Goal: Information Seeking & Learning: Learn about a topic

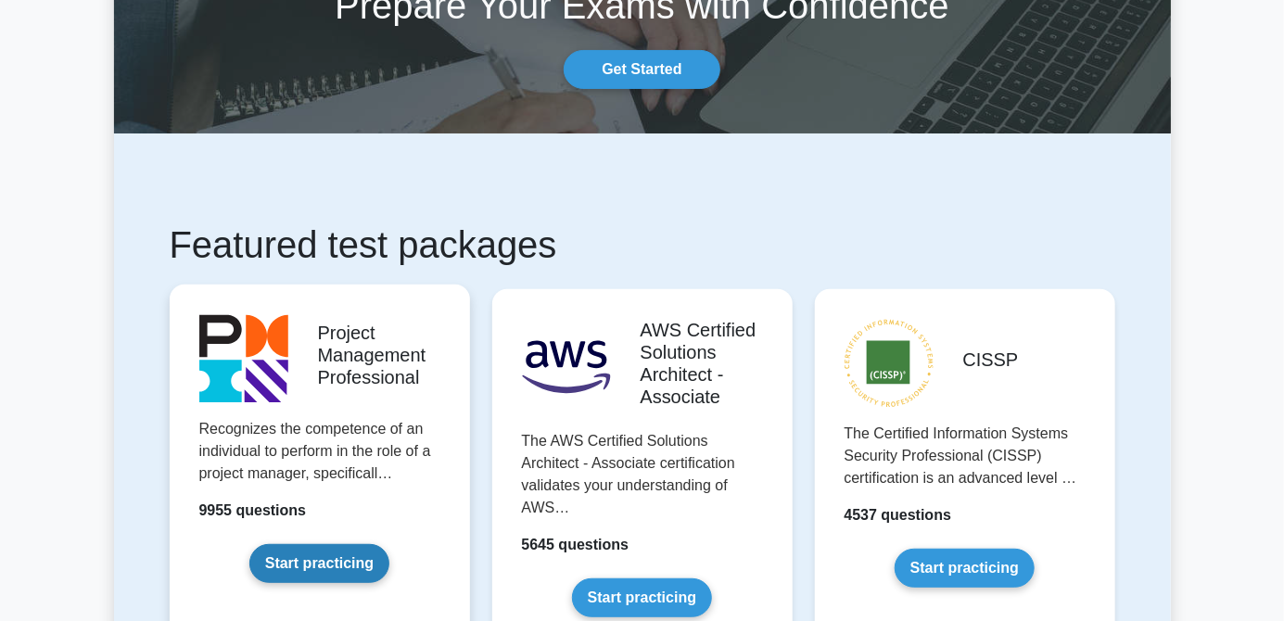
click at [378, 544] on link "Start practicing" at bounding box center [319, 563] width 140 height 39
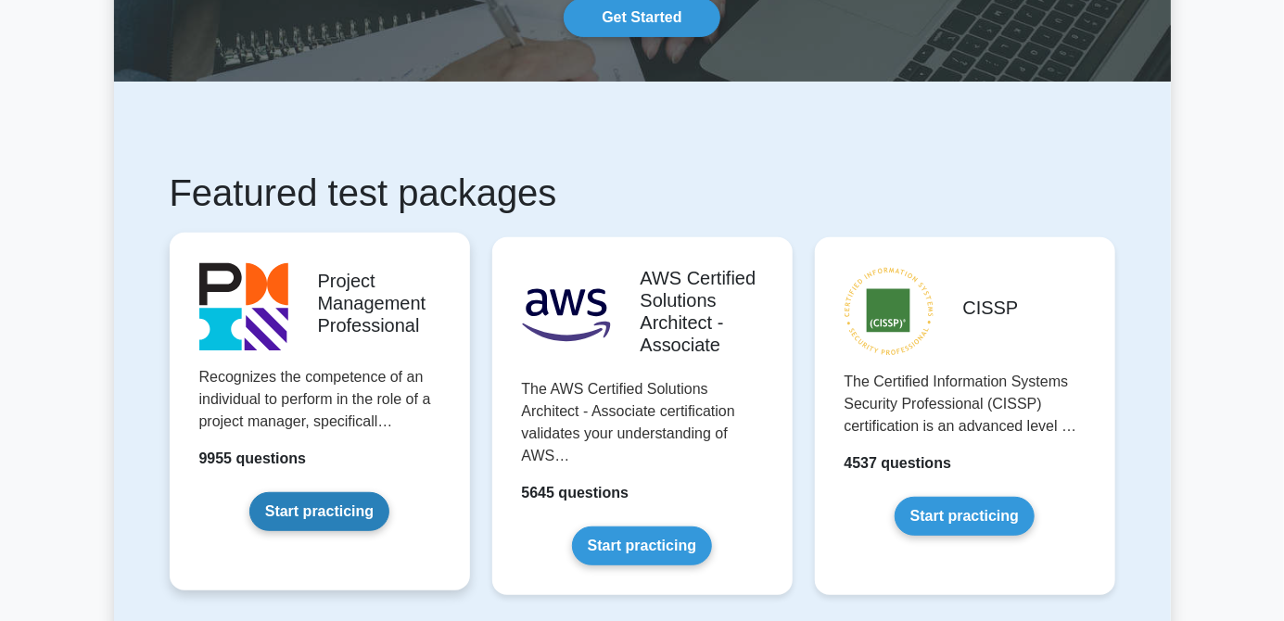
scroll to position [232, 0]
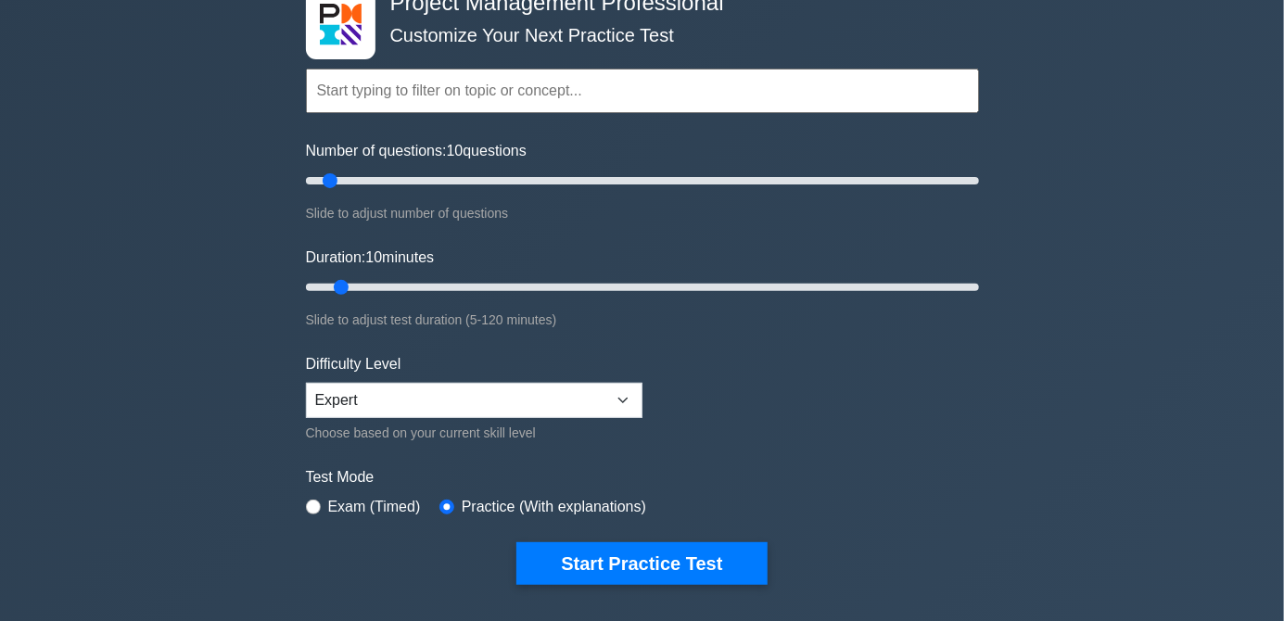
scroll to position [120, 0]
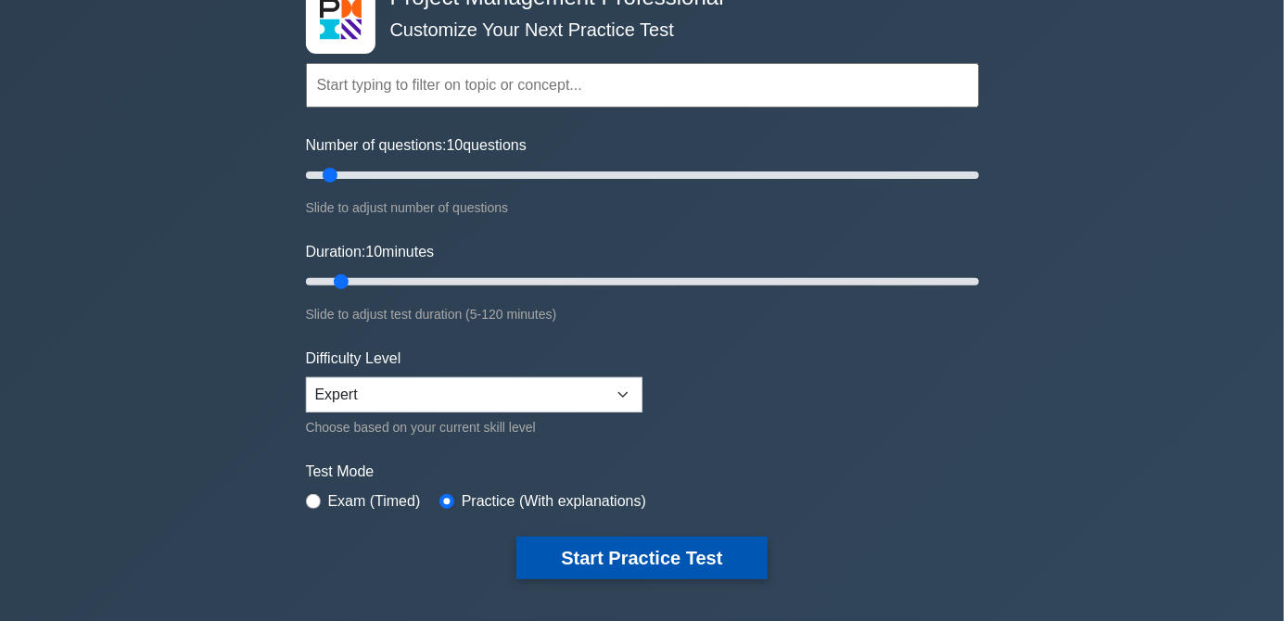
click at [674, 561] on button "Start Practice Test" at bounding box center [641, 558] width 250 height 43
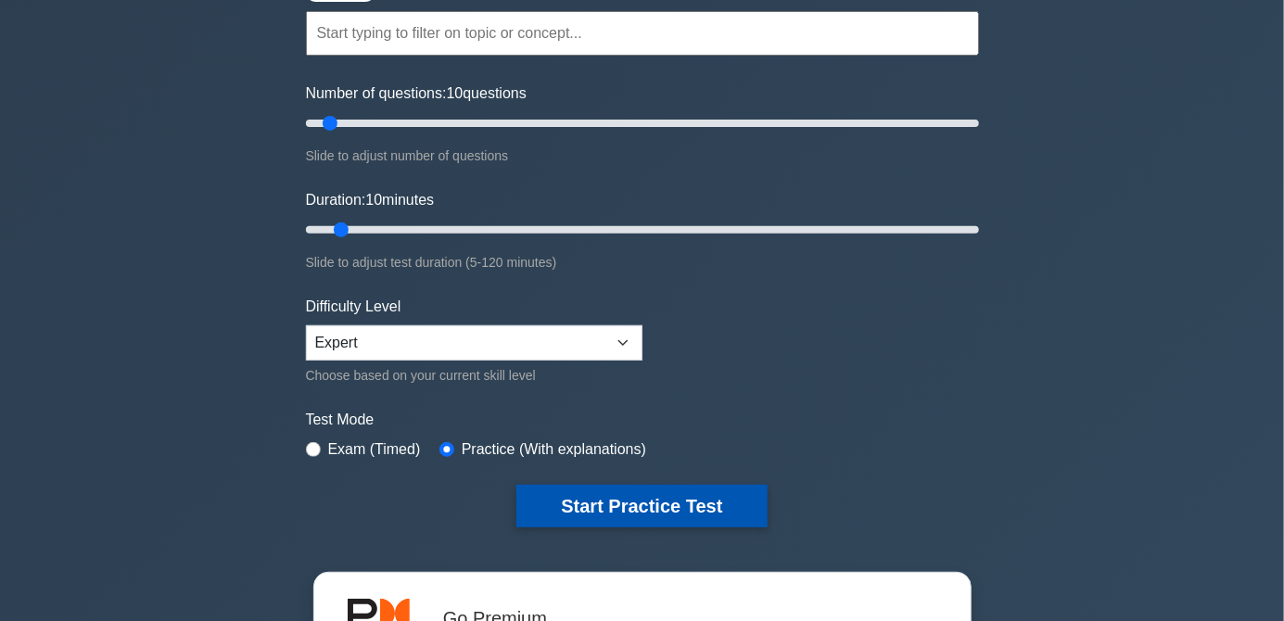
scroll to position [209, 0]
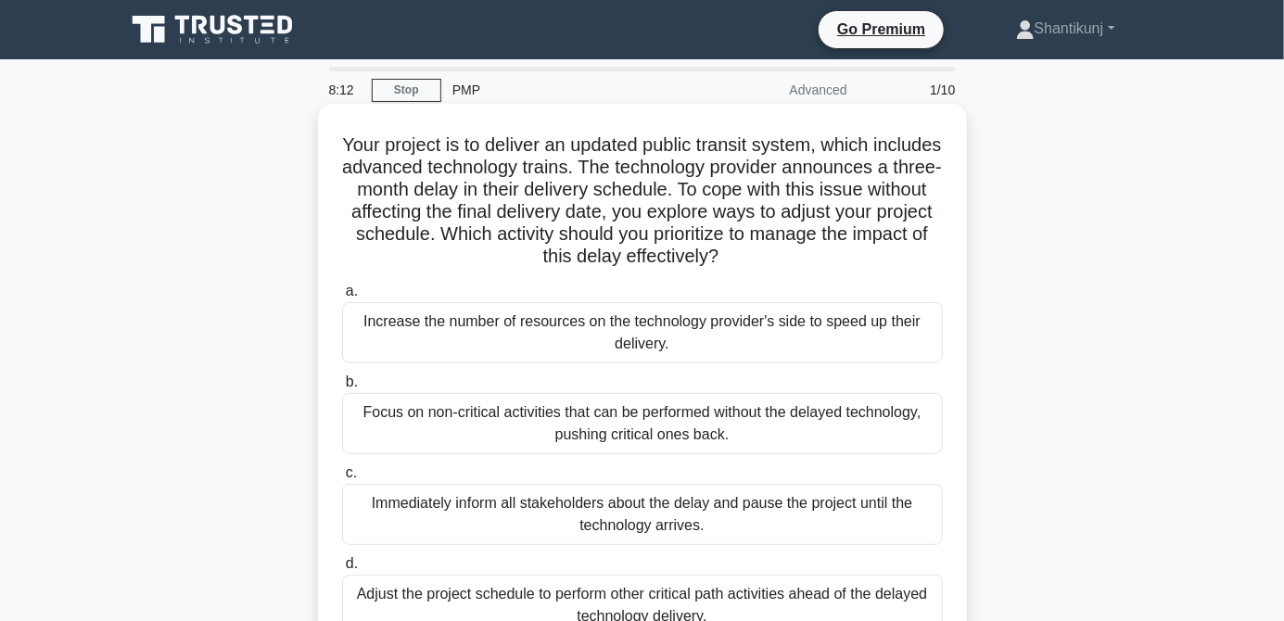
click at [793, 620] on div "Adjust the project schedule to perform other critical path activities ahead of …" at bounding box center [642, 605] width 601 height 61
click at [342, 570] on input "d. Adjust the project schedule to perform other critical path activities ahead …" at bounding box center [342, 564] width 0 height 12
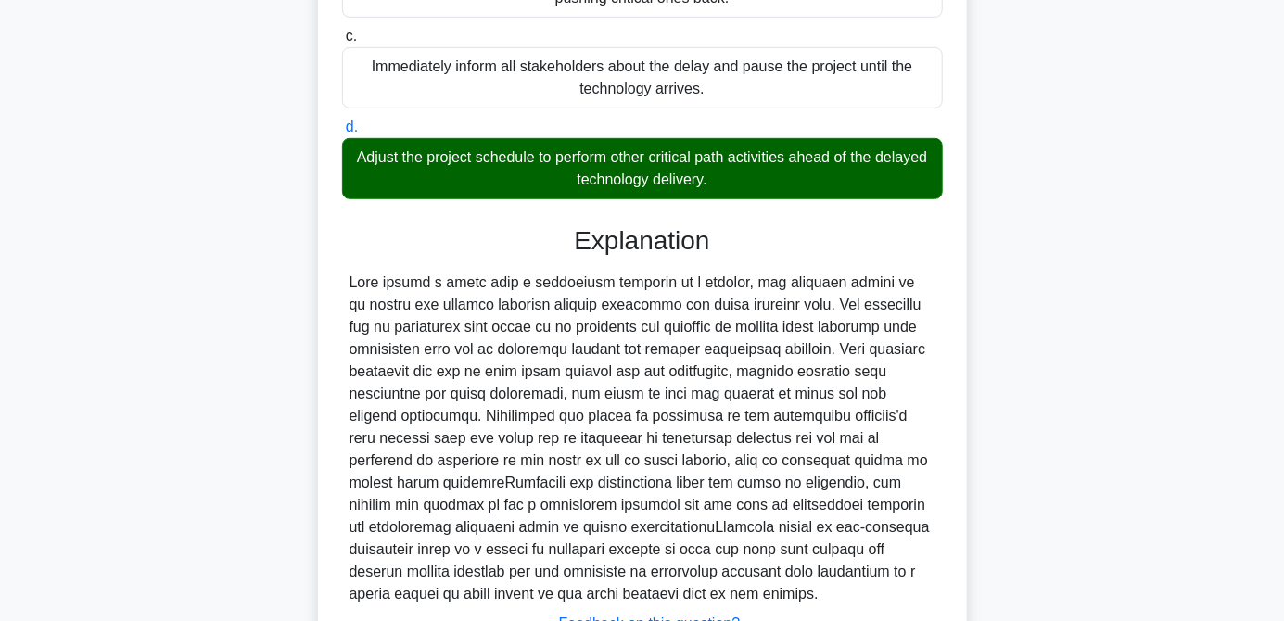
scroll to position [497, 0]
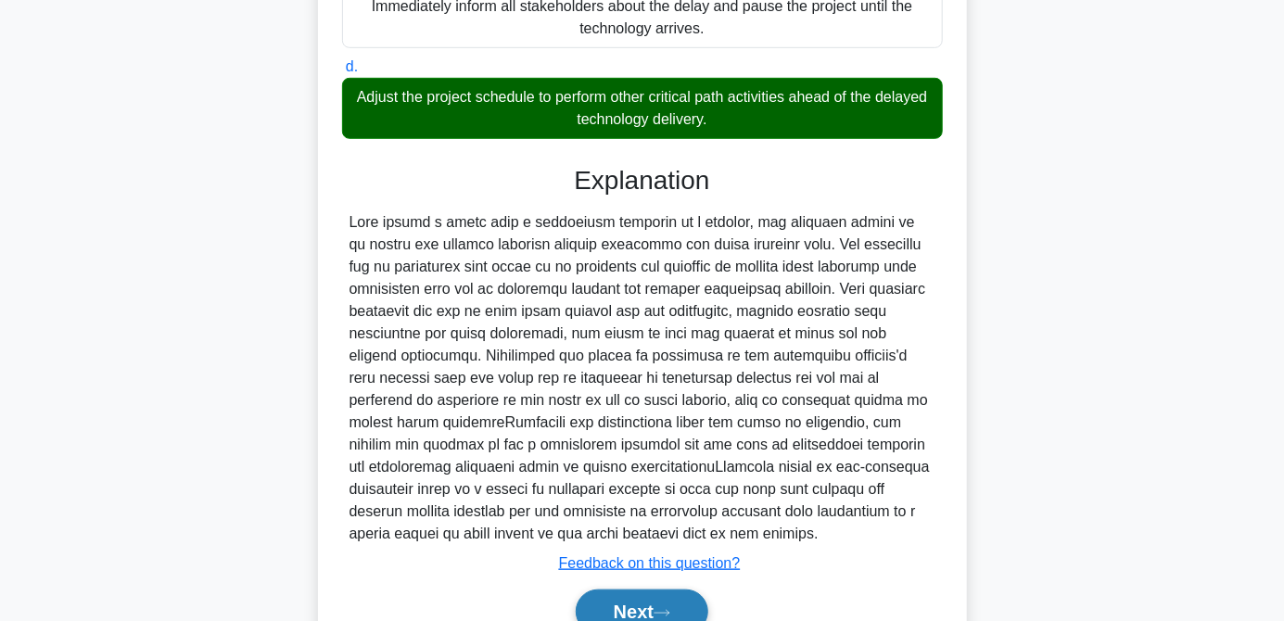
click at [630, 620] on button "Next" at bounding box center [642, 612] width 133 height 45
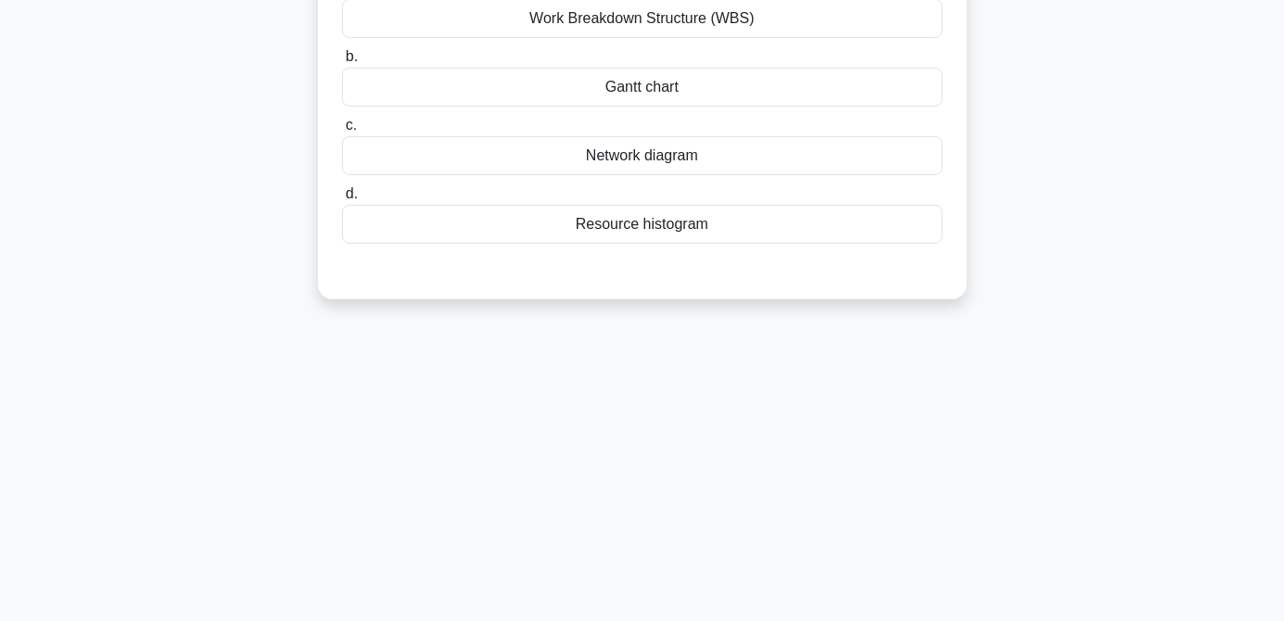
scroll to position [0, 0]
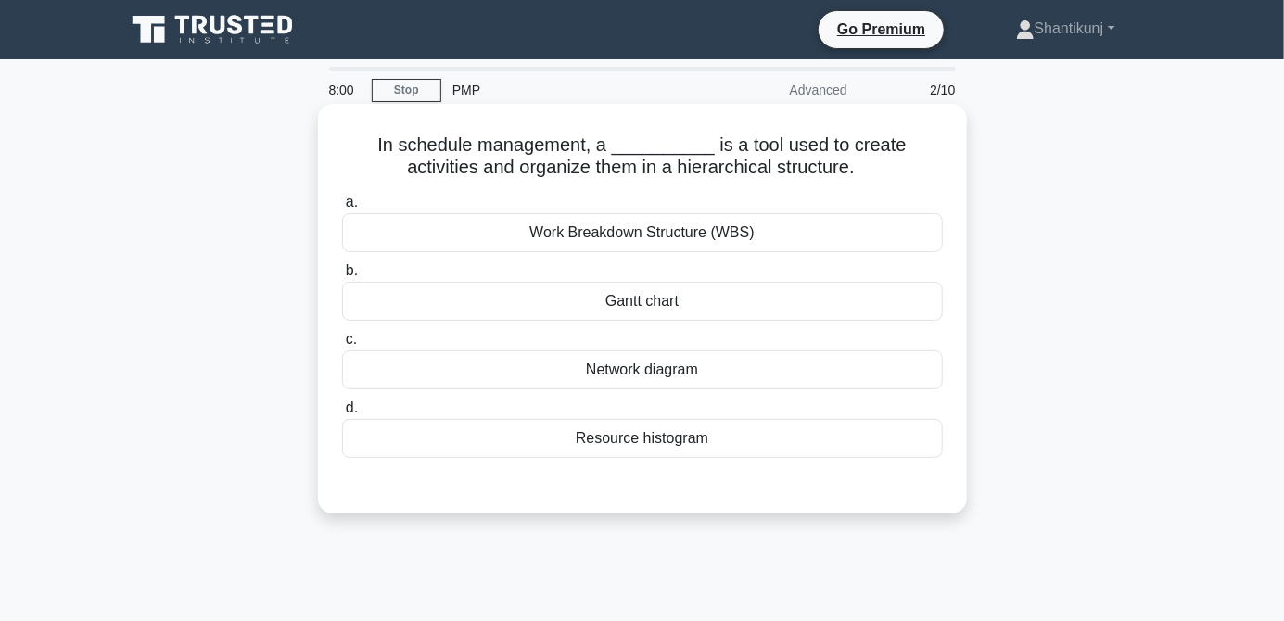
click at [668, 312] on div "Gantt chart" at bounding box center [642, 301] width 601 height 39
click at [342, 277] on input "b. Gantt chart" at bounding box center [342, 271] width 0 height 12
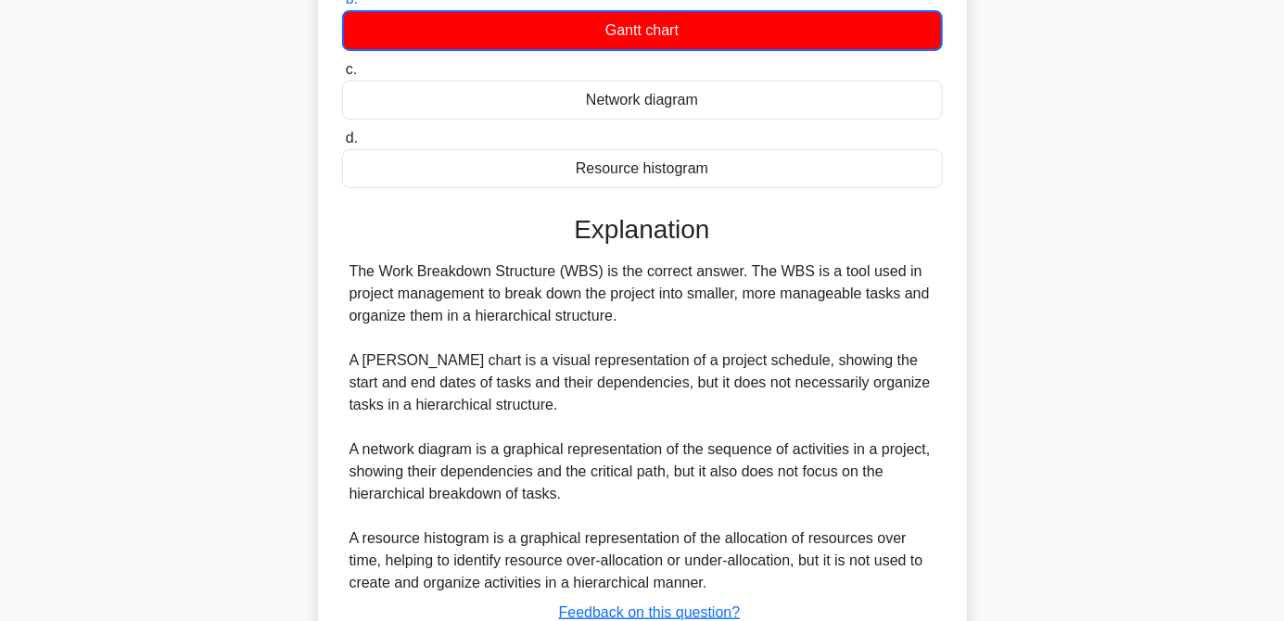
scroll to position [321, 0]
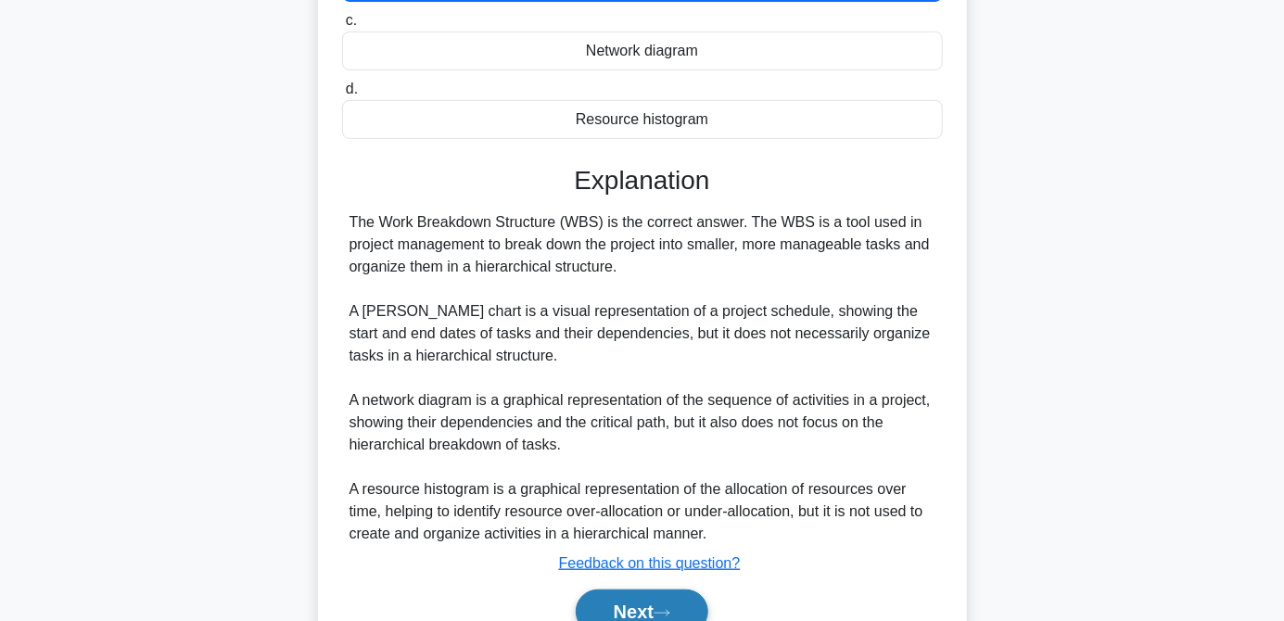
click at [621, 609] on button "Next" at bounding box center [642, 612] width 133 height 45
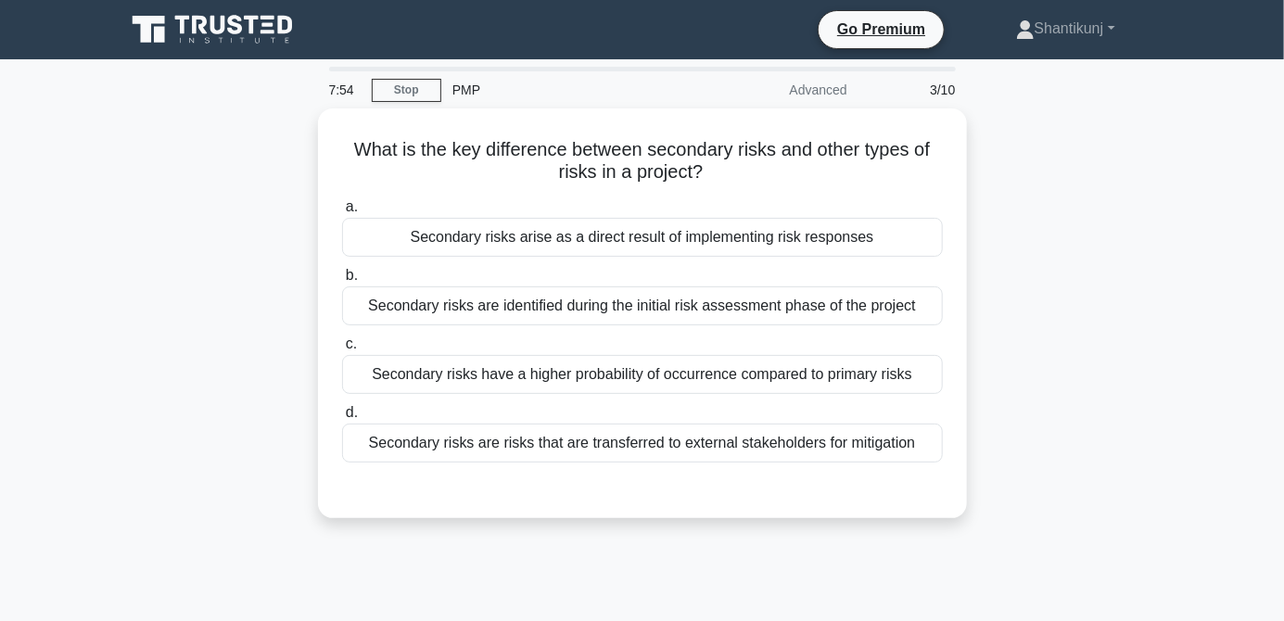
scroll to position [0, 0]
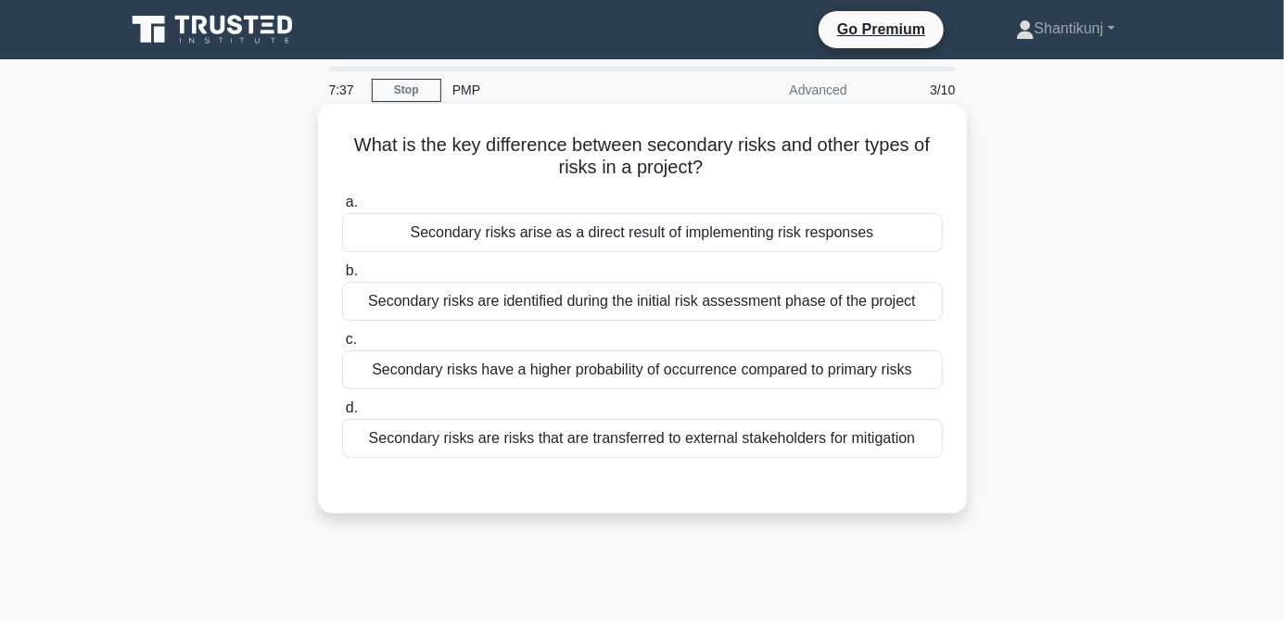
click at [722, 250] on div "Secondary risks arise as a direct result of implementing risk responses" at bounding box center [642, 232] width 601 height 39
click at [342, 209] on input "a. Secondary risks arise as a direct result of implementing risk responses" at bounding box center [342, 203] width 0 height 12
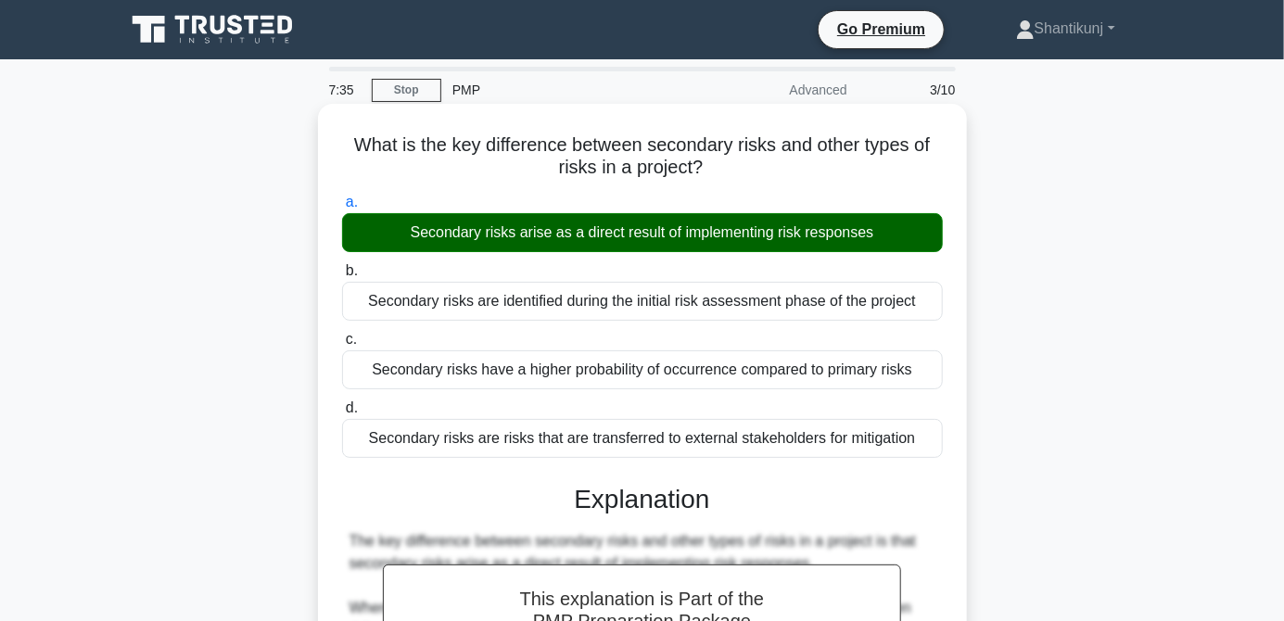
scroll to position [319, 0]
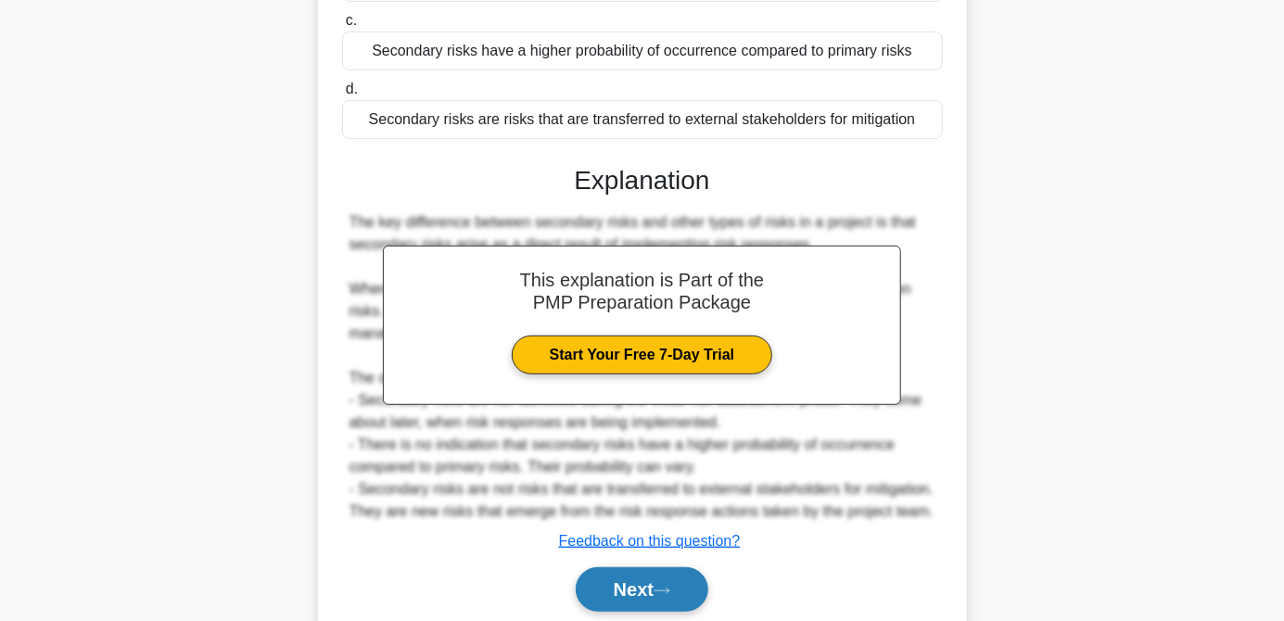
click at [640, 612] on button "Next" at bounding box center [642, 589] width 133 height 45
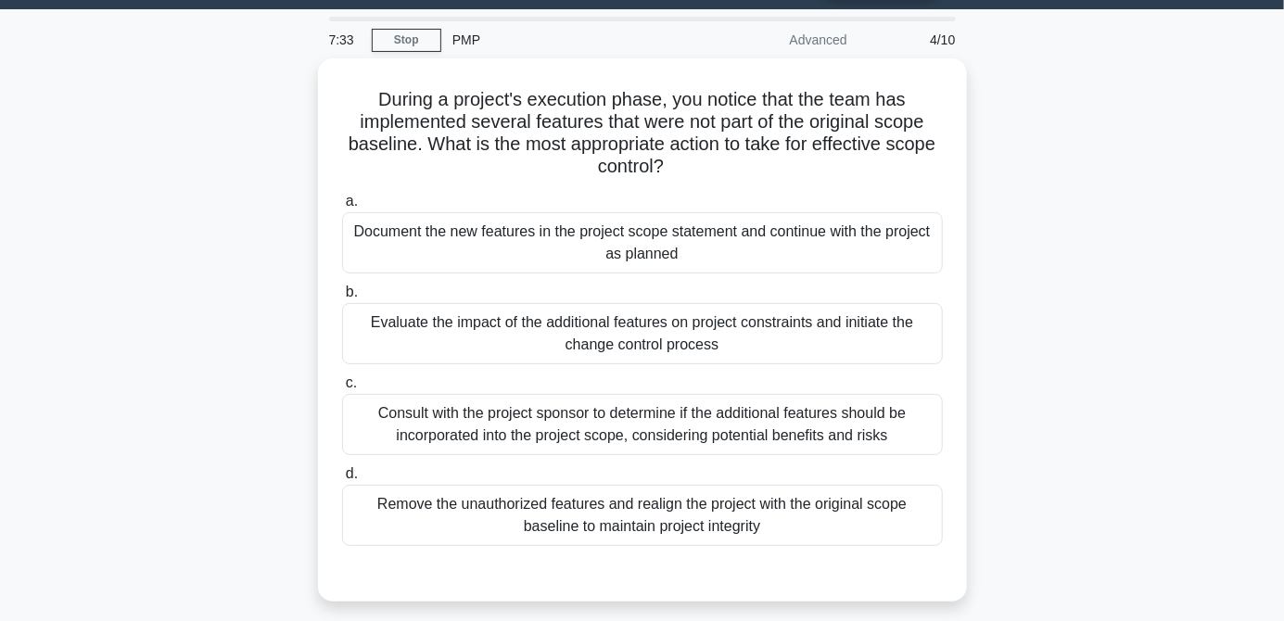
scroll to position [0, 0]
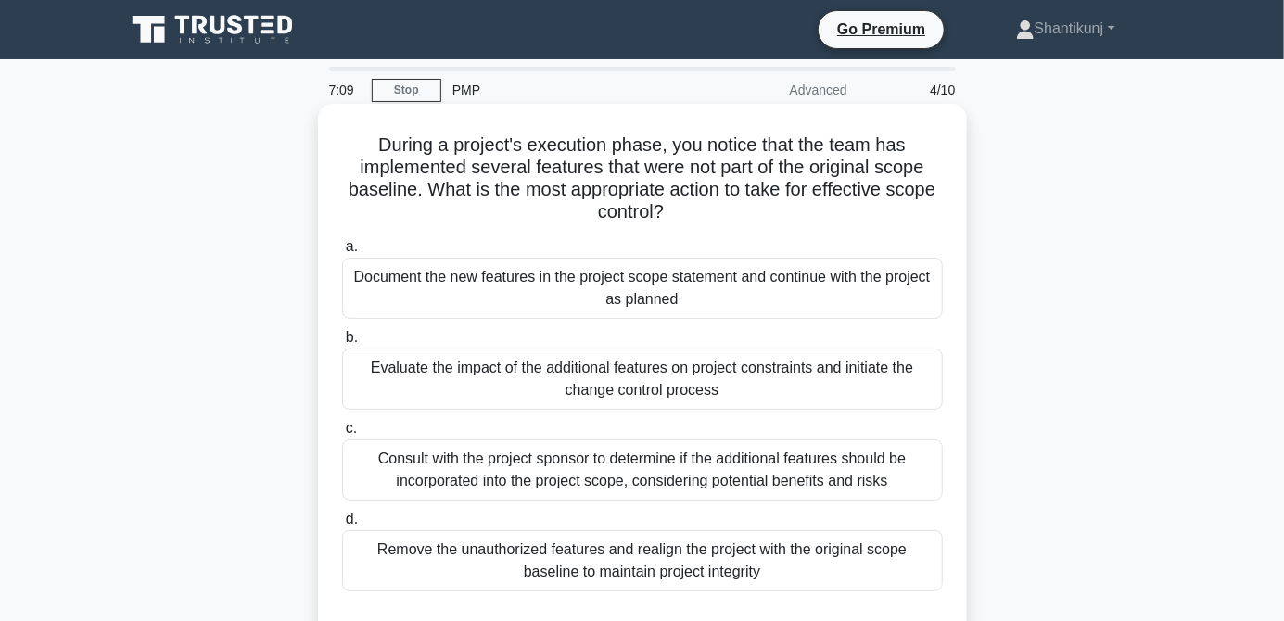
click at [869, 578] on div "Remove the unauthorized features and realign the project with the original scop…" at bounding box center [642, 560] width 601 height 61
click at [342, 526] on input "d. Remove the unauthorized features and realign the project with the original s…" at bounding box center [342, 520] width 0 height 12
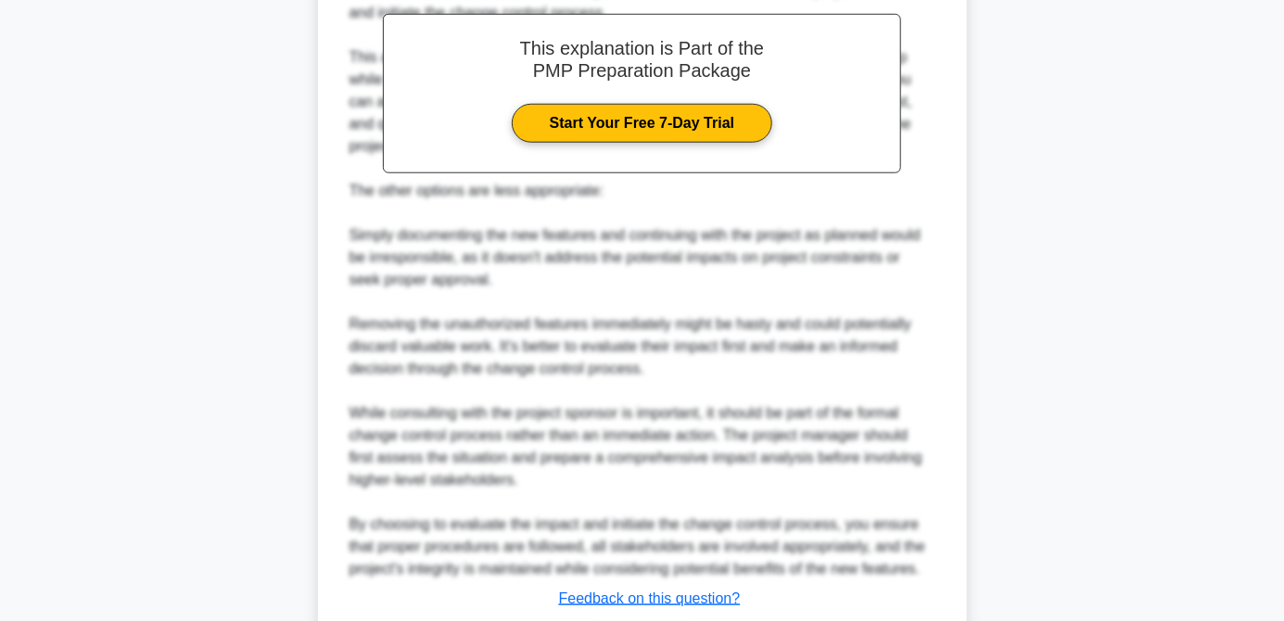
scroll to position [721, 0]
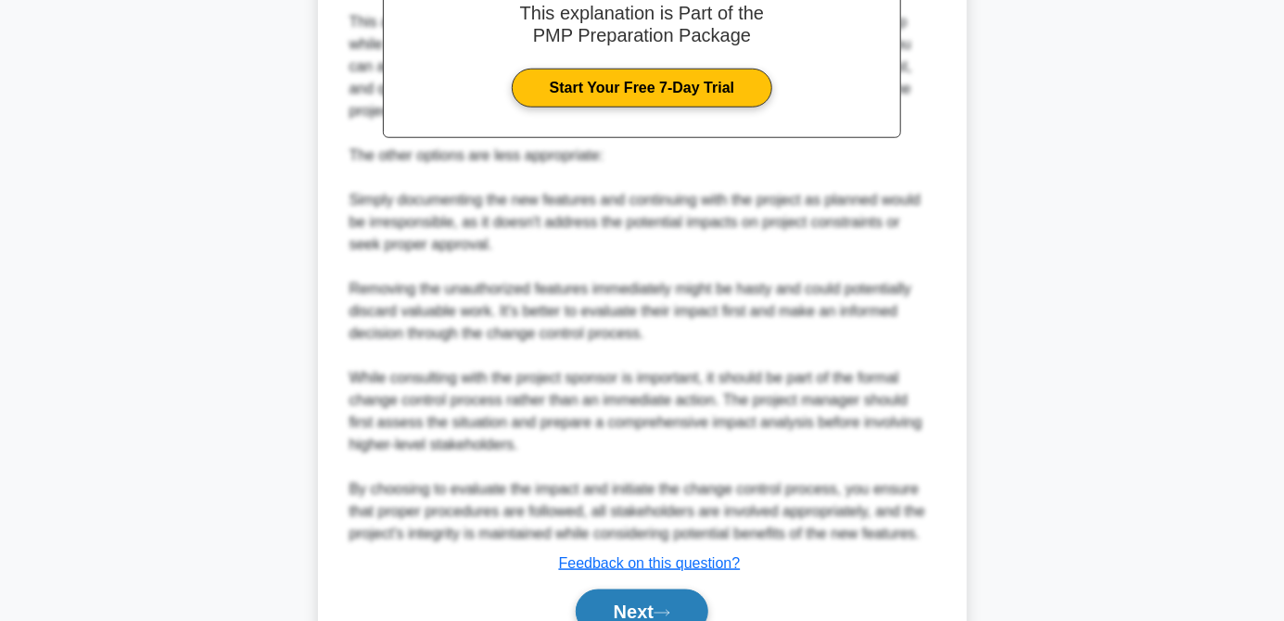
click at [655, 617] on button "Next" at bounding box center [642, 612] width 133 height 45
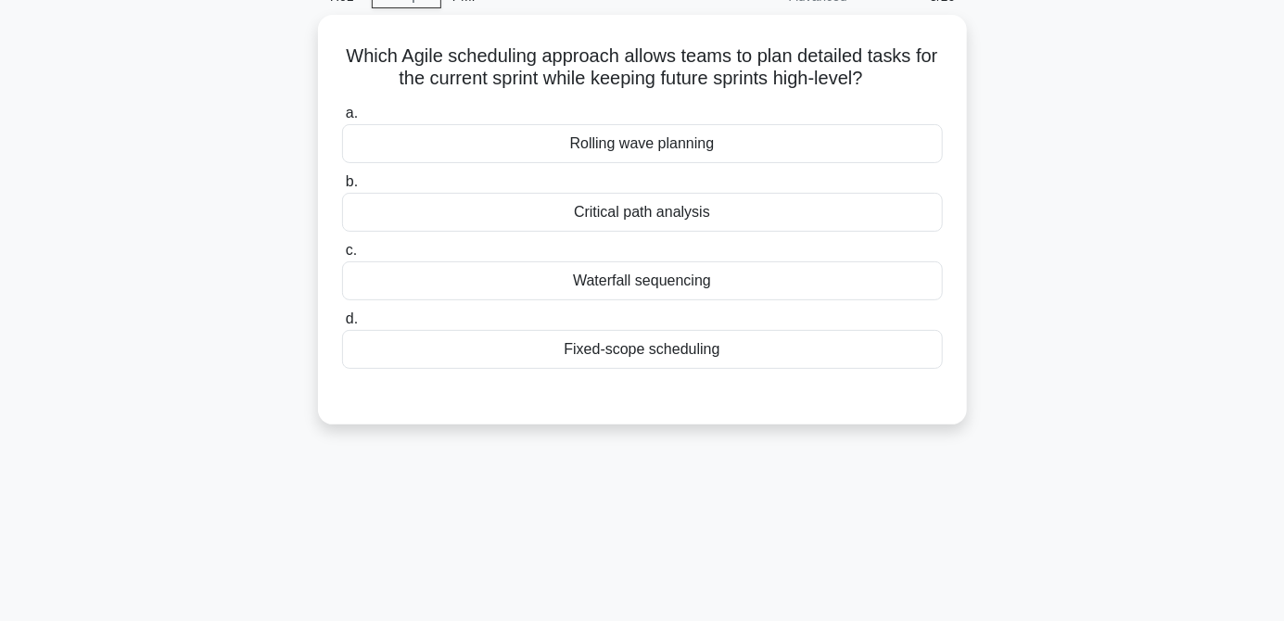
scroll to position [0, 0]
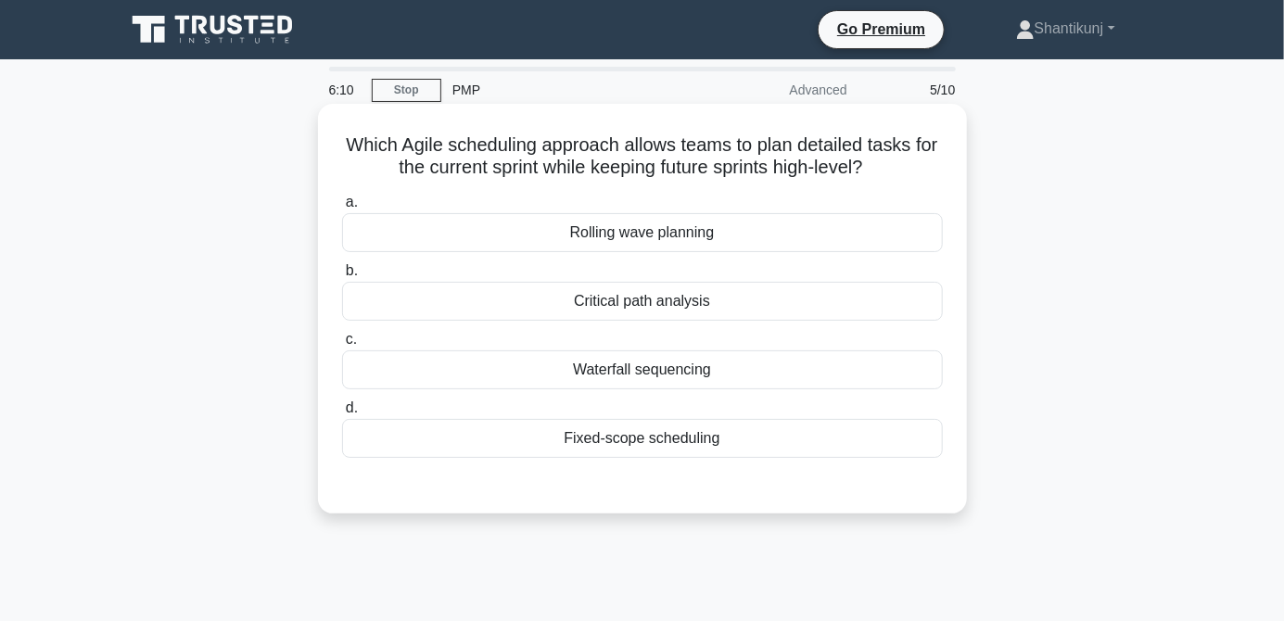
click at [701, 321] on div "Critical path analysis" at bounding box center [642, 301] width 601 height 39
click at [342, 277] on input "b. Critical path analysis" at bounding box center [342, 271] width 0 height 12
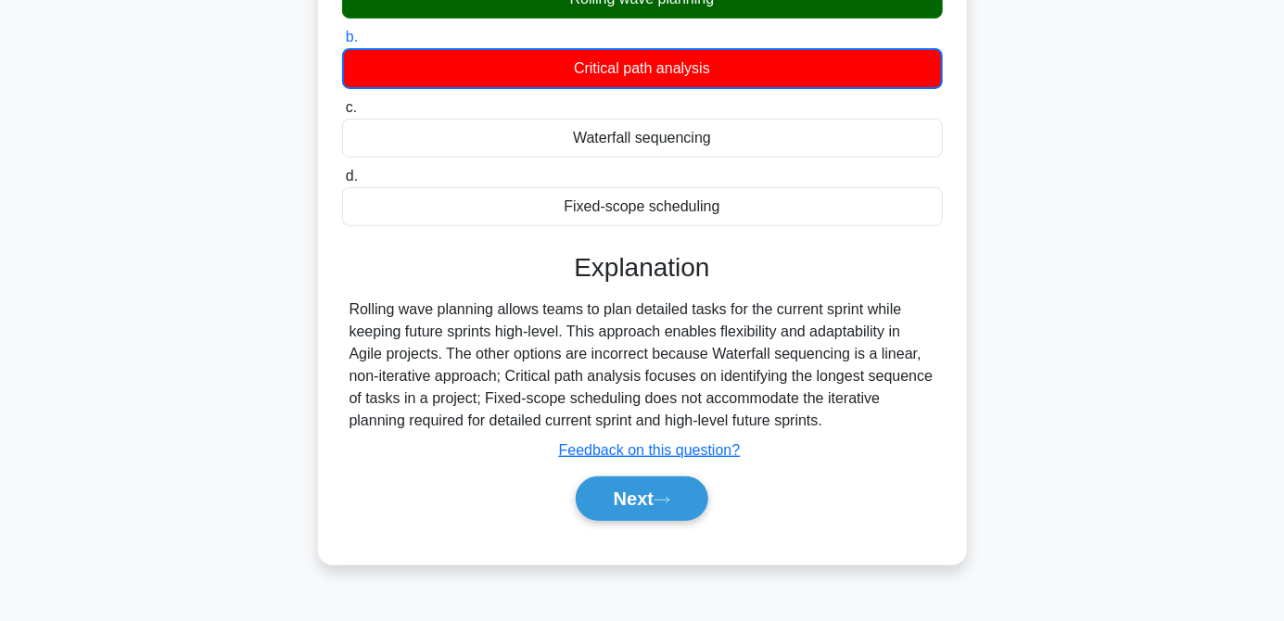
scroll to position [263, 0]
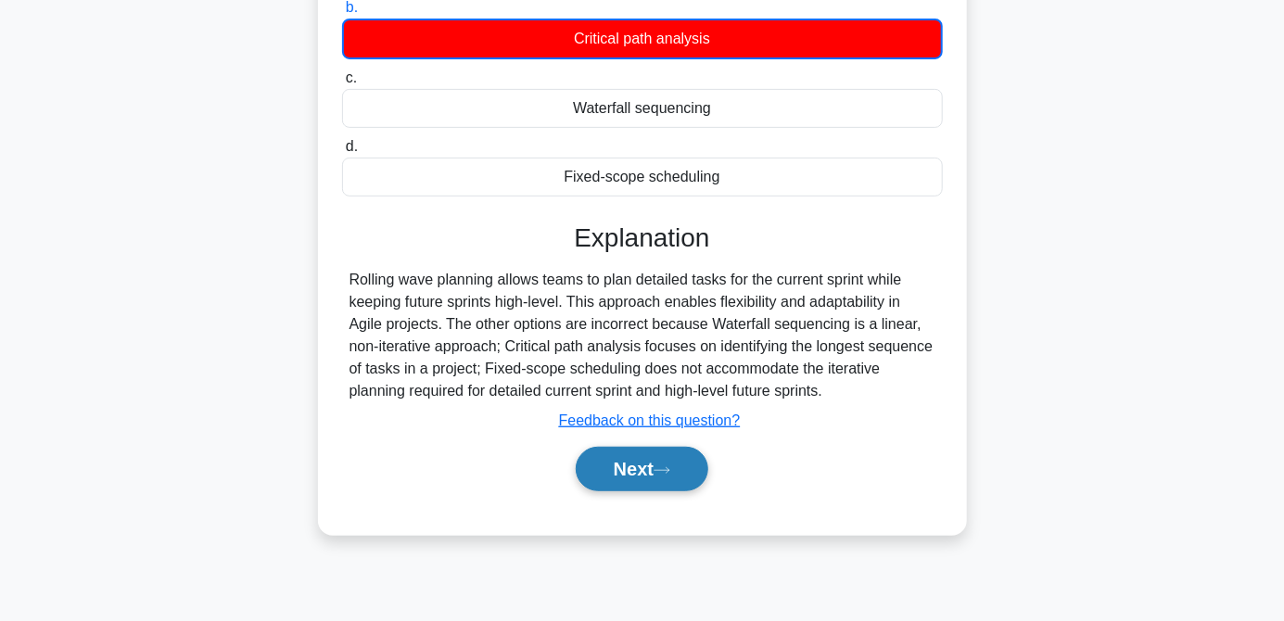
click at [636, 485] on button "Next" at bounding box center [642, 469] width 133 height 45
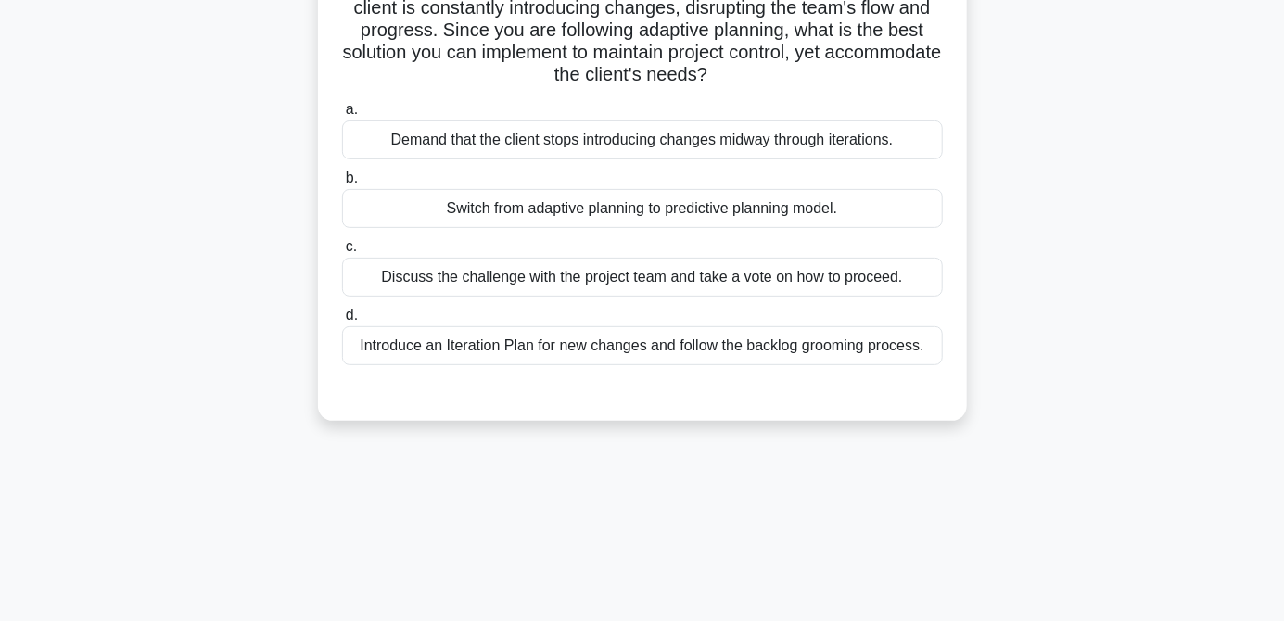
scroll to position [0, 0]
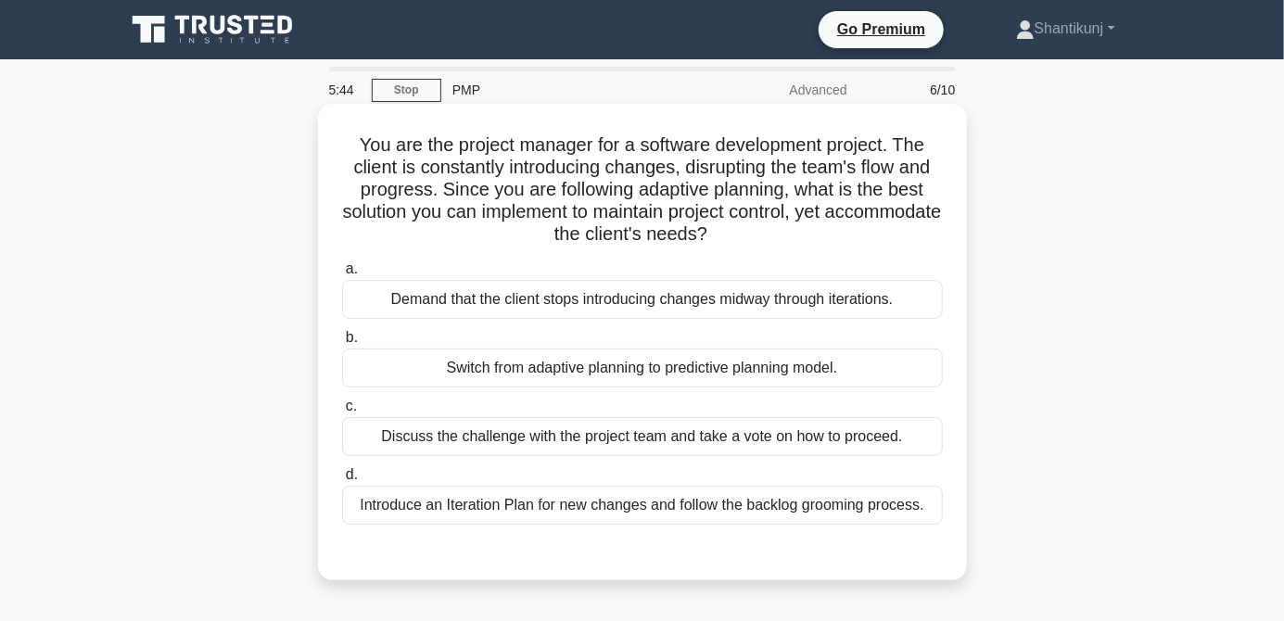
click at [740, 431] on div "Discuss the challenge with the project team and take a vote on how to proceed." at bounding box center [642, 436] width 601 height 39
click at [342, 413] on input "c. Discuss the challenge with the project team and take a vote on how to procee…" at bounding box center [342, 407] width 0 height 12
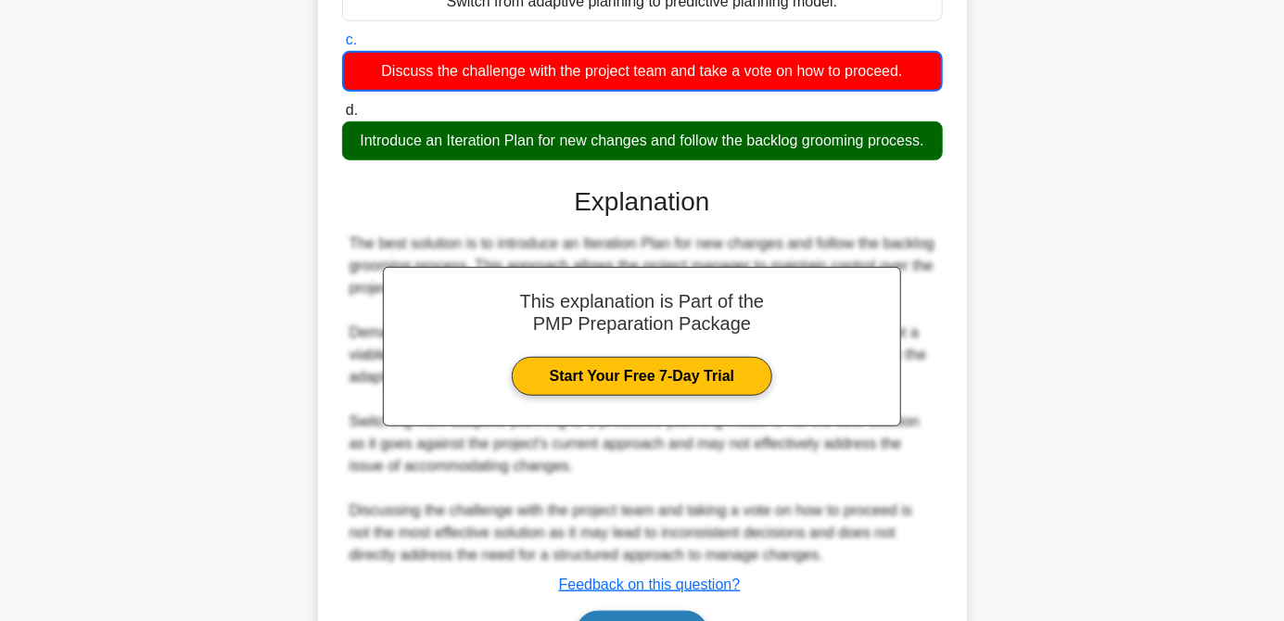
click at [653, 620] on button "Next" at bounding box center [642, 633] width 133 height 45
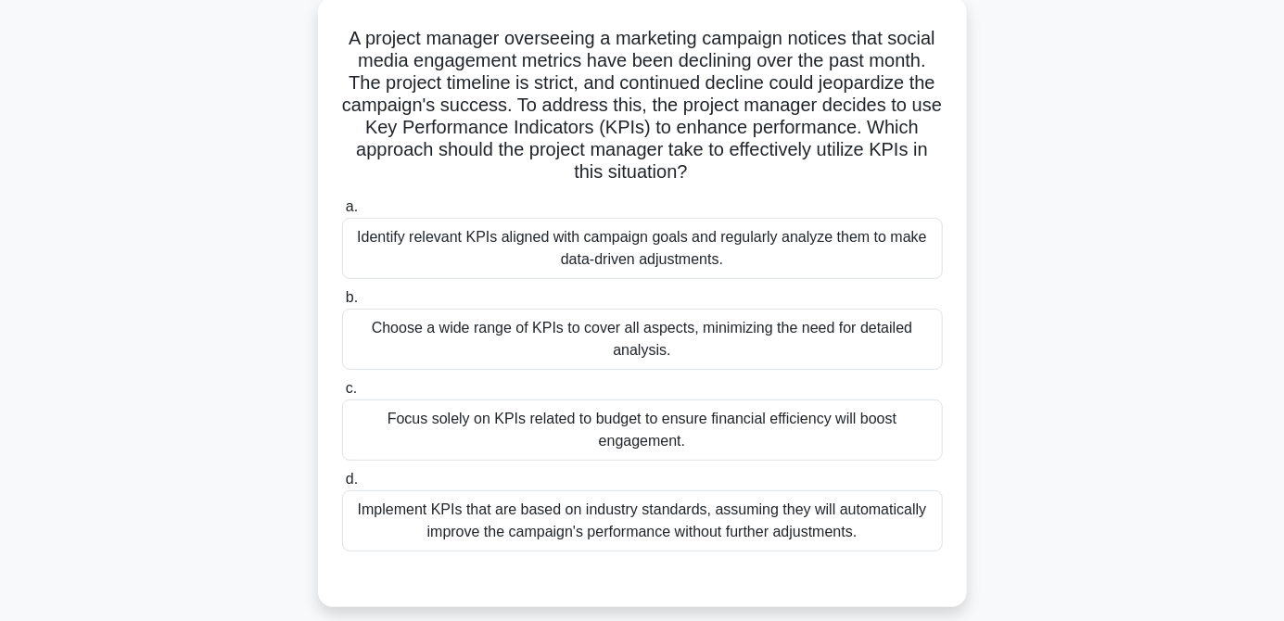
scroll to position [109, 0]
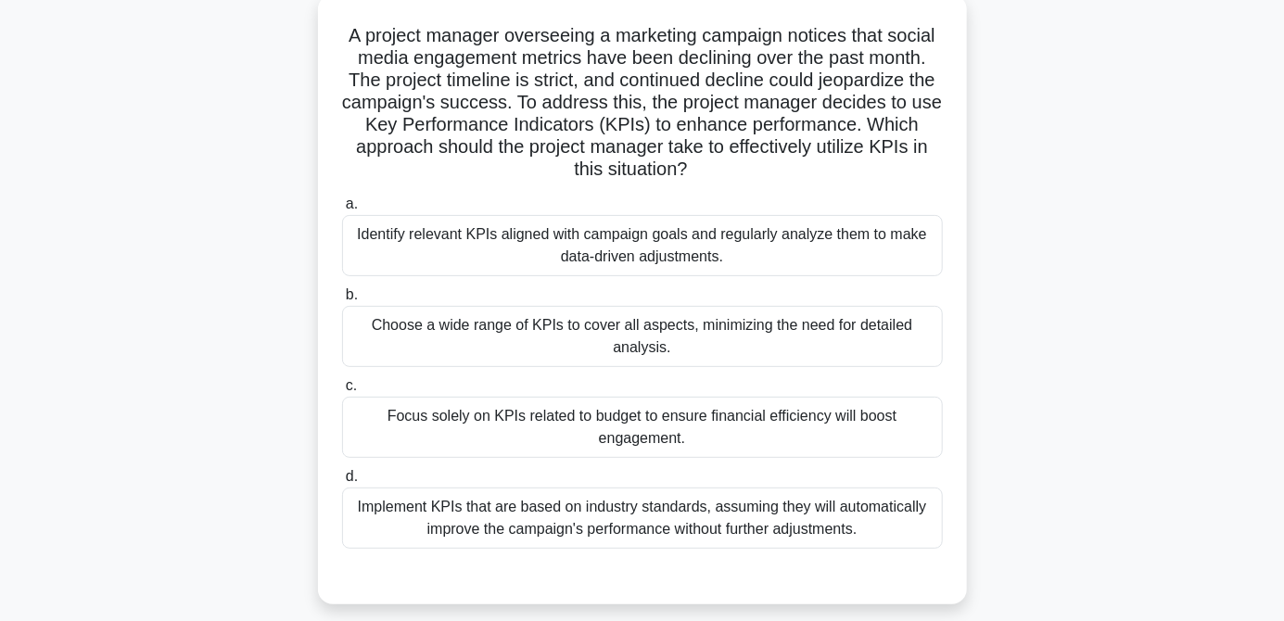
click at [821, 524] on div "Implement KPIs that are based on industry standards, assuming they will automat…" at bounding box center [642, 518] width 601 height 61
click at [342, 483] on input "d. Implement KPIs that are based on industry standards, assuming they will auto…" at bounding box center [342, 477] width 0 height 12
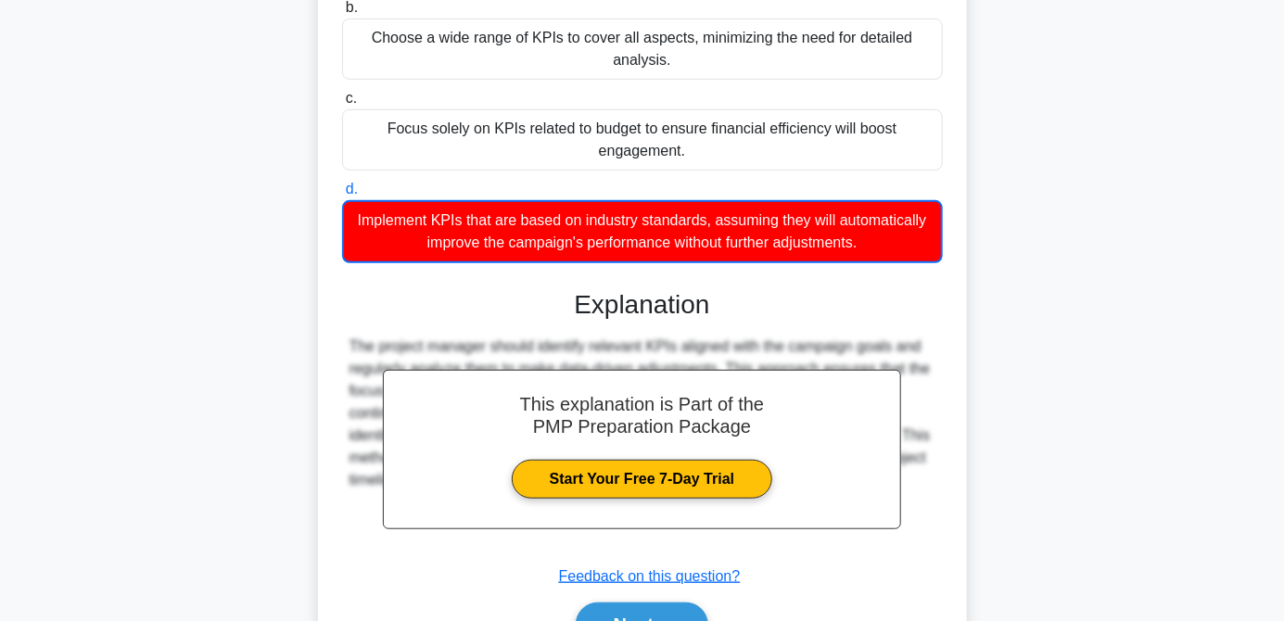
scroll to position [410, 0]
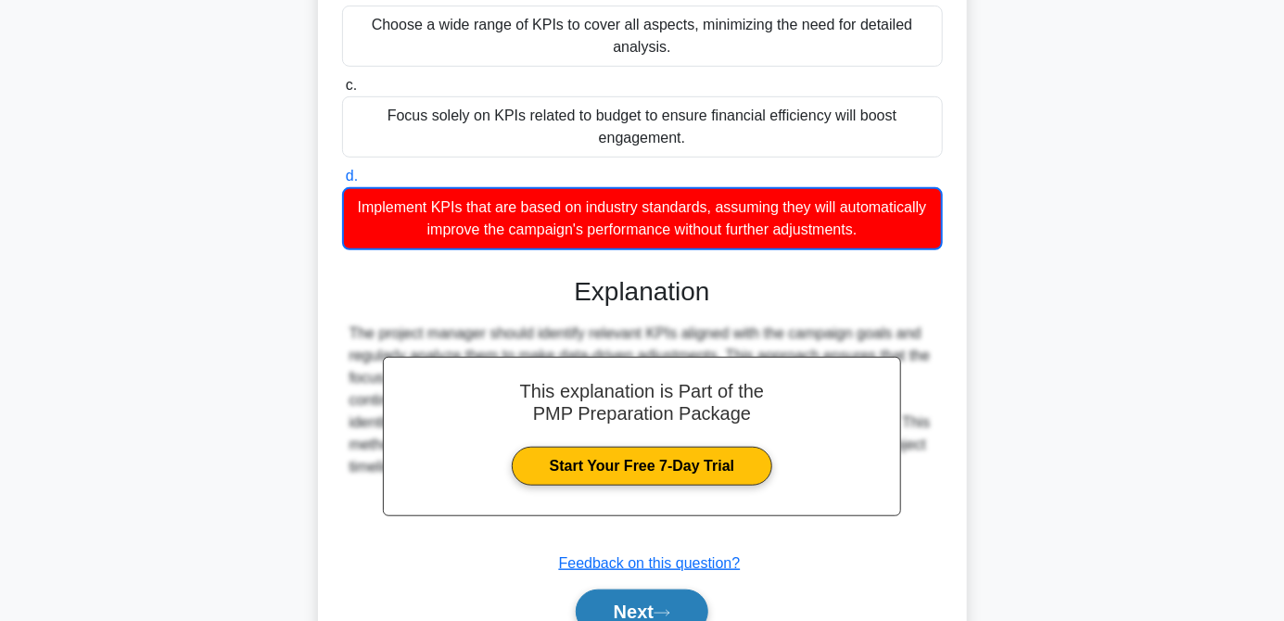
click at [653, 616] on button "Next" at bounding box center [642, 612] width 133 height 45
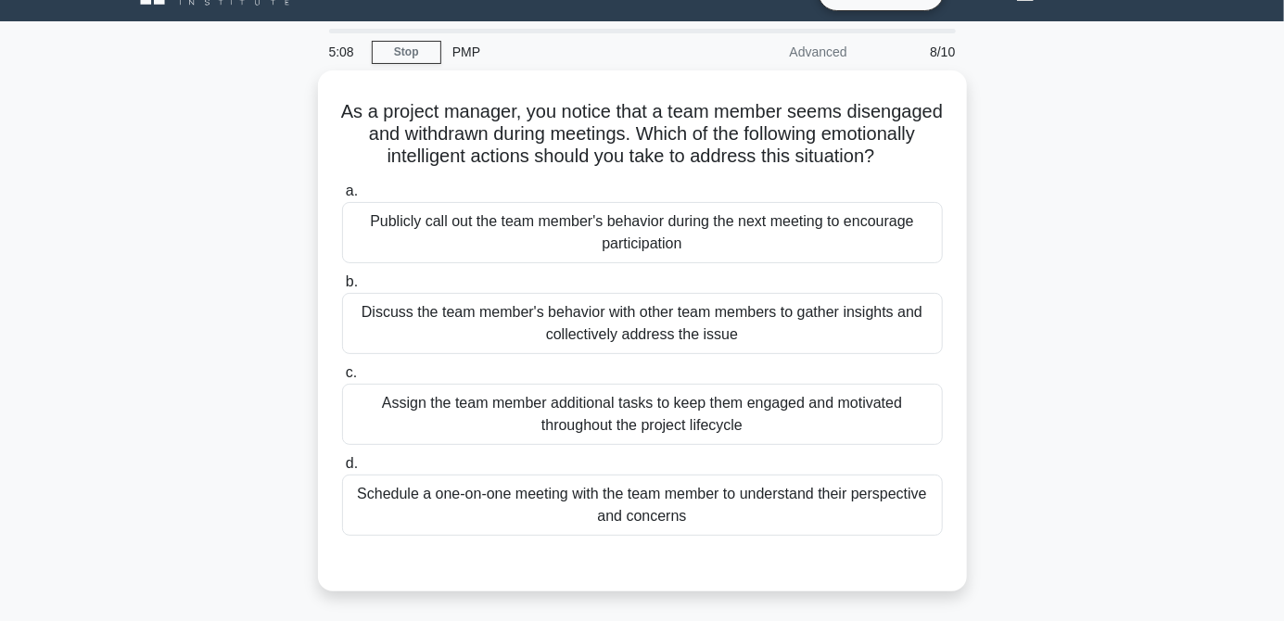
scroll to position [37, 0]
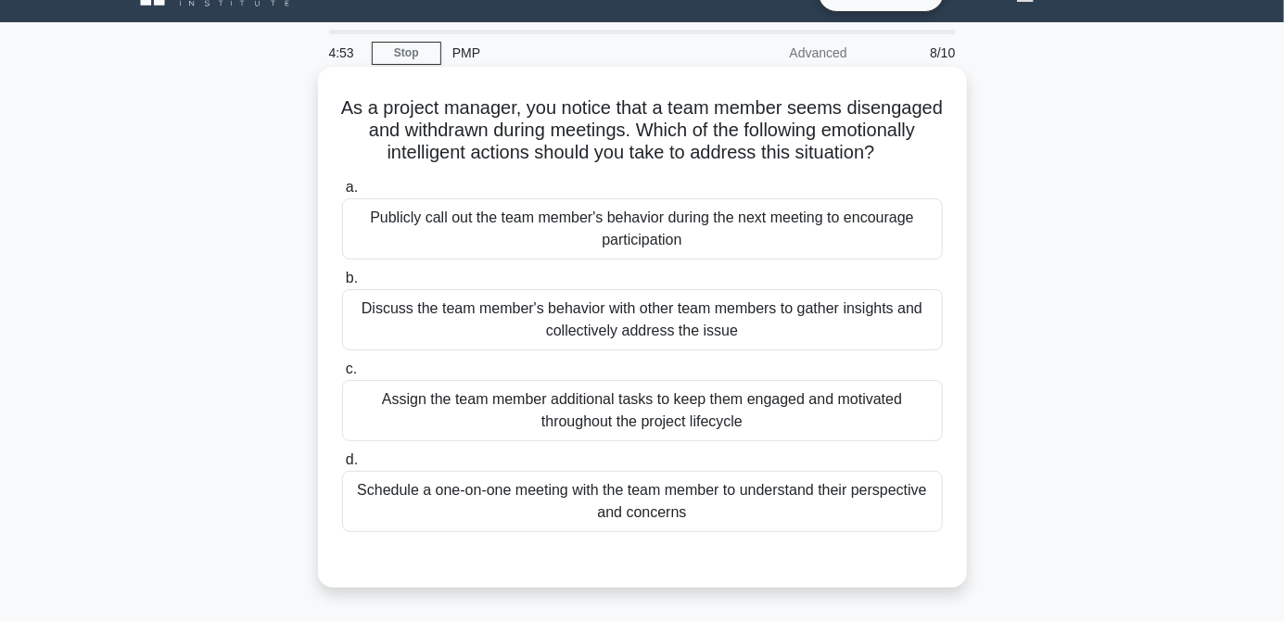
click at [757, 508] on div "Schedule a one-on-one meeting with the team member to understand their perspect…" at bounding box center [642, 501] width 601 height 61
click at [342, 466] on input "d. Schedule a one-on-one meeting with the team member to understand their persp…" at bounding box center [342, 460] width 0 height 12
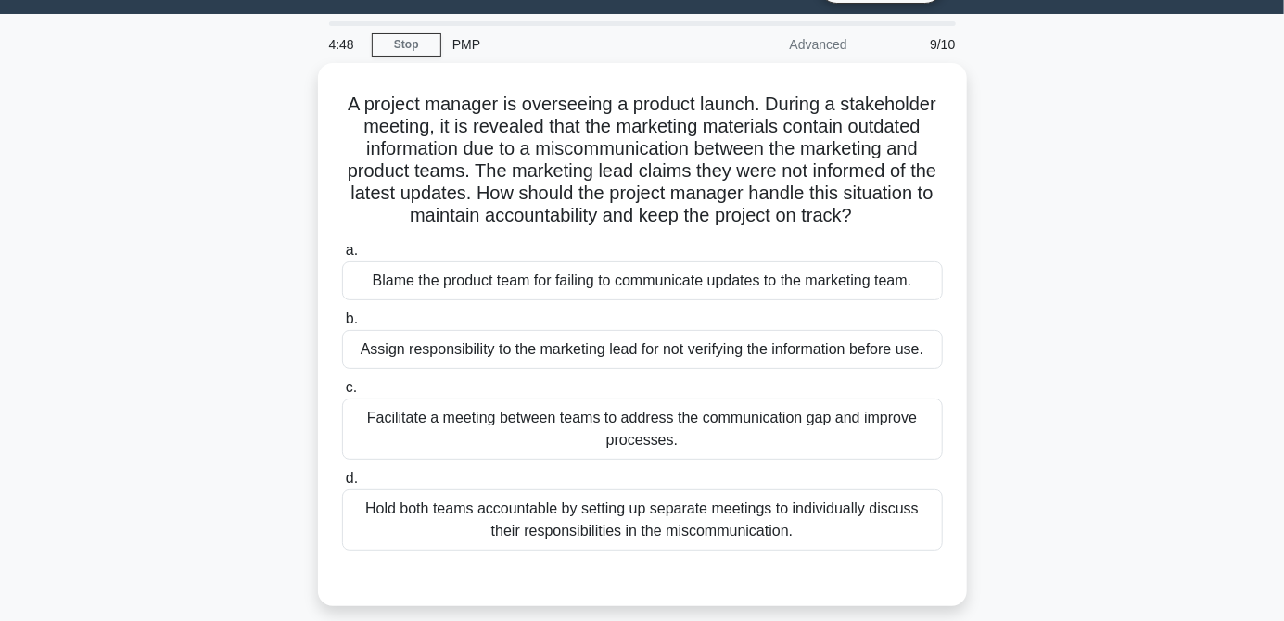
scroll to position [45, 0]
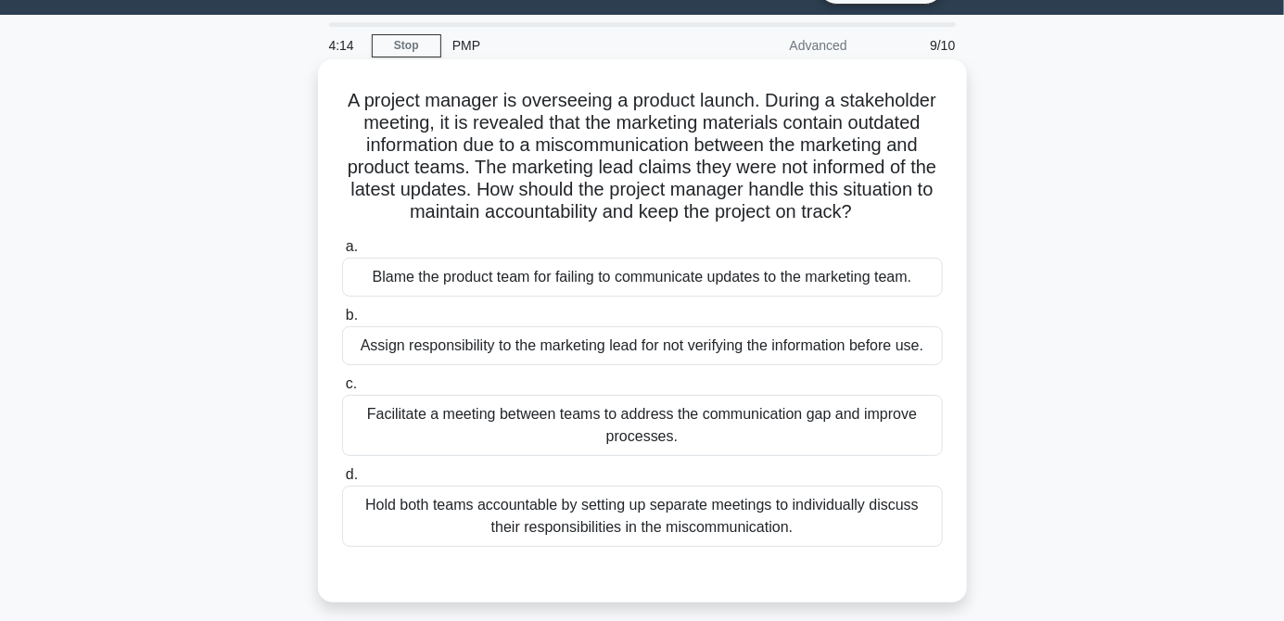
click at [671, 437] on div "Facilitate a meeting between teams to address the communication gap and improve…" at bounding box center [642, 425] width 601 height 61
click at [342, 390] on input "c. Facilitate a meeting between teams to address the communication gap and impr…" at bounding box center [342, 384] width 0 height 12
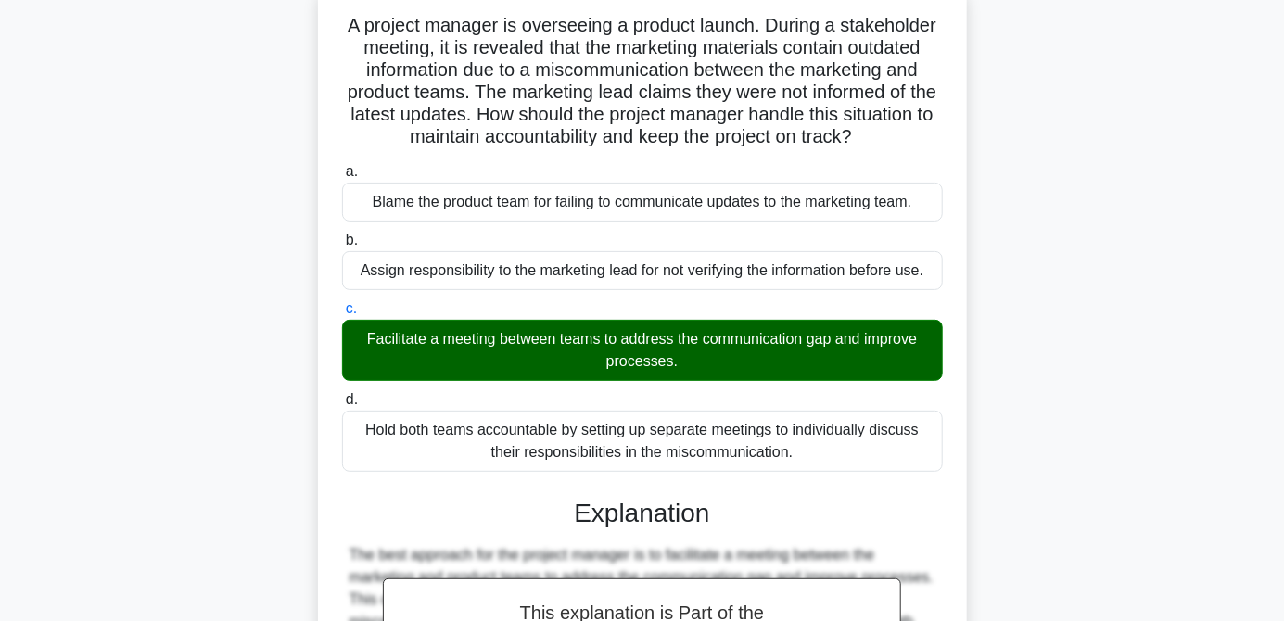
scroll to position [341, 0]
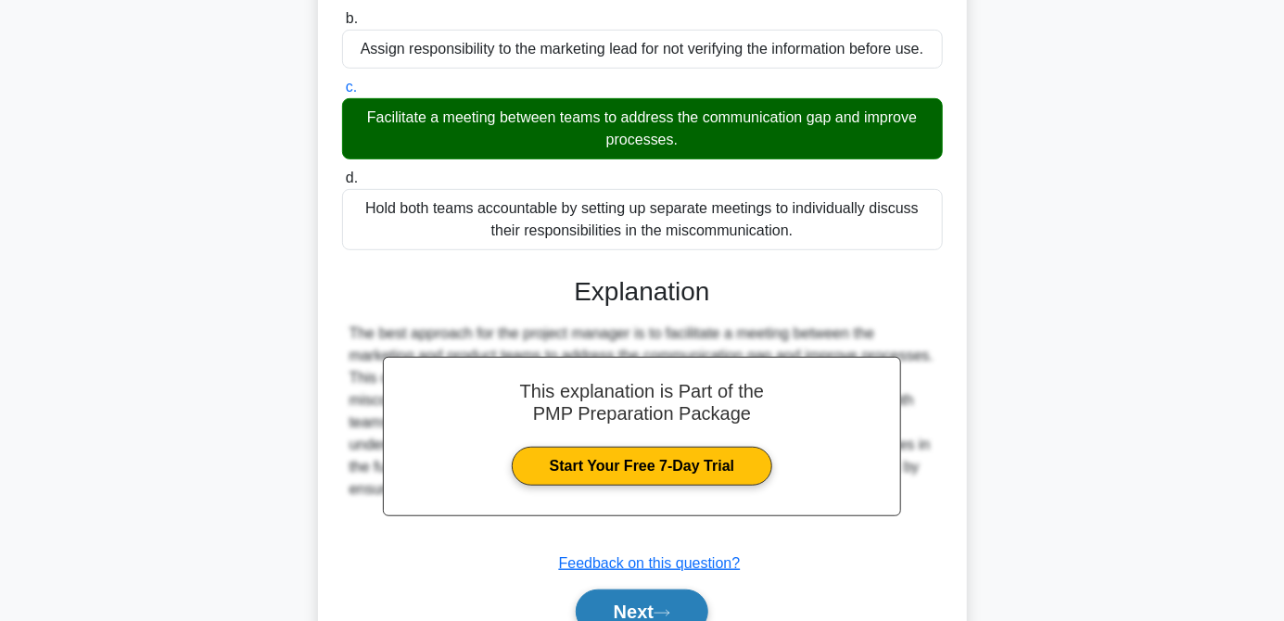
click at [641, 618] on button "Next" at bounding box center [642, 612] width 133 height 45
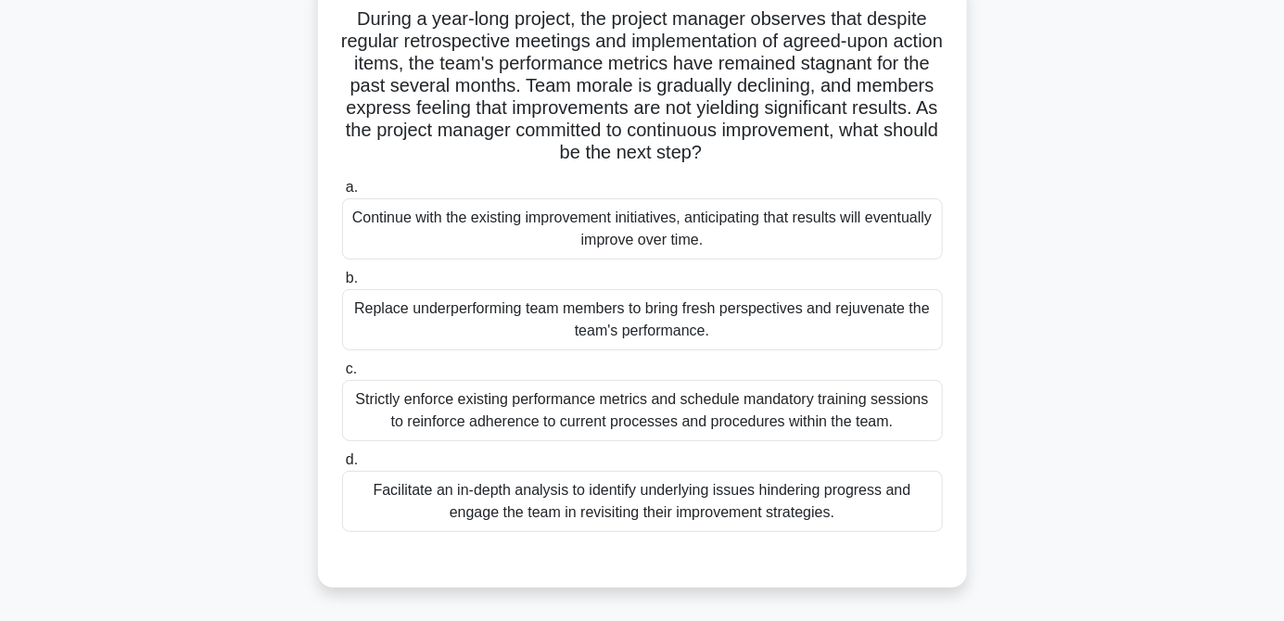
scroll to position [138, 0]
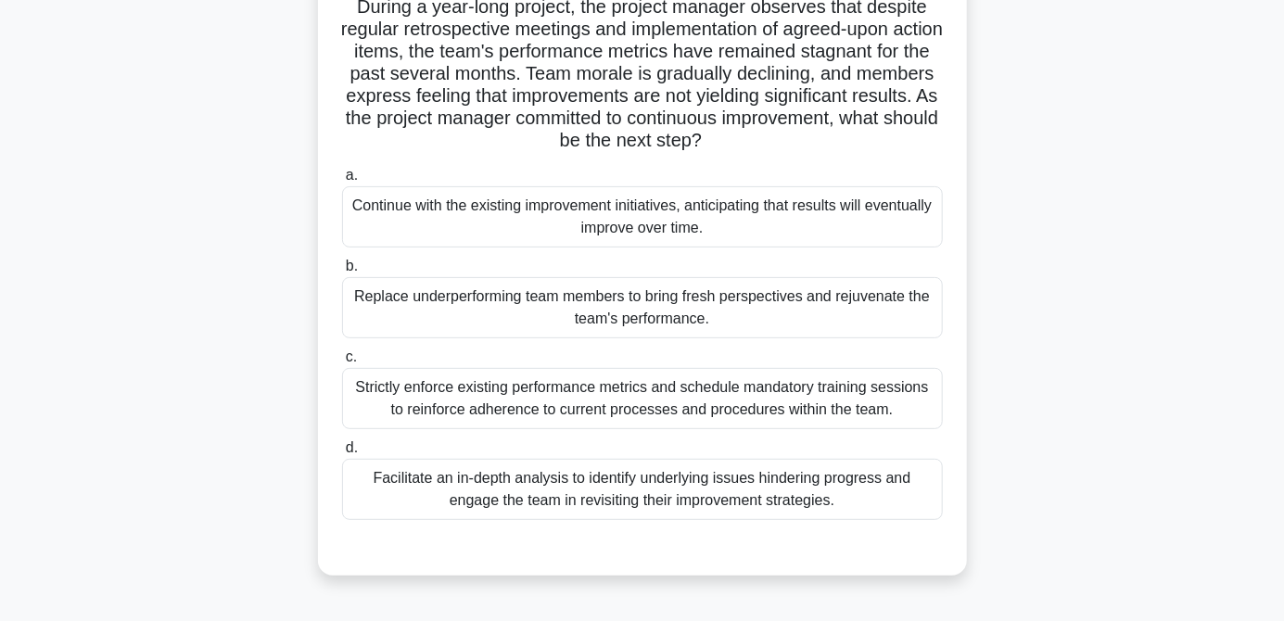
click at [743, 504] on div "Facilitate an in-depth analysis to identify underlying issues hindering progres…" at bounding box center [642, 489] width 601 height 61
click at [342, 454] on input "d. Facilitate an in-depth analysis to identify underlying issues hindering prog…" at bounding box center [342, 448] width 0 height 12
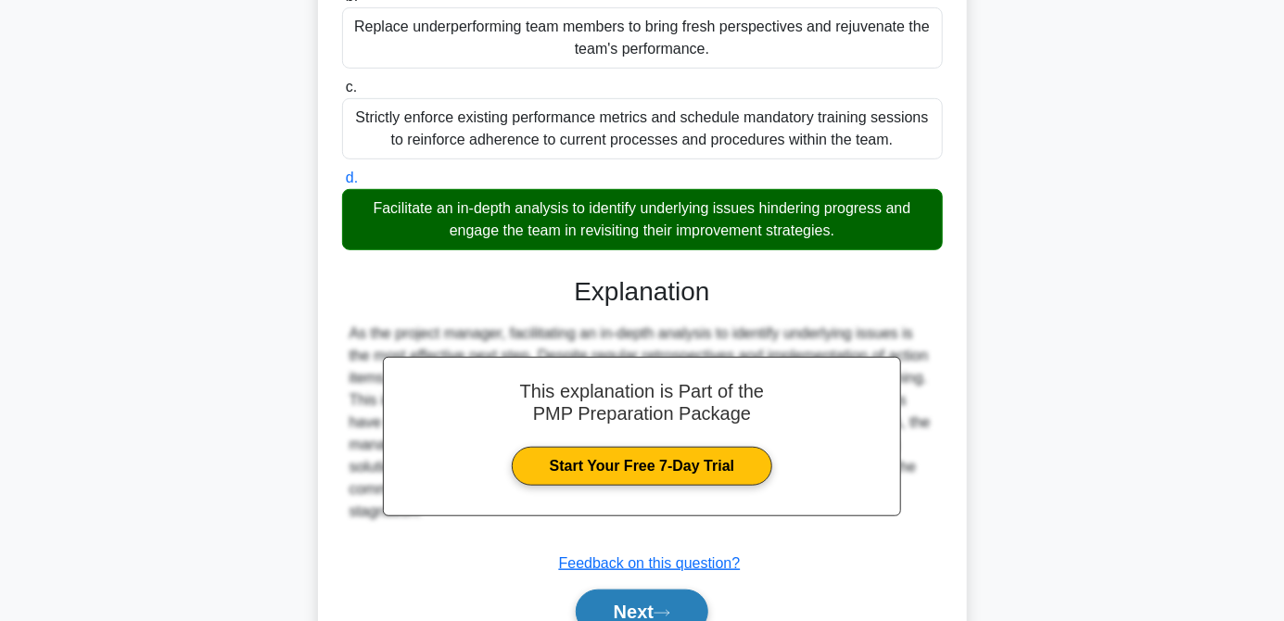
click at [644, 620] on button "Next" at bounding box center [642, 612] width 133 height 45
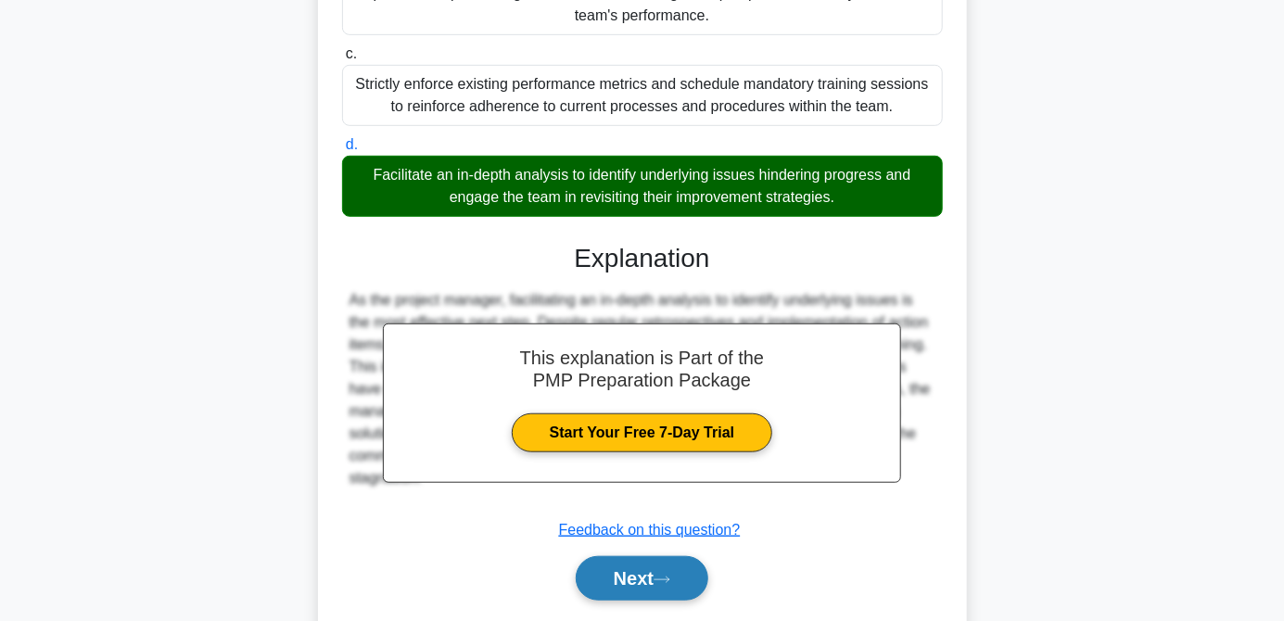
scroll to position [493, 0]
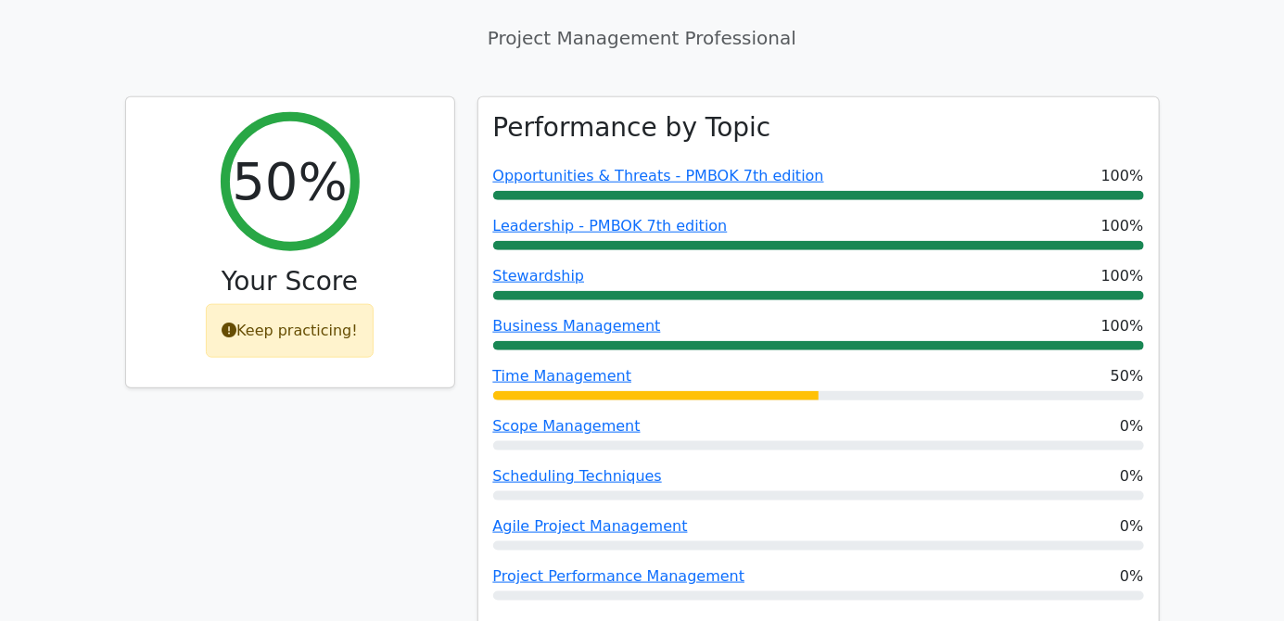
scroll to position [732, 0]
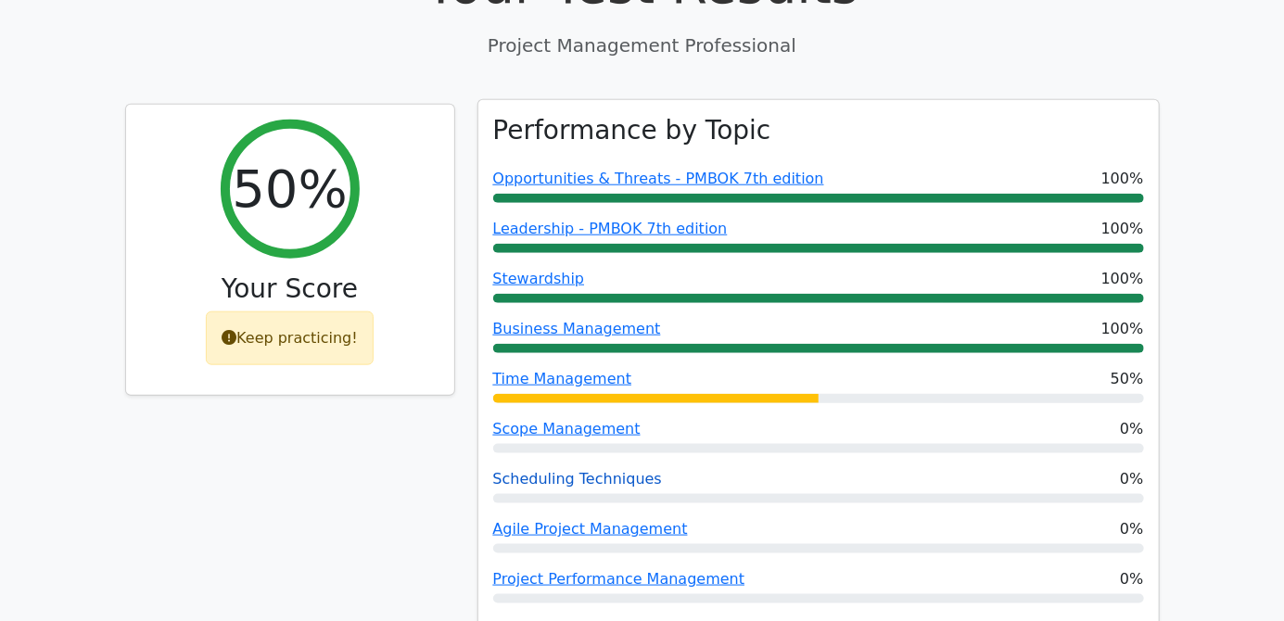
click at [579, 470] on link "Scheduling Techniques" at bounding box center [577, 479] width 169 height 18
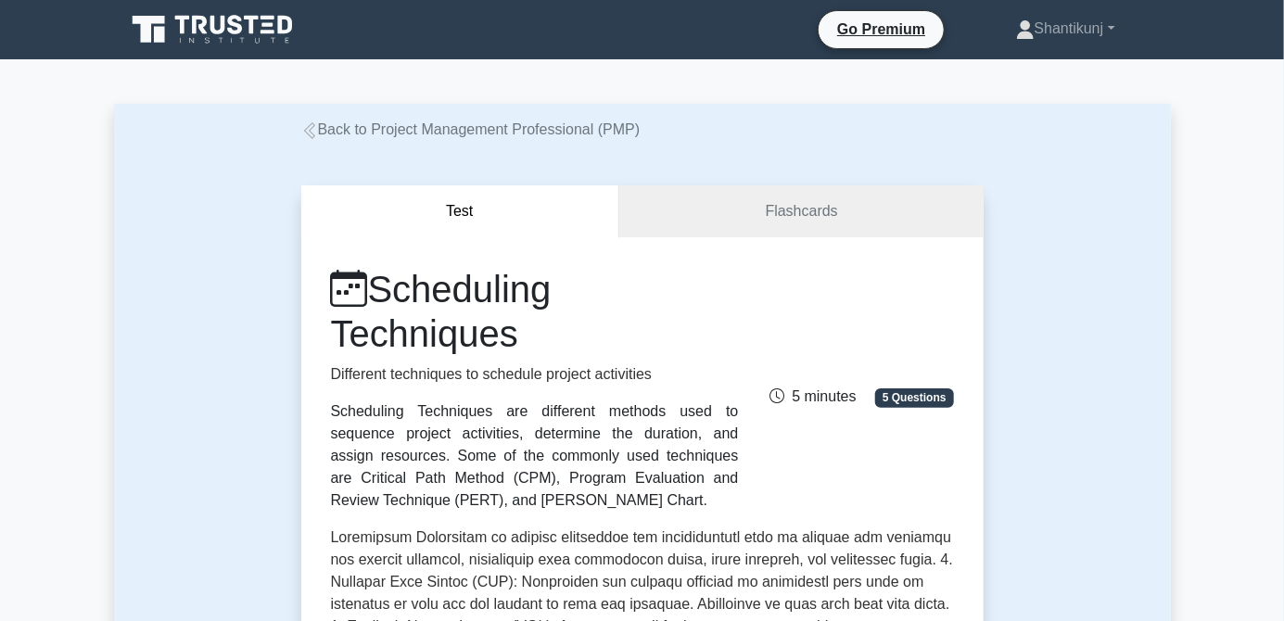
click at [310, 126] on icon at bounding box center [309, 130] width 17 height 17
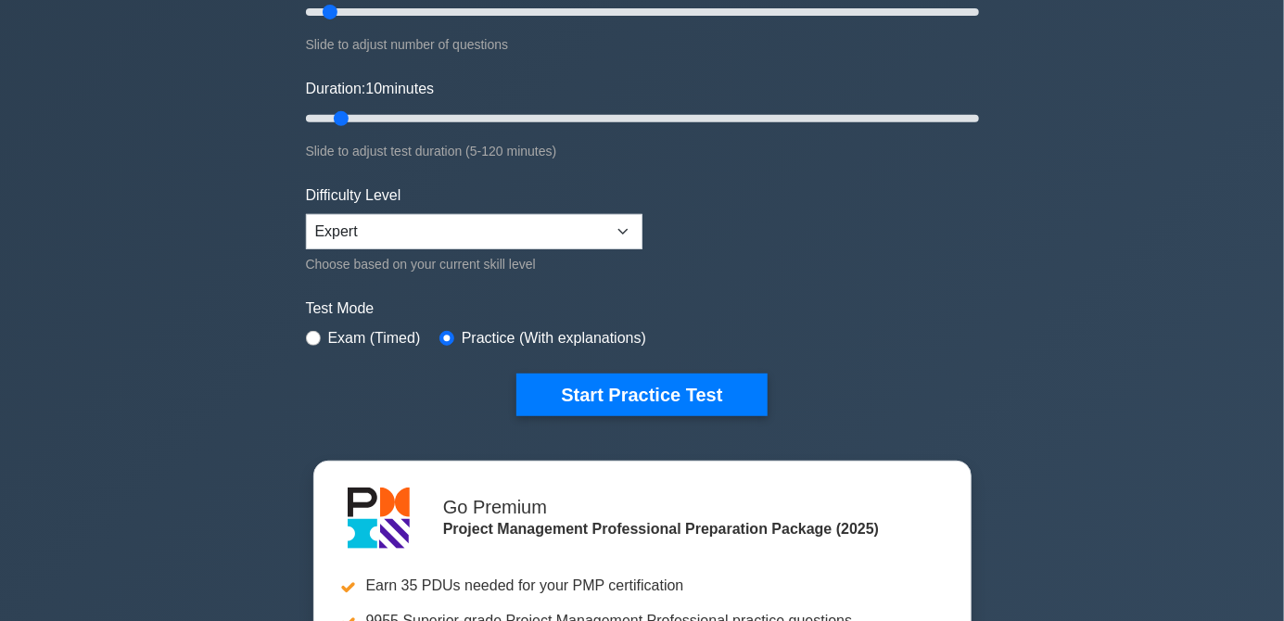
scroll to position [301, 0]
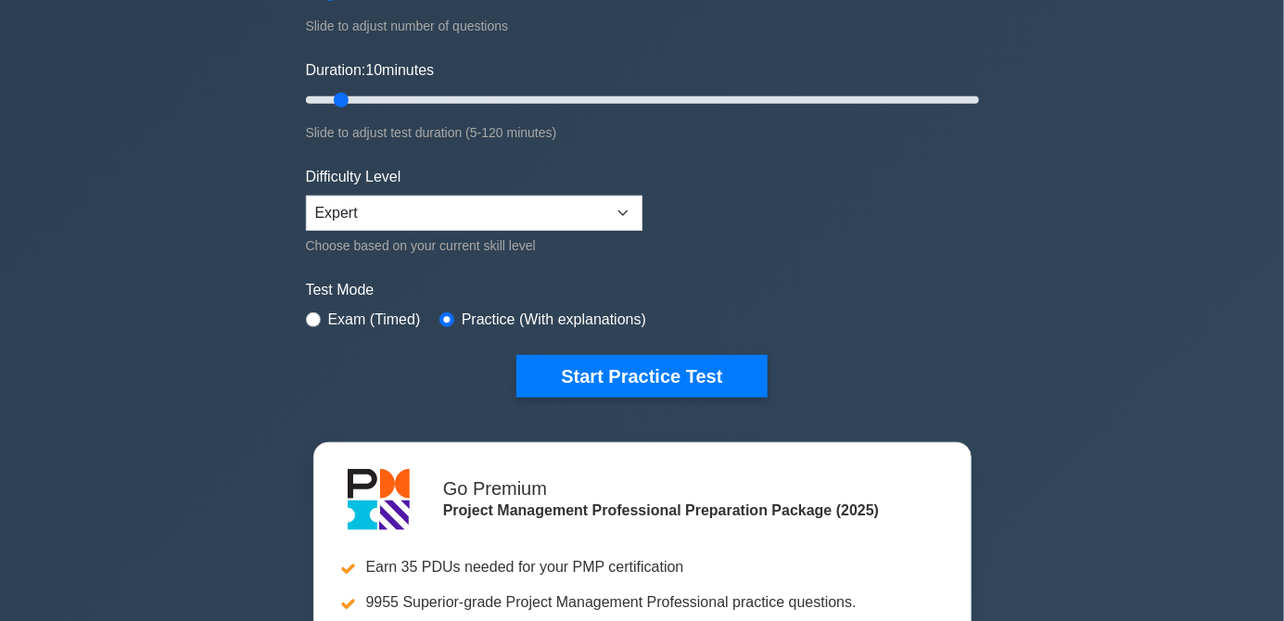
click at [649, 375] on button "Start Practice Test" at bounding box center [641, 376] width 250 height 43
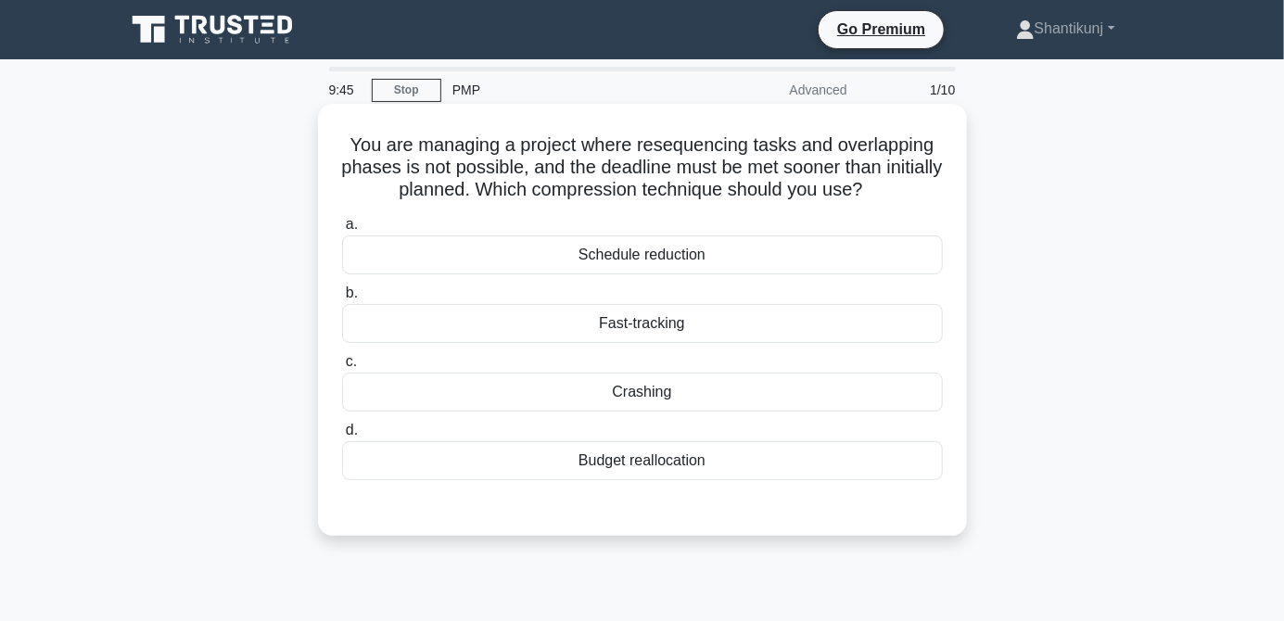
click at [701, 408] on div "Crashing" at bounding box center [642, 392] width 601 height 39
click at [342, 368] on input "c. Crashing" at bounding box center [342, 362] width 0 height 12
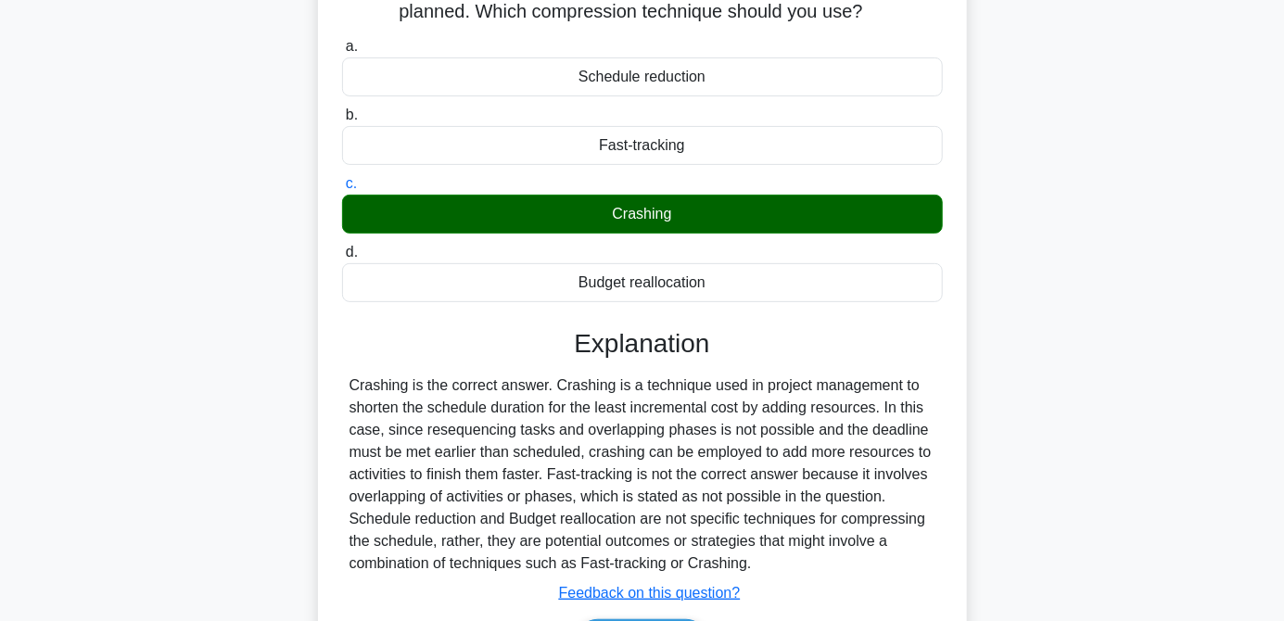
scroll to position [208, 0]
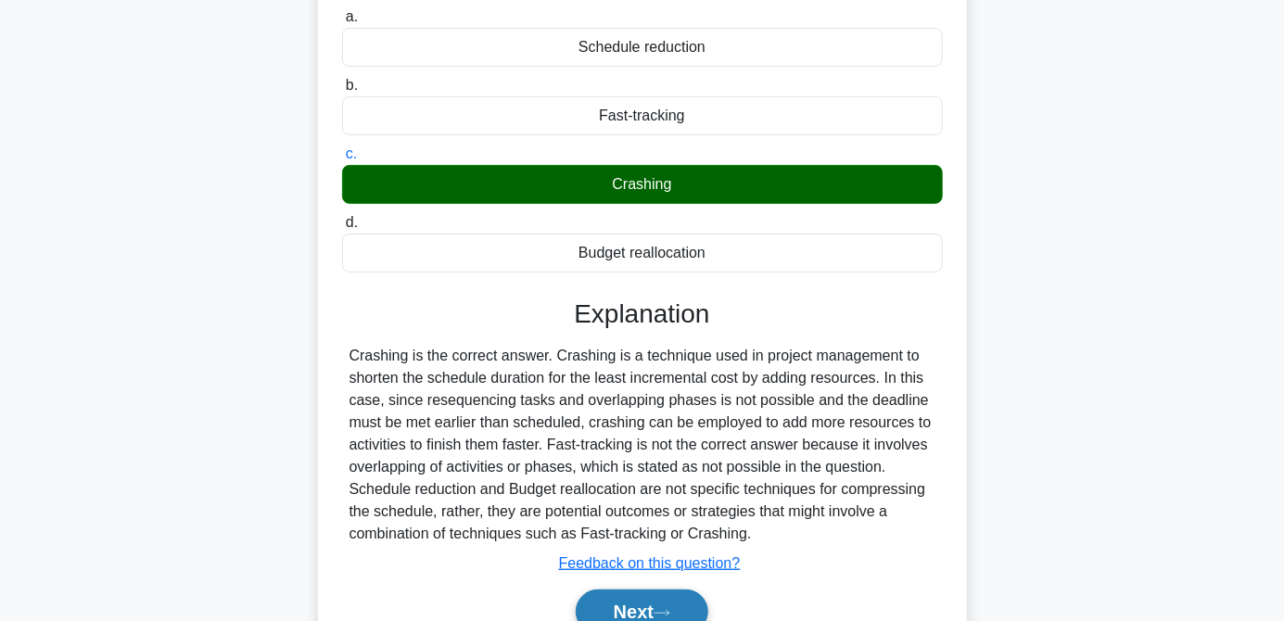
click at [647, 616] on button "Next" at bounding box center [642, 612] width 133 height 45
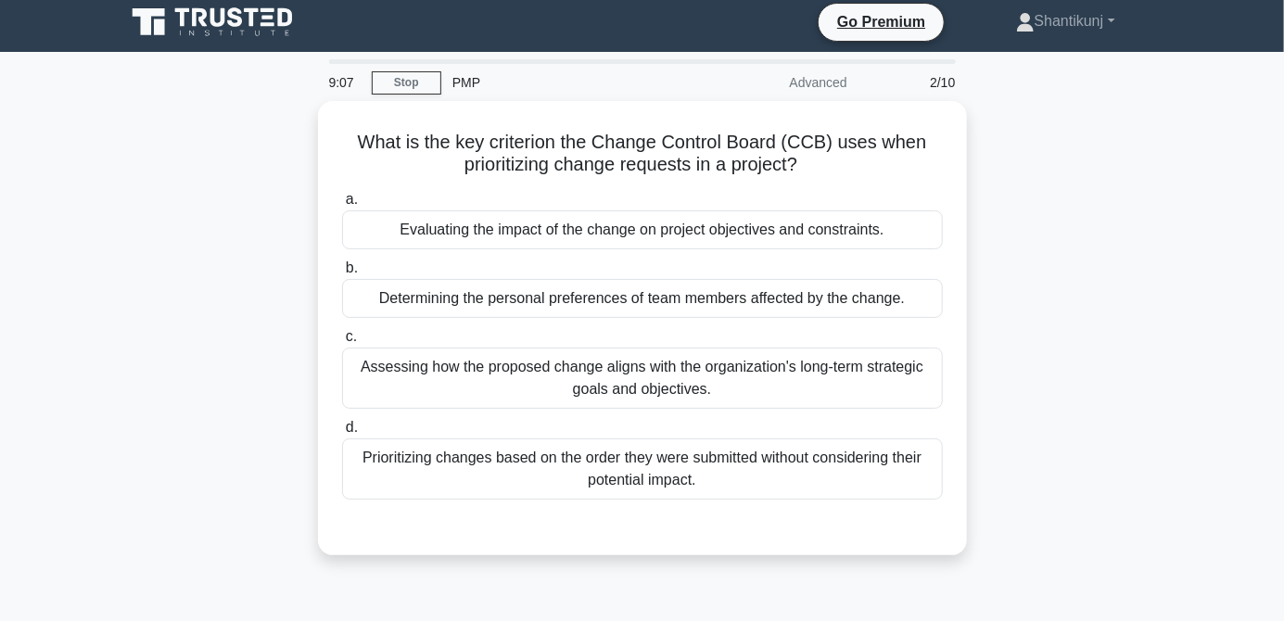
scroll to position [0, 0]
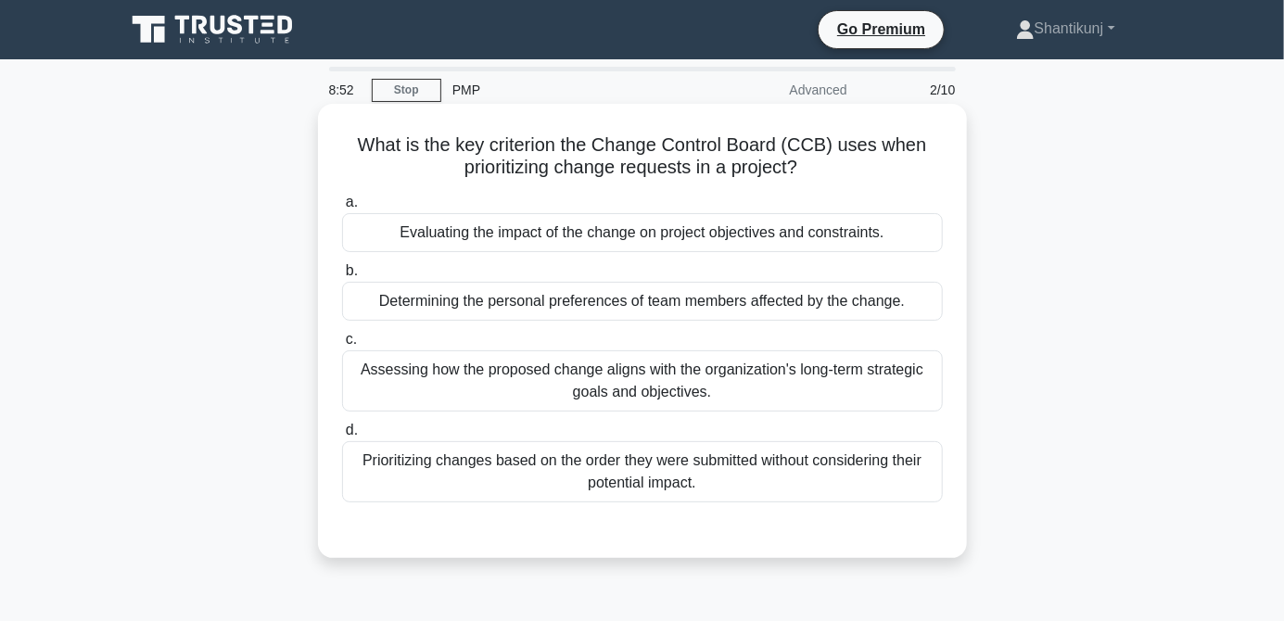
click at [833, 252] on div "Evaluating the impact of the change on project objectives and constraints." at bounding box center [642, 232] width 601 height 39
click at [342, 209] on input "a. Evaluating the impact of the change on project objectives and constraints." at bounding box center [342, 203] width 0 height 12
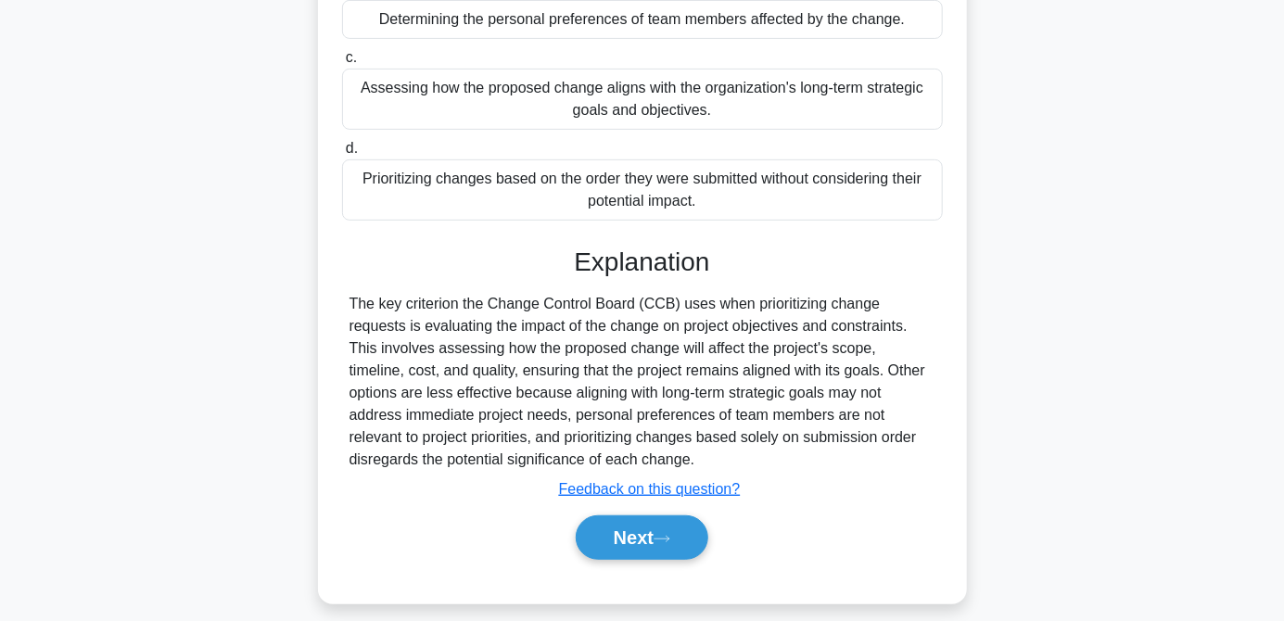
scroll to position [290, 0]
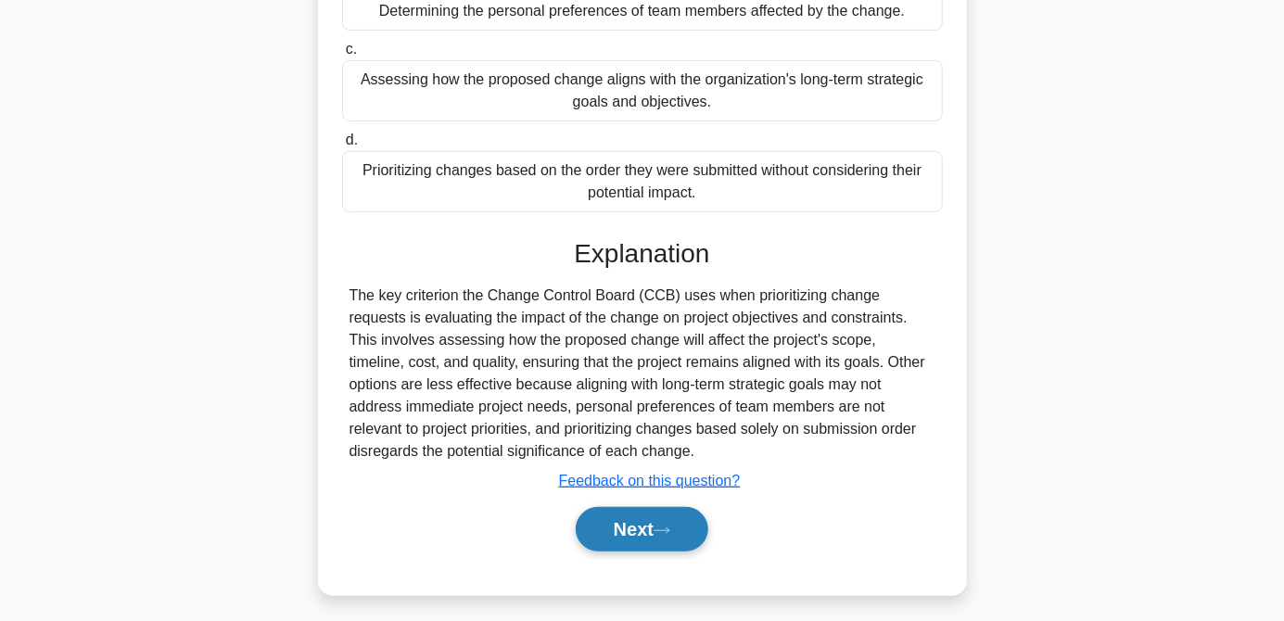
click at [632, 541] on button "Next" at bounding box center [642, 529] width 133 height 45
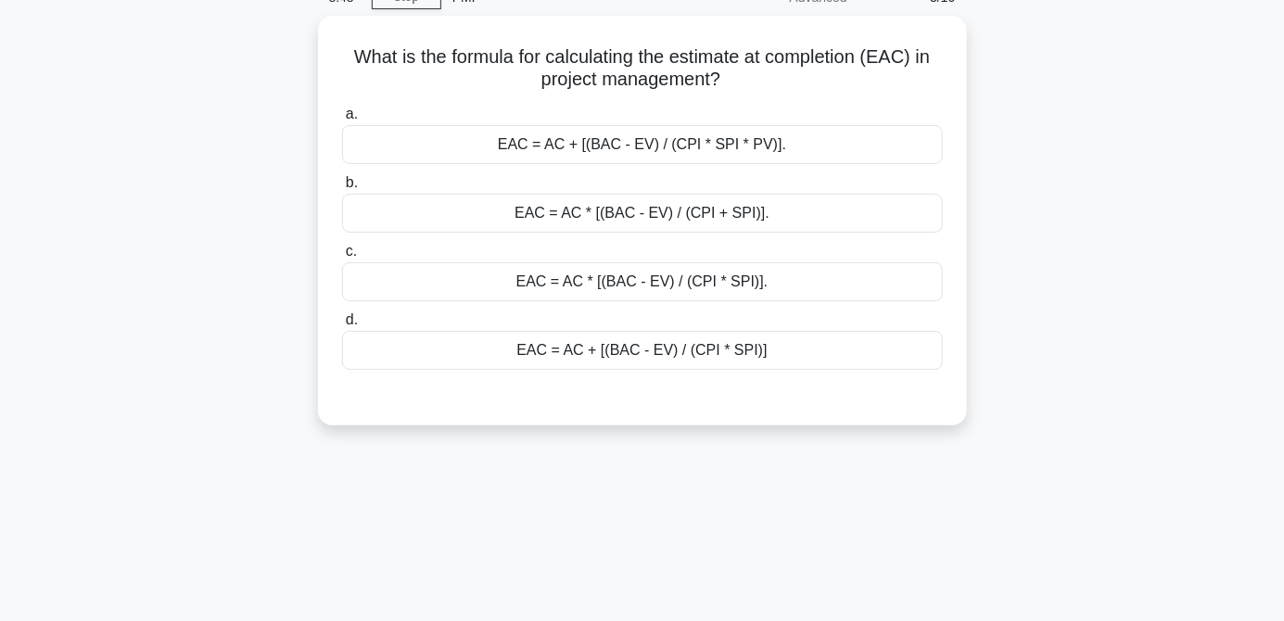
scroll to position [92, 0]
click at [630, 350] on div "EAC = AC + [(BAC - EV) / (CPI * SPI)]" at bounding box center [642, 351] width 601 height 39
click at [342, 327] on input "d. EAC = AC + [(BAC - EV) / (CPI * SPI)]" at bounding box center [342, 321] width 0 height 12
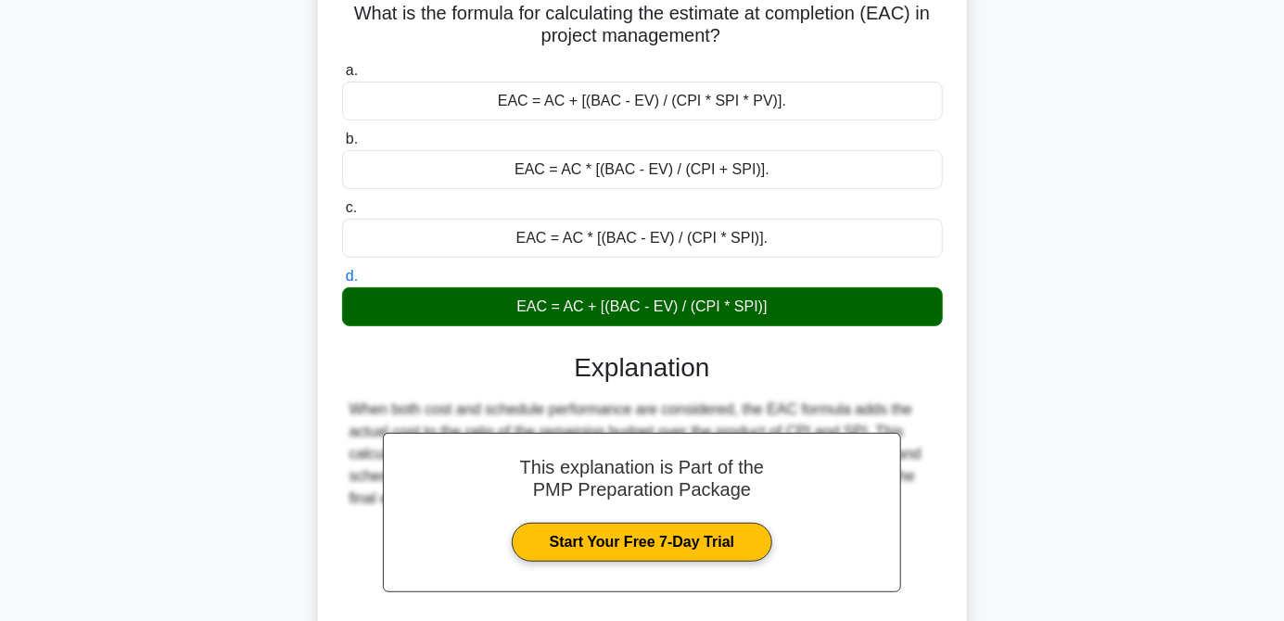
scroll to position [290, 0]
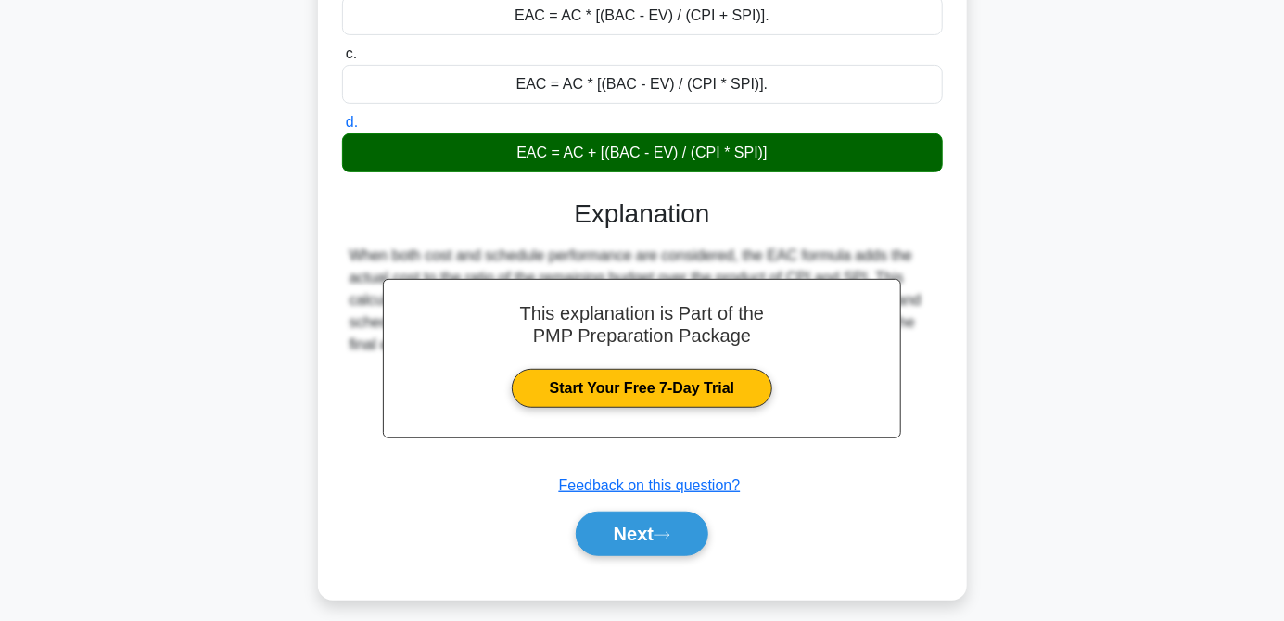
click at [635, 532] on button "Next" at bounding box center [642, 534] width 133 height 45
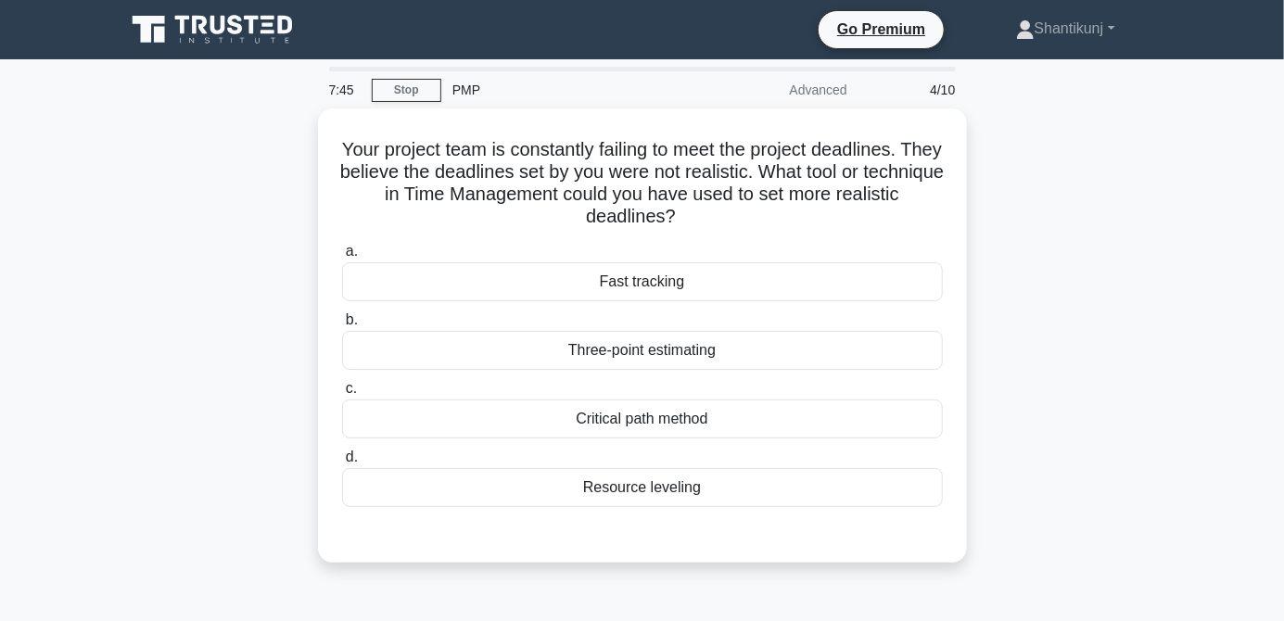
scroll to position [0, 0]
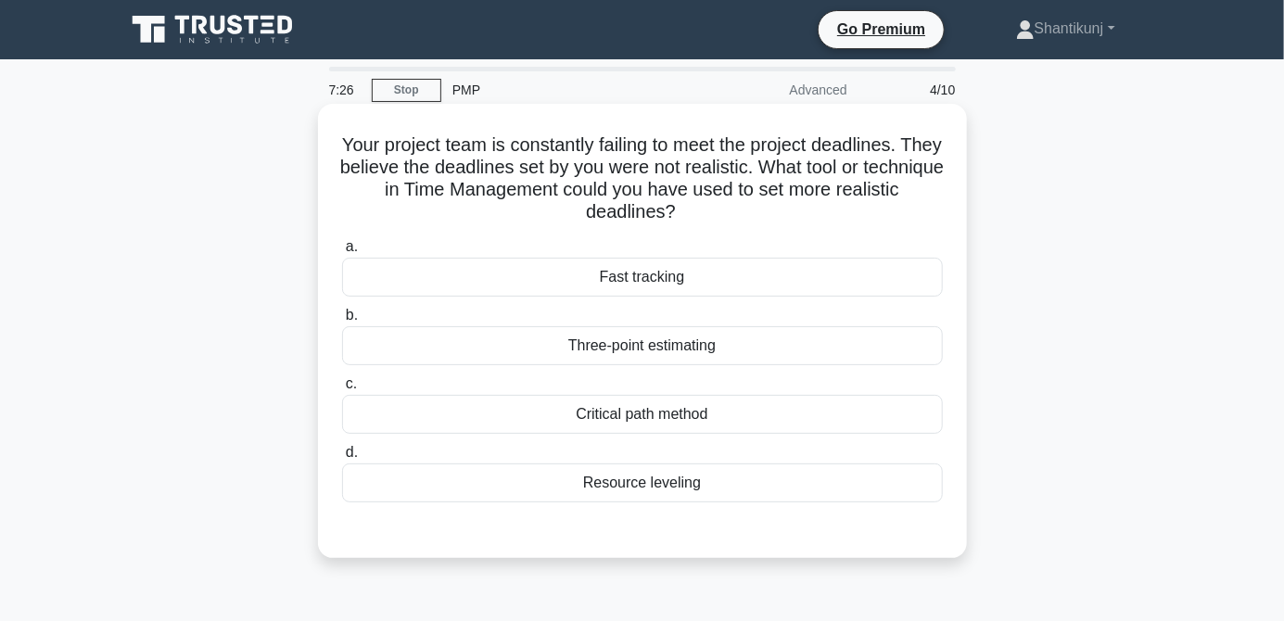
click at [708, 360] on div "Three-point estimating" at bounding box center [642, 345] width 601 height 39
click at [342, 322] on input "b. Three-point estimating" at bounding box center [342, 316] width 0 height 12
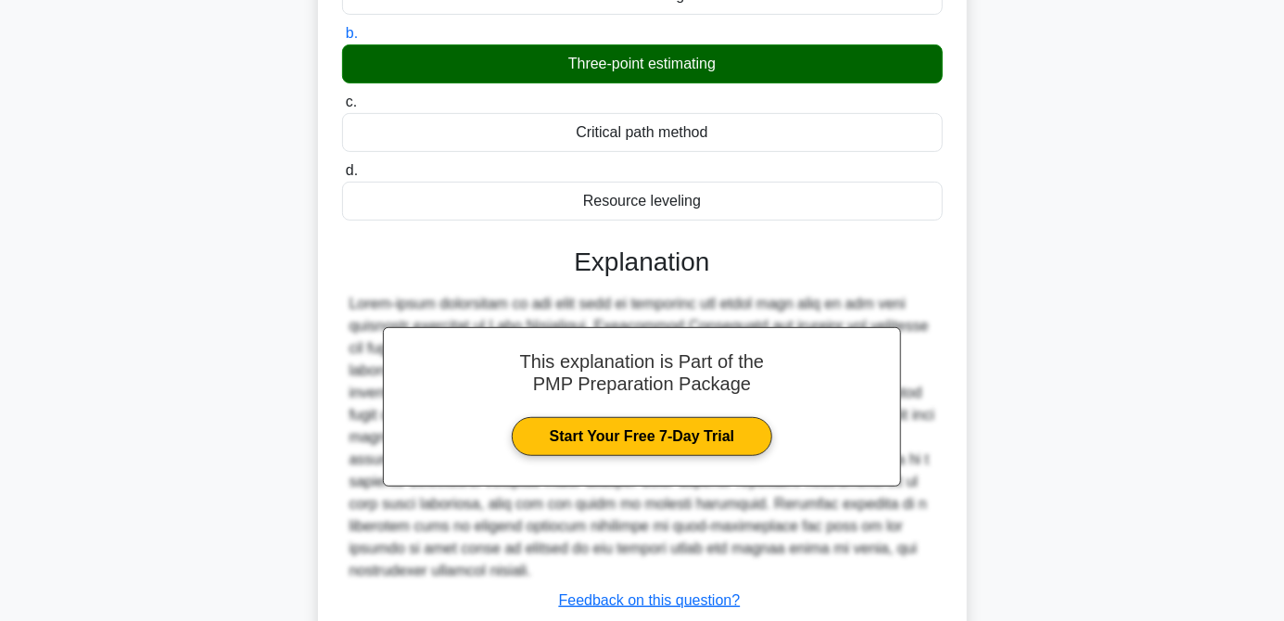
scroll to position [319, 0]
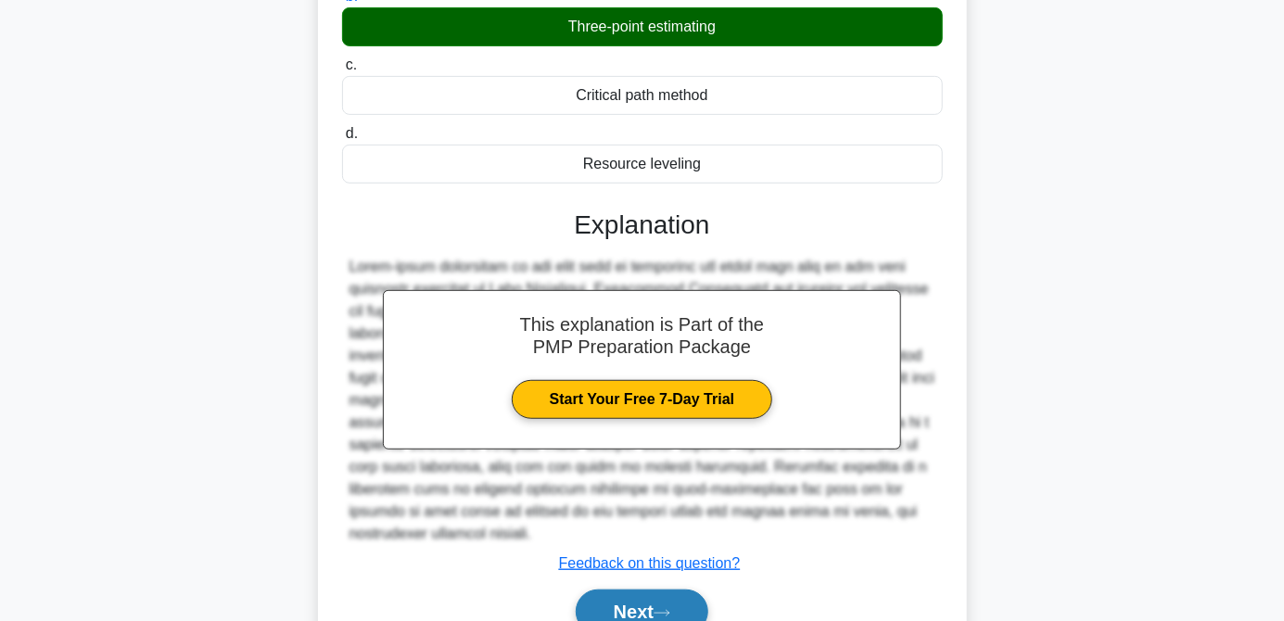
click at [656, 613] on button "Next" at bounding box center [642, 612] width 133 height 45
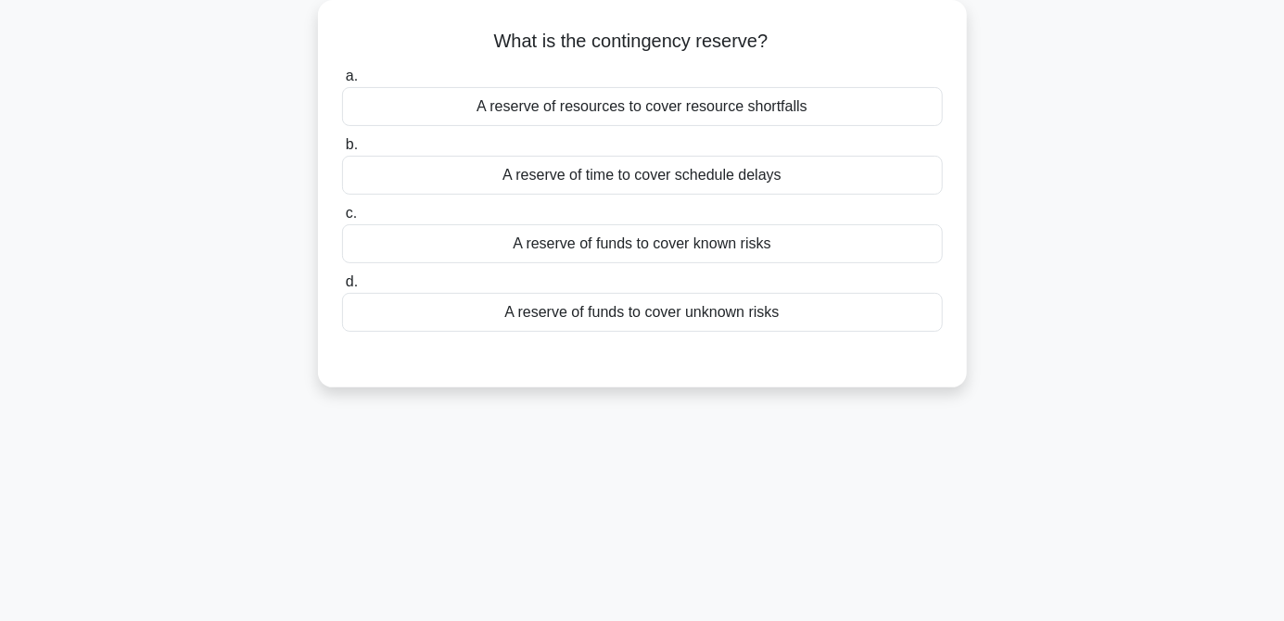
scroll to position [0, 0]
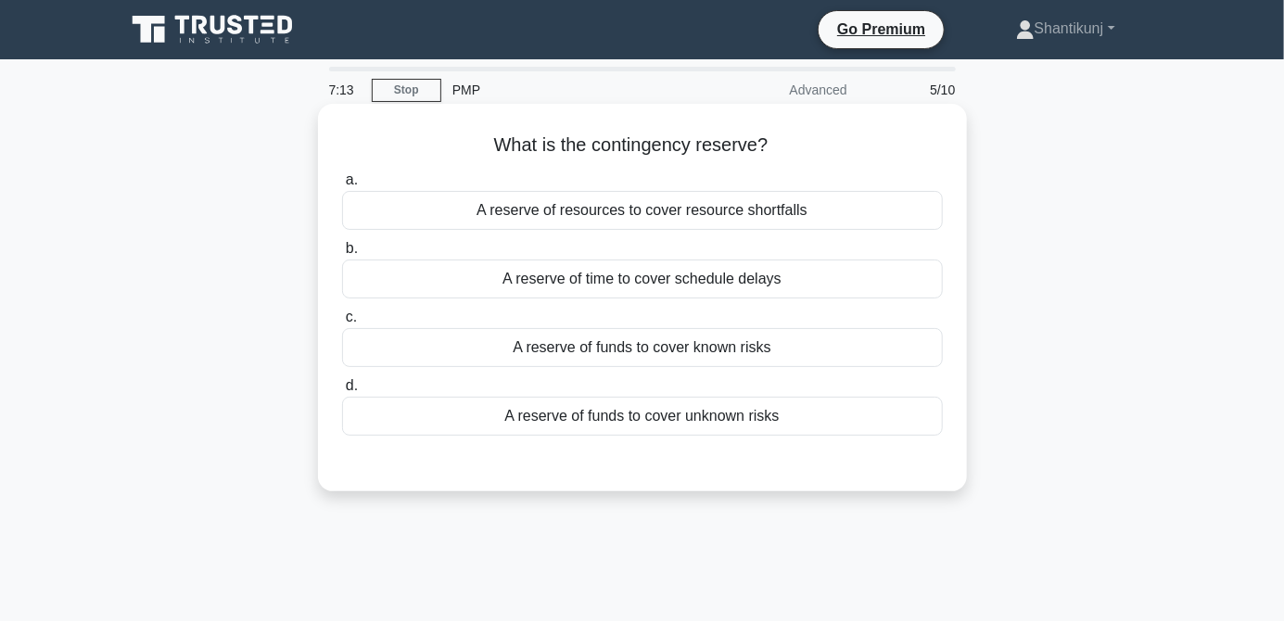
click at [741, 354] on div "A reserve of funds to cover known risks" at bounding box center [642, 347] width 601 height 39
click at [342, 324] on input "c. A reserve of funds to cover known risks" at bounding box center [342, 318] width 0 height 12
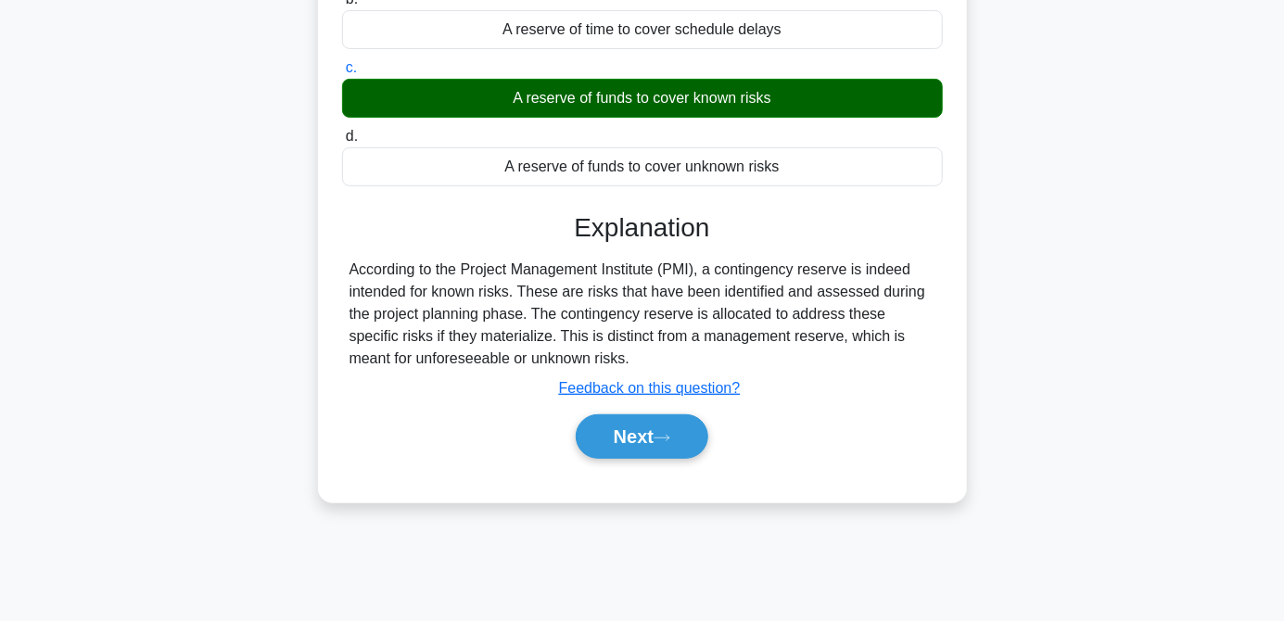
scroll to position [252, 0]
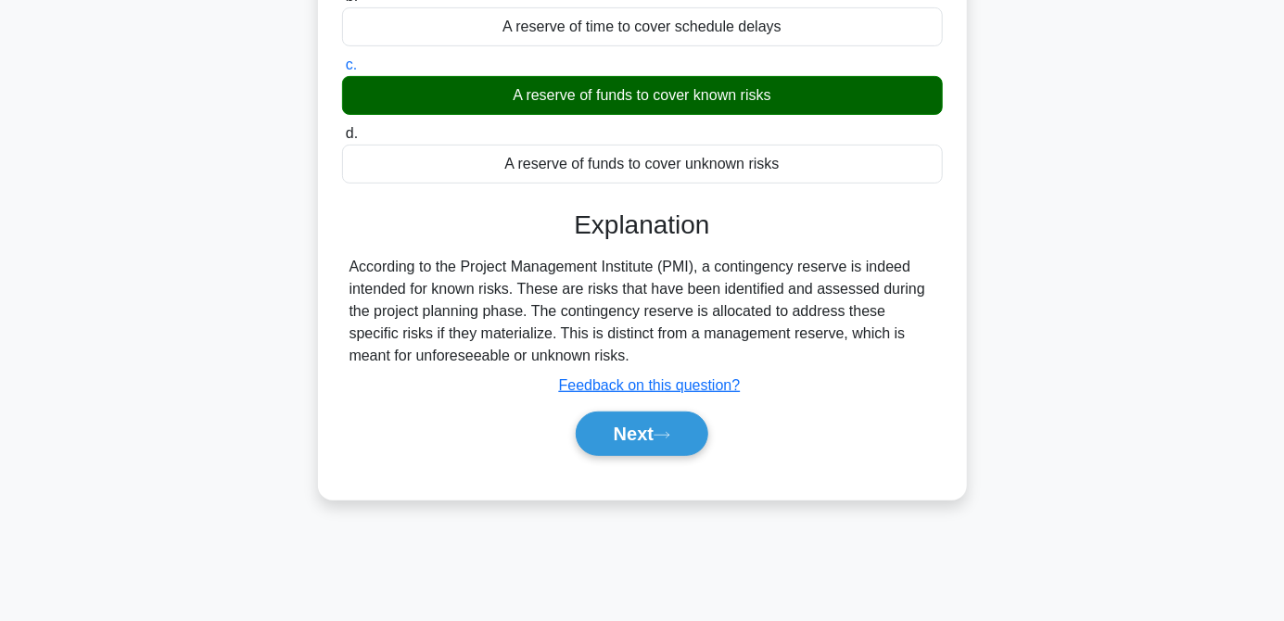
click at [677, 426] on button "Next" at bounding box center [642, 434] width 133 height 45
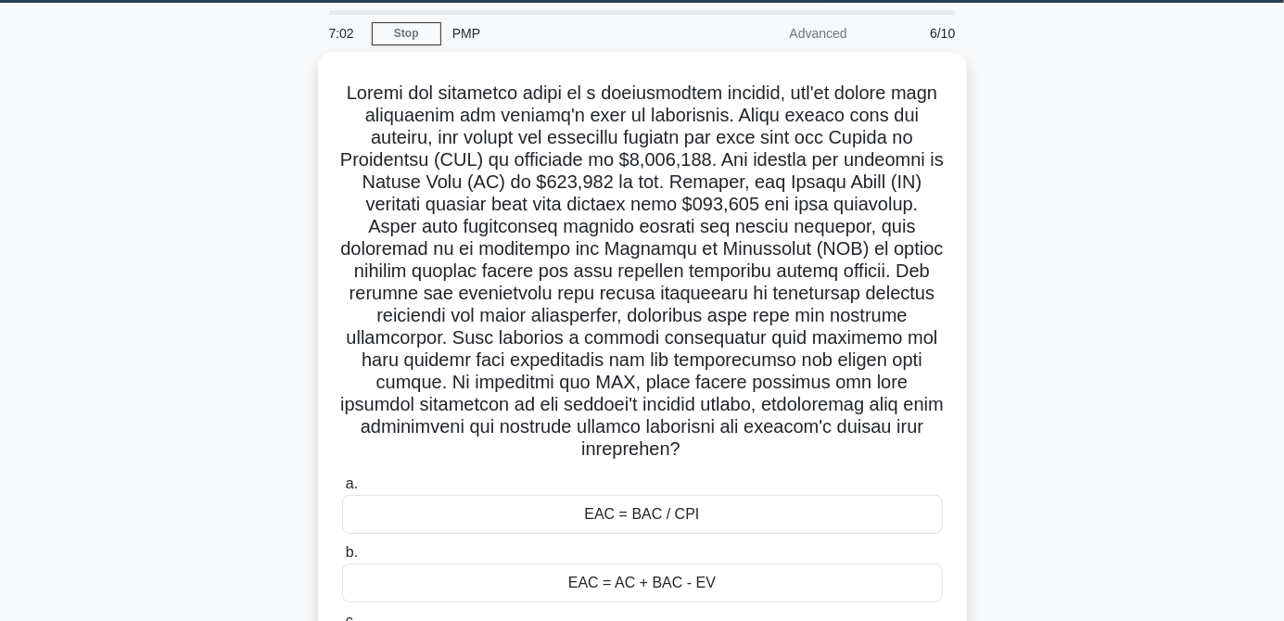
scroll to position [32, 0]
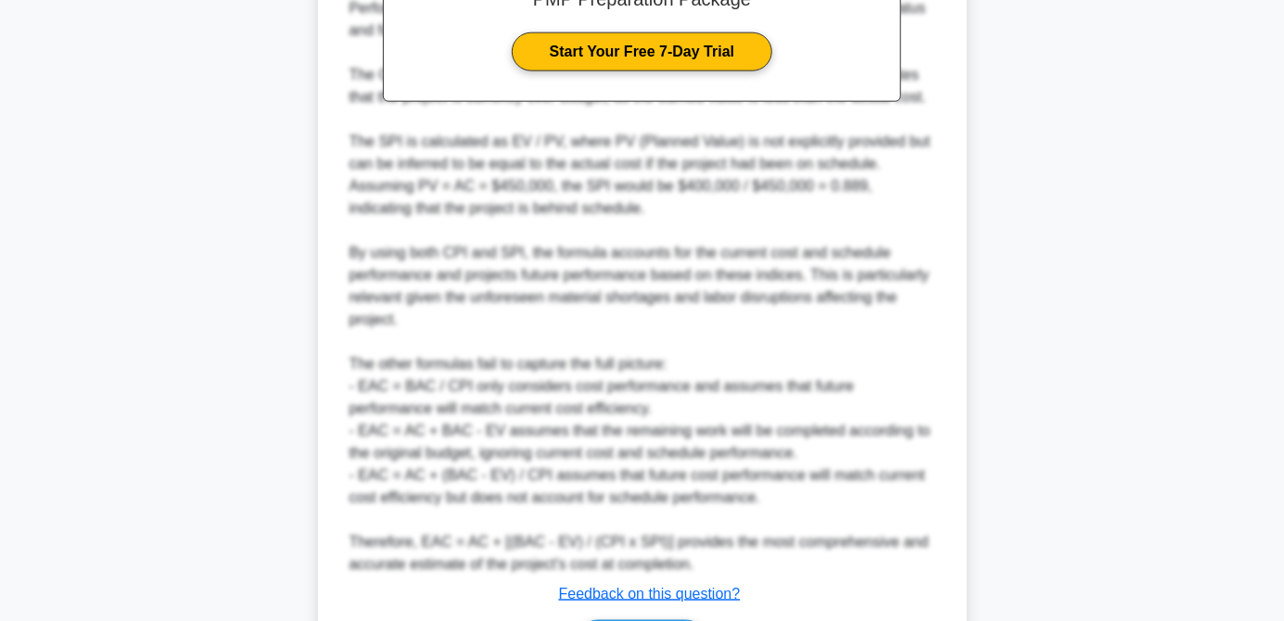
scroll to position [966, 0]
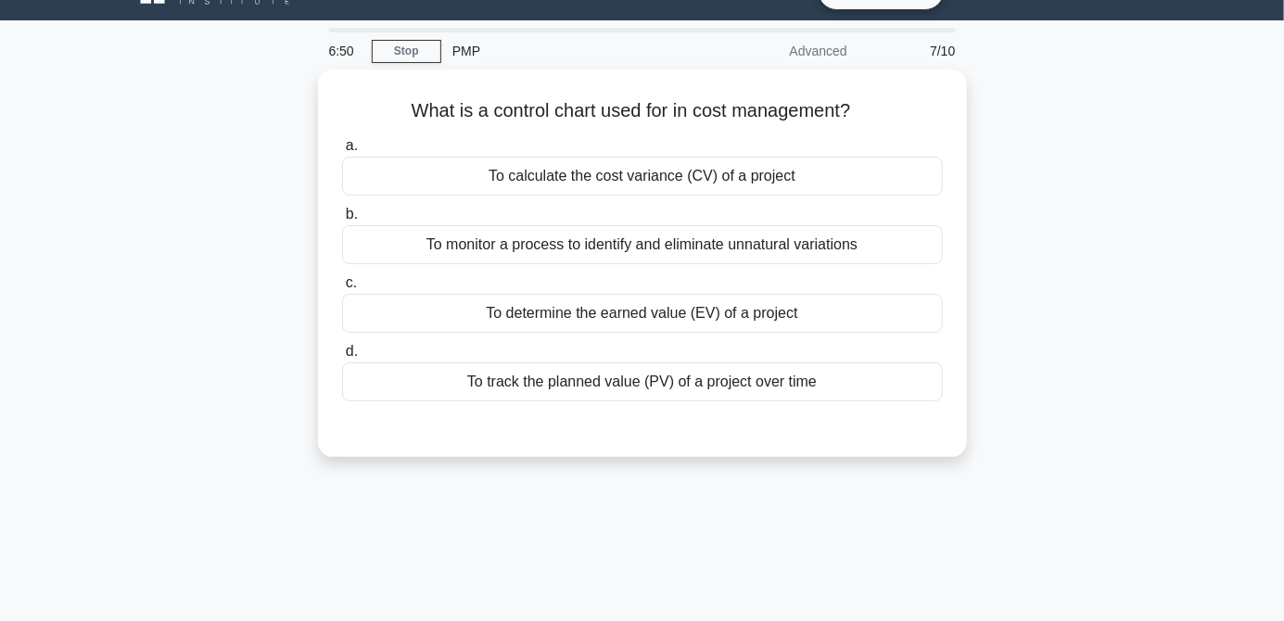
scroll to position [38, 0]
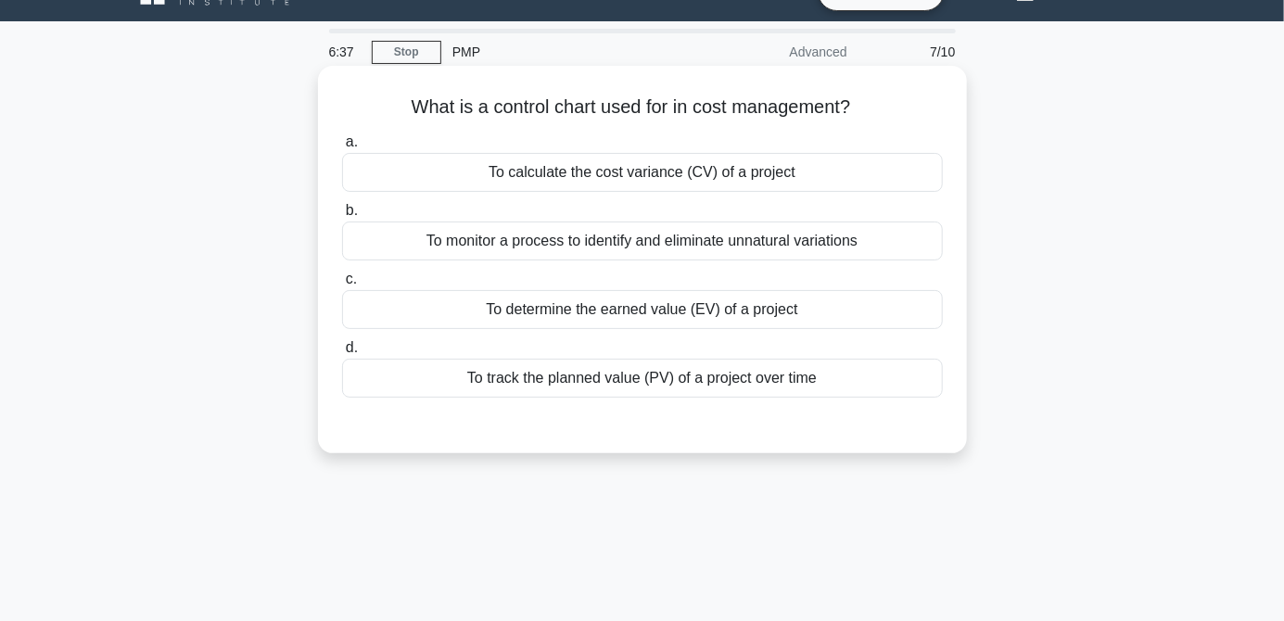
click at [859, 189] on div "To calculate the cost variance (CV) of a project" at bounding box center [642, 172] width 601 height 39
click at [342, 148] on input "a. To calculate the cost variance (CV) of a project" at bounding box center [342, 142] width 0 height 12
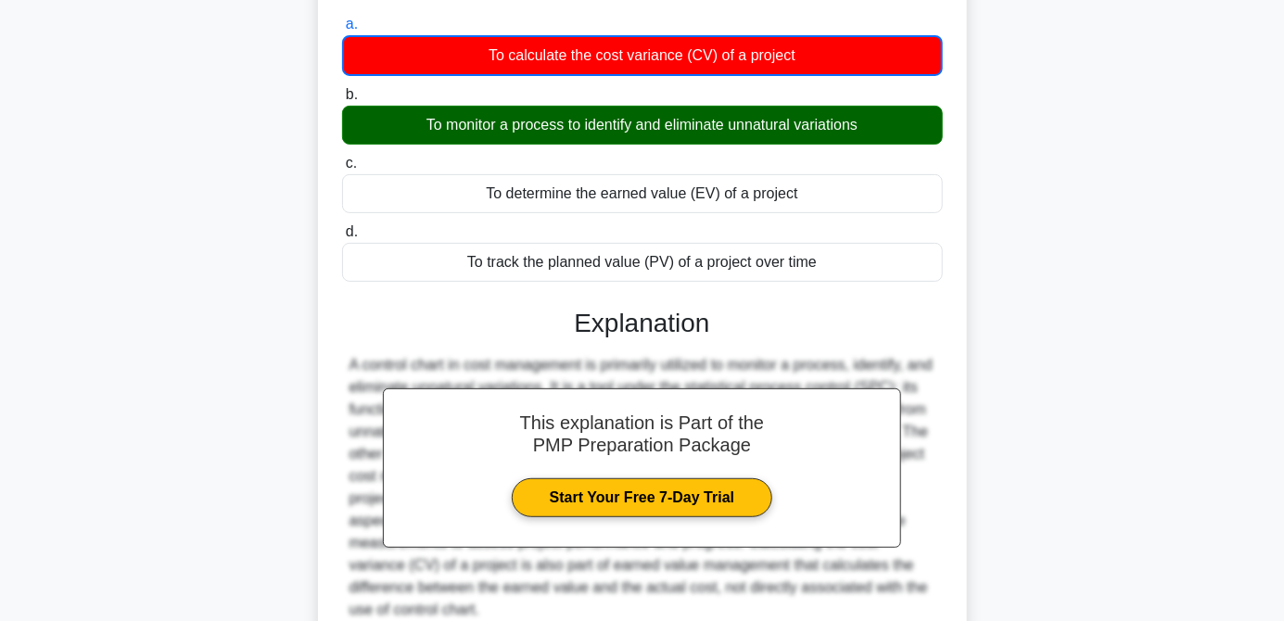
scroll to position [290, 0]
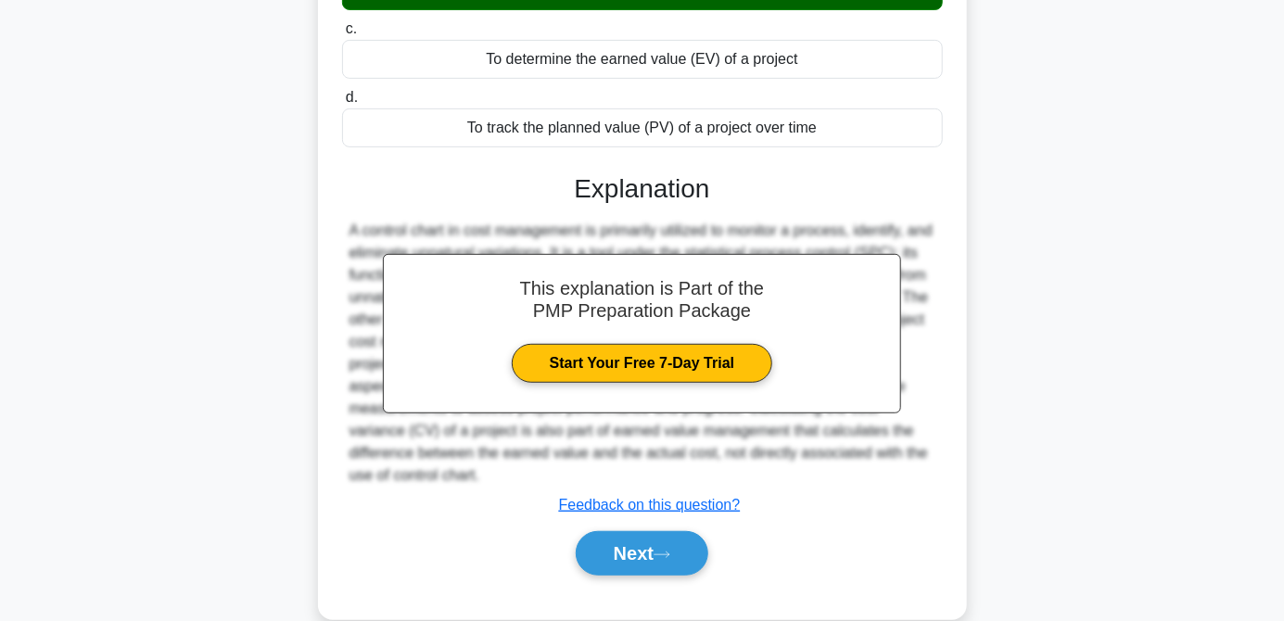
click at [657, 585] on div "a. To calculate the cost variance (CV) of a project b. To monitor a process to …" at bounding box center [642, 236] width 604 height 723
click at [658, 550] on button "Next" at bounding box center [642, 553] width 133 height 45
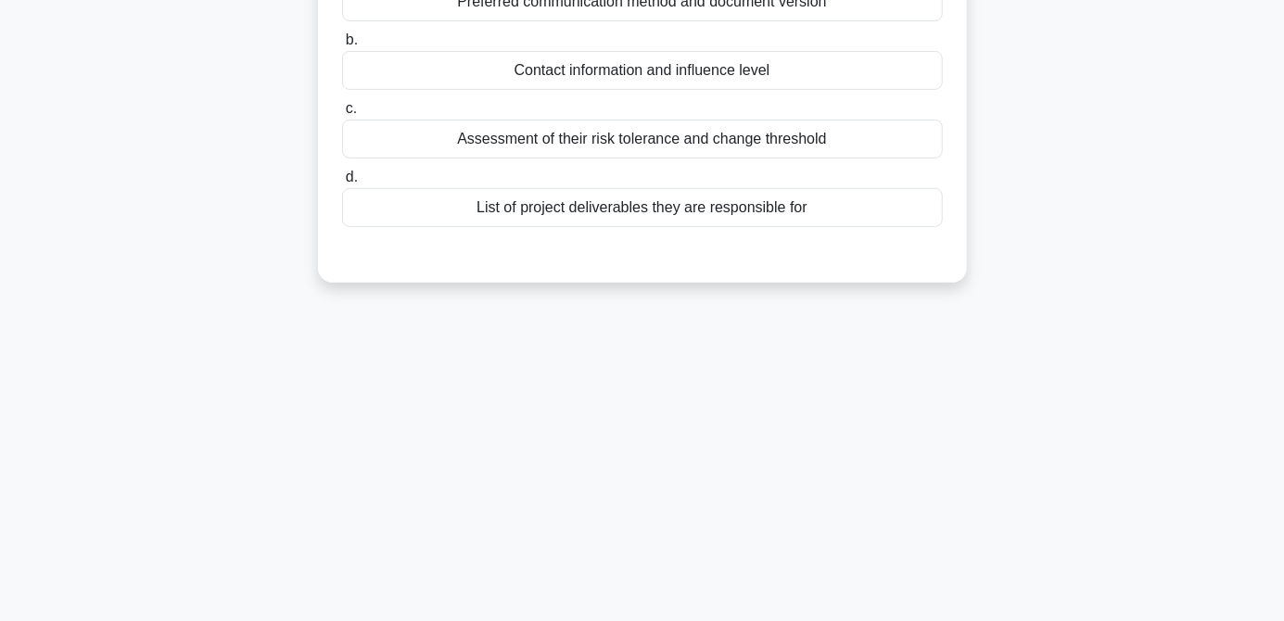
scroll to position [0, 0]
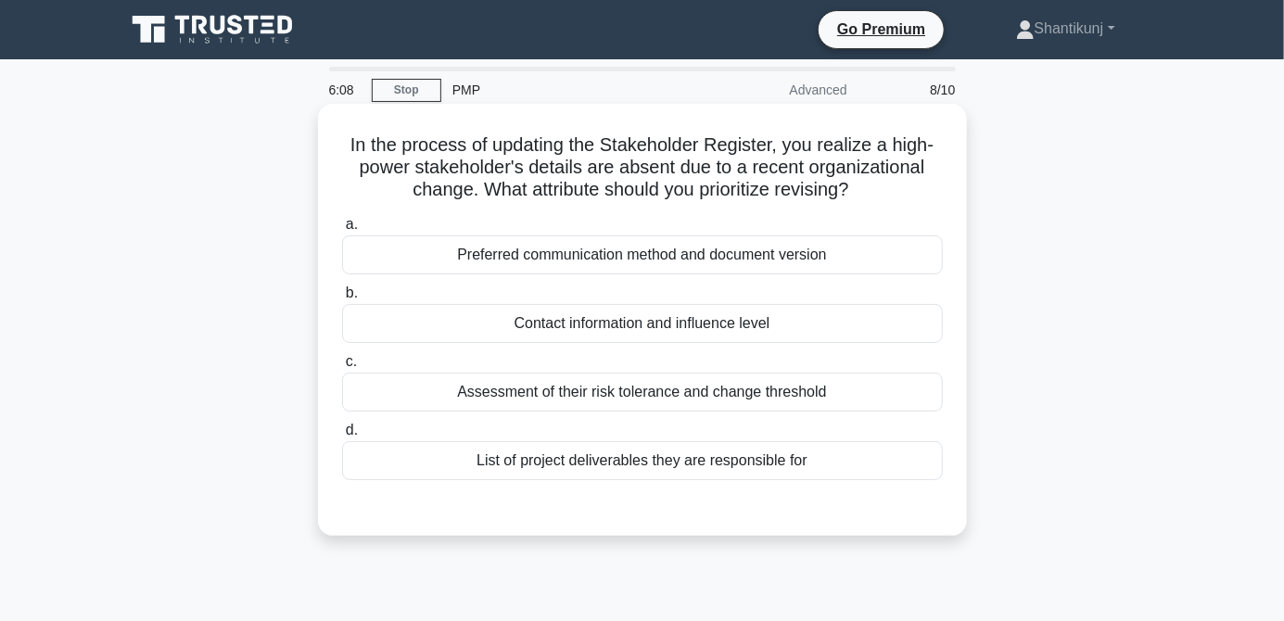
click at [839, 260] on div "Preferred communication method and document version" at bounding box center [642, 254] width 601 height 39
click at [342, 231] on input "a. Preferred communication method and document version" at bounding box center [342, 225] width 0 height 12
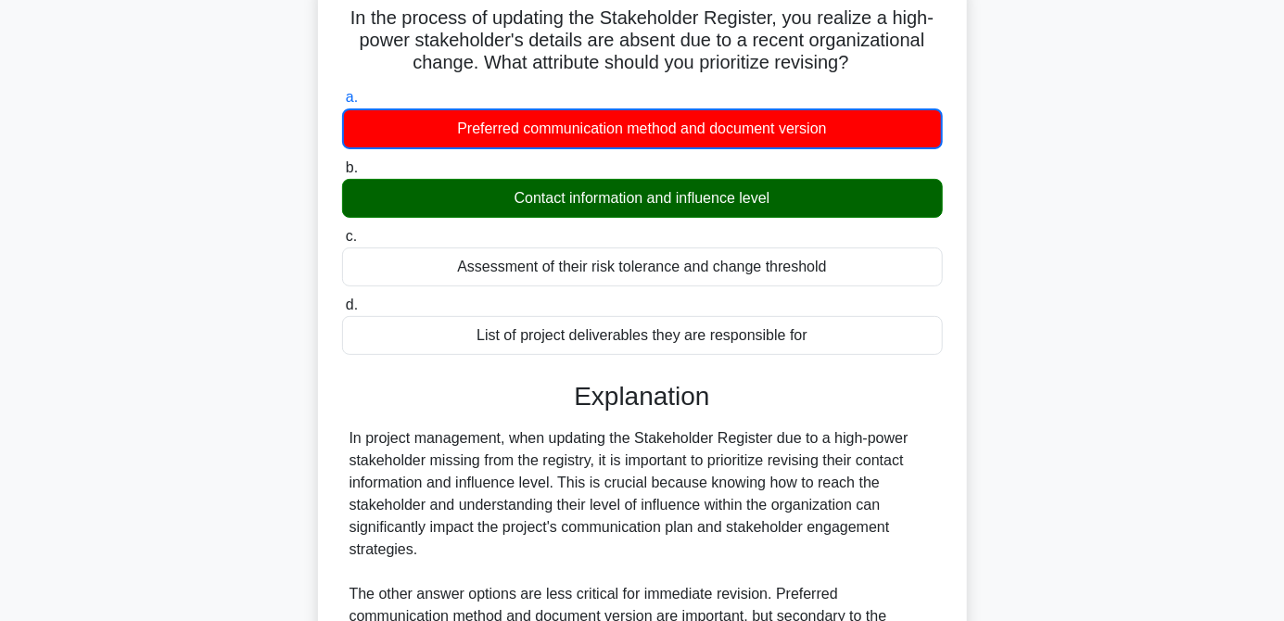
scroll to position [343, 0]
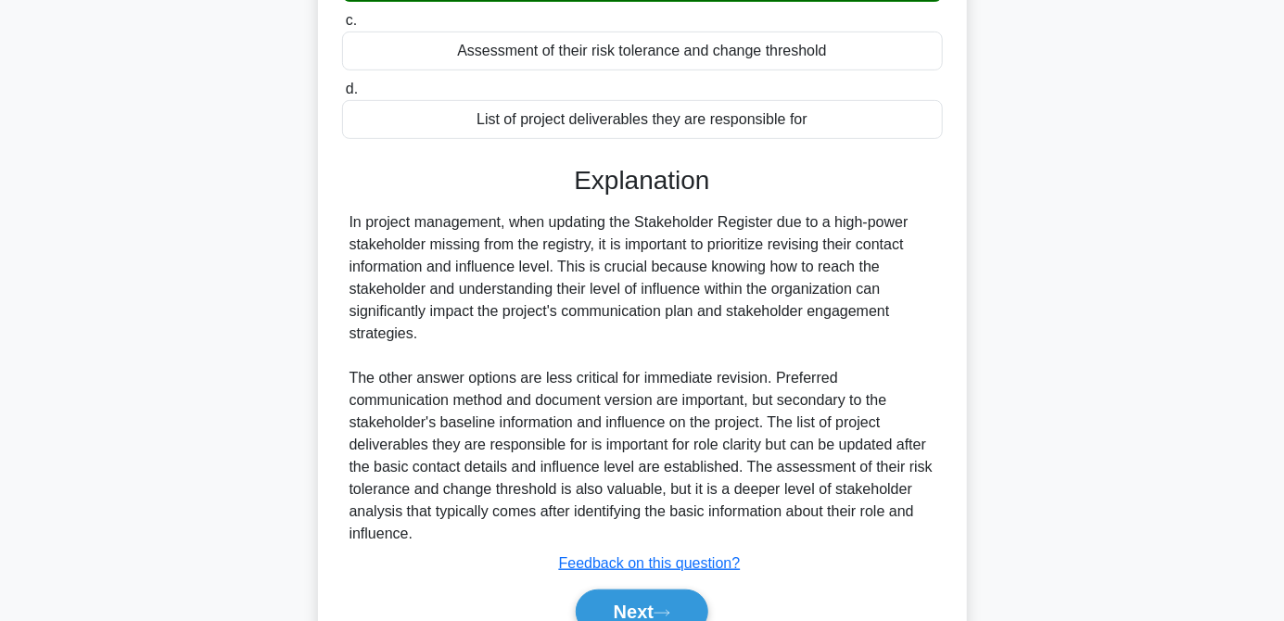
click at [644, 620] on button "Next" at bounding box center [642, 612] width 133 height 45
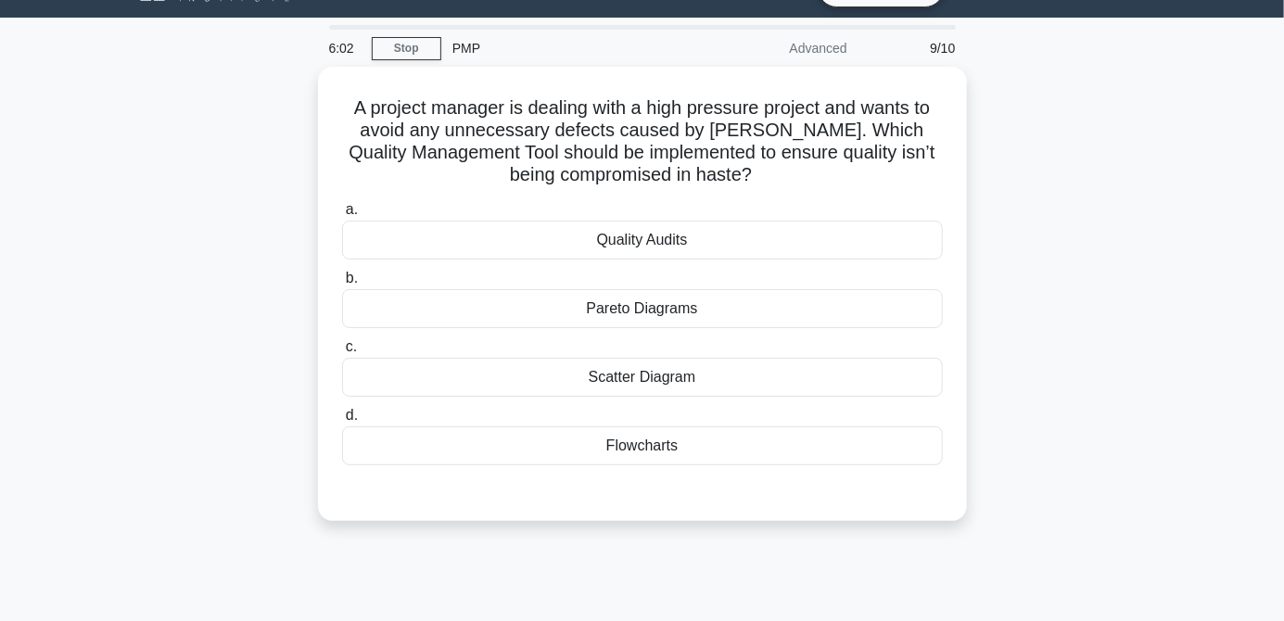
scroll to position [42, 0]
click at [753, 312] on div "Pareto Diagrams" at bounding box center [642, 308] width 601 height 39
click at [342, 285] on input "b. Pareto Diagrams" at bounding box center [342, 279] width 0 height 12
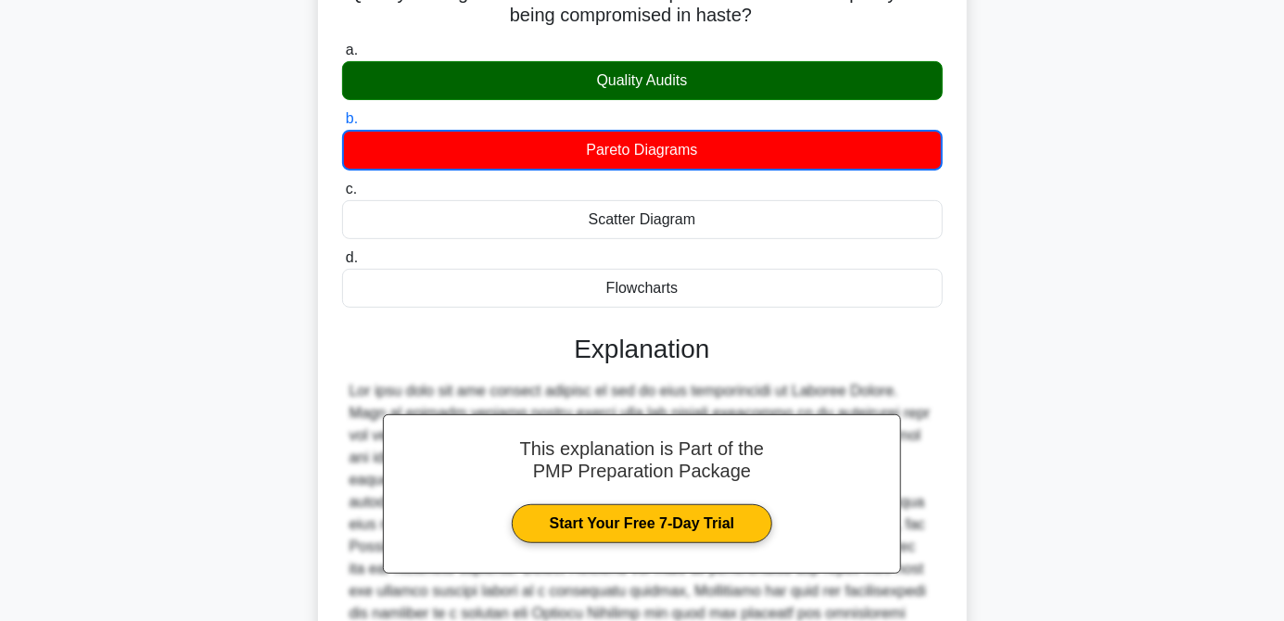
scroll to position [321, 0]
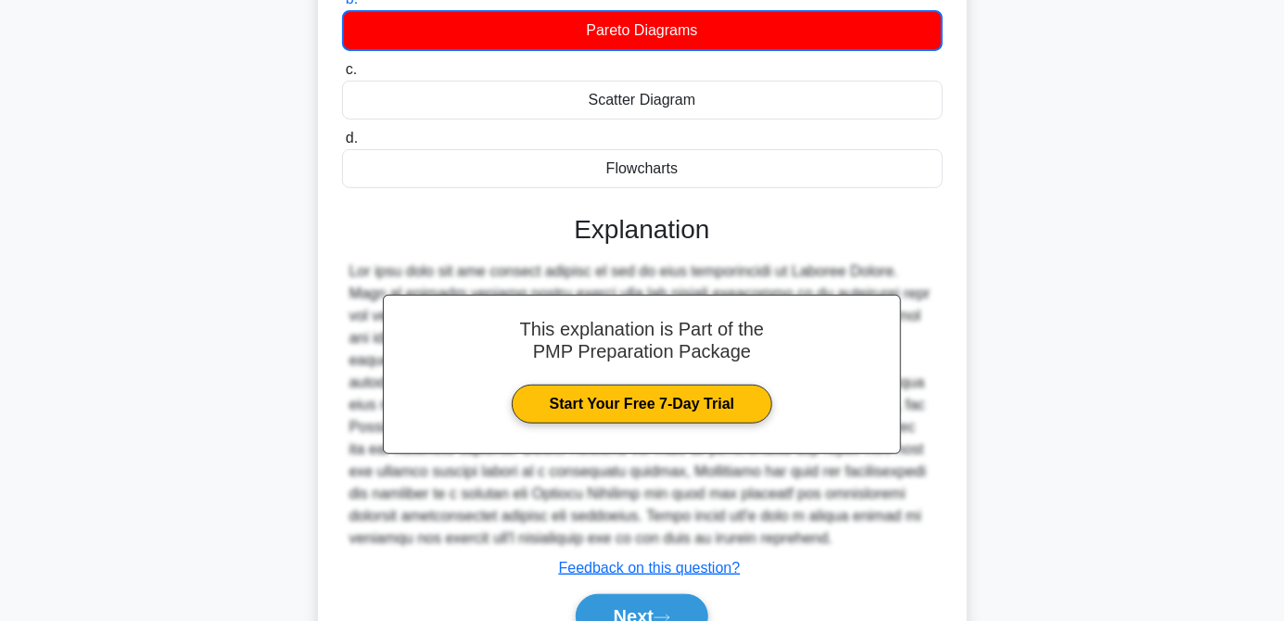
click at [684, 620] on button "Next" at bounding box center [642, 616] width 133 height 45
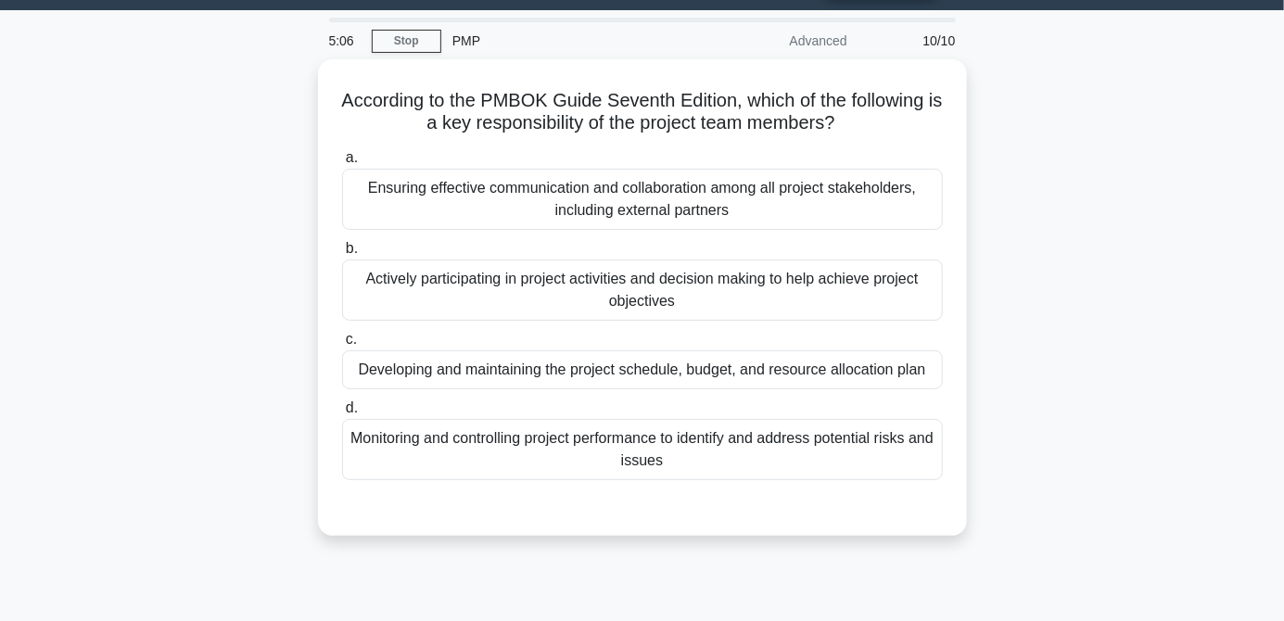
scroll to position [45, 0]
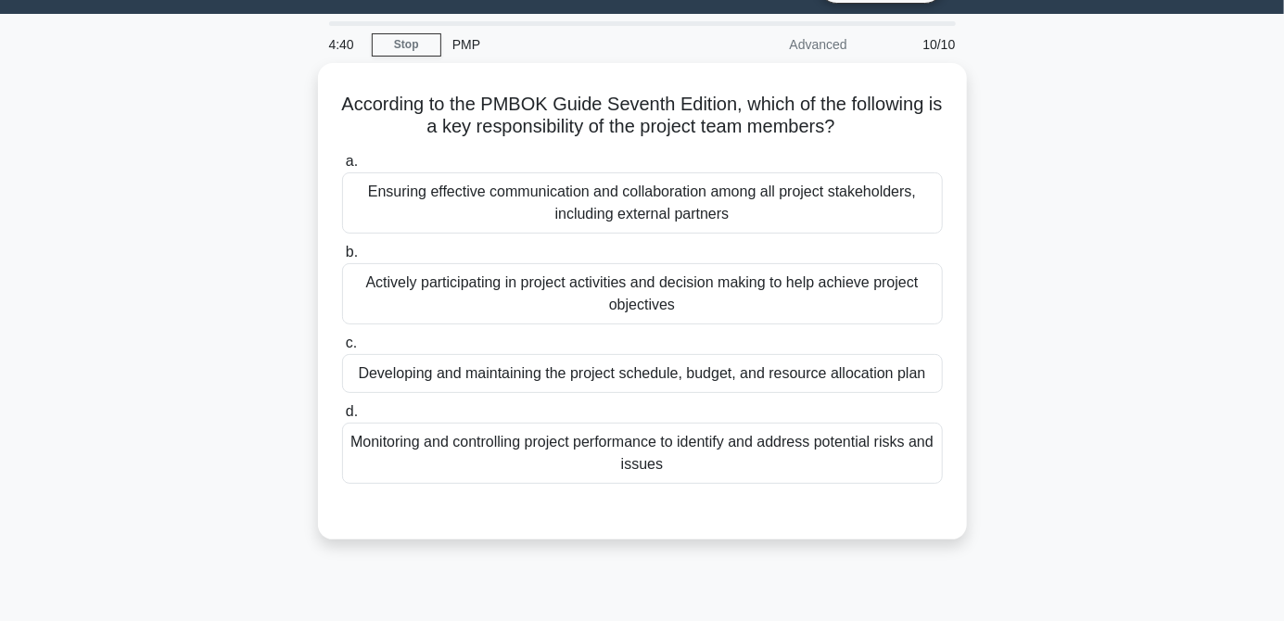
click at [884, 464] on div "Monitoring and controlling project performance to identify and address potentia…" at bounding box center [642, 453] width 601 height 61
click at [342, 418] on input "d. Monitoring and controlling project performance to identify and address poten…" at bounding box center [342, 412] width 0 height 12
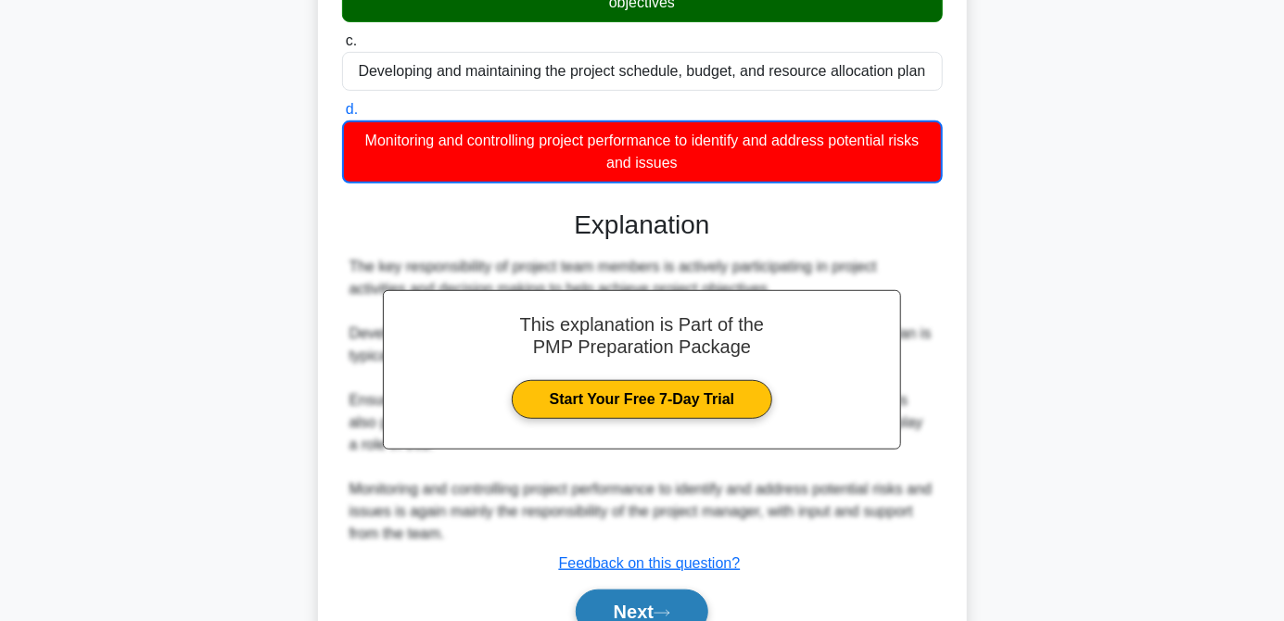
click at [647, 620] on button "Next" at bounding box center [642, 612] width 133 height 45
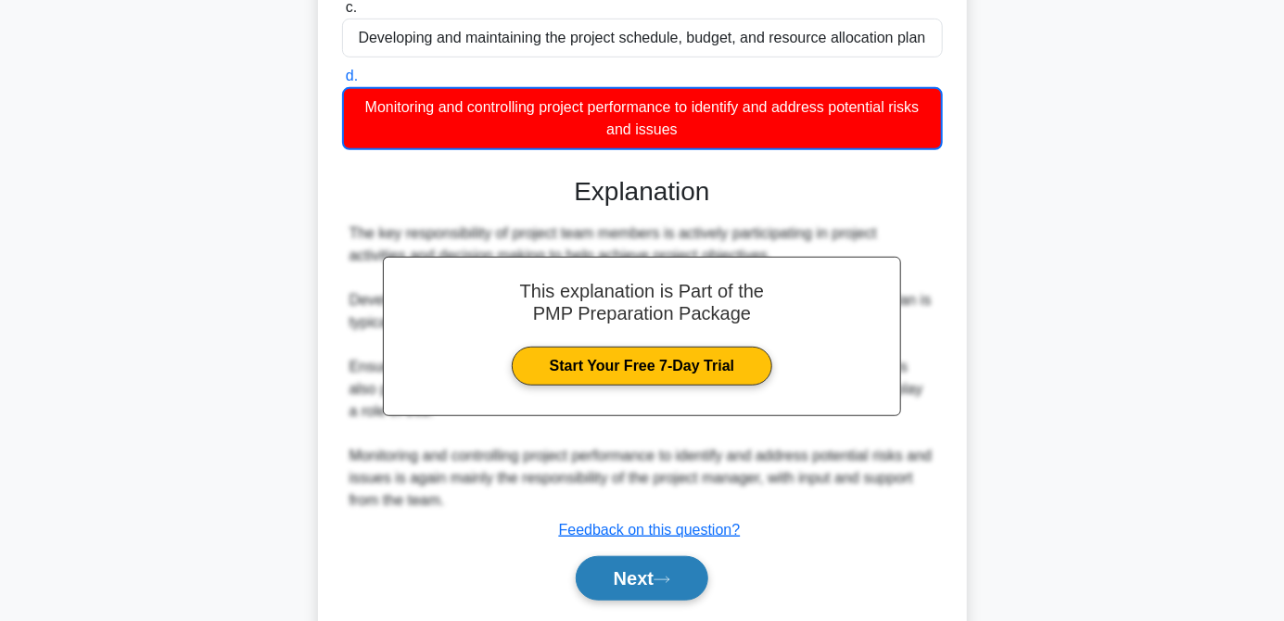
scroll to position [428, 0]
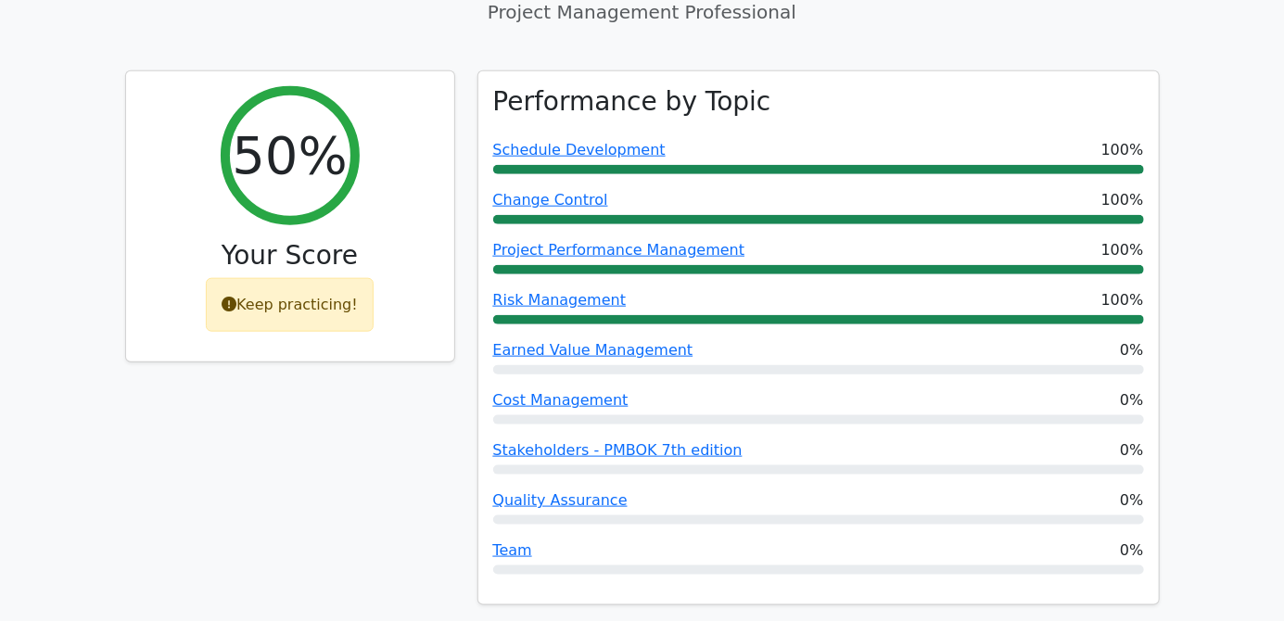
scroll to position [749, 0]
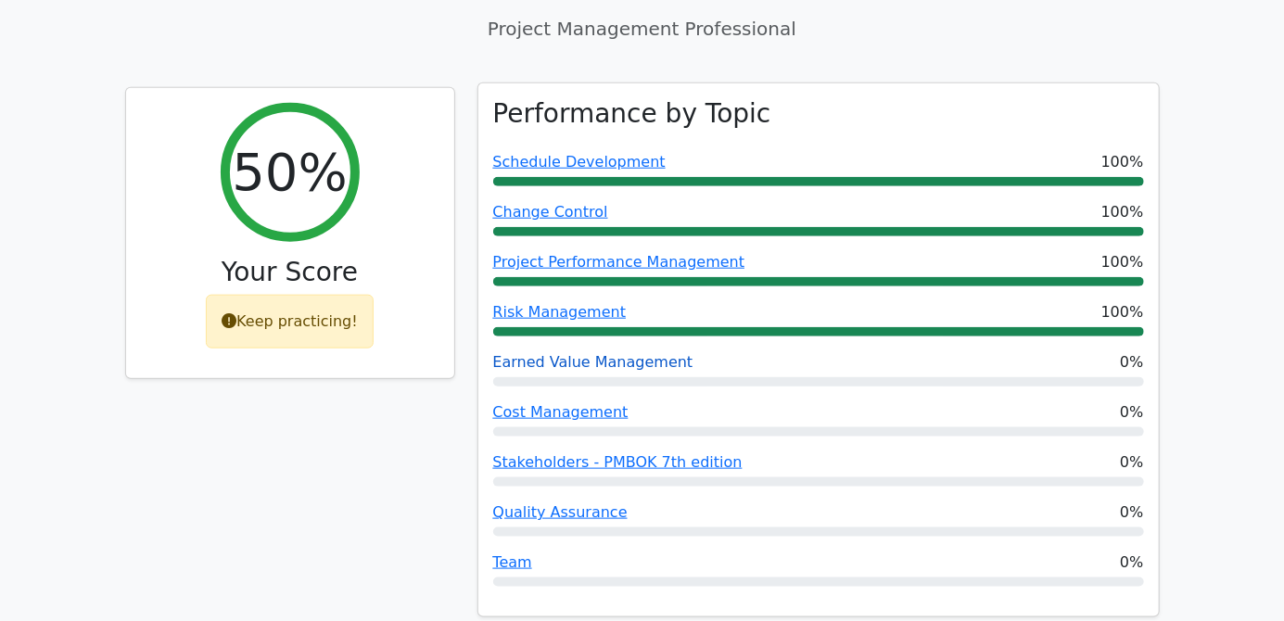
click at [642, 353] on link "Earned Value Management" at bounding box center [593, 362] width 200 height 18
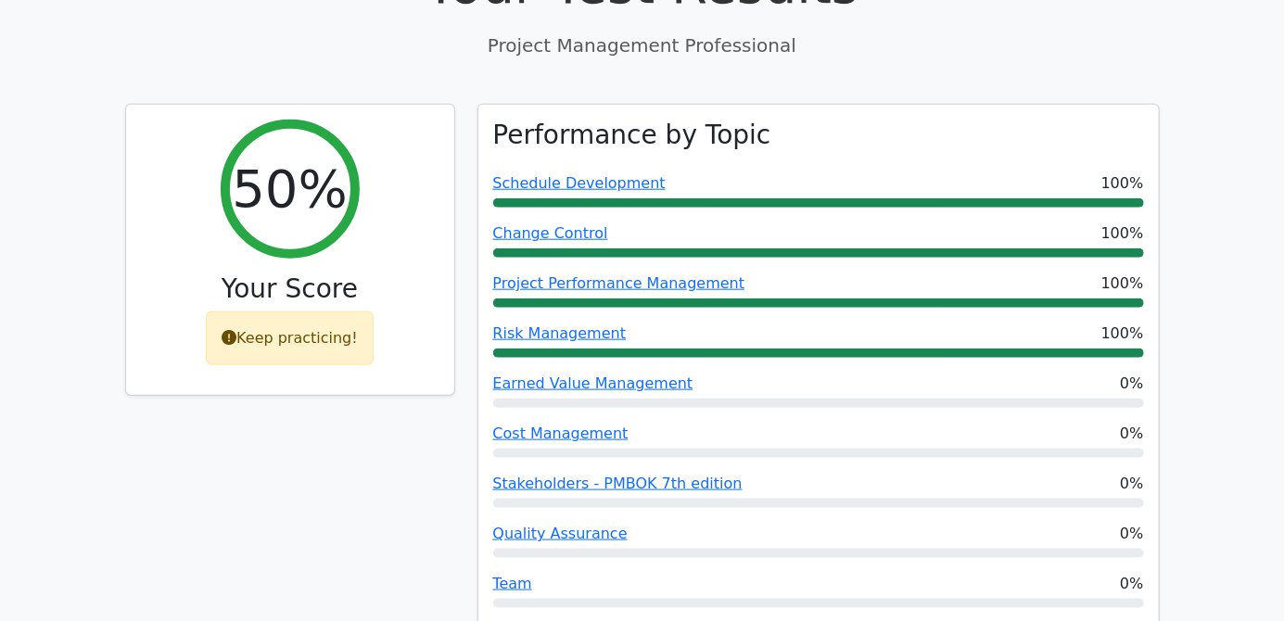
scroll to position [749, 0]
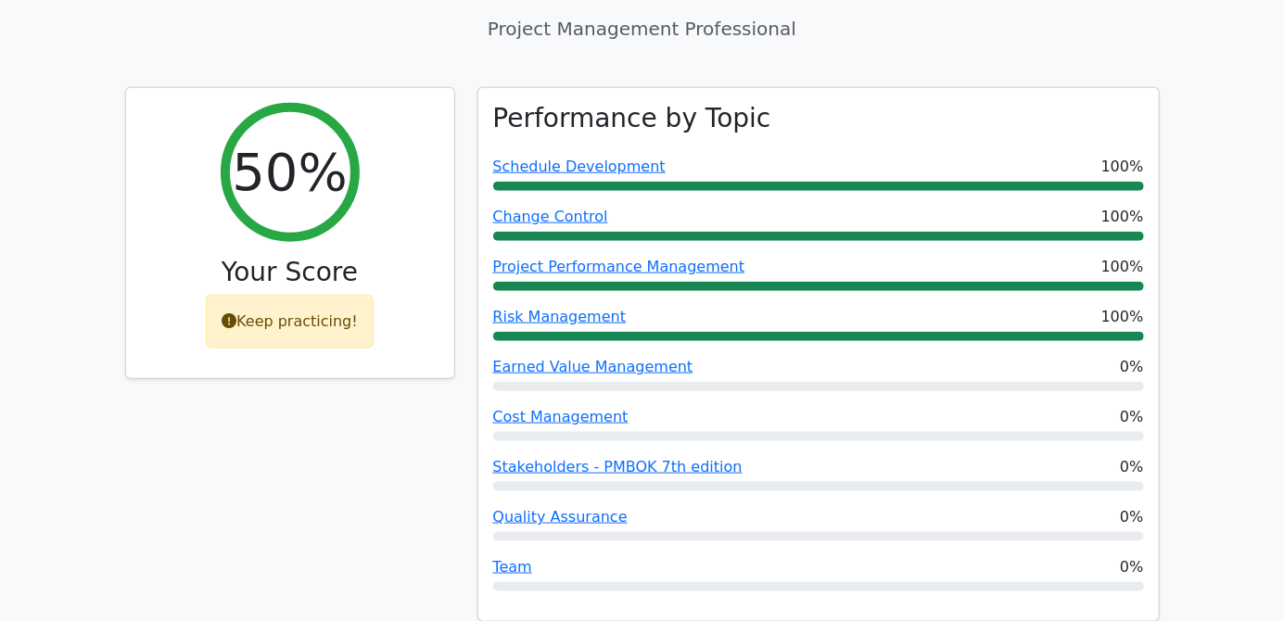
click at [689, 458] on link "Stakeholders - PMBOK 7th edition" at bounding box center [617, 467] width 249 height 18
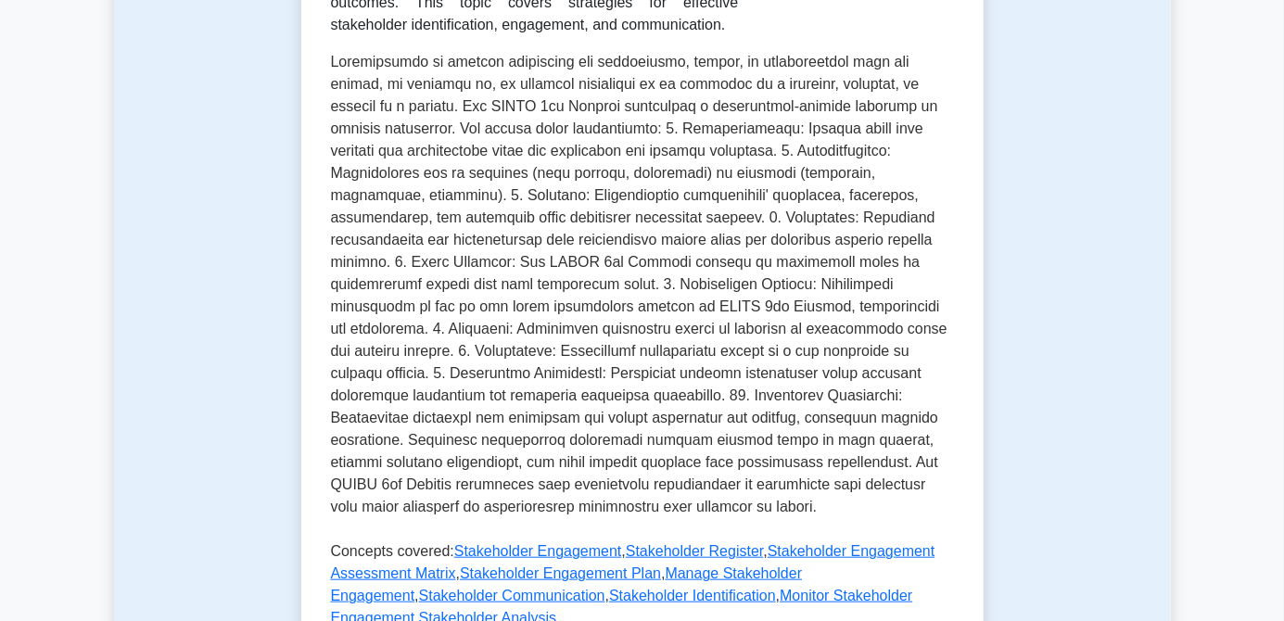
scroll to position [458, 0]
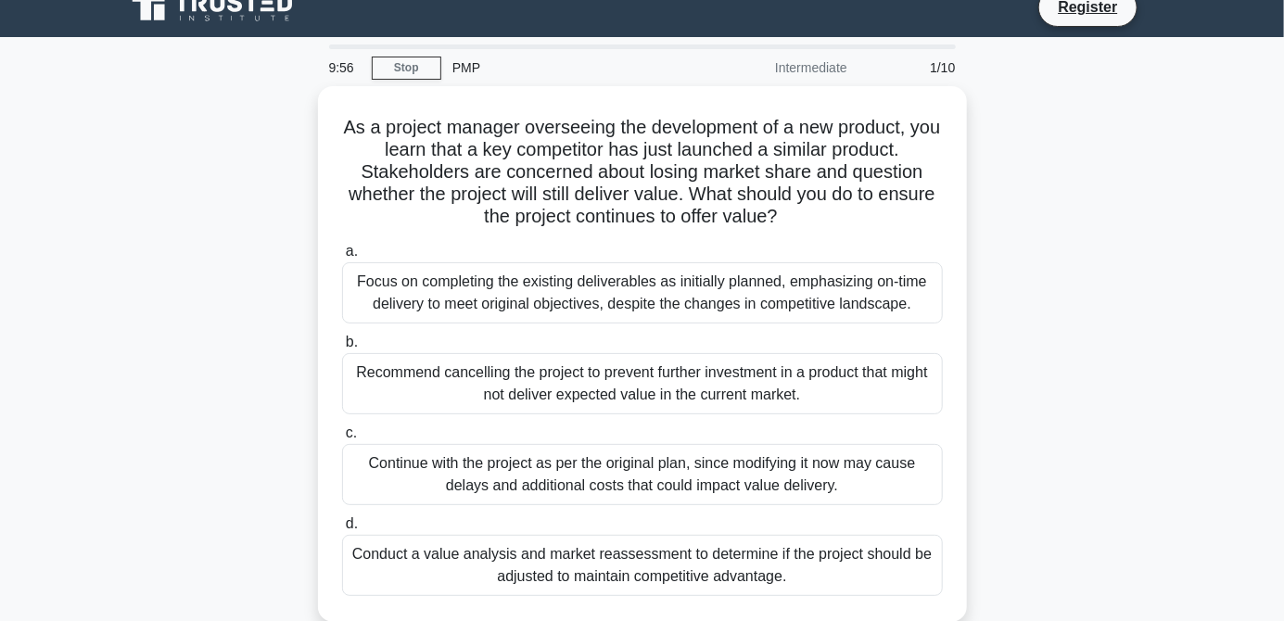
scroll to position [15, 0]
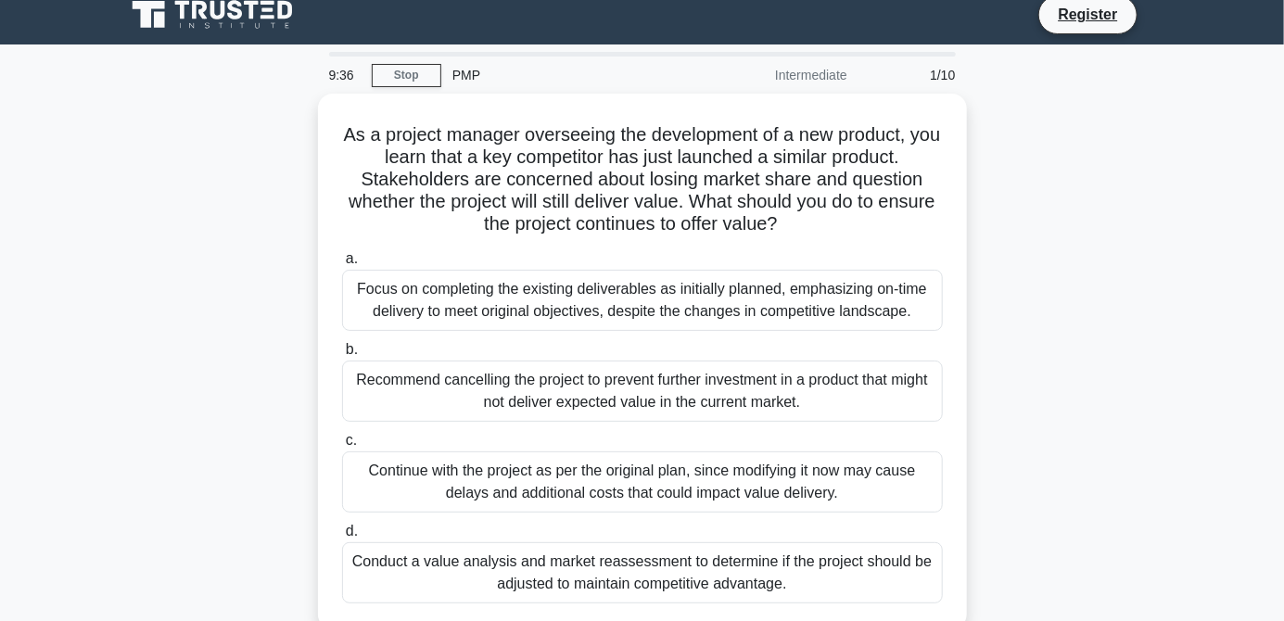
click at [921, 304] on div "Focus on completing the existing deliverables as initially planned, emphasizing…" at bounding box center [642, 300] width 601 height 61
click at [342, 265] on input "a. Focus on completing the existing deliverables as initially planned, emphasiz…" at bounding box center [342, 259] width 0 height 12
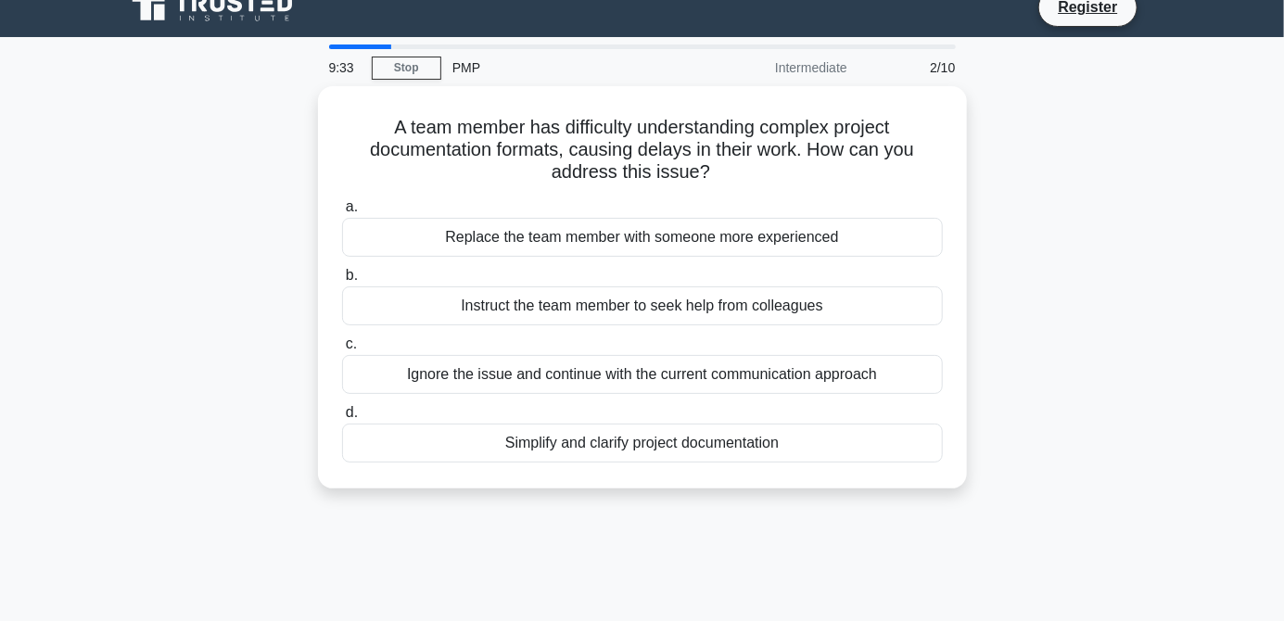
scroll to position [0, 0]
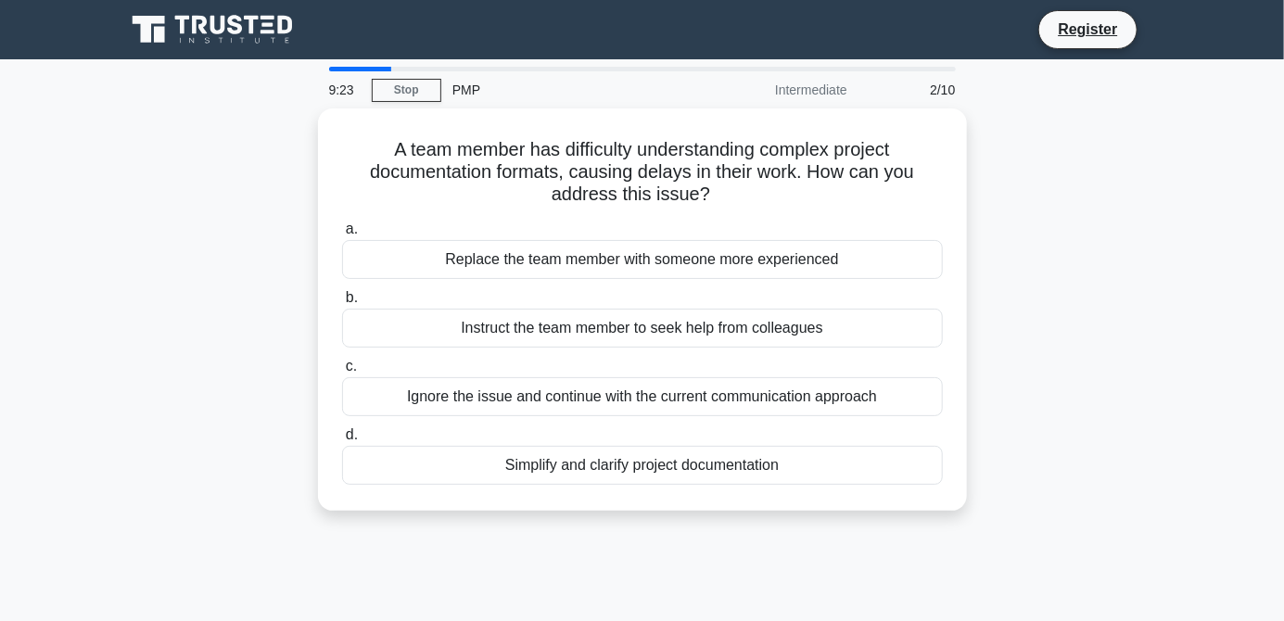
click at [838, 476] on div "Simplify and clarify project documentation" at bounding box center [642, 465] width 601 height 39
click at [342, 441] on input "d. Simplify and clarify project documentation" at bounding box center [342, 435] width 0 height 12
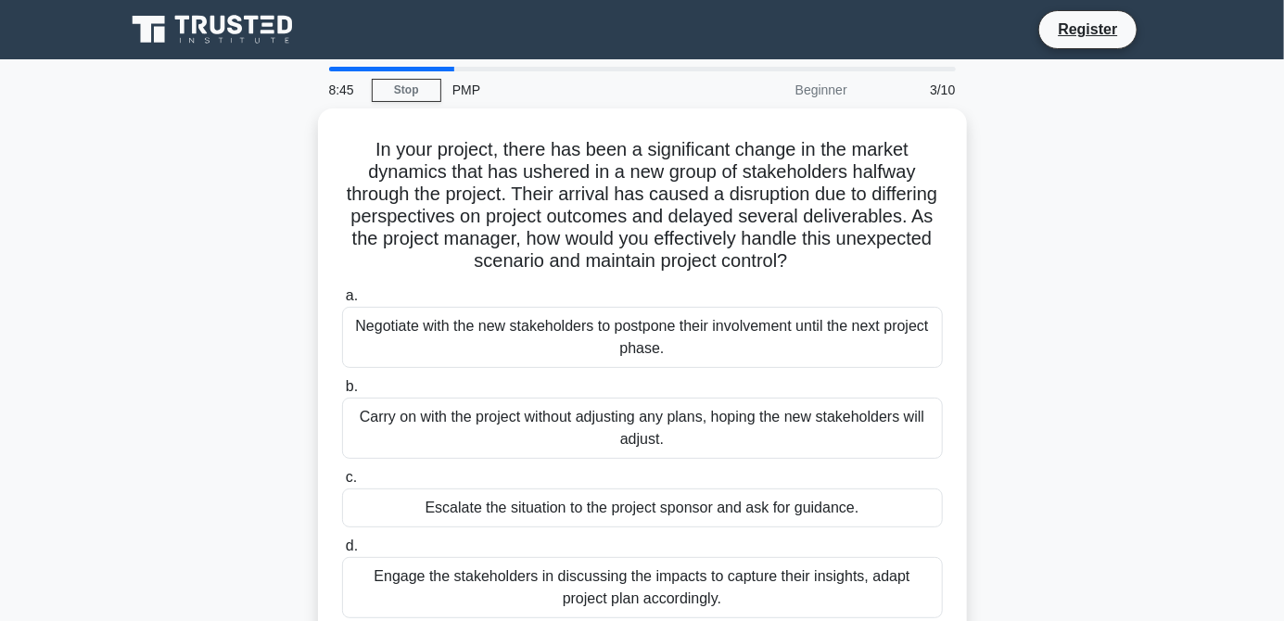
click at [831, 518] on div "Escalate the situation to the project sponsor and ask for guidance." at bounding box center [642, 508] width 601 height 39
click at [342, 484] on input "c. Escalate the situation to the project sponsor and ask for guidance." at bounding box center [342, 478] width 0 height 12
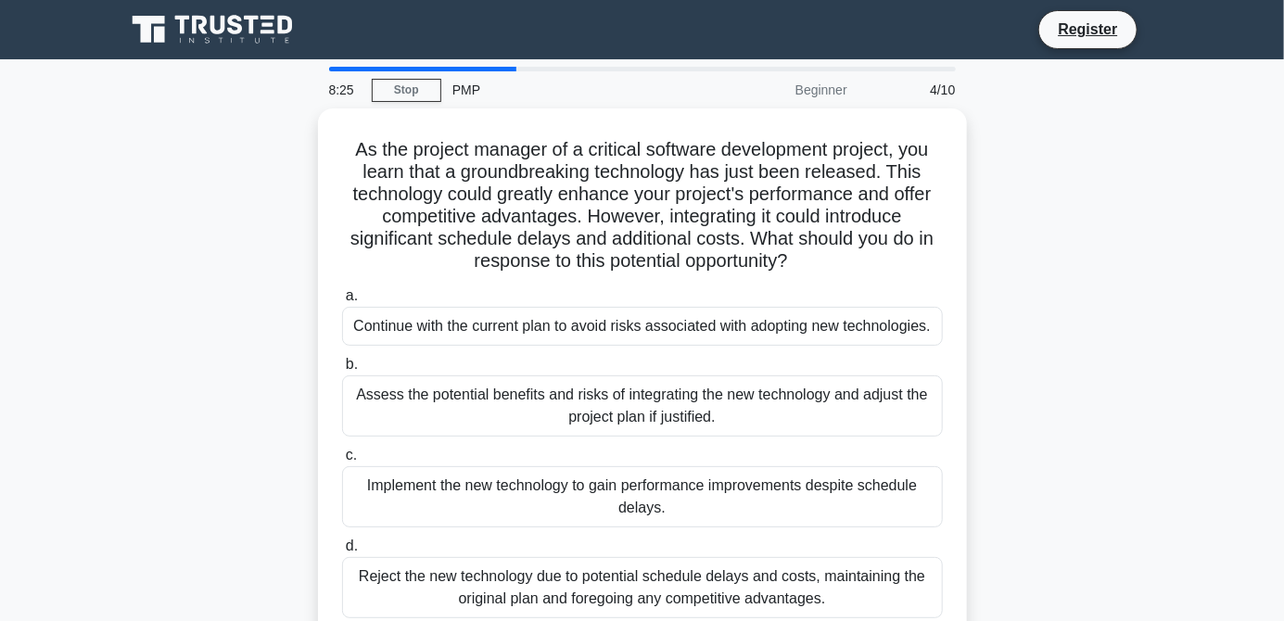
click at [896, 395] on div "Assess the potential benefits and risks of integrating the new technology and a…" at bounding box center [642, 405] width 601 height 61
click at [342, 371] on input "b. Assess the potential benefits and risks of integrating the new technology an…" at bounding box center [342, 365] width 0 height 12
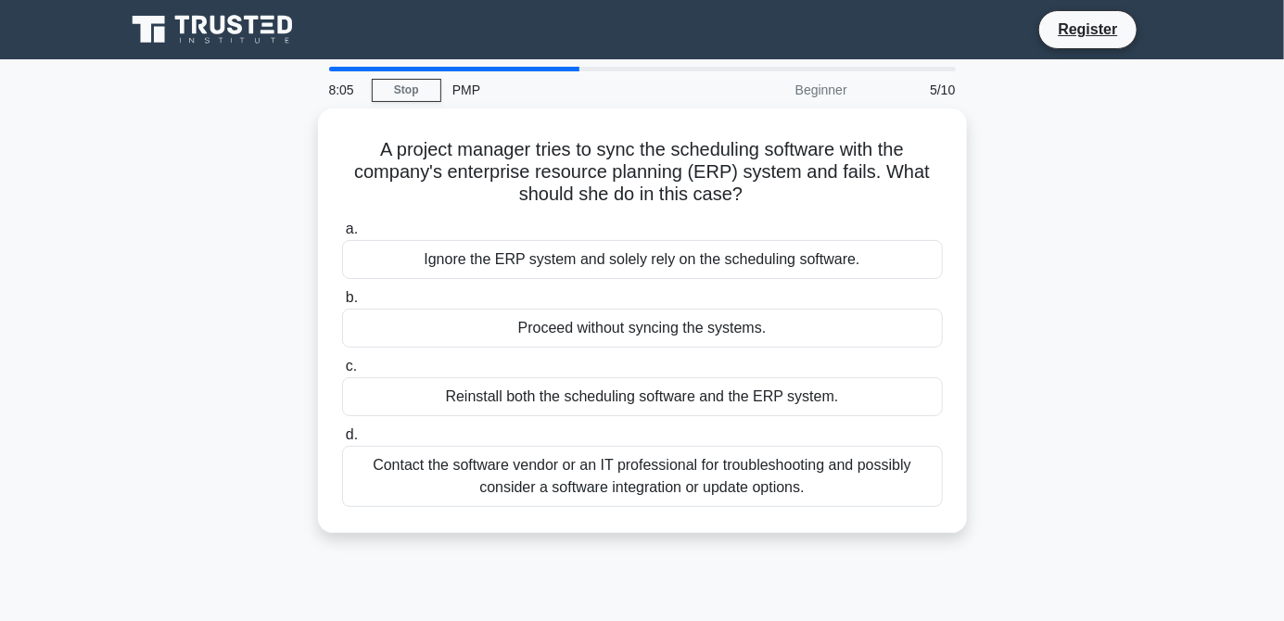
click at [859, 410] on div "Reinstall both the scheduling software and the ERP system." at bounding box center [642, 396] width 601 height 39
click at [342, 373] on input "c. Reinstall both the scheduling software and the ERP system." at bounding box center [342, 367] width 0 height 12
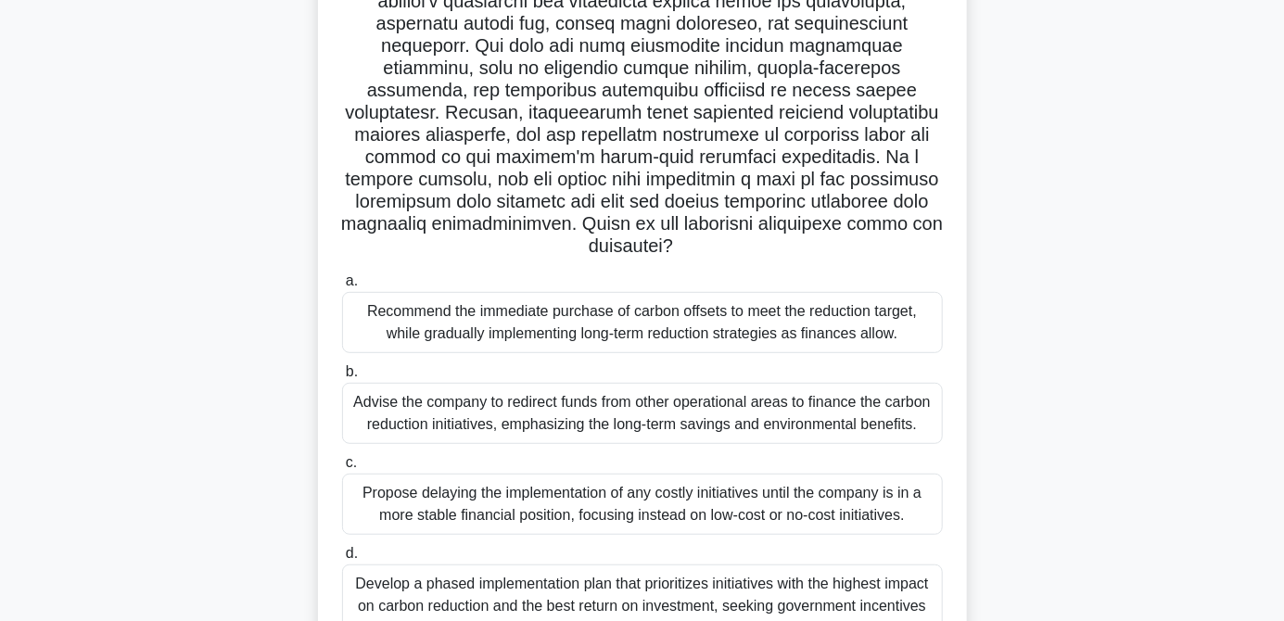
scroll to position [260, 0]
click at [1032, 354] on div ".spinner_0XTQ{transform-origin:center;animation:spinner_y6GP .75s linear infini…" at bounding box center [642, 272] width 1057 height 847
click at [814, 620] on div "Develop a phased implementation plan that prioritizes initiatives with the high…" at bounding box center [642, 606] width 601 height 83
click at [342, 560] on input "d. Develop a phased implementation plan that prioritizes initiatives with the h…" at bounding box center [342, 554] width 0 height 12
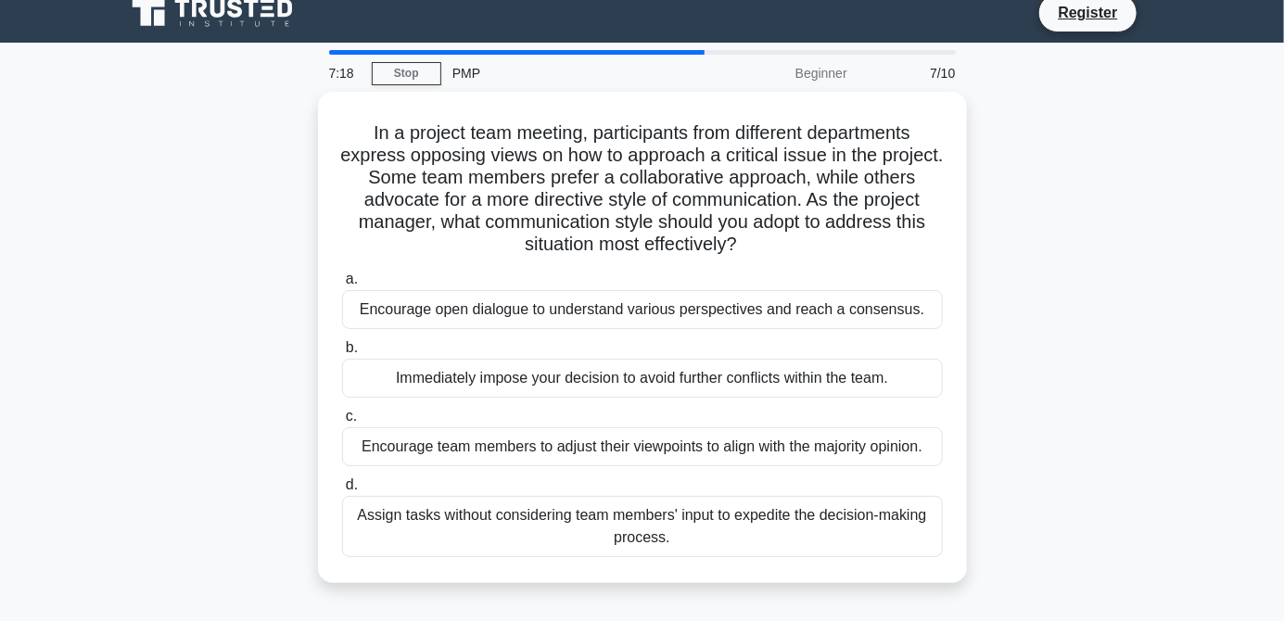
scroll to position [0, 0]
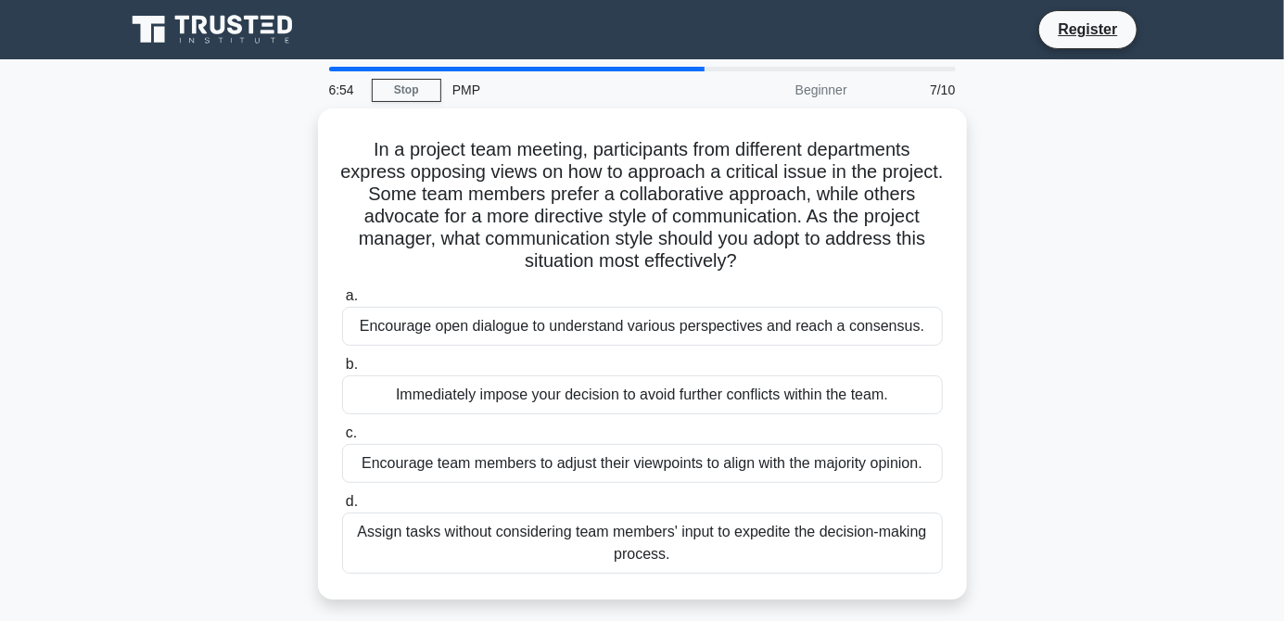
click at [903, 461] on div "Encourage team members to adjust their viewpoints to align with the majority op…" at bounding box center [642, 463] width 601 height 39
click at [342, 439] on input "c. Encourage team members to adjust their viewpoints to align with the majority…" at bounding box center [342, 433] width 0 height 12
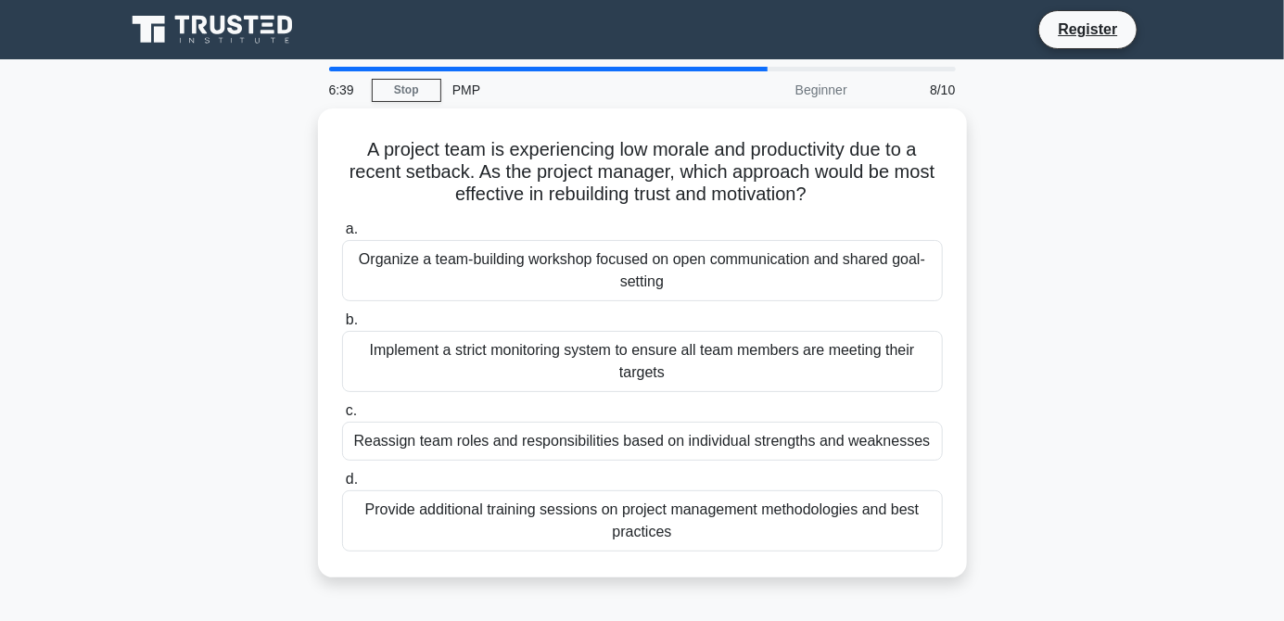
click at [920, 284] on div "Organize a team-building workshop focused on open communication and shared goal…" at bounding box center [642, 270] width 601 height 61
click at [342, 235] on input "a. Organize a team-building workshop focused on open communication and shared g…" at bounding box center [342, 229] width 0 height 12
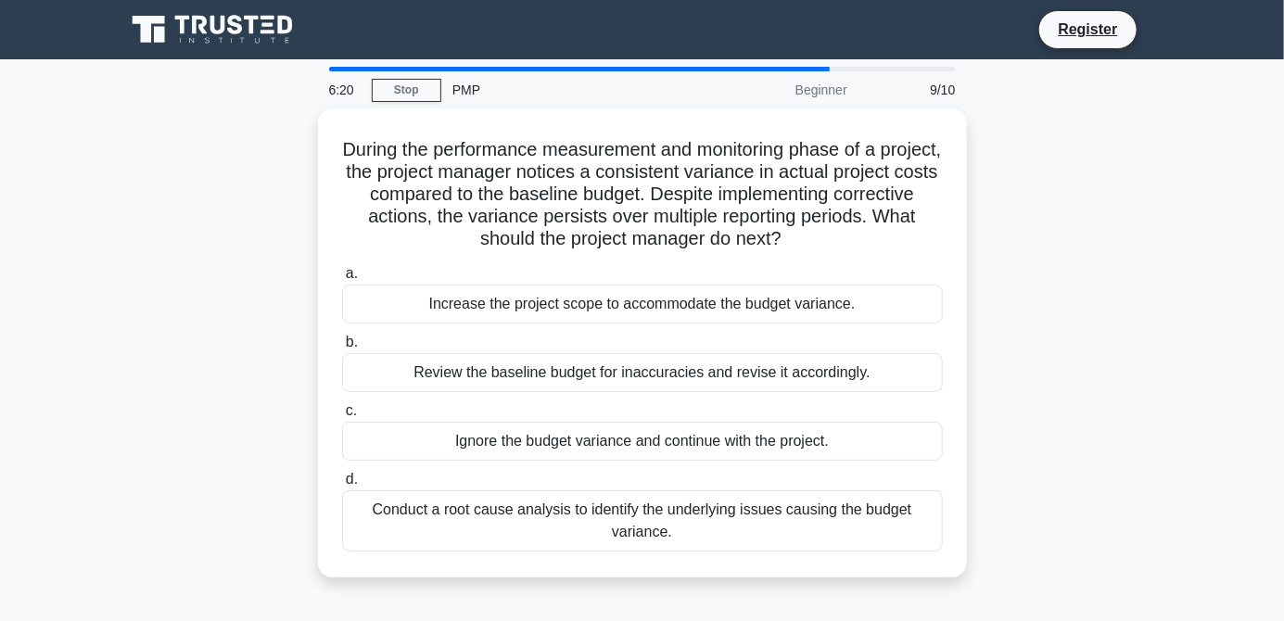
click at [851, 535] on div "Conduct a root cause analysis to identify the underlying issues causing the bud…" at bounding box center [642, 520] width 601 height 61
click at [342, 486] on input "d. Conduct a root cause analysis to identify the underlying issues causing the …" at bounding box center [342, 480] width 0 height 12
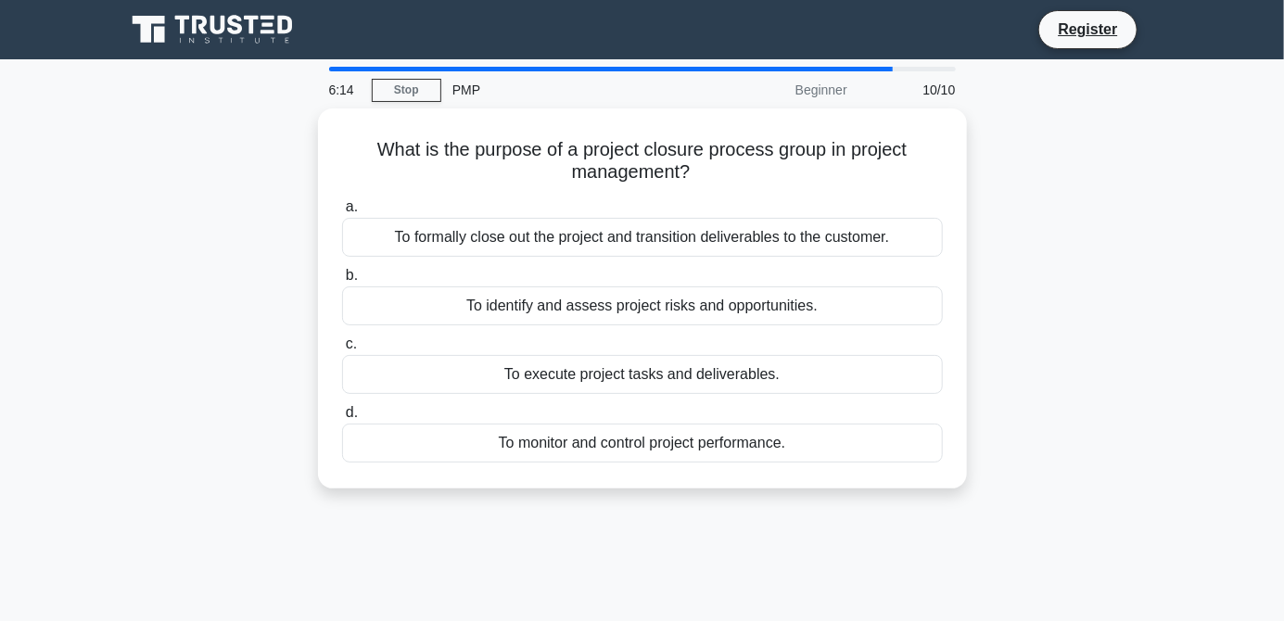
click at [918, 227] on div "To formally close out the project and transition deliverables to the customer." at bounding box center [642, 237] width 601 height 39
click at [342, 213] on input "a. To formally close out the project and transition deliverables to the custome…" at bounding box center [342, 207] width 0 height 12
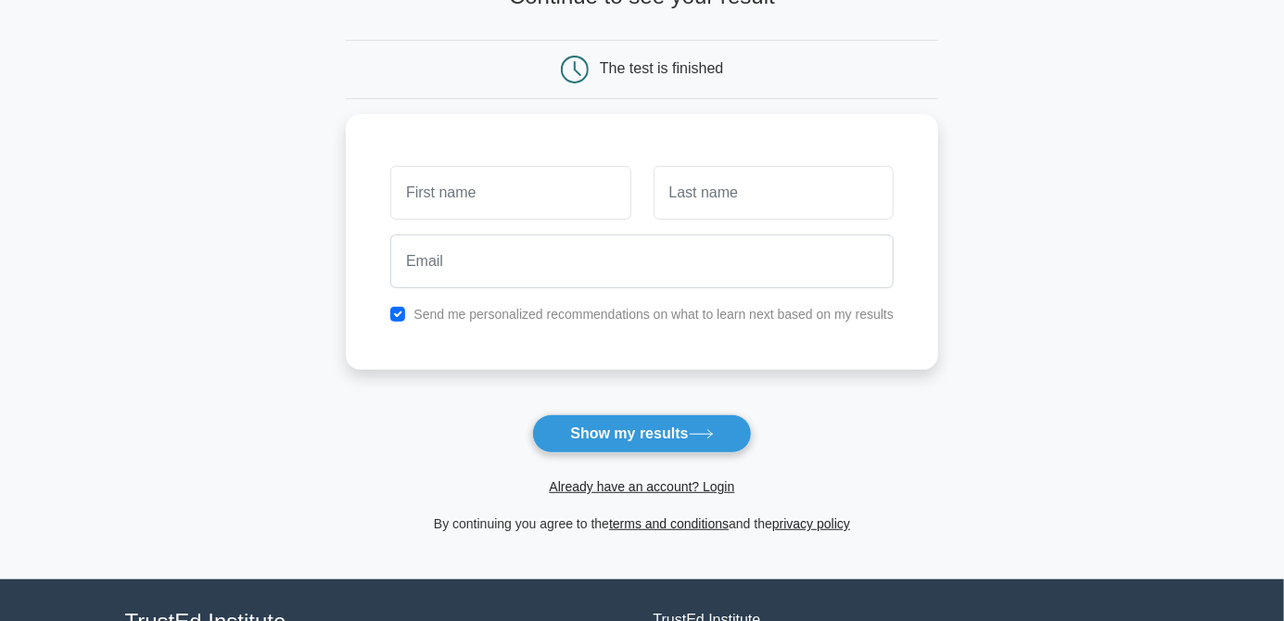
scroll to position [146, 0]
click at [528, 219] on input "text" at bounding box center [510, 194] width 240 height 54
type input "[PERSON_NAME]"
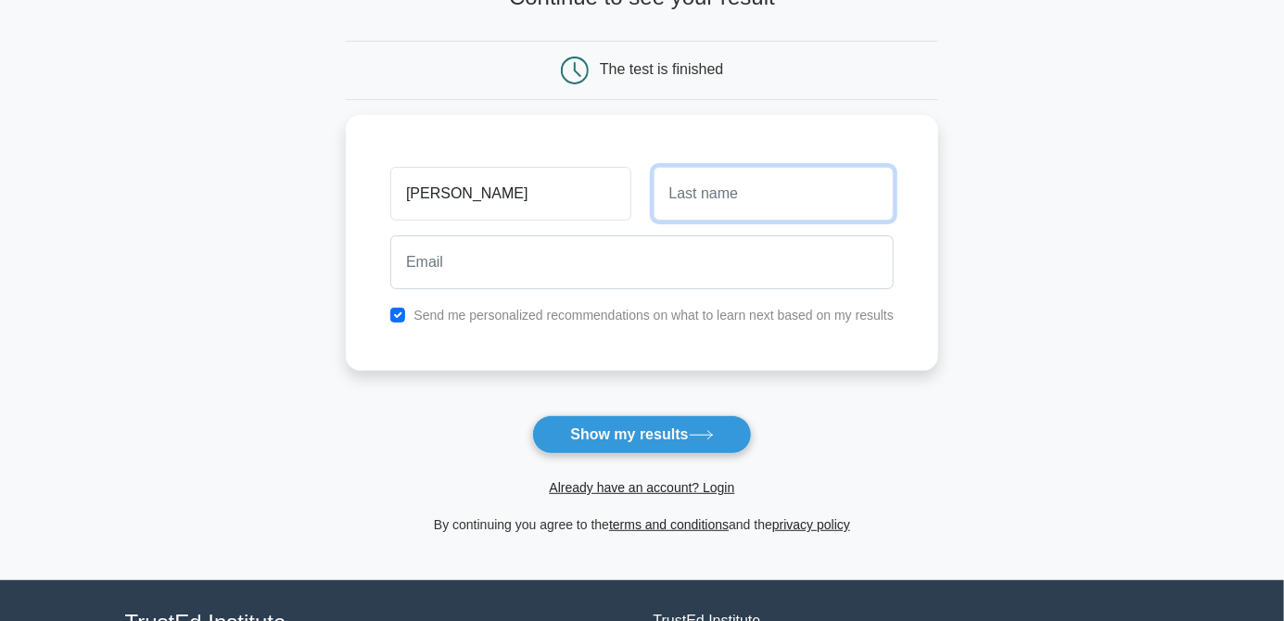
click at [796, 190] on input "text" at bounding box center [774, 194] width 240 height 54
type input "Devi"
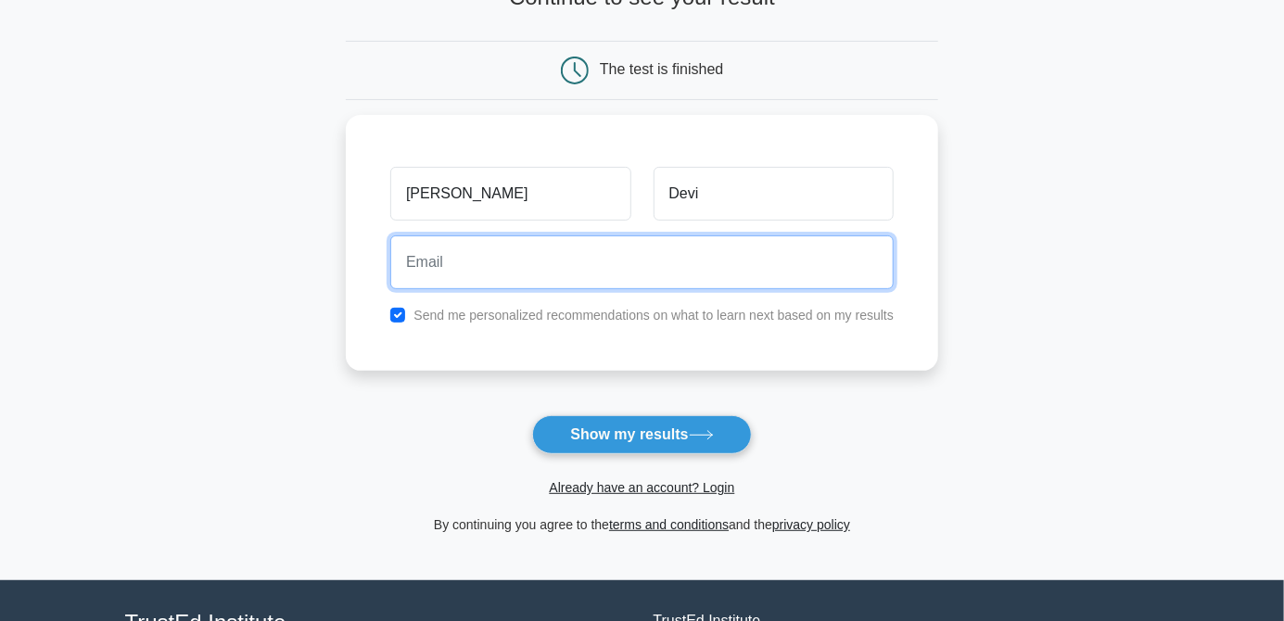
click at [738, 256] on input "email" at bounding box center [641, 262] width 503 height 54
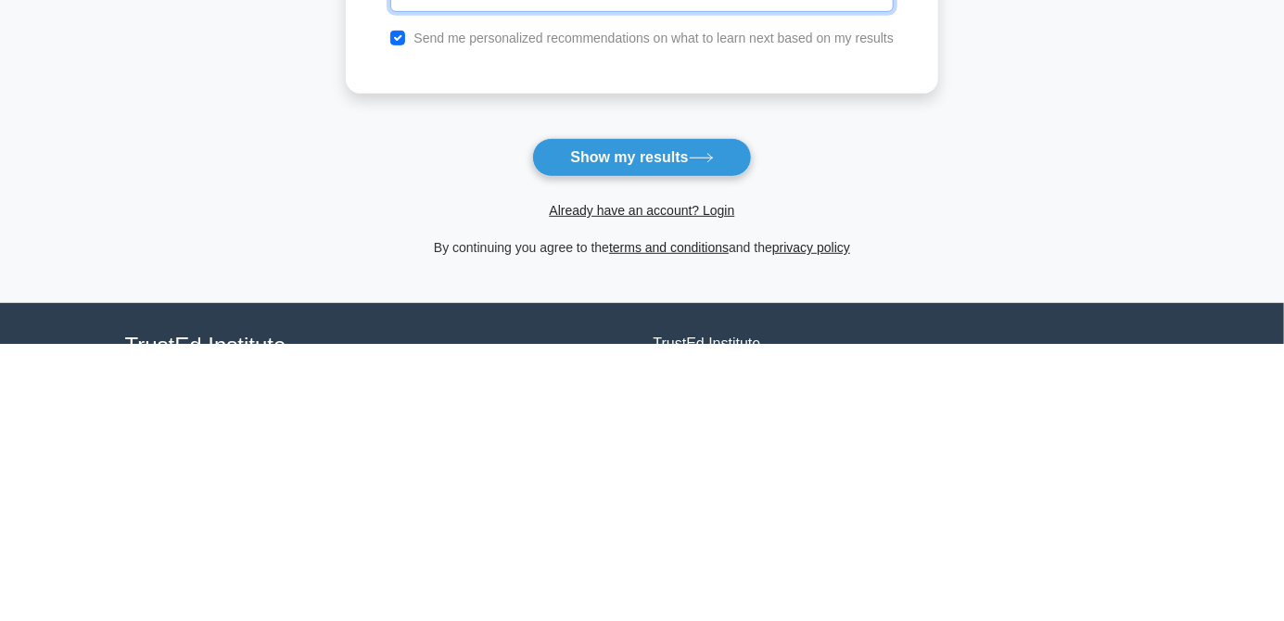
type input "[EMAIL_ADDRESS][DOMAIN_NAME]"
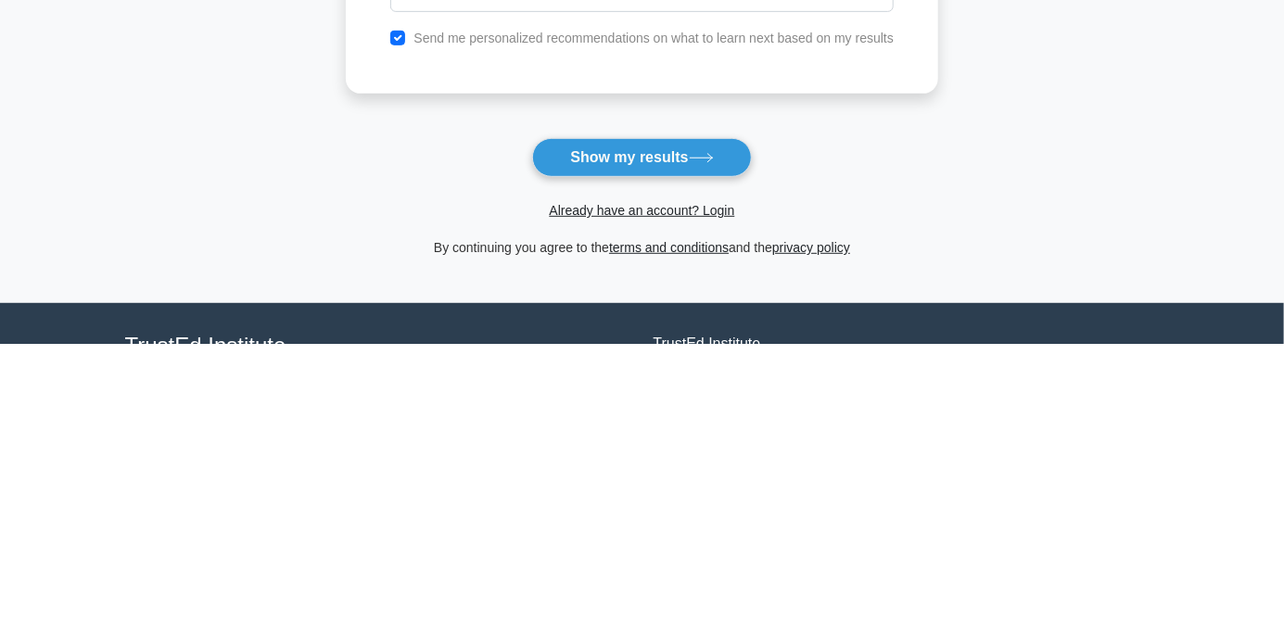
click at [688, 464] on div "Already have an account? Login" at bounding box center [642, 476] width 592 height 45
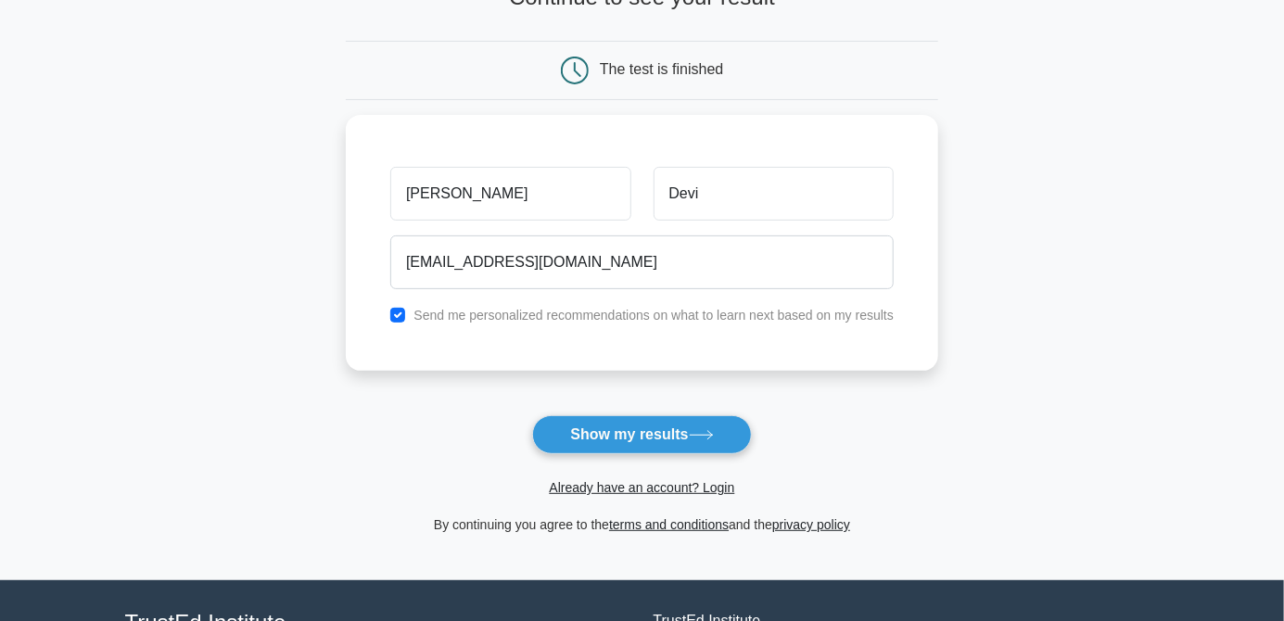
click at [660, 441] on button "Show my results" at bounding box center [641, 434] width 219 height 39
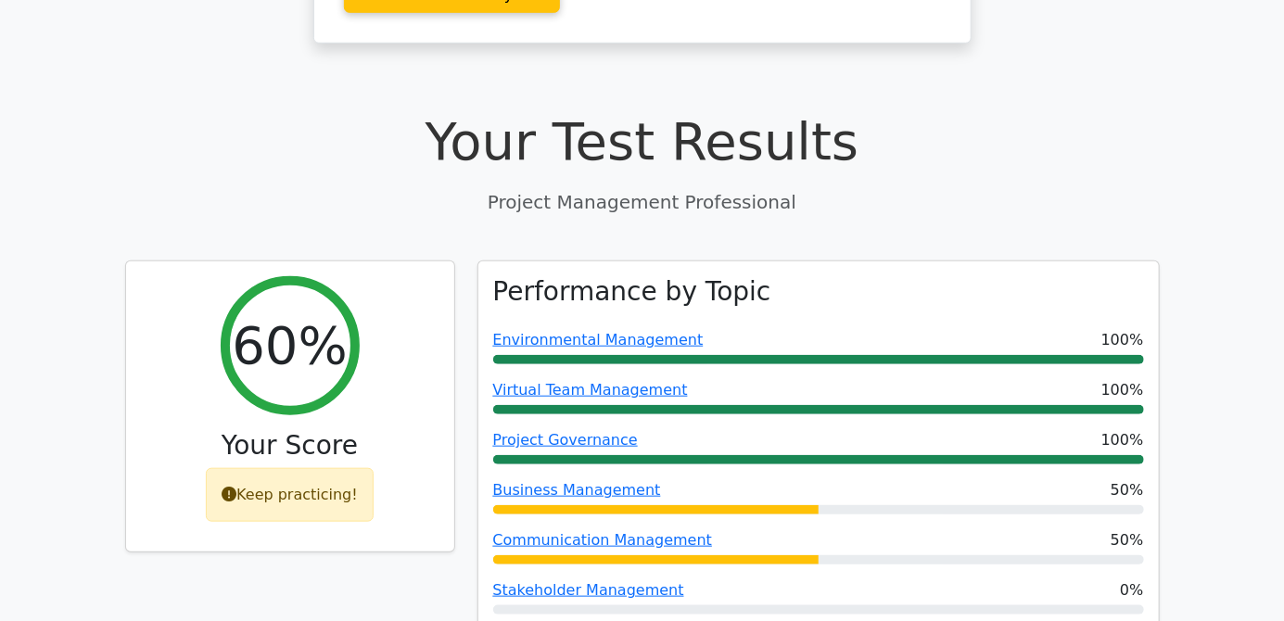
scroll to position [611, 0]
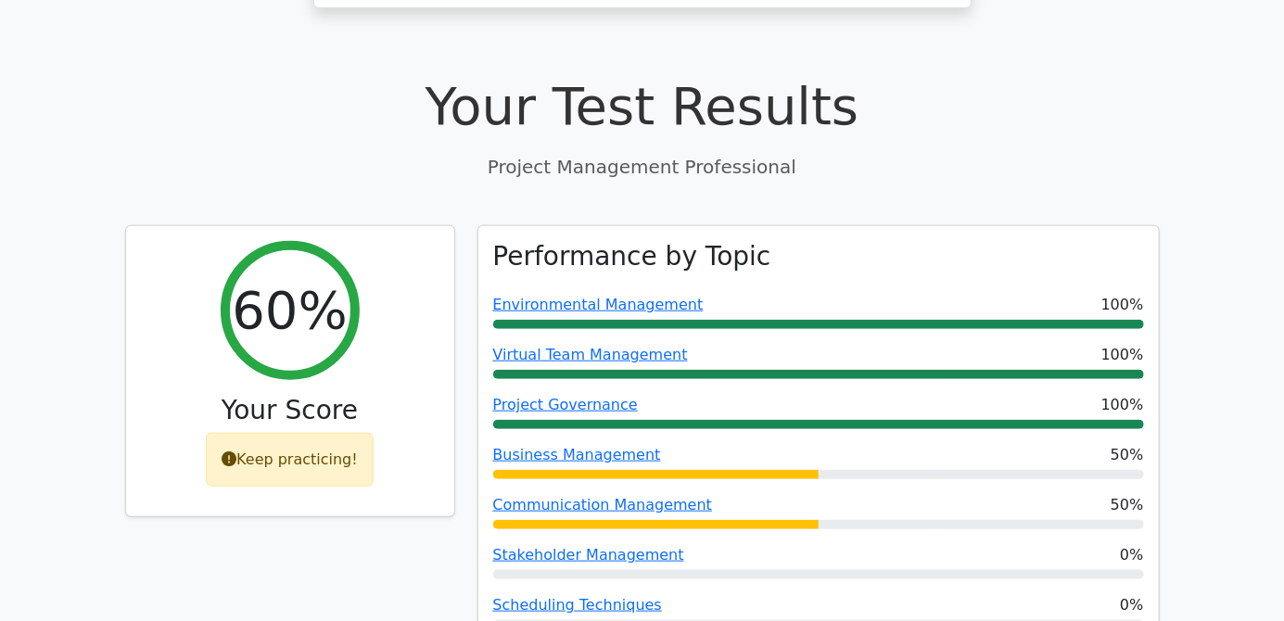
click at [618, 596] on link "Scheduling Techniques" at bounding box center [577, 605] width 169 height 18
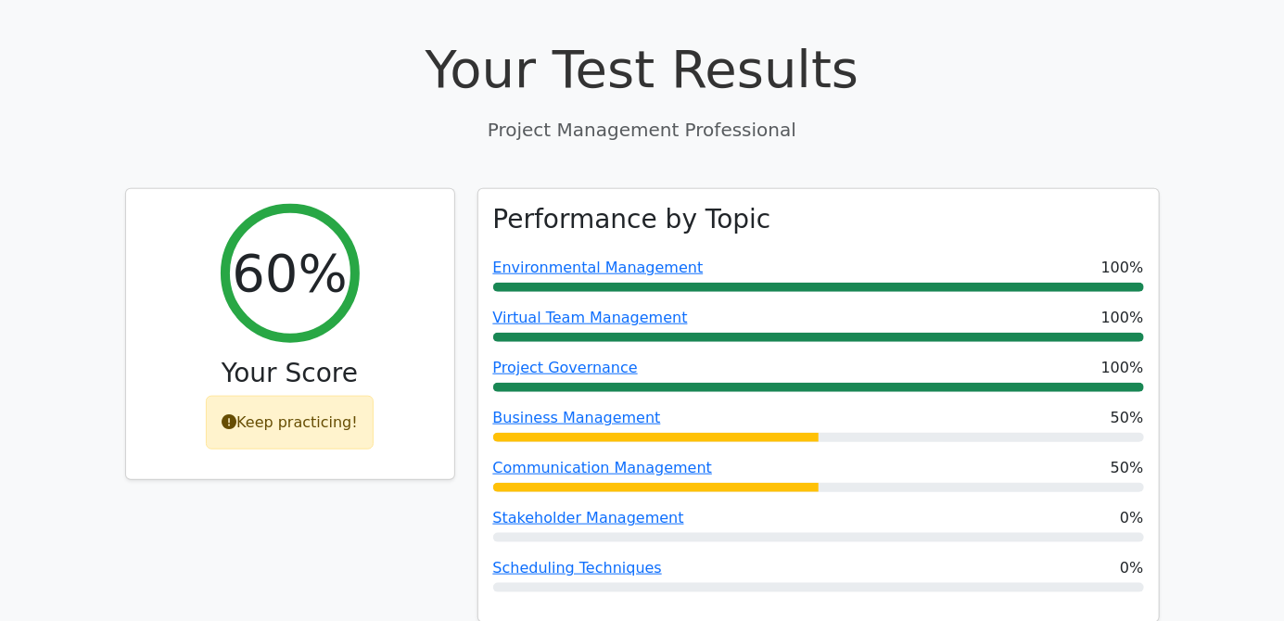
scroll to position [700, 0]
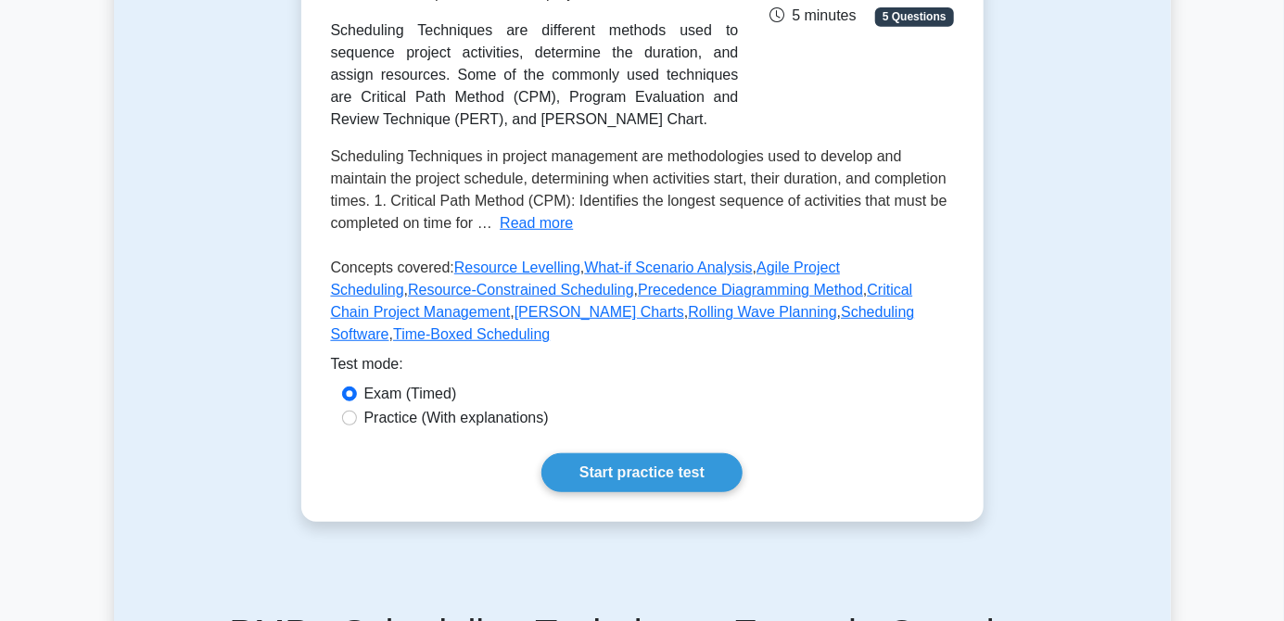
scroll to position [377, 0]
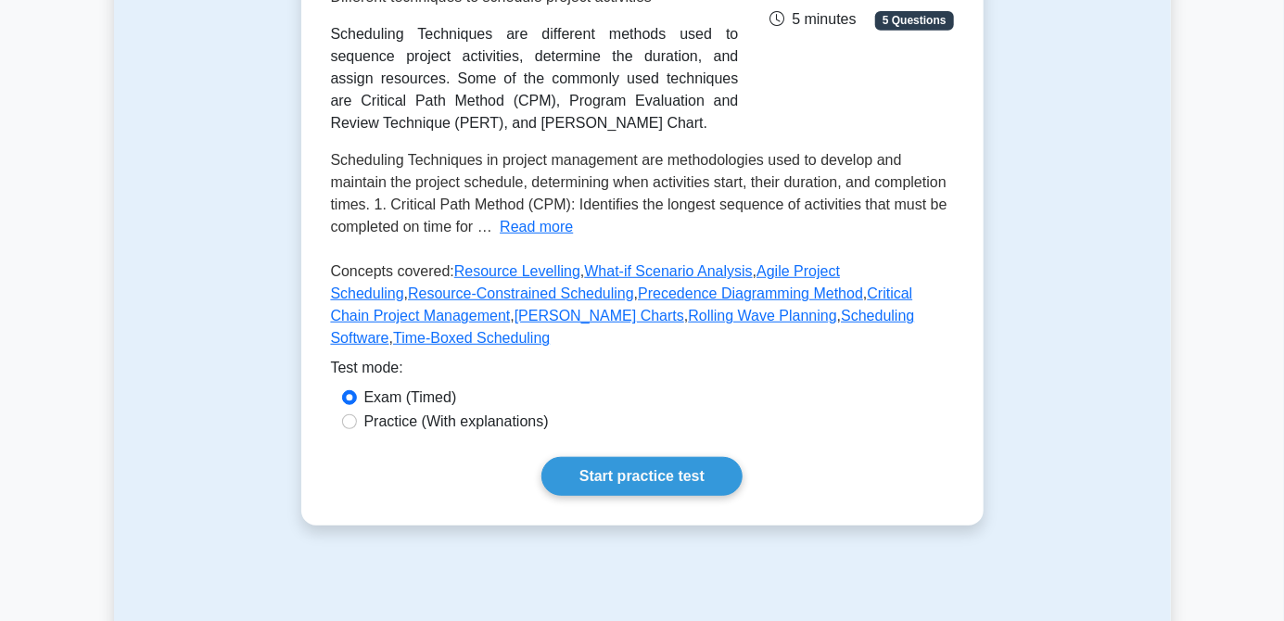
click at [679, 457] on link "Start practice test" at bounding box center [641, 476] width 201 height 39
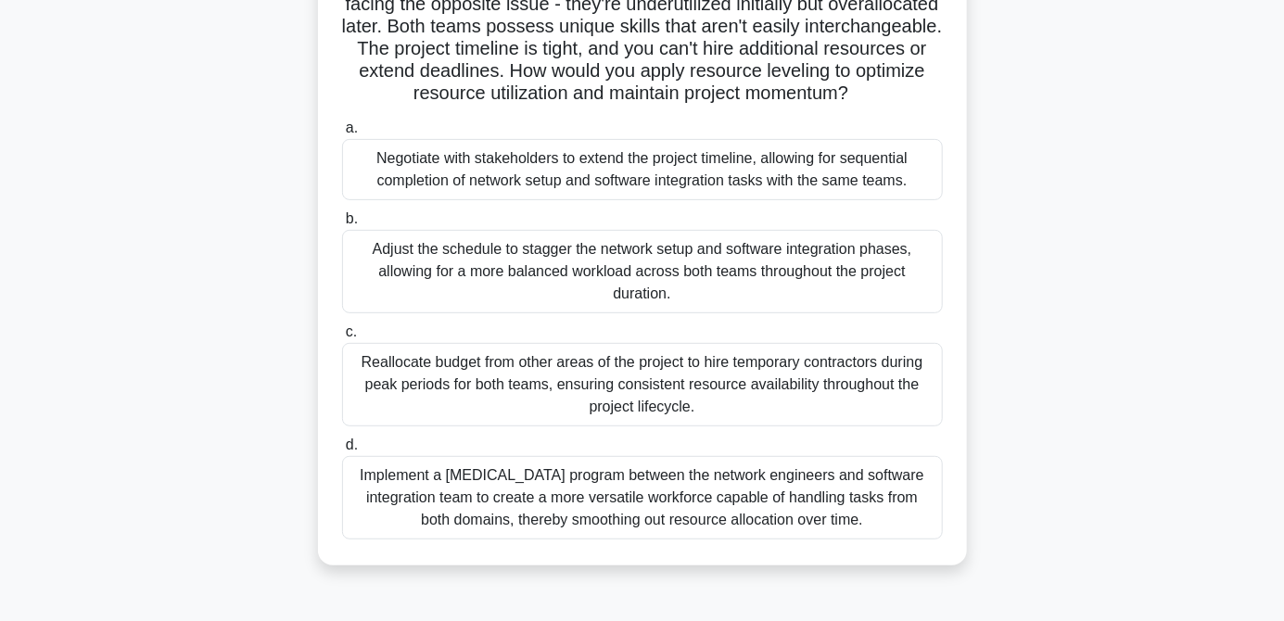
scroll to position [222, 0]
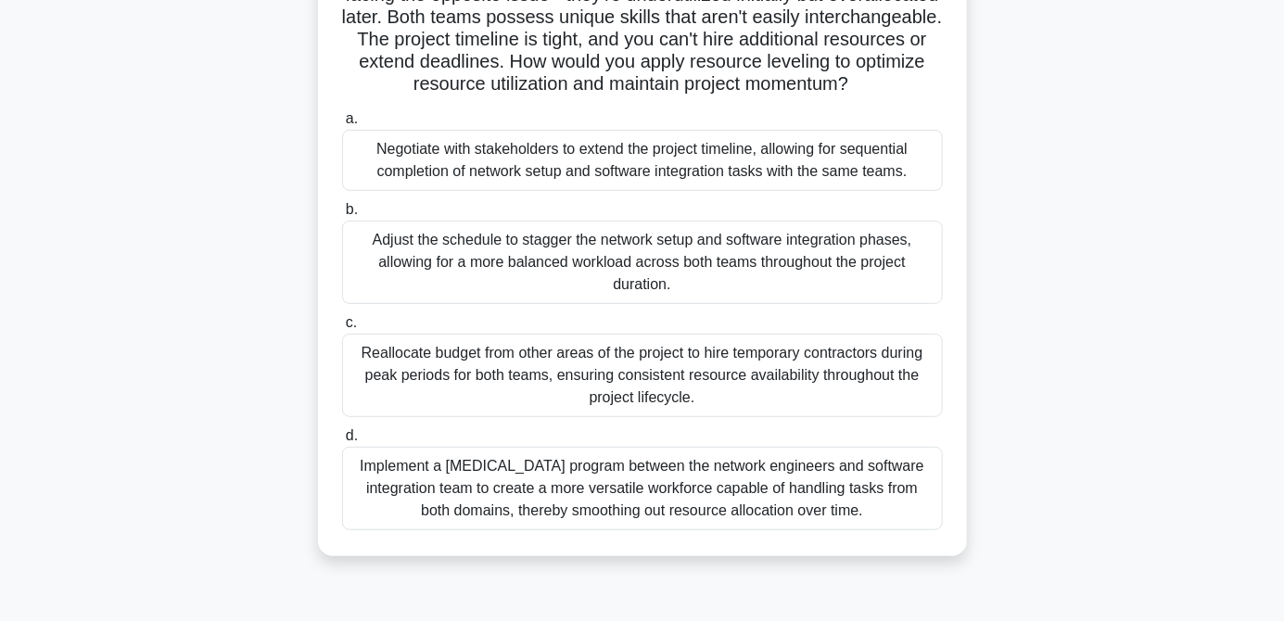
click at [602, 530] on div "Implement a [MEDICAL_DATA] program between the network engineers and software i…" at bounding box center [642, 488] width 601 height 83
click at [342, 442] on input "d. Implement a [MEDICAL_DATA] program between the network engineers and softwar…" at bounding box center [342, 436] width 0 height 12
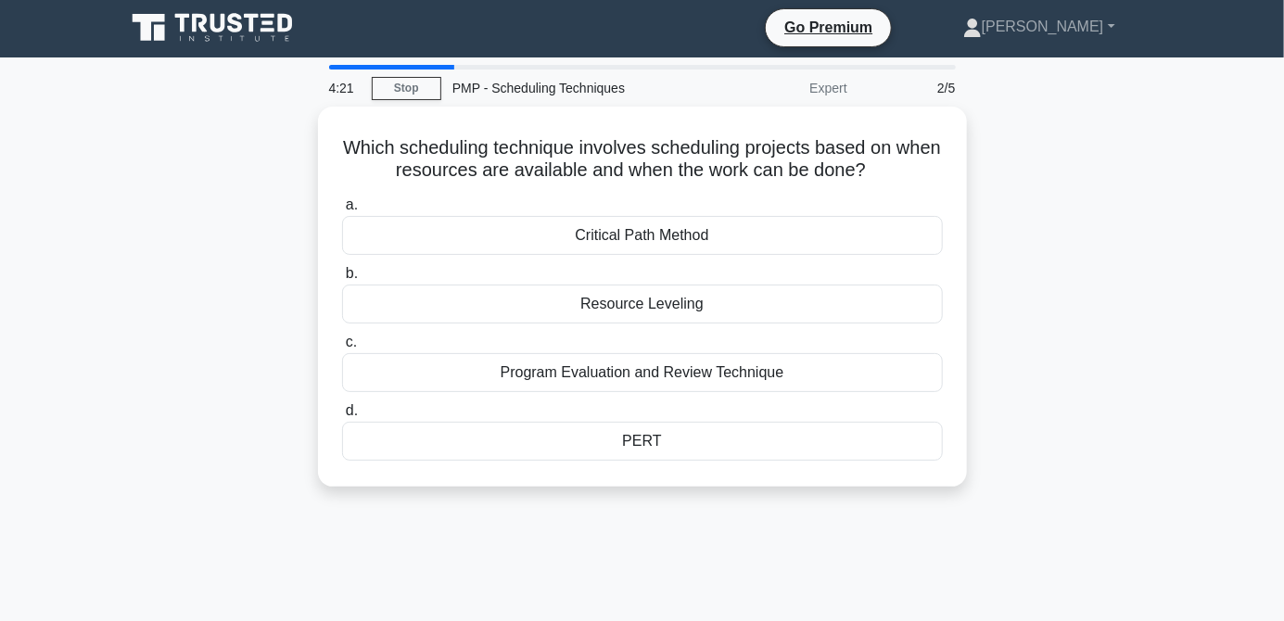
scroll to position [0, 0]
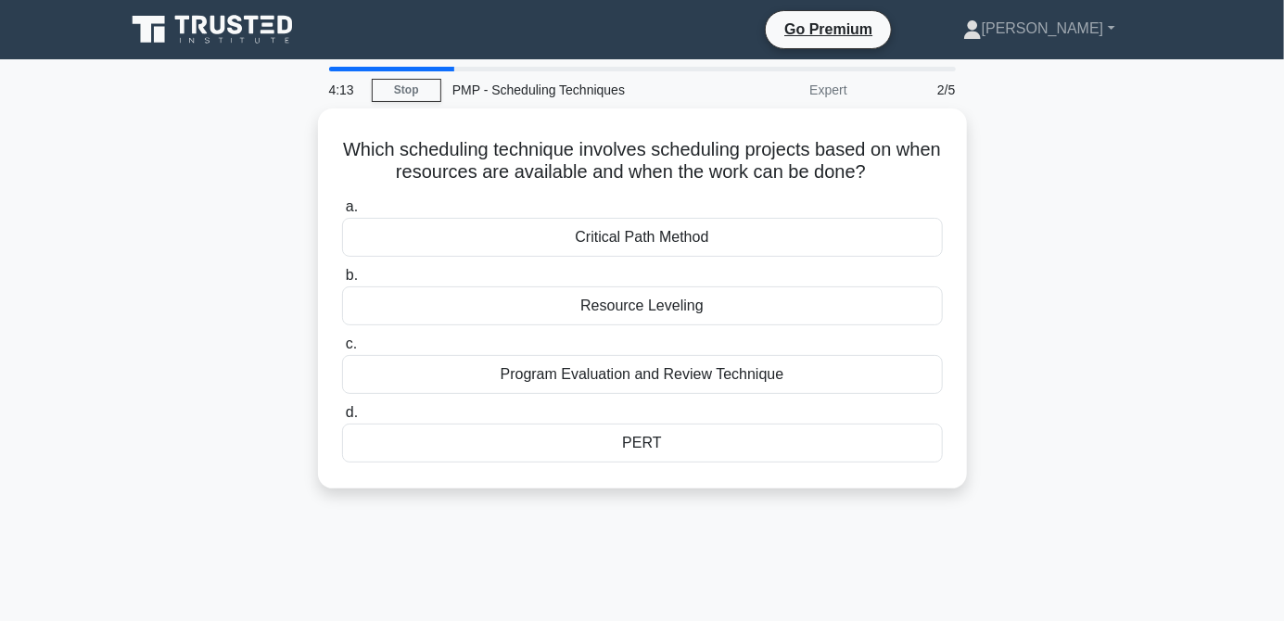
click at [695, 320] on div "Resource Leveling" at bounding box center [642, 305] width 601 height 39
click at [342, 282] on input "b. Resource Leveling" at bounding box center [342, 276] width 0 height 12
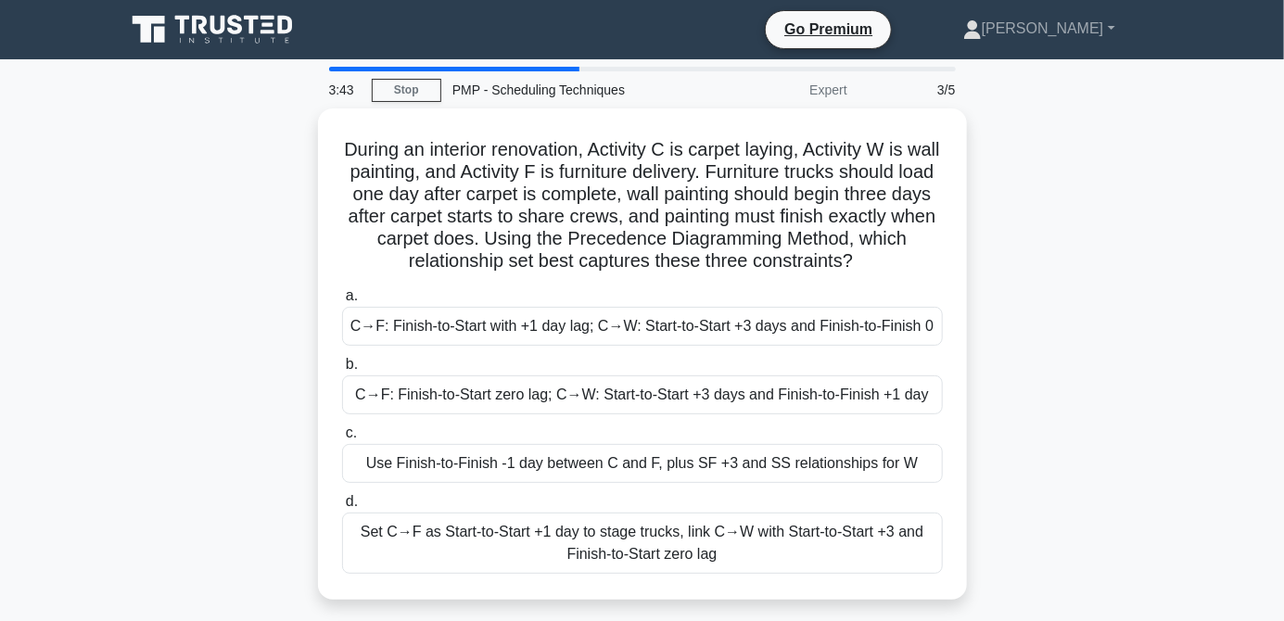
click at [779, 467] on div "Use Finish-to-Finish ‑1 day between C and F, plus SF +3 and SS relationships fo…" at bounding box center [642, 463] width 601 height 39
click at [342, 439] on input "c. Use Finish-to-Finish ‑1 day between C and F, plus SF +3 and SS relationships…" at bounding box center [342, 433] width 0 height 12
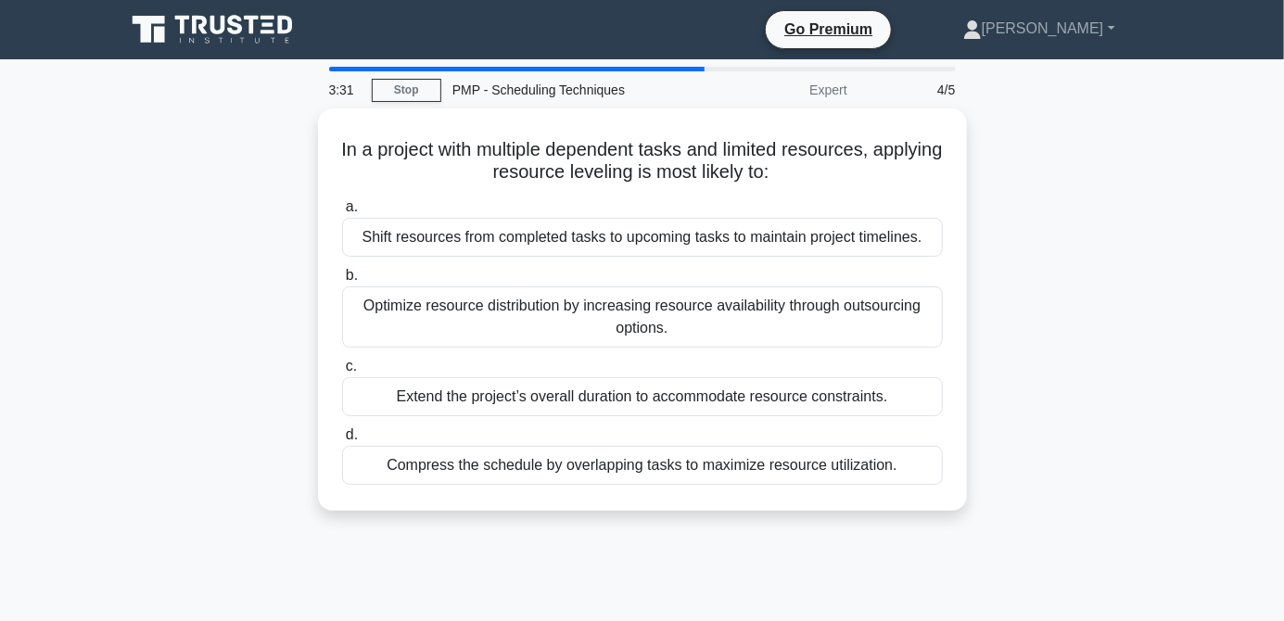
click at [574, 231] on div "Shift resources from completed tasks to upcoming tasks to maintain project time…" at bounding box center [642, 237] width 601 height 39
click at [342, 213] on input "a. Shift resources from completed tasks to upcoming tasks to maintain project t…" at bounding box center [342, 207] width 0 height 12
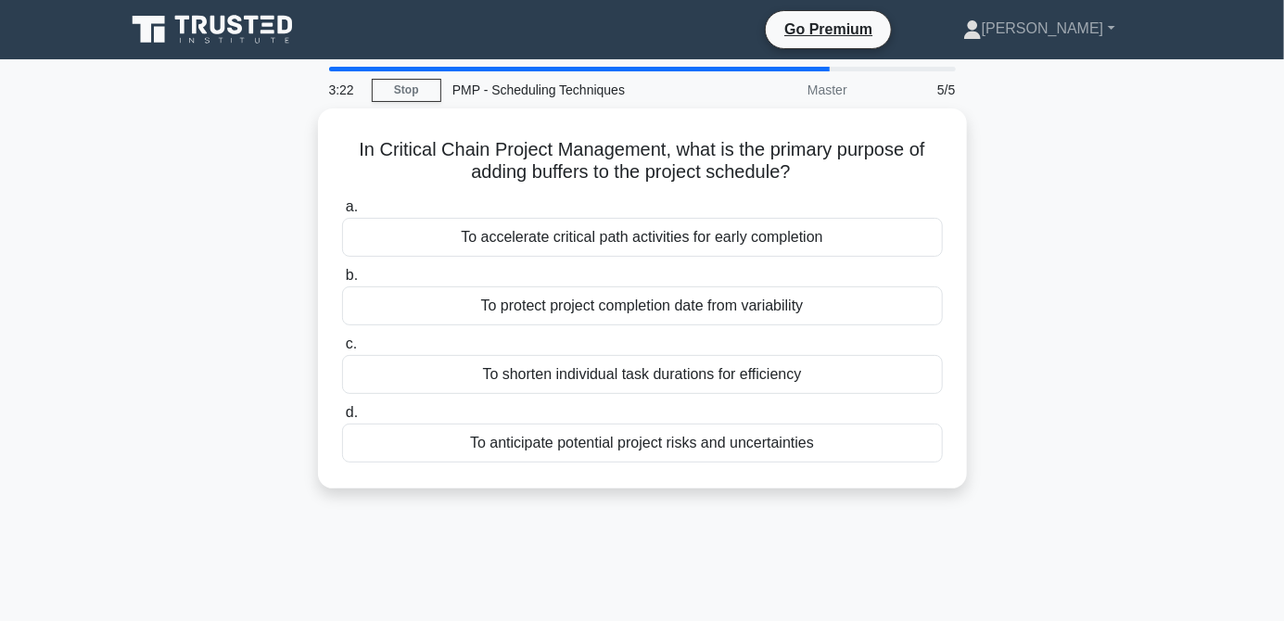
click at [433, 450] on div "To anticipate potential project risks and uncertainties" at bounding box center [642, 443] width 601 height 39
click at [342, 419] on input "d. To anticipate potential project risks and uncertainties" at bounding box center [342, 413] width 0 height 12
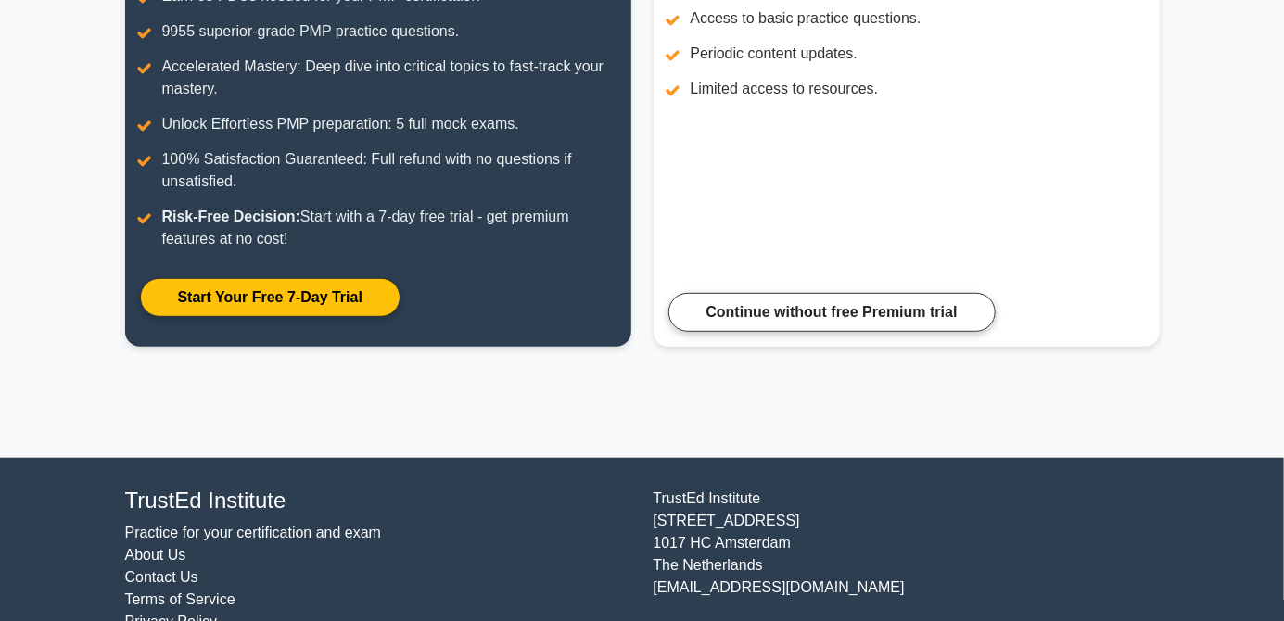
scroll to position [384, 0]
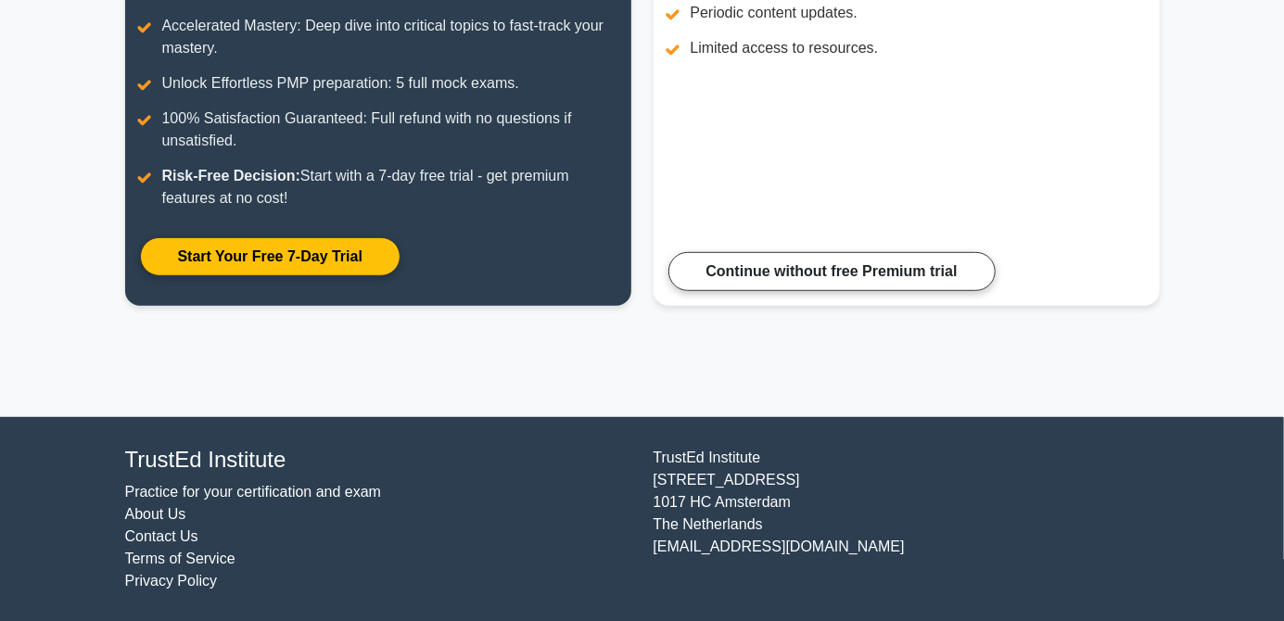
click at [916, 267] on link "Continue without free Premium trial" at bounding box center [831, 271] width 327 height 39
click at [764, 261] on link "Continue without free Premium trial" at bounding box center [831, 271] width 327 height 39
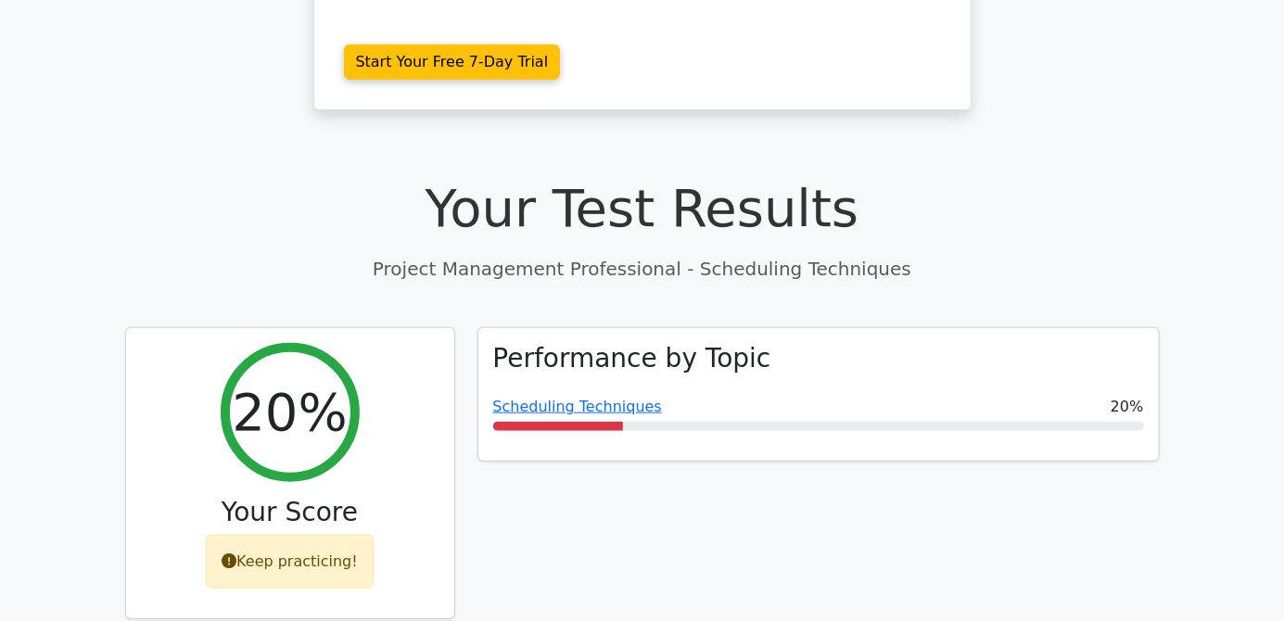
scroll to position [512, 0]
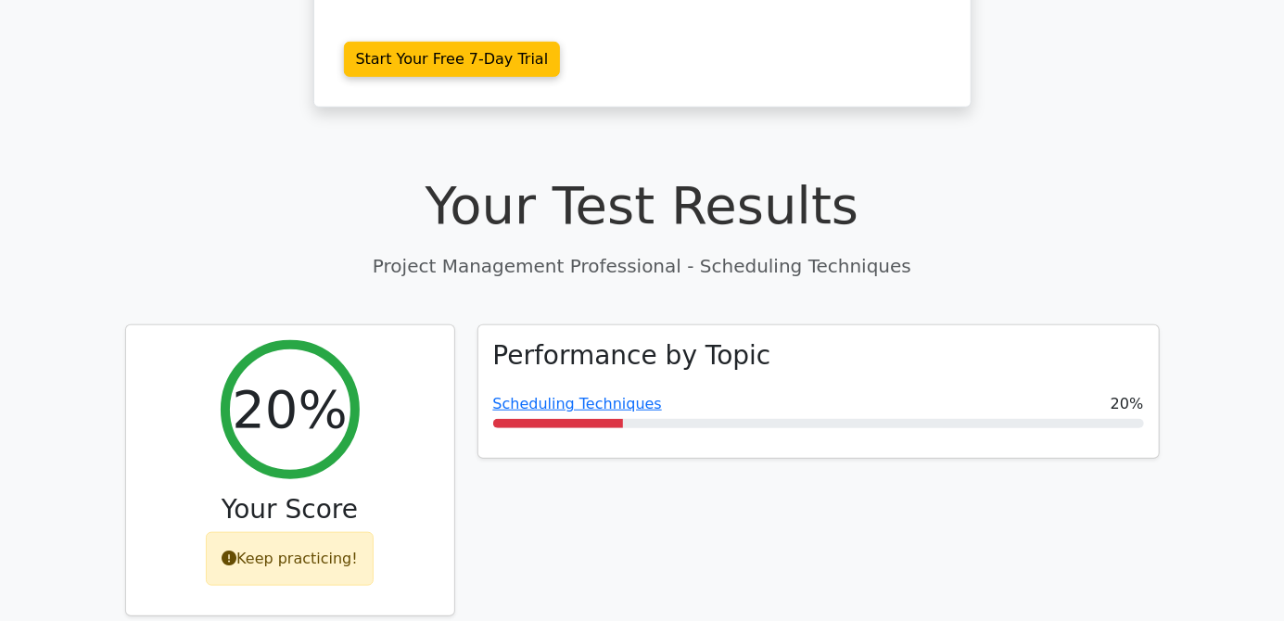
click at [582, 395] on link "Scheduling Techniques" at bounding box center [577, 404] width 169 height 18
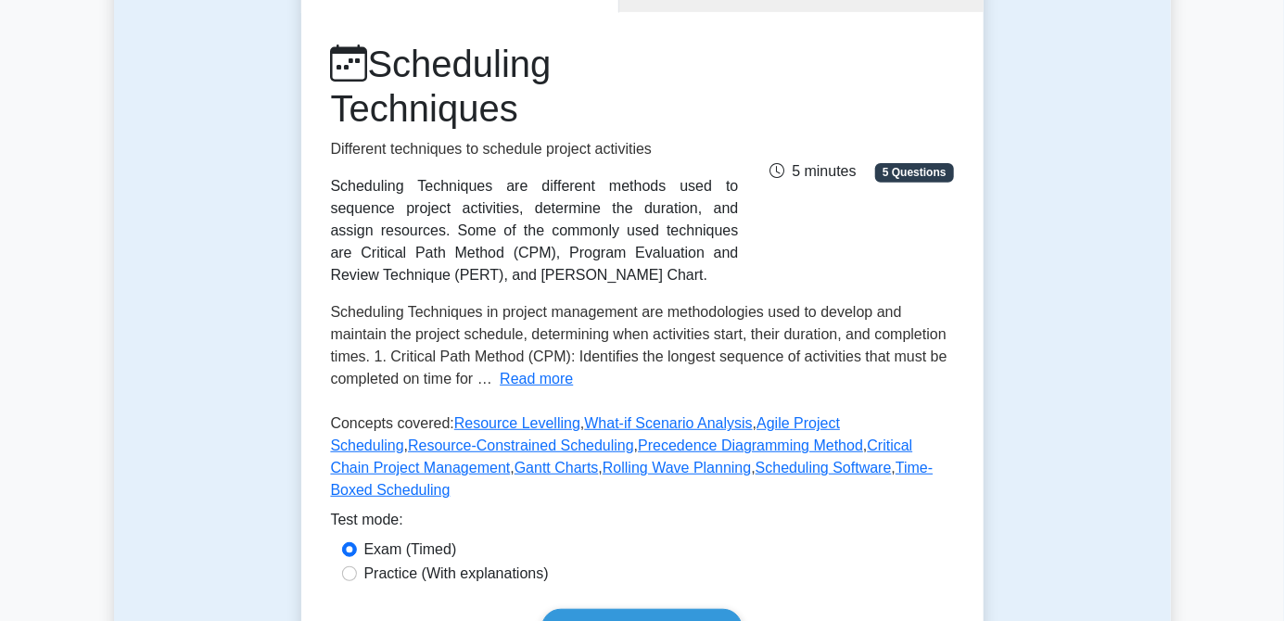
scroll to position [235, 0]
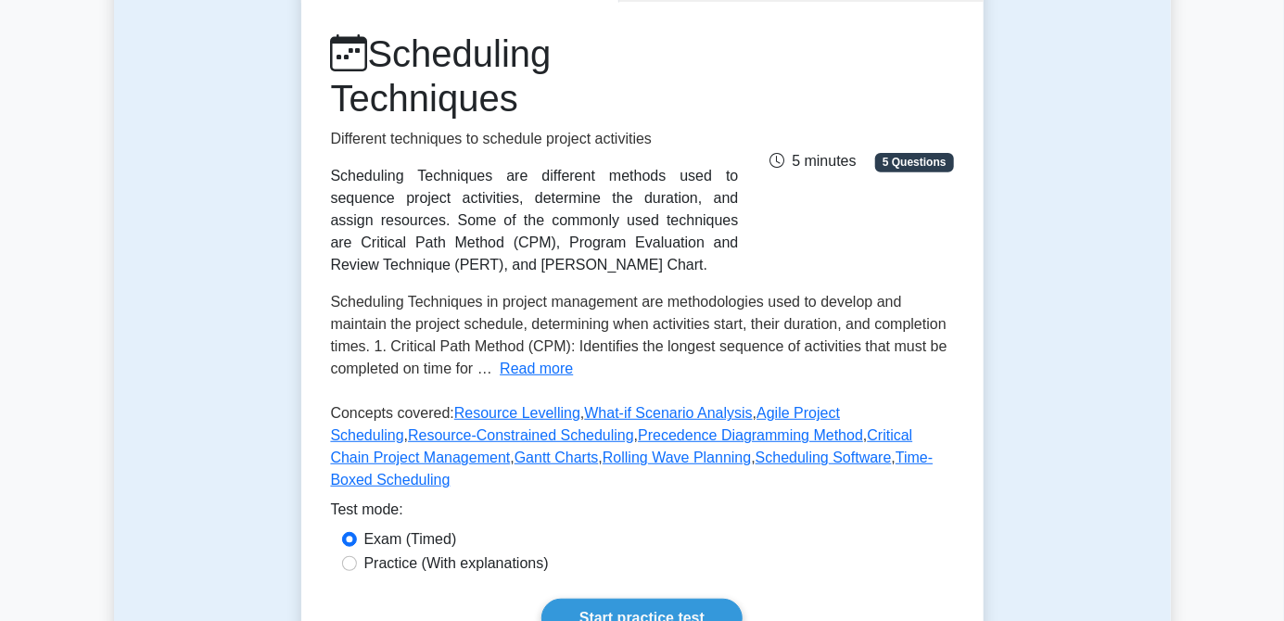
click at [529, 367] on button "Read more" at bounding box center [536, 369] width 73 height 22
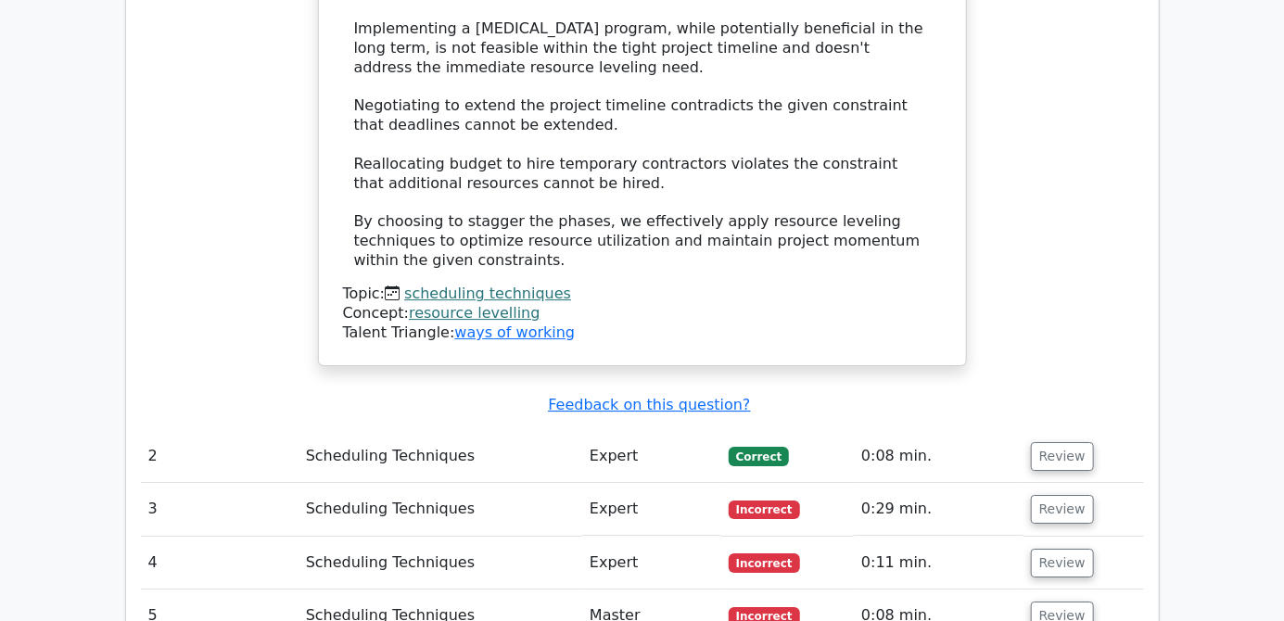
scroll to position [2535, 0]
click at [1067, 495] on button "Review" at bounding box center [1062, 509] width 63 height 29
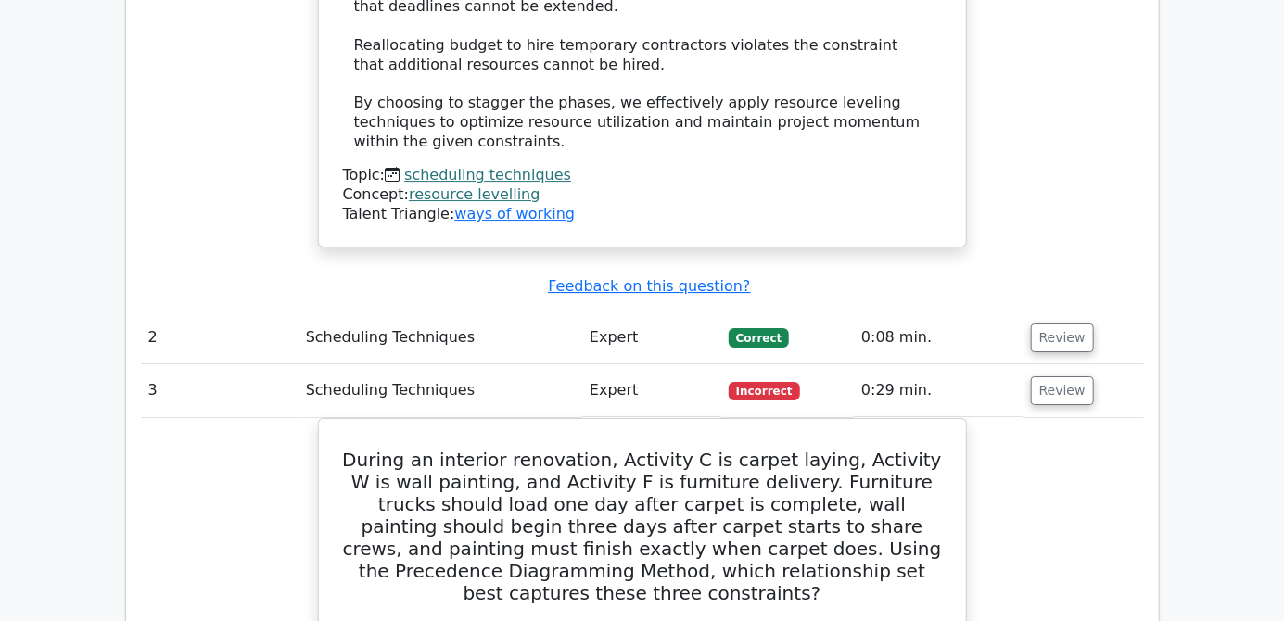
scroll to position [2655, 0]
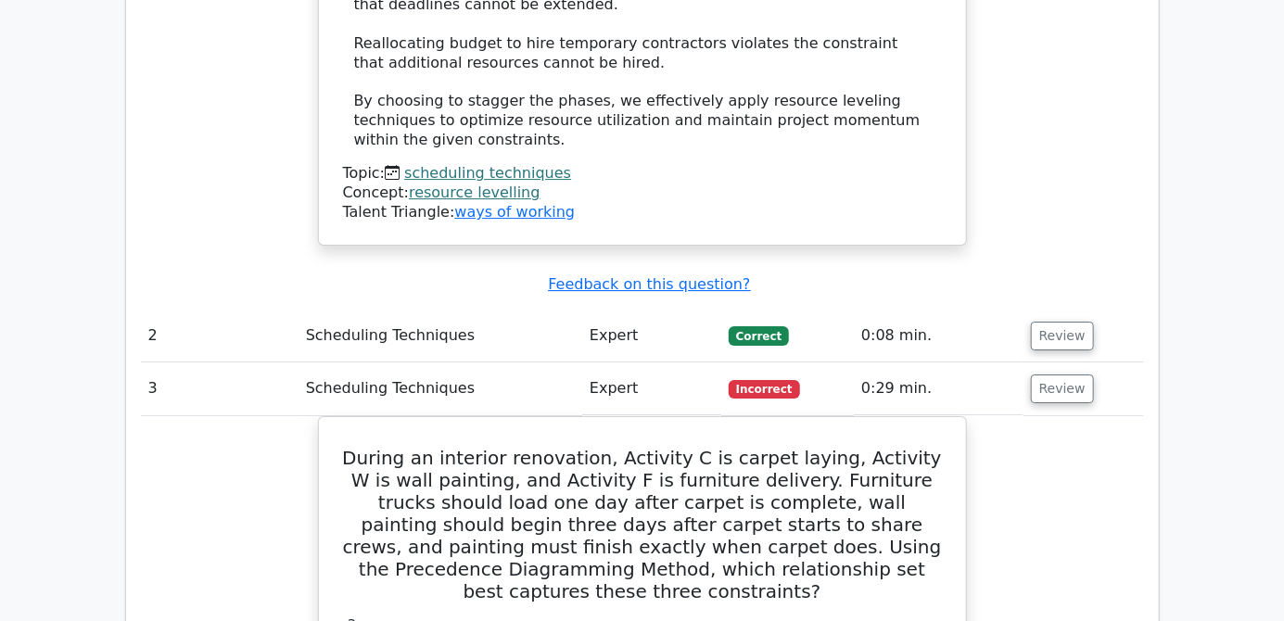
click at [1061, 322] on button "Review" at bounding box center [1062, 336] width 63 height 29
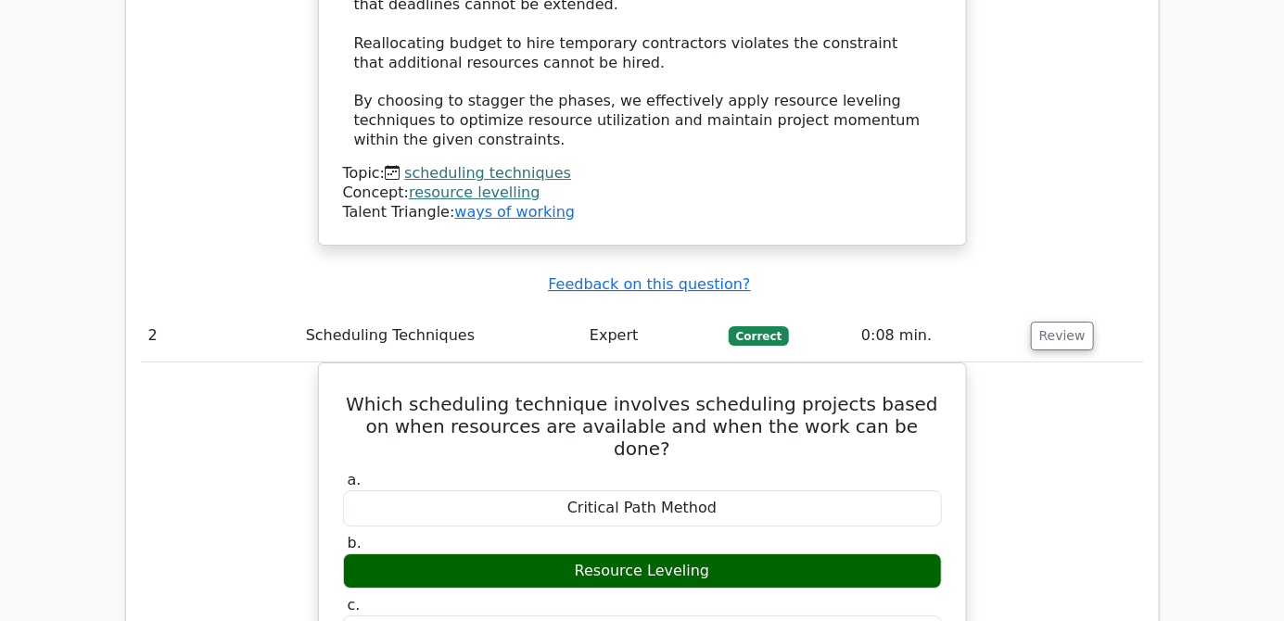
click at [1049, 322] on button "Review" at bounding box center [1062, 336] width 63 height 29
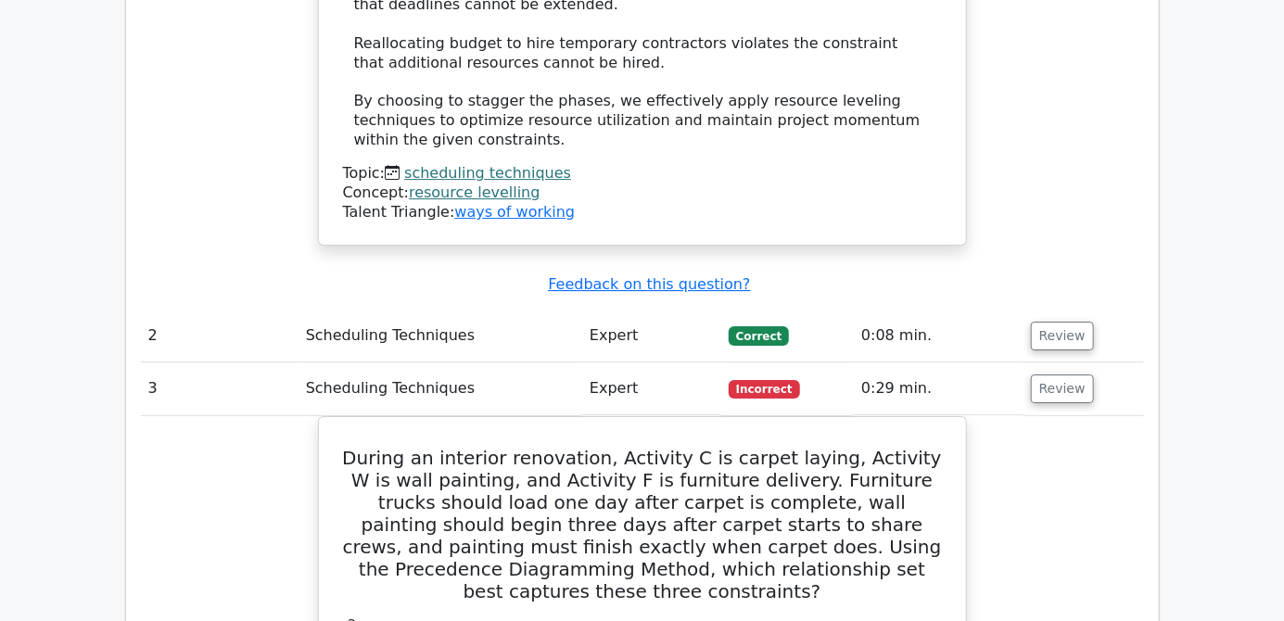
click at [1061, 375] on button "Review" at bounding box center [1062, 389] width 63 height 29
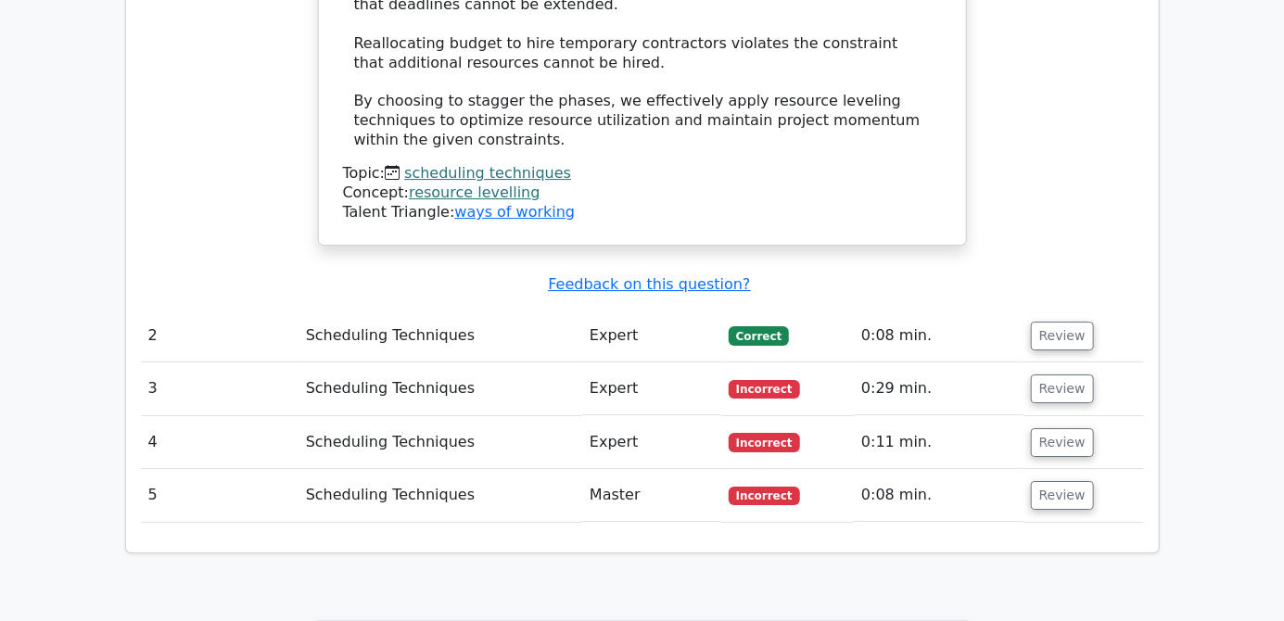
click at [1078, 428] on button "Review" at bounding box center [1062, 442] width 63 height 29
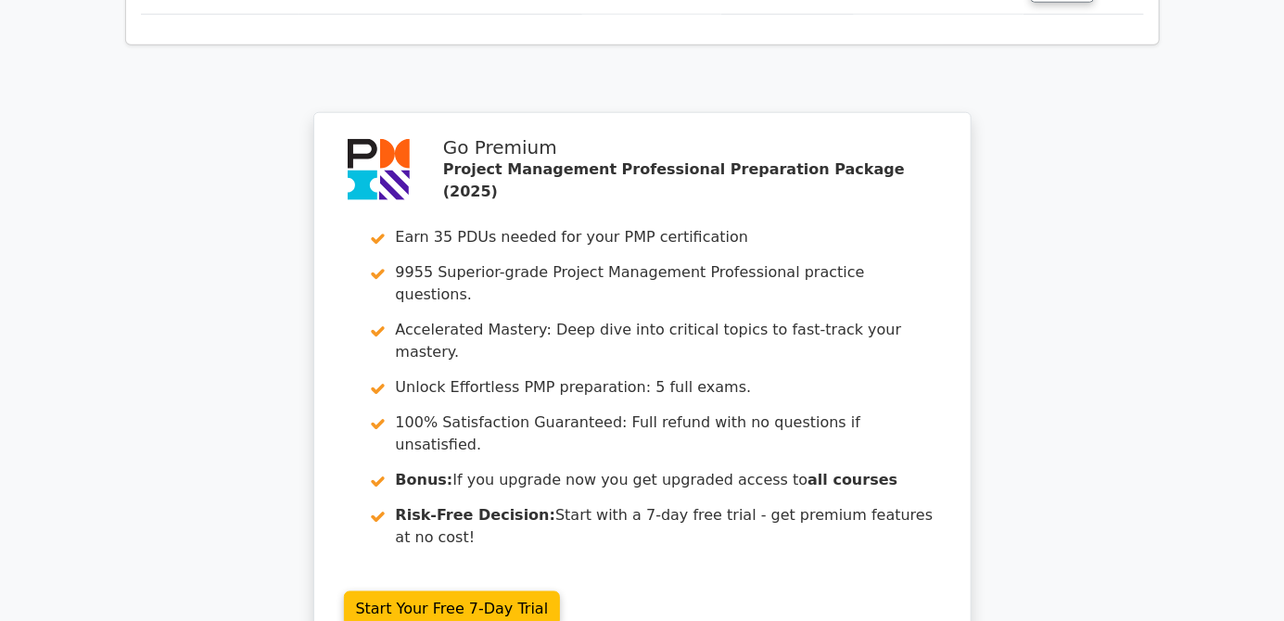
scroll to position [4004, 0]
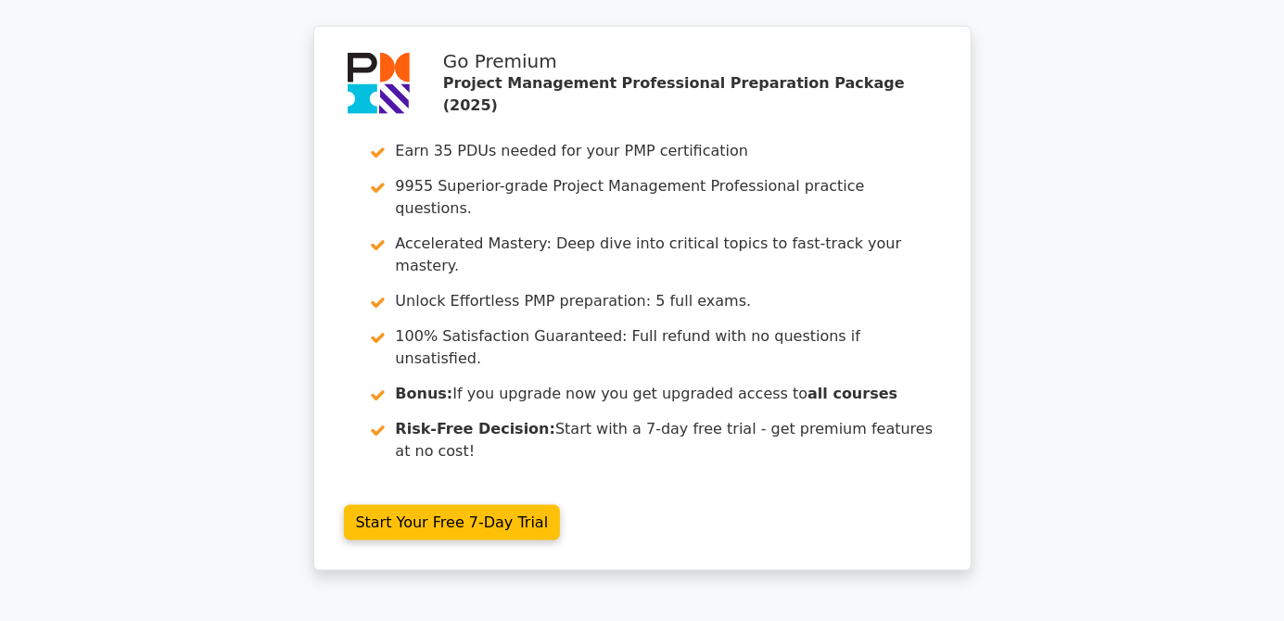
scroll to position [4090, 0]
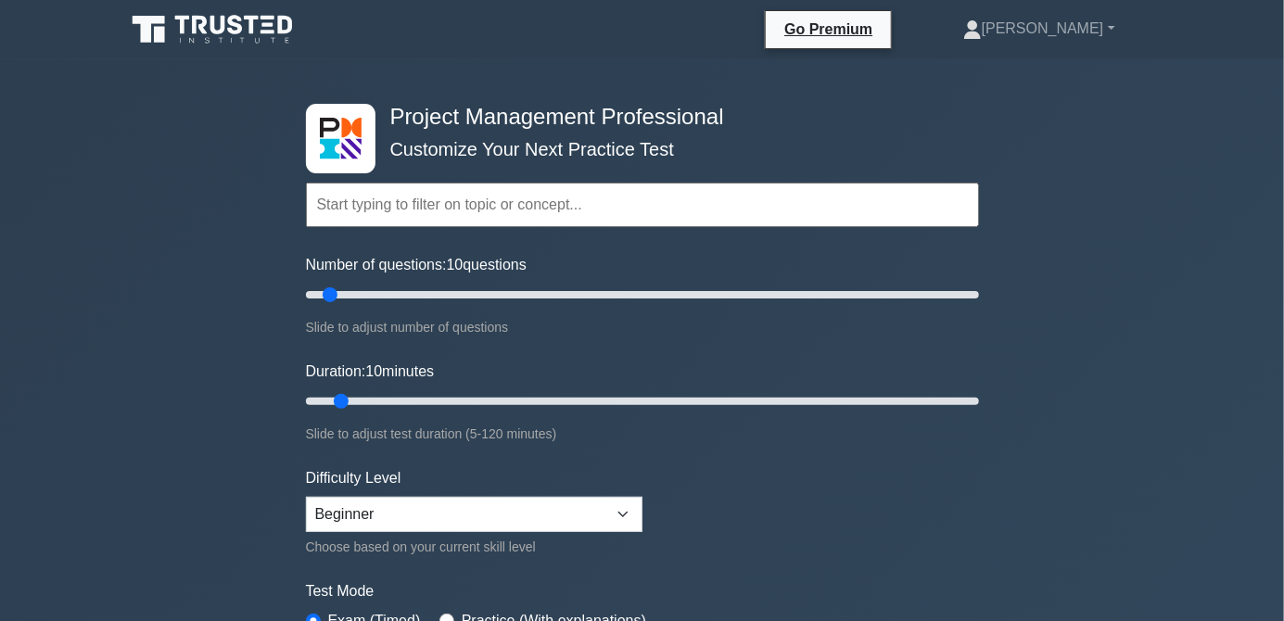
click at [484, 545] on div "Choose based on your current skill level" at bounding box center [474, 547] width 337 height 22
click at [630, 528] on select "Beginner Intermediate Expert" at bounding box center [474, 514] width 337 height 35
select select "expert"
click at [306, 497] on select "Beginner Intermediate Expert" at bounding box center [474, 514] width 337 height 35
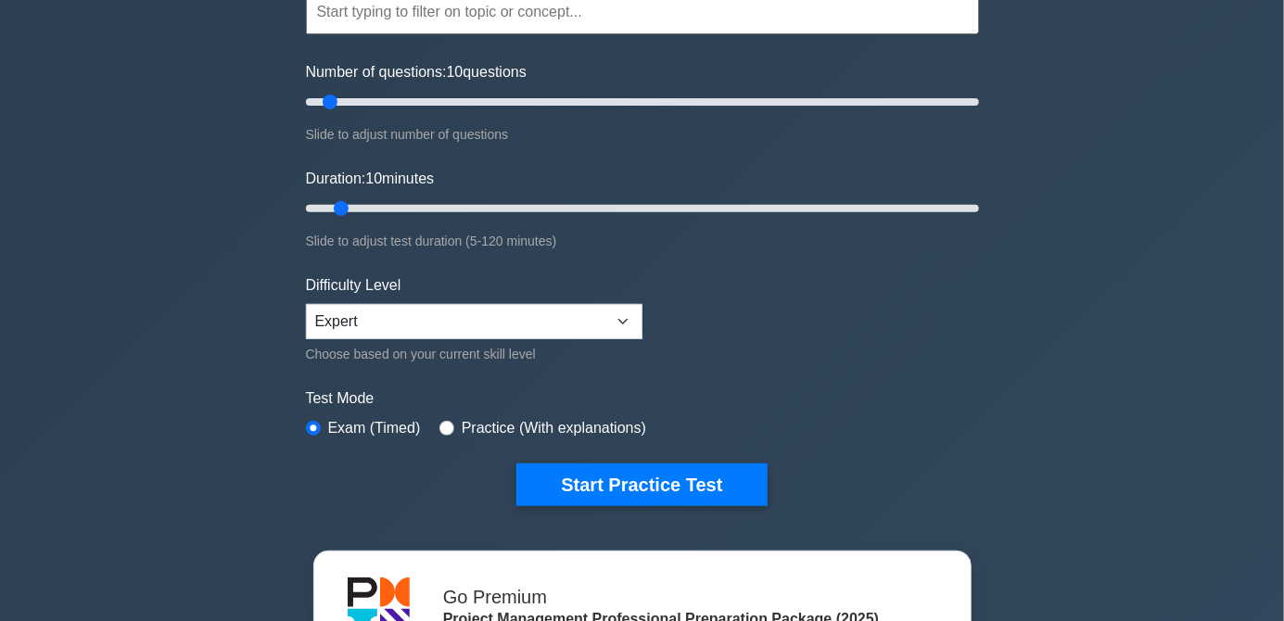
click at [636, 503] on button "Start Practice Test" at bounding box center [641, 485] width 250 height 43
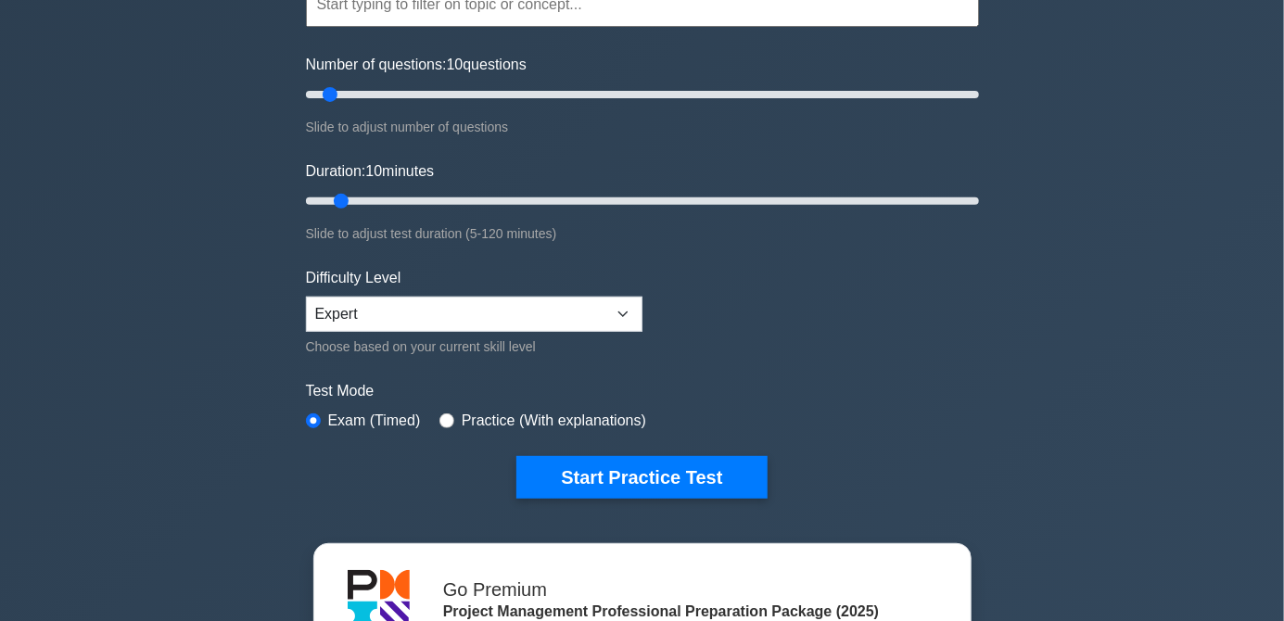
scroll to position [282, 0]
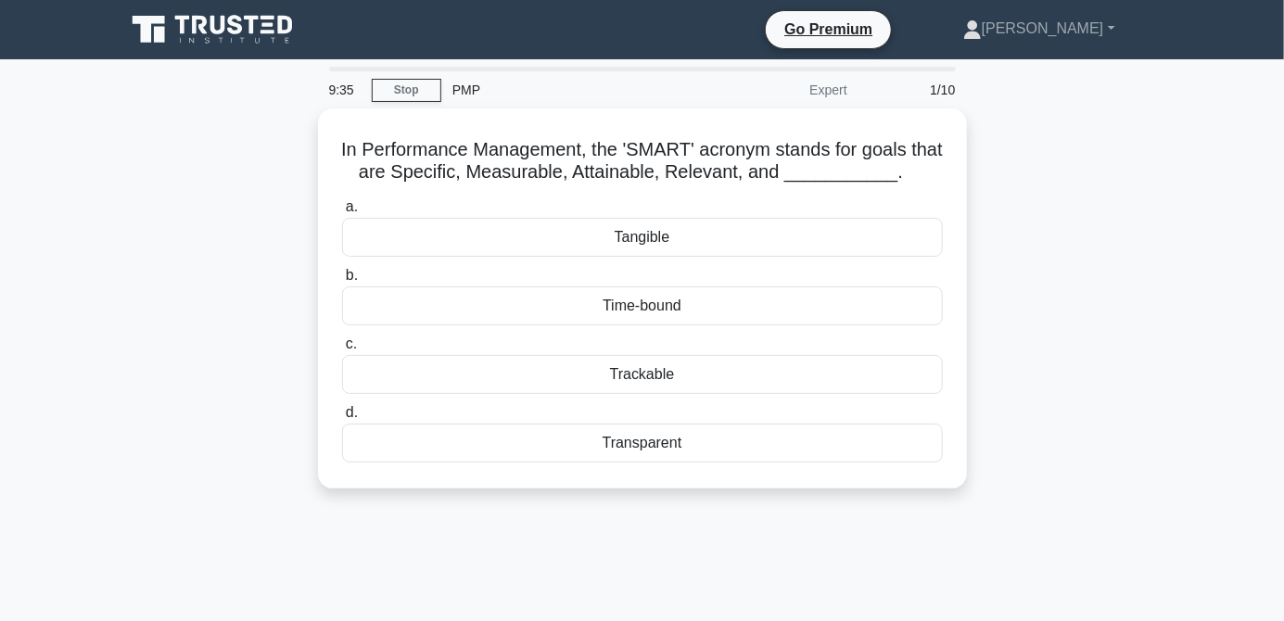
click at [744, 335] on label "c. Trackable" at bounding box center [642, 363] width 601 height 61
click at [342, 338] on input "c. Trackable" at bounding box center [342, 344] width 0 height 12
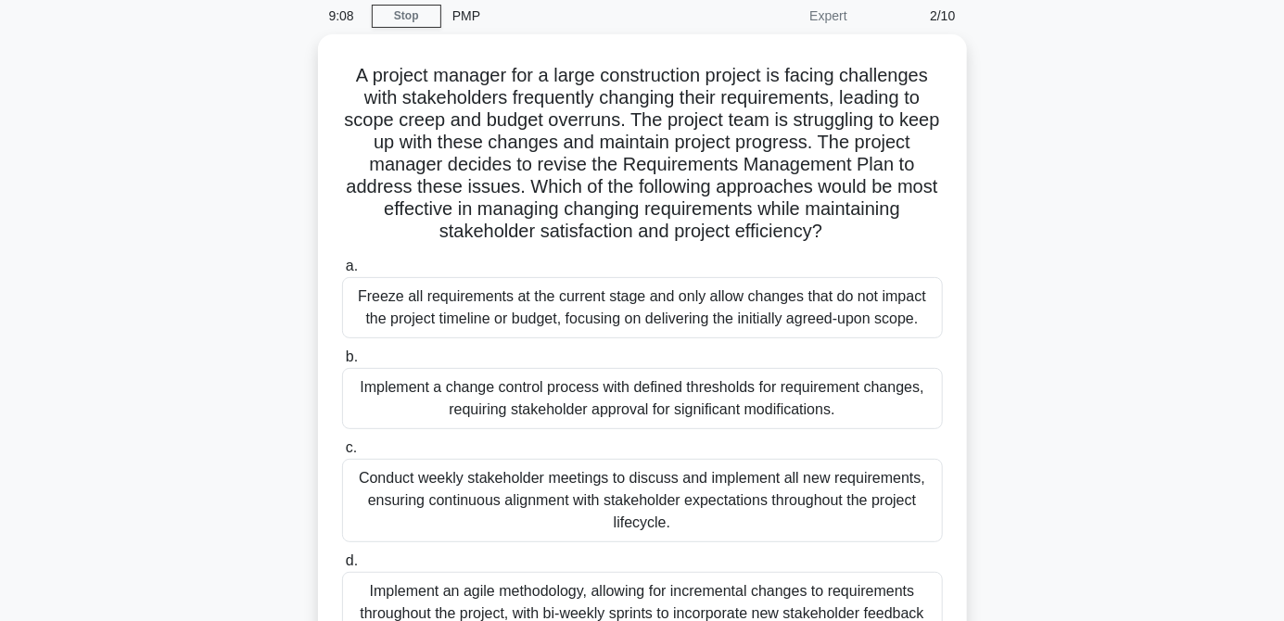
scroll to position [49, 0]
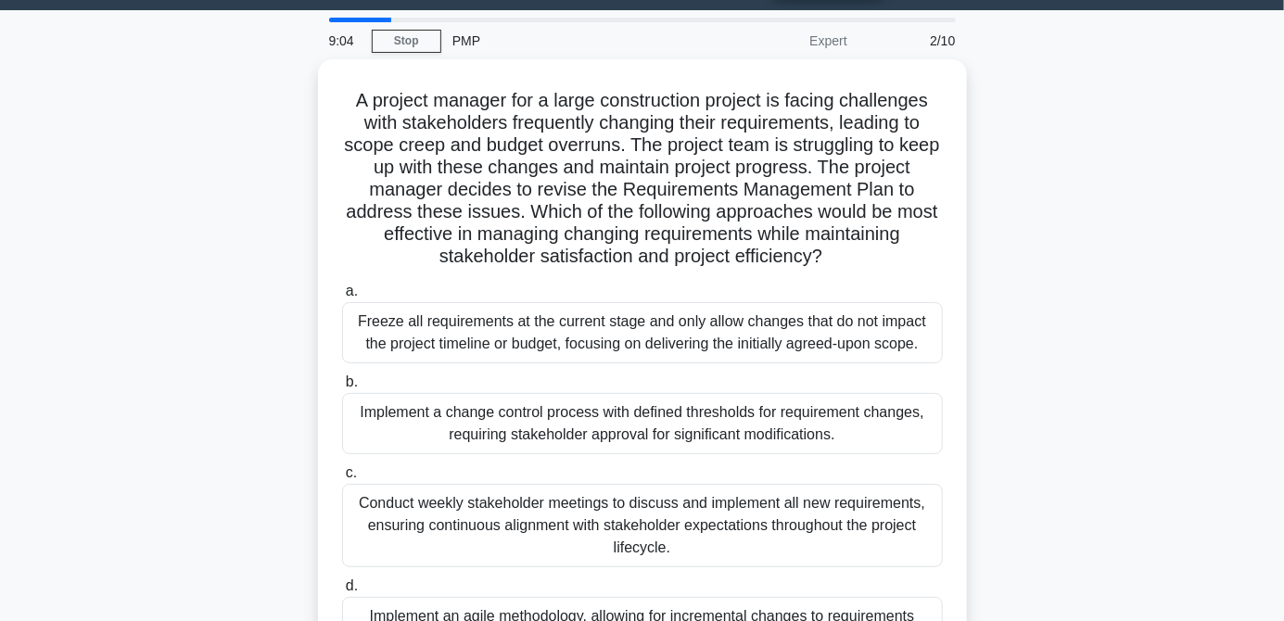
click at [1076, 406] on div "A project manager for a large construction project is facing challenges with st…" at bounding box center [642, 393] width 1057 height 669
click at [342, 592] on input "d. Implement an agile methodology, allowing for incremental changes to requirem…" at bounding box center [342, 586] width 0 height 12
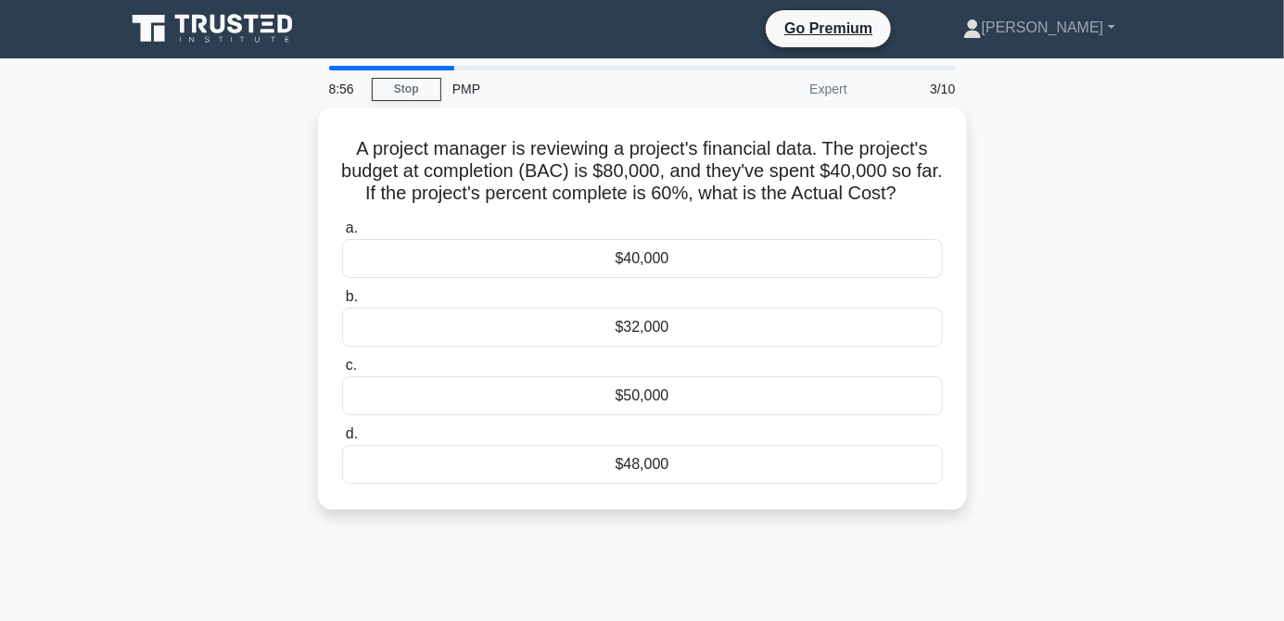
scroll to position [0, 0]
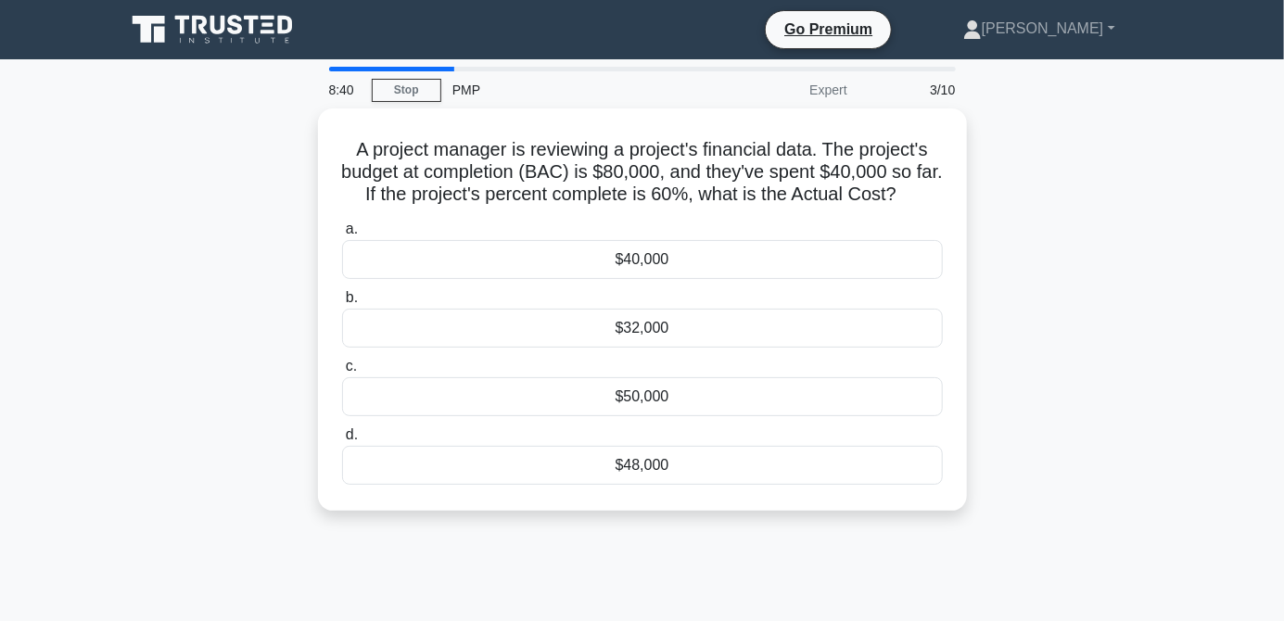
click at [1238, 312] on main "8:40 Stop PMP Expert 3/10 A project manager is reviewing a project's financial …" at bounding box center [642, 530] width 1284 height 942
click at [668, 467] on div "$48,000" at bounding box center [642, 465] width 601 height 39
click at [342, 441] on input "d. $48,000" at bounding box center [342, 435] width 0 height 12
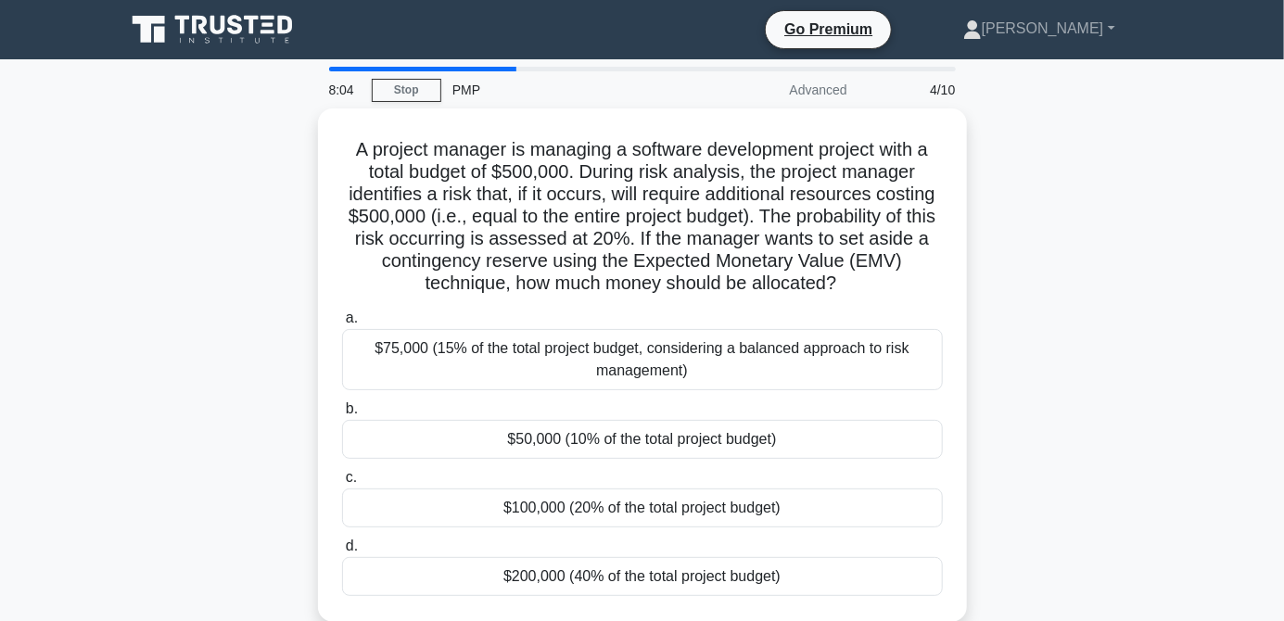
click at [942, 371] on div "$75,000 (15% of the total project budget, considering a balanced approach to ri…" at bounding box center [642, 359] width 601 height 61
click at [342, 324] on input "a. $75,000 (15% of the total project budget, considering a balanced approach to…" at bounding box center [342, 318] width 0 height 12
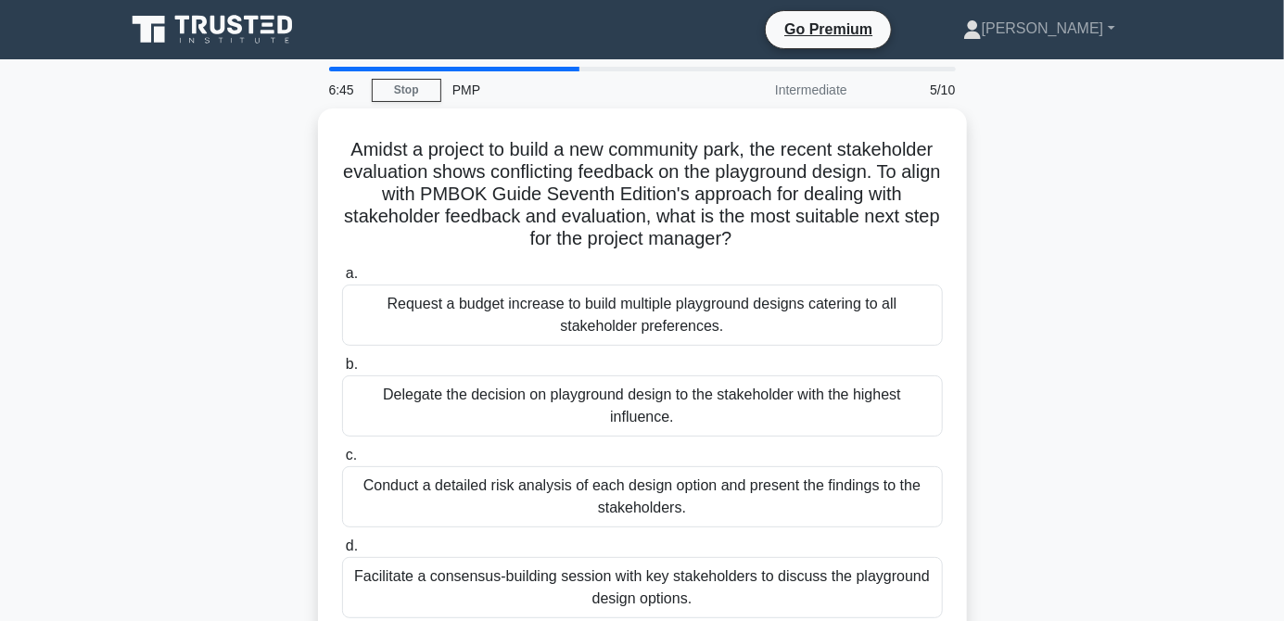
click at [623, 605] on div "Facilitate a consensus-building session with key stakeholders to discuss the pl…" at bounding box center [642, 587] width 601 height 61
click at [342, 553] on input "d. Facilitate a consensus-building session with key stakeholders to discuss the…" at bounding box center [342, 547] width 0 height 12
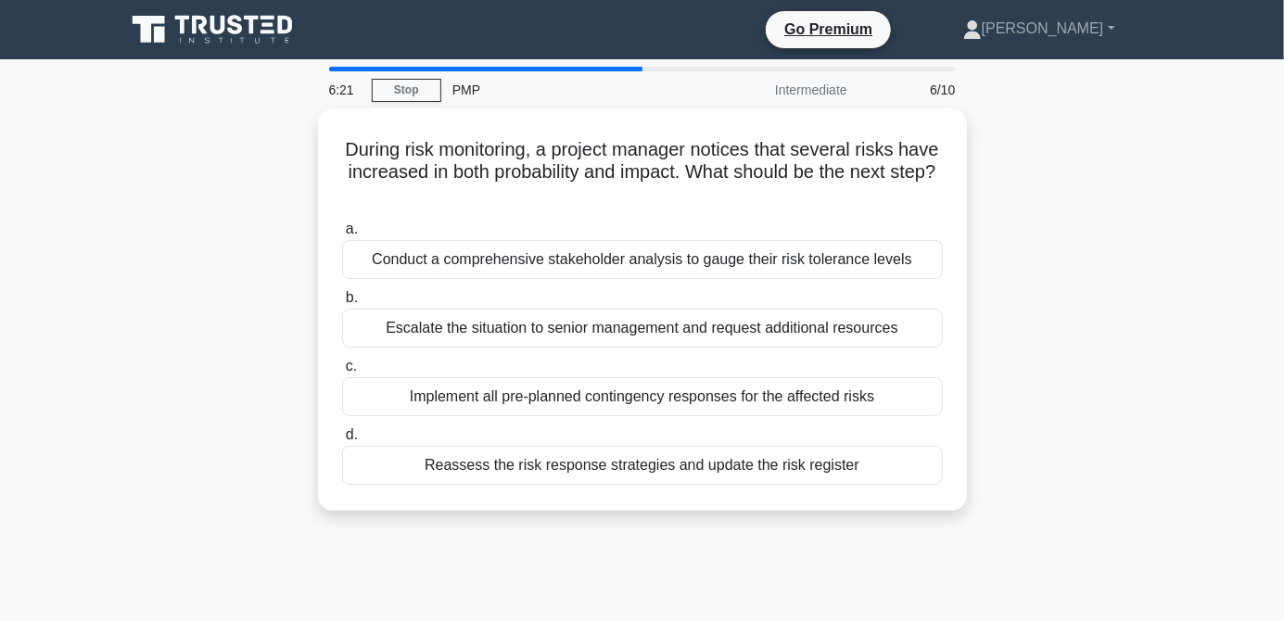
click at [716, 453] on div "Reassess the risk response strategies and update the risk register" at bounding box center [642, 465] width 601 height 39
click at [342, 441] on input "d. Reassess the risk response strategies and update the risk register" at bounding box center [342, 435] width 0 height 12
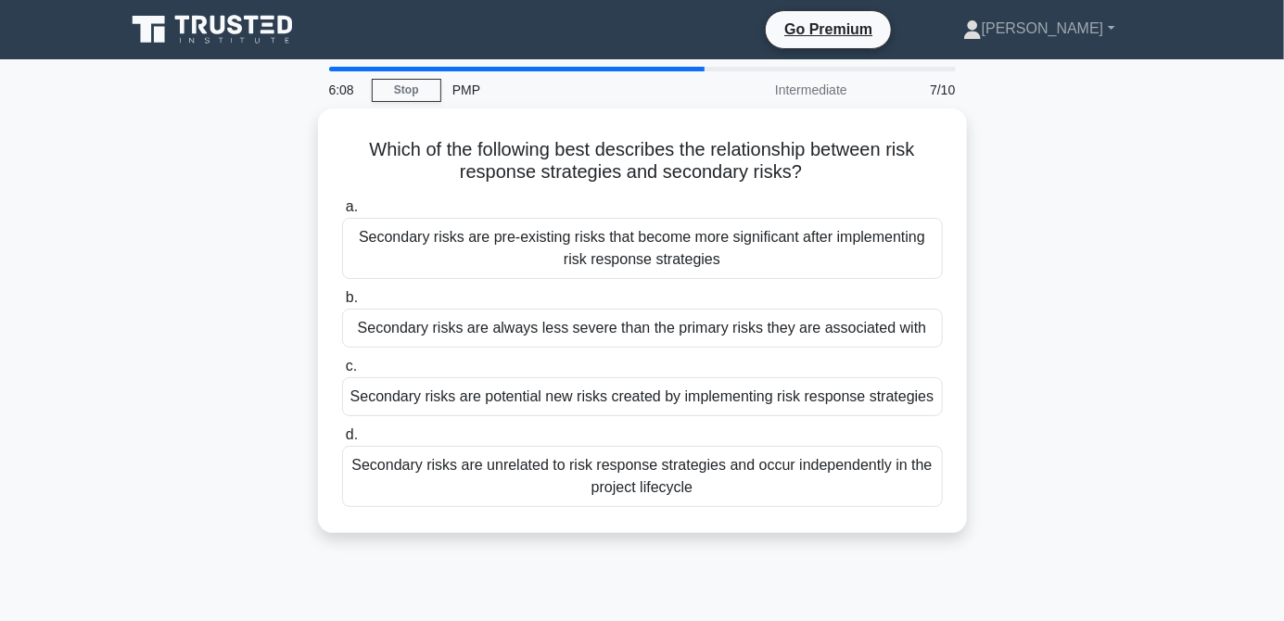
click at [747, 416] on div "Secondary risks are potential new risks created by implementing risk response s…" at bounding box center [642, 396] width 601 height 39
click at [342, 373] on input "c. Secondary risks are potential new risks created by implementing risk respons…" at bounding box center [342, 367] width 0 height 12
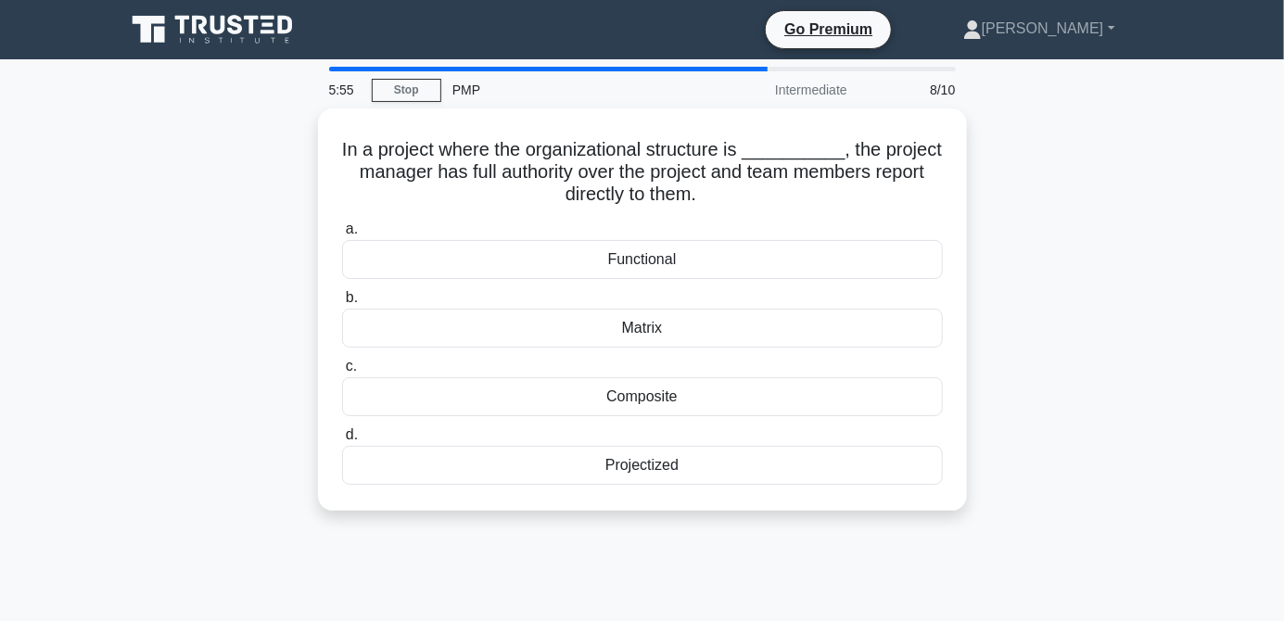
click at [693, 469] on div "Projectized" at bounding box center [642, 465] width 601 height 39
click at [342, 441] on input "d. Projectized" at bounding box center [342, 435] width 0 height 12
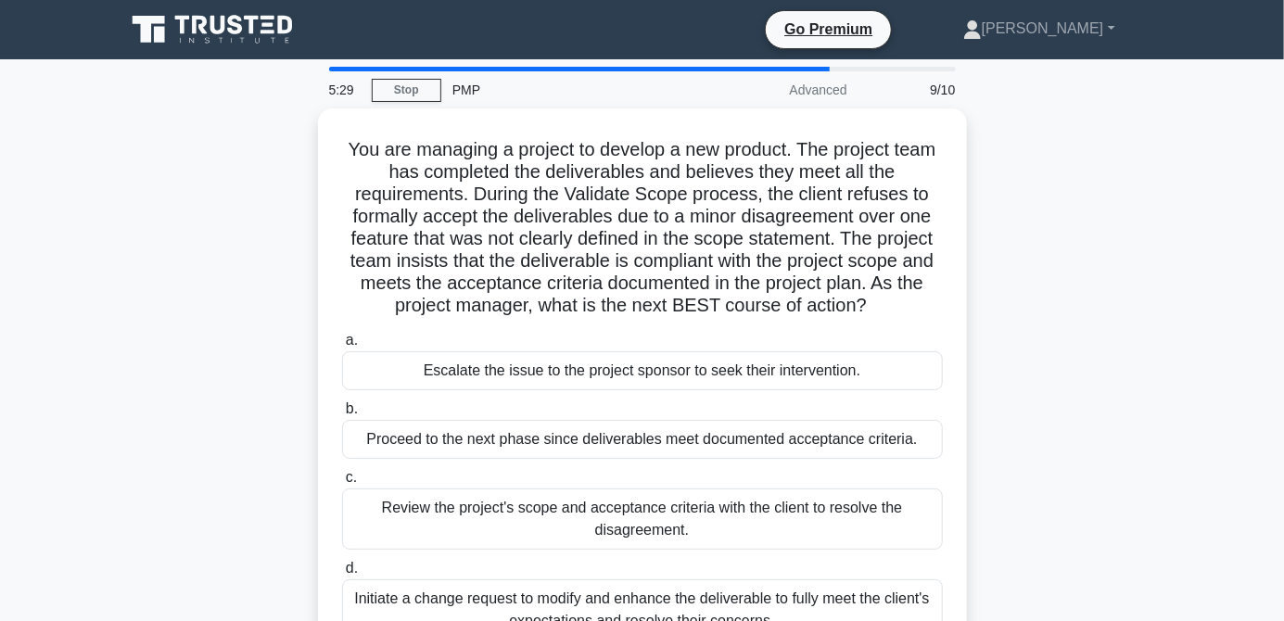
click at [866, 518] on div "Review the project's scope and acceptance criteria with the client to resolve t…" at bounding box center [642, 519] width 601 height 61
click at [342, 484] on input "c. Review the project's scope and acceptance criteria with the client to resolv…" at bounding box center [342, 478] width 0 height 12
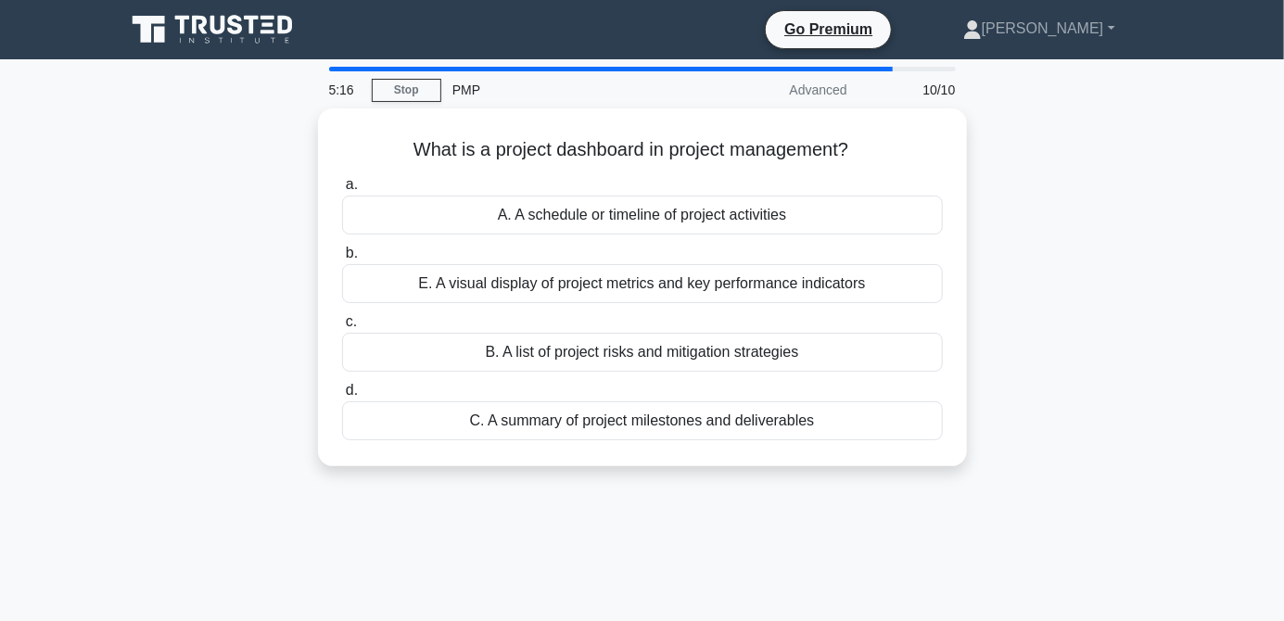
click at [859, 217] on div "A. A schedule or timeline of project activities" at bounding box center [642, 215] width 601 height 39
click at [342, 191] on input "a. A. A schedule or timeline of project activities" at bounding box center [342, 185] width 0 height 12
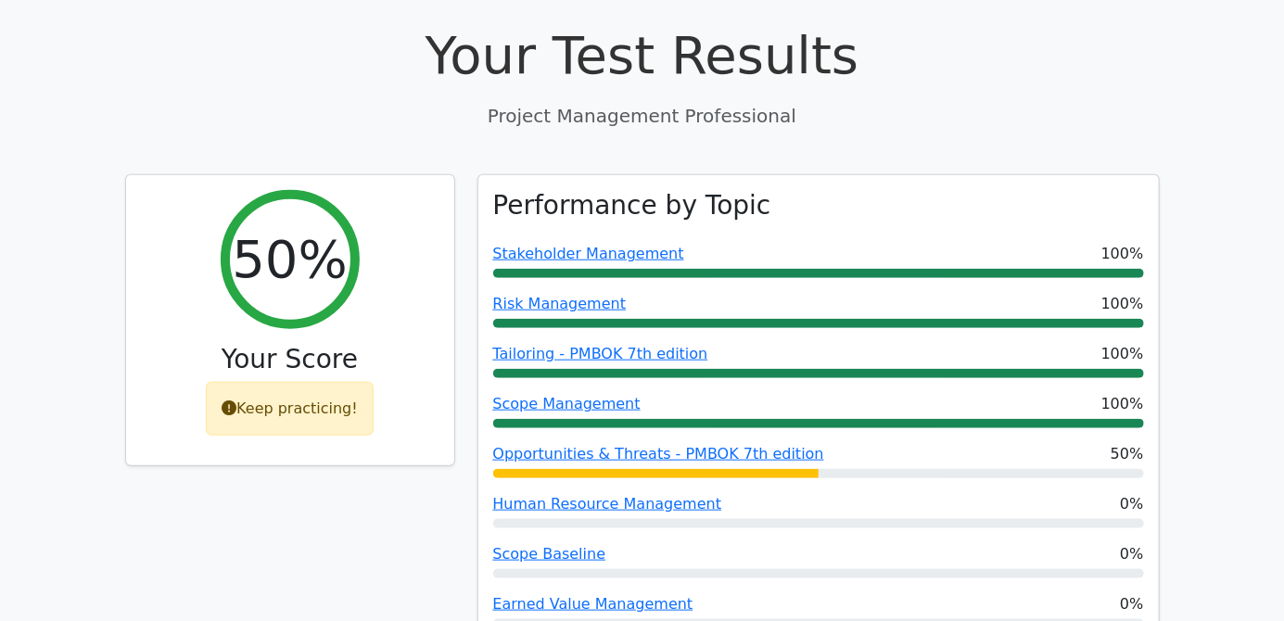
scroll to position [663, 0]
click at [572, 494] on link "Human Resource Management" at bounding box center [607, 503] width 229 height 18
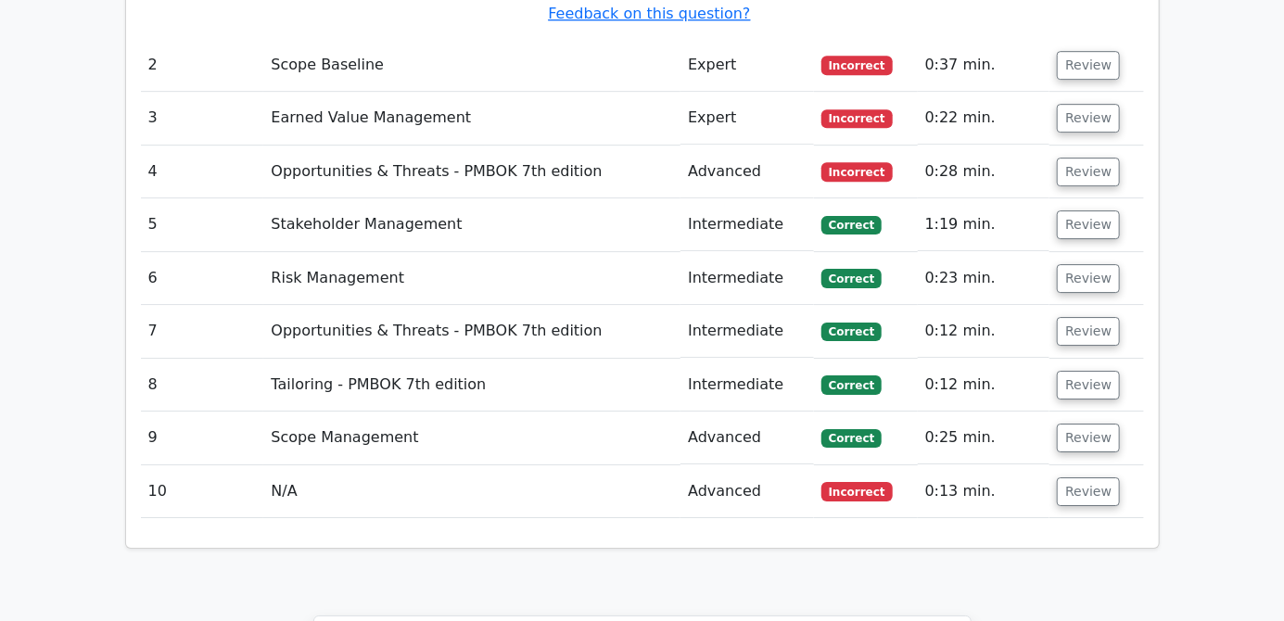
scroll to position [2488, 0]
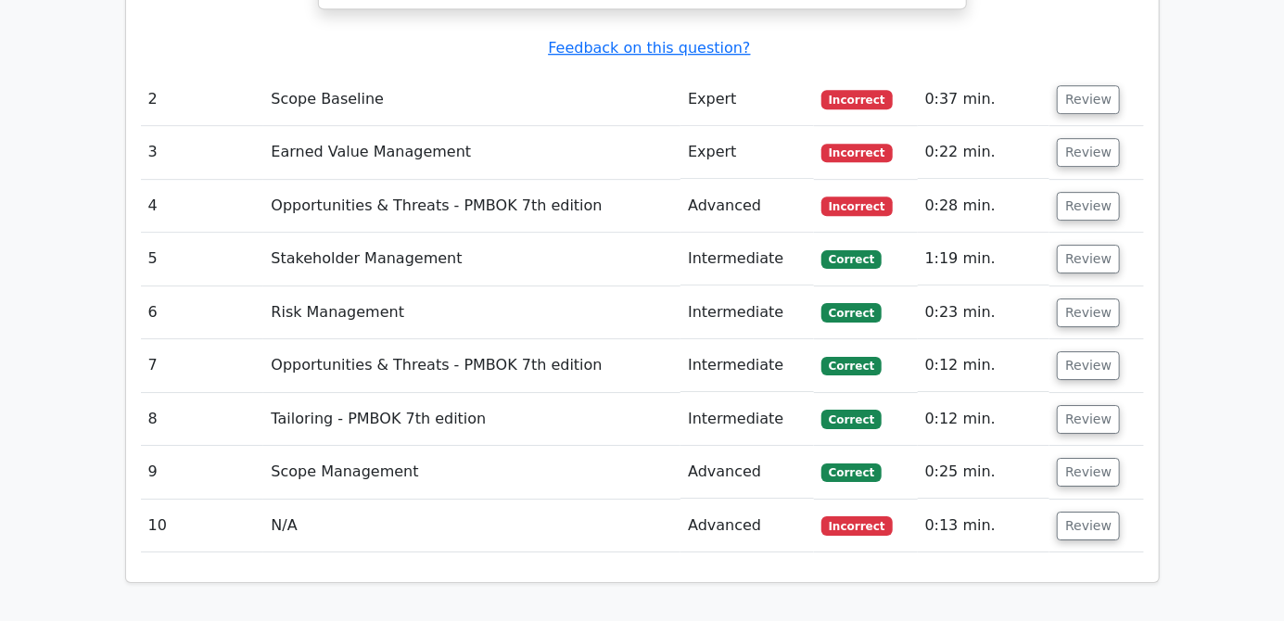
click at [1084, 512] on button "Review" at bounding box center [1088, 526] width 63 height 29
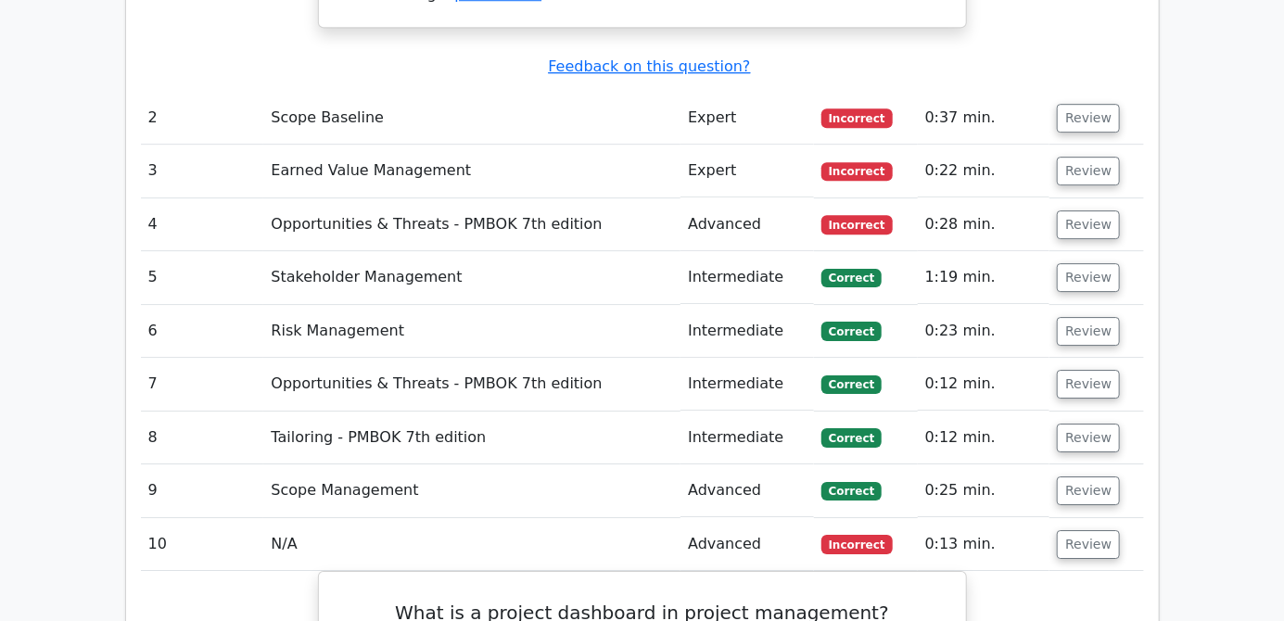
scroll to position [2468, 0]
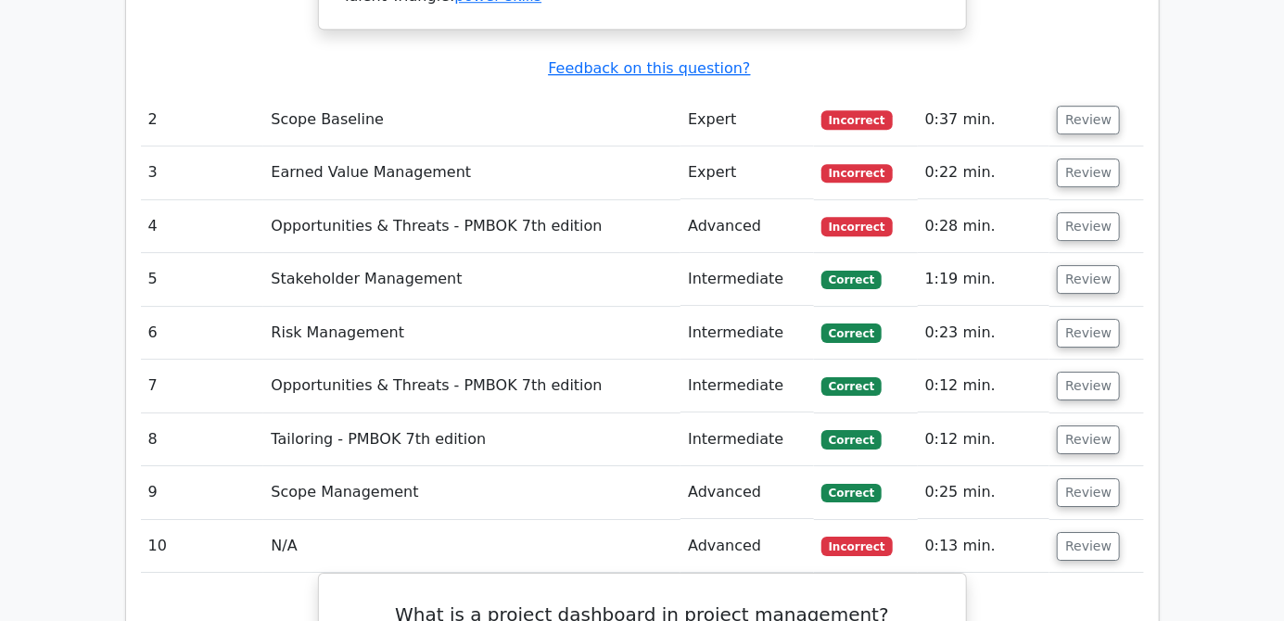
click at [1096, 159] on button "Review" at bounding box center [1088, 173] width 63 height 29
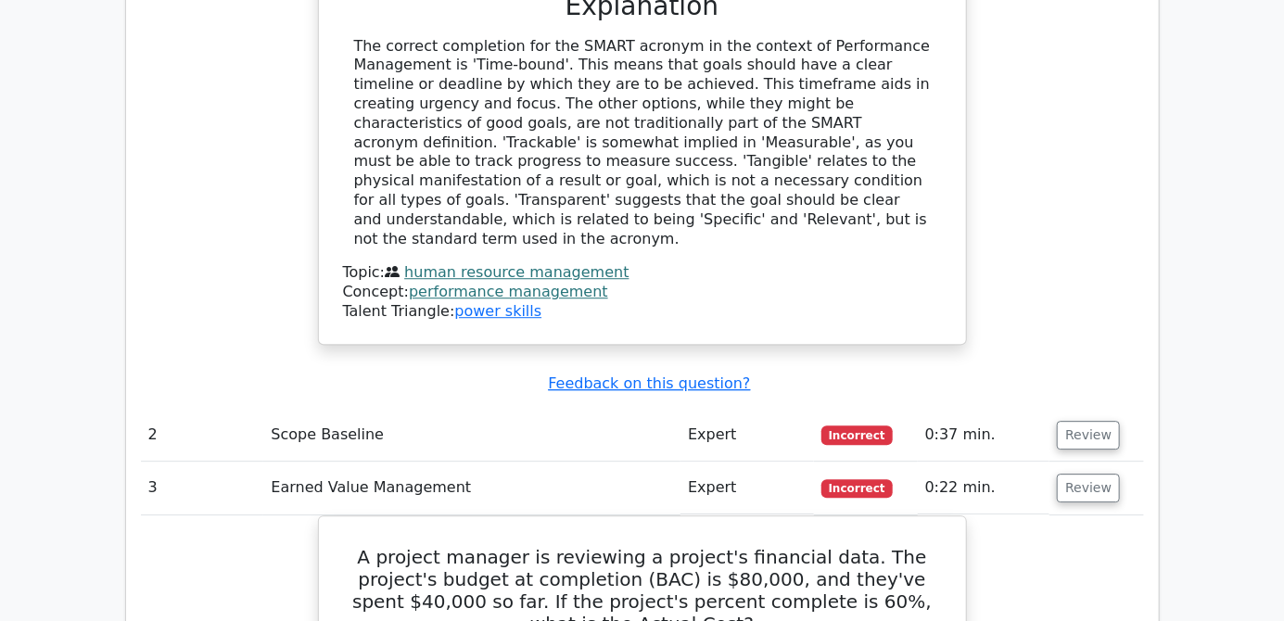
scroll to position [2151, 0]
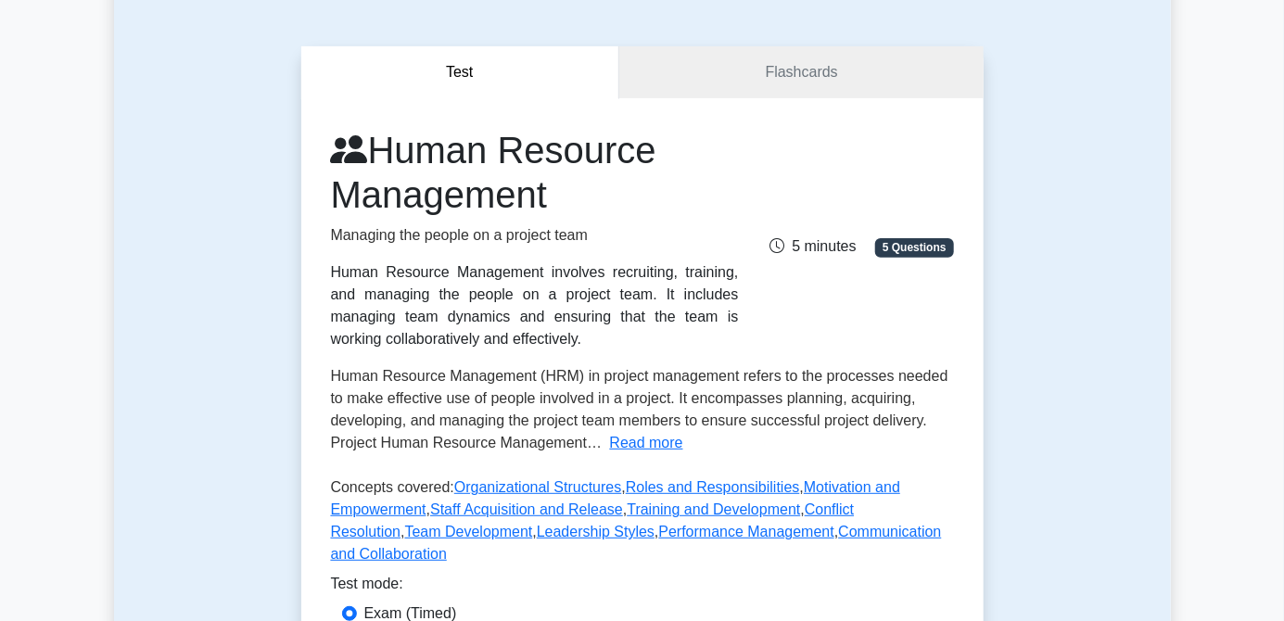
scroll to position [140, 0]
click at [649, 445] on button "Read more" at bounding box center [646, 442] width 73 height 22
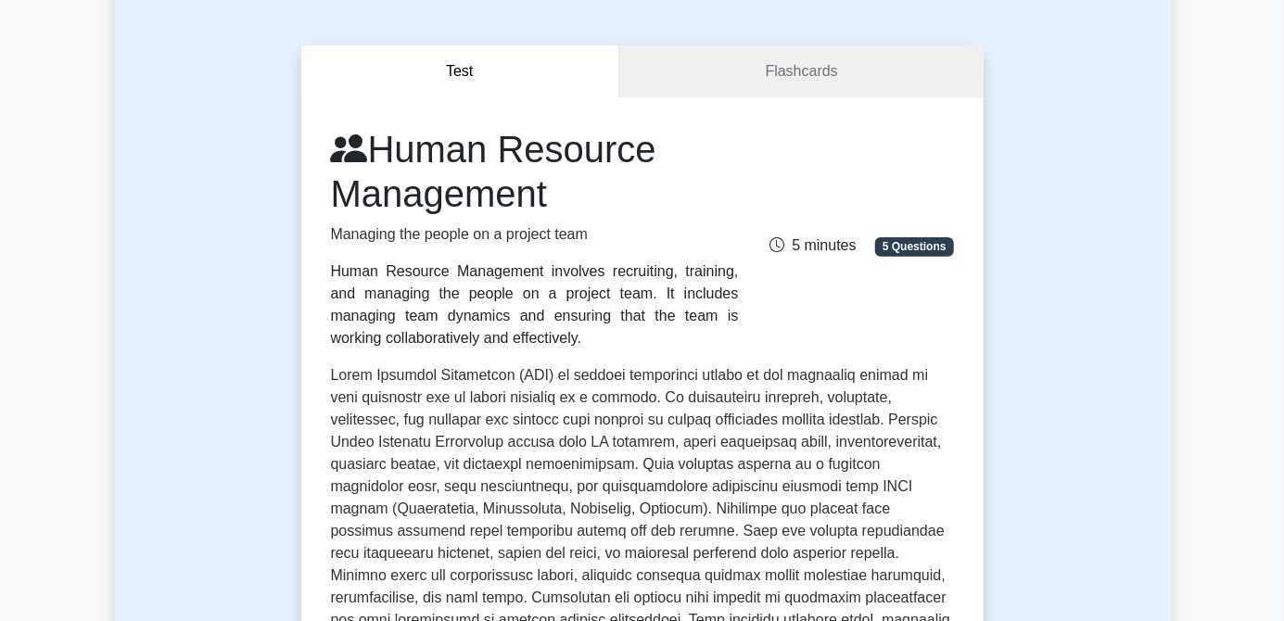
scroll to position [0, 0]
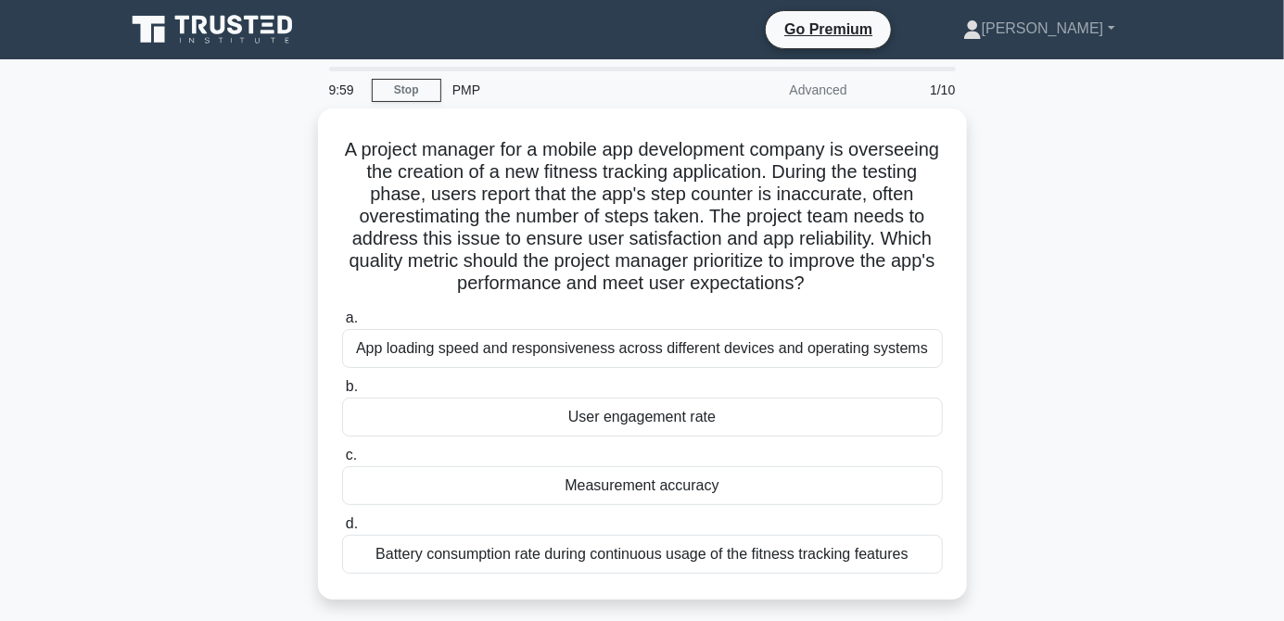
click at [744, 185] on h5 "A project manager for a mobile app development company is overseeing the creati…" at bounding box center [642, 217] width 604 height 158
click at [243, 40] on icon at bounding box center [243, 41] width 5 height 6
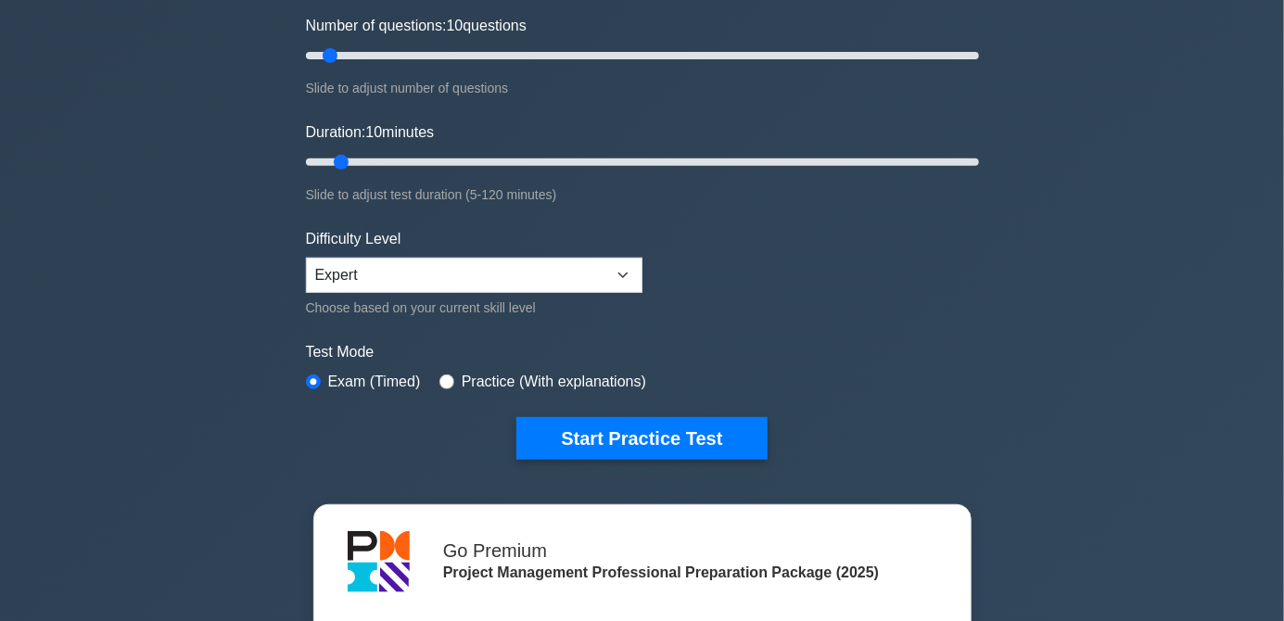
scroll to position [237, 0]
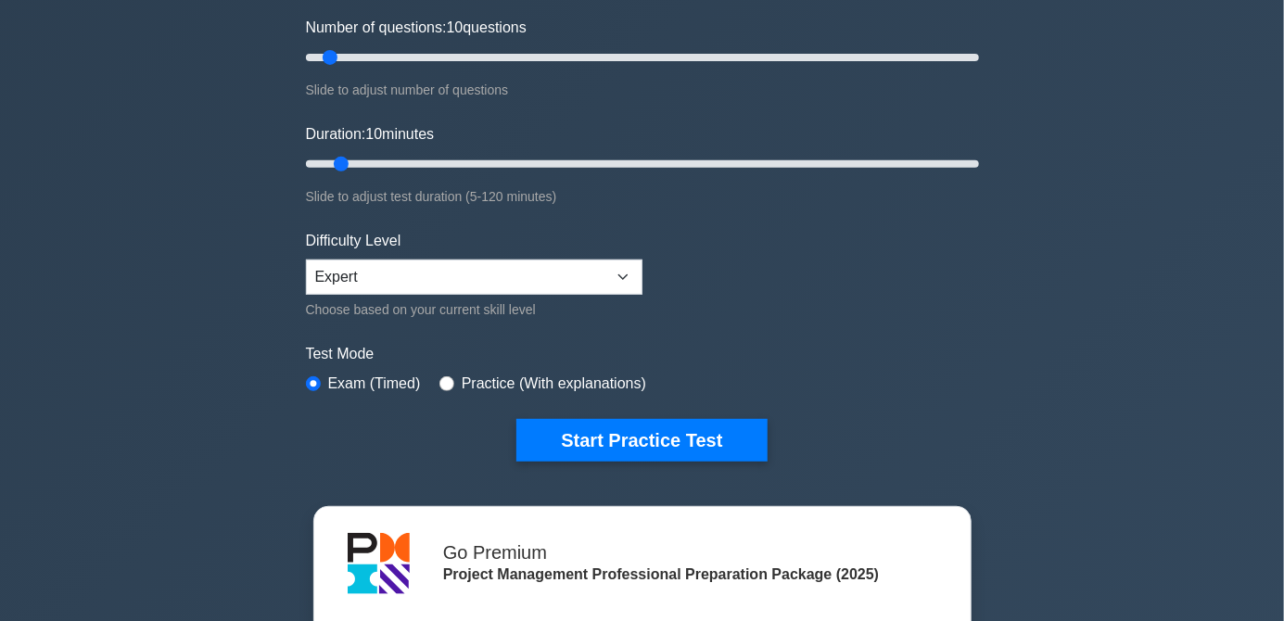
click at [551, 391] on label "Practice (With explanations)" at bounding box center [554, 384] width 184 height 22
click at [451, 383] on input "radio" at bounding box center [446, 383] width 15 height 15
radio input "true"
click at [672, 448] on button "Start Practice Test" at bounding box center [641, 440] width 250 height 43
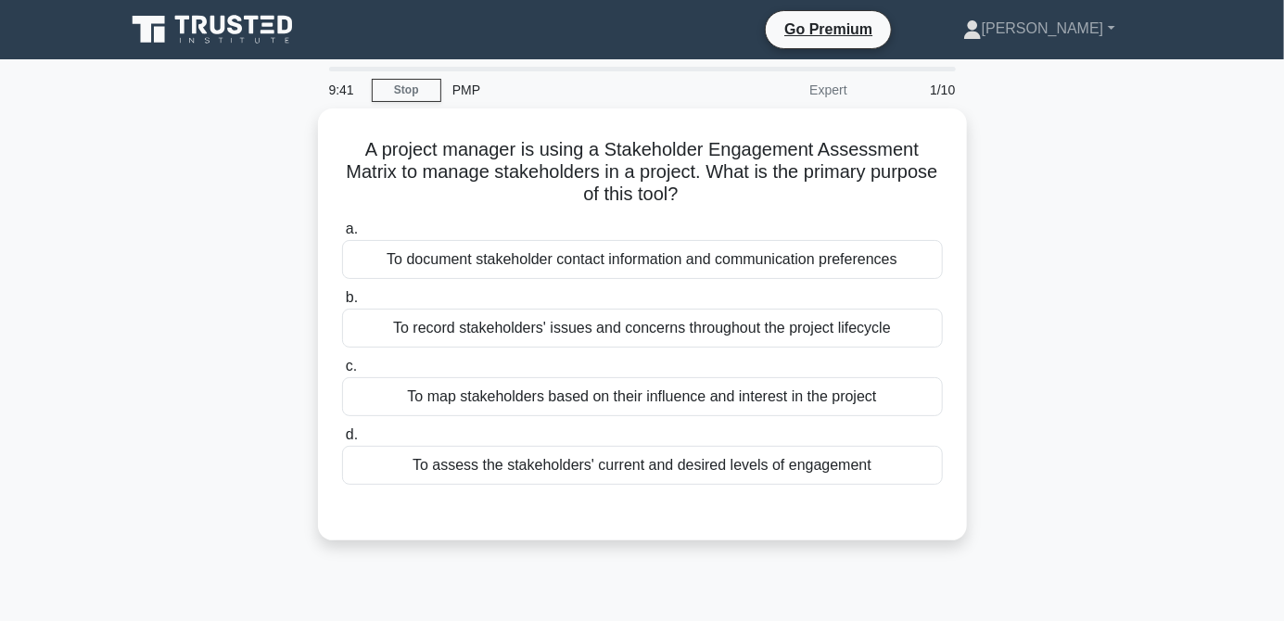
click at [715, 407] on div "To map stakeholders based on their influence and interest in the project" at bounding box center [642, 396] width 601 height 39
click at [342, 373] on input "c. To map stakeholders based on their influence and interest in the project" at bounding box center [342, 367] width 0 height 12
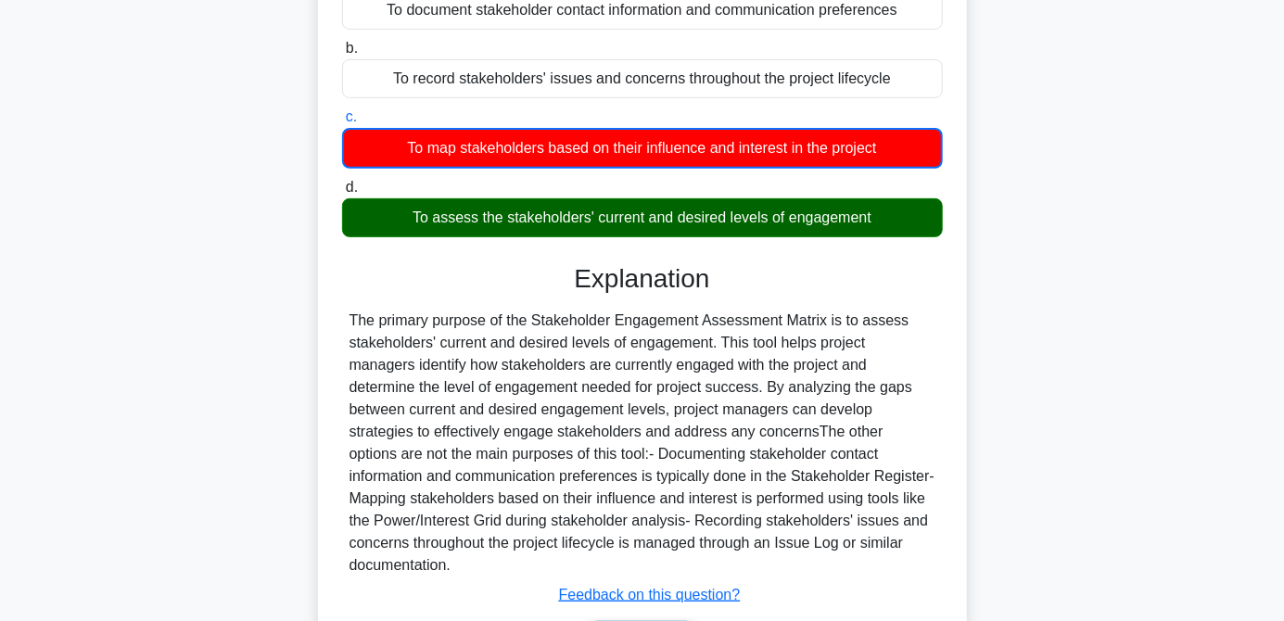
scroll to position [290, 0]
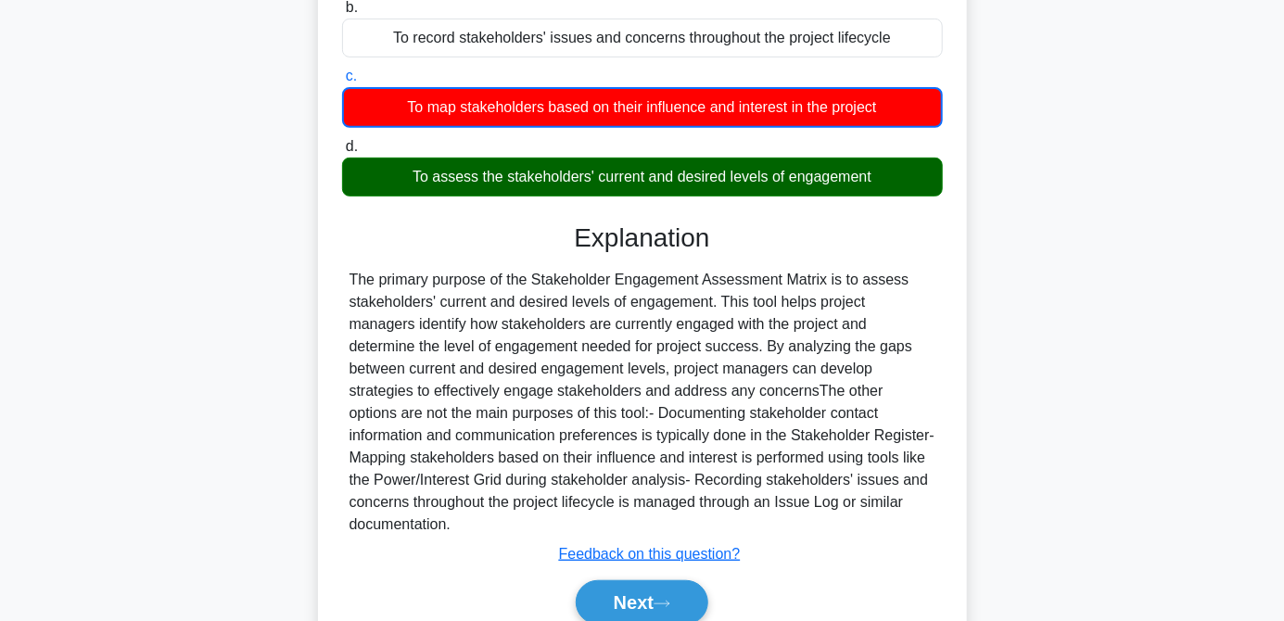
click at [663, 607] on button "Next" at bounding box center [642, 602] width 133 height 45
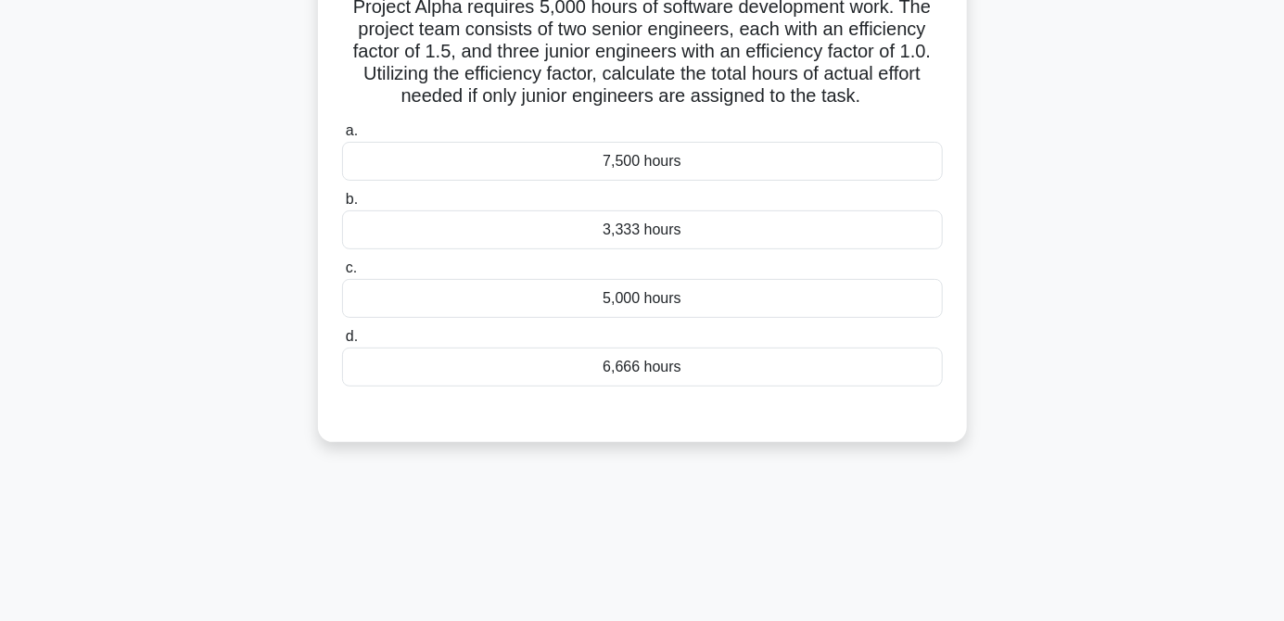
scroll to position [0, 0]
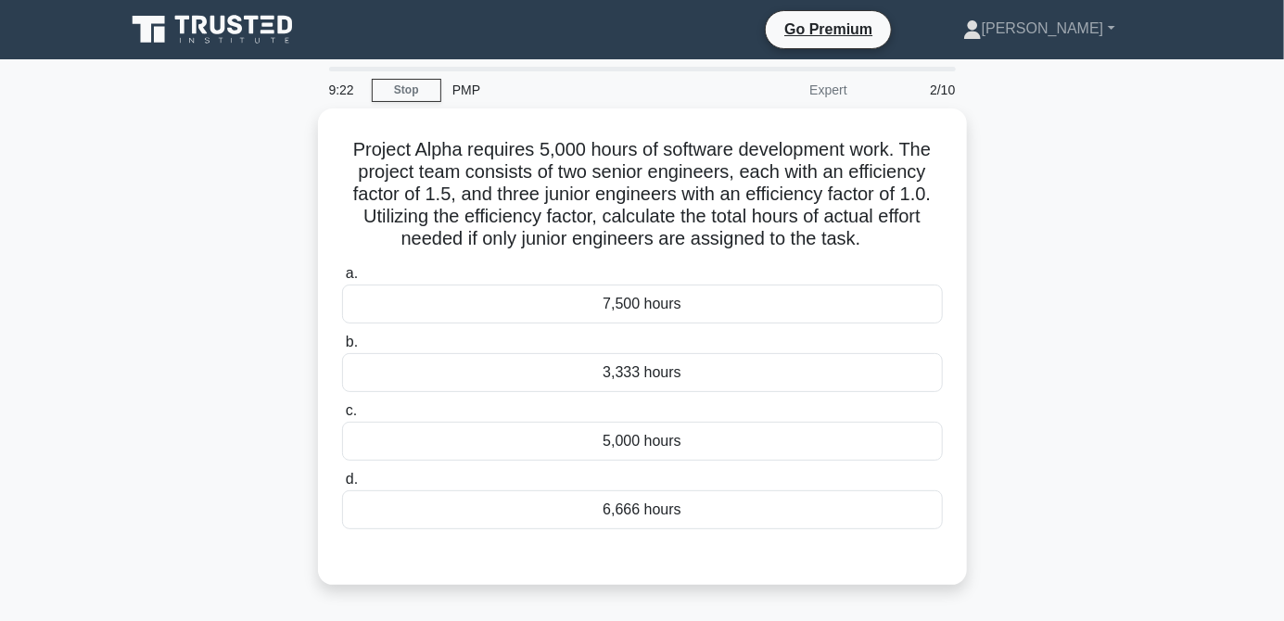
click at [709, 468] on label "d. 6,666 hours" at bounding box center [642, 498] width 601 height 61
click at [342, 474] on input "d. 6,666 hours" at bounding box center [342, 480] width 0 height 12
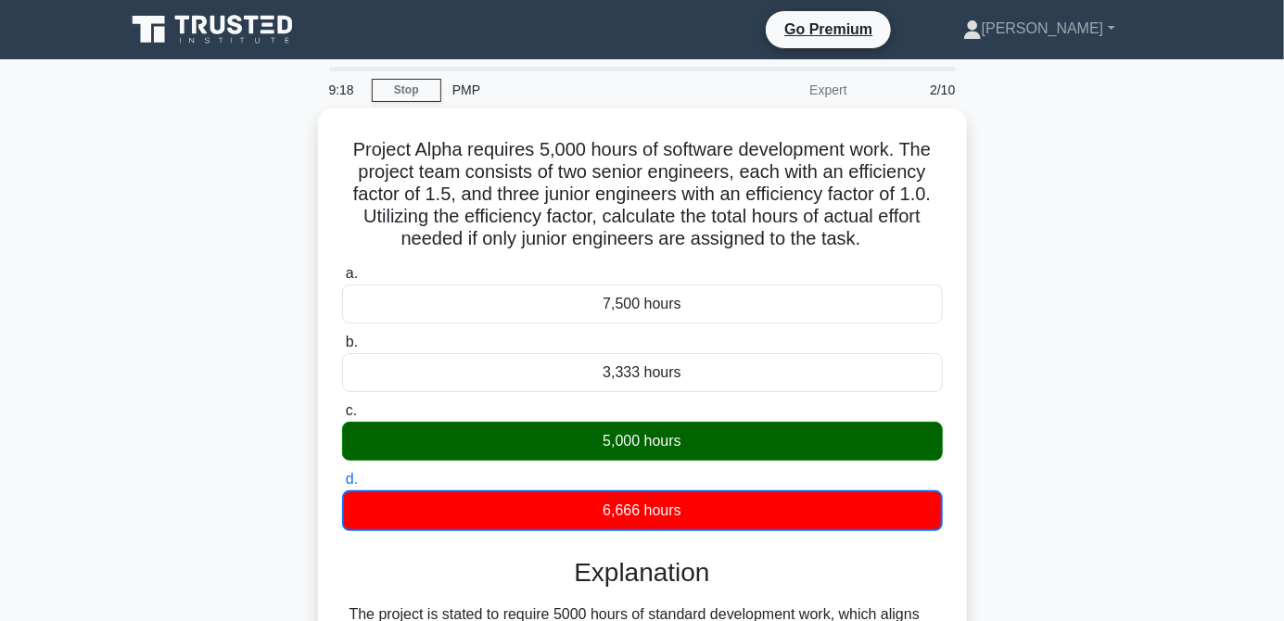
click at [401, 108] on div "Project Alpha requires 5,000 hours of software development work. The project te…" at bounding box center [642, 466] width 649 height 717
click at [192, 49] on link at bounding box center [214, 29] width 178 height 45
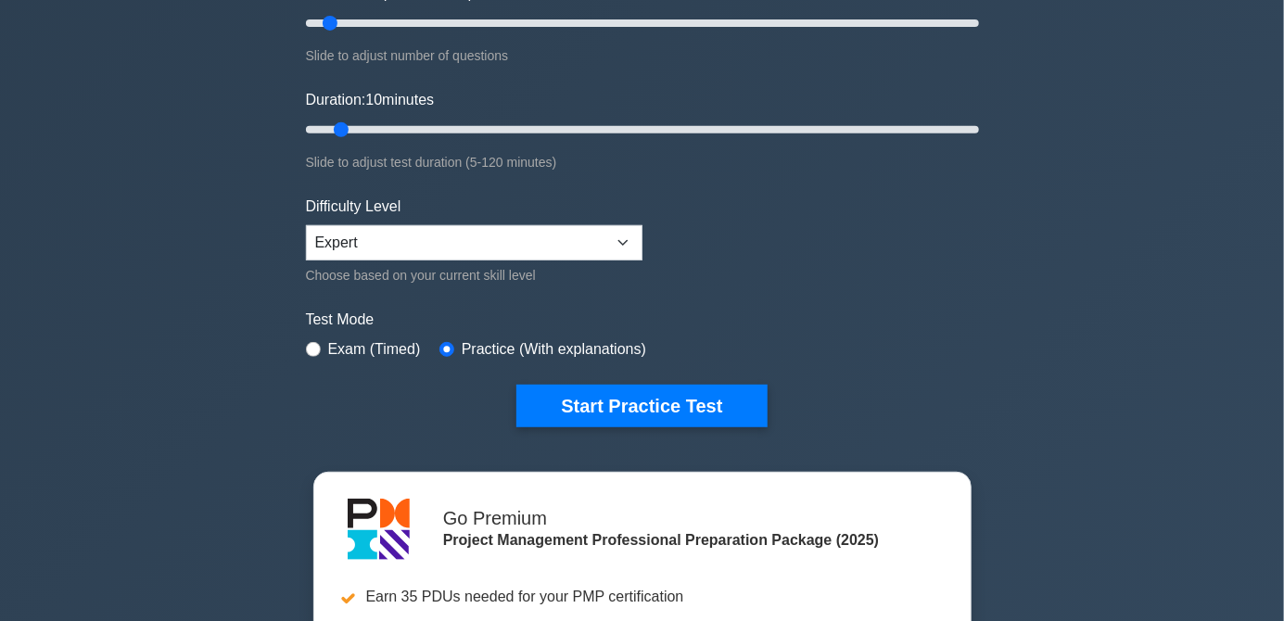
scroll to position [274, 0]
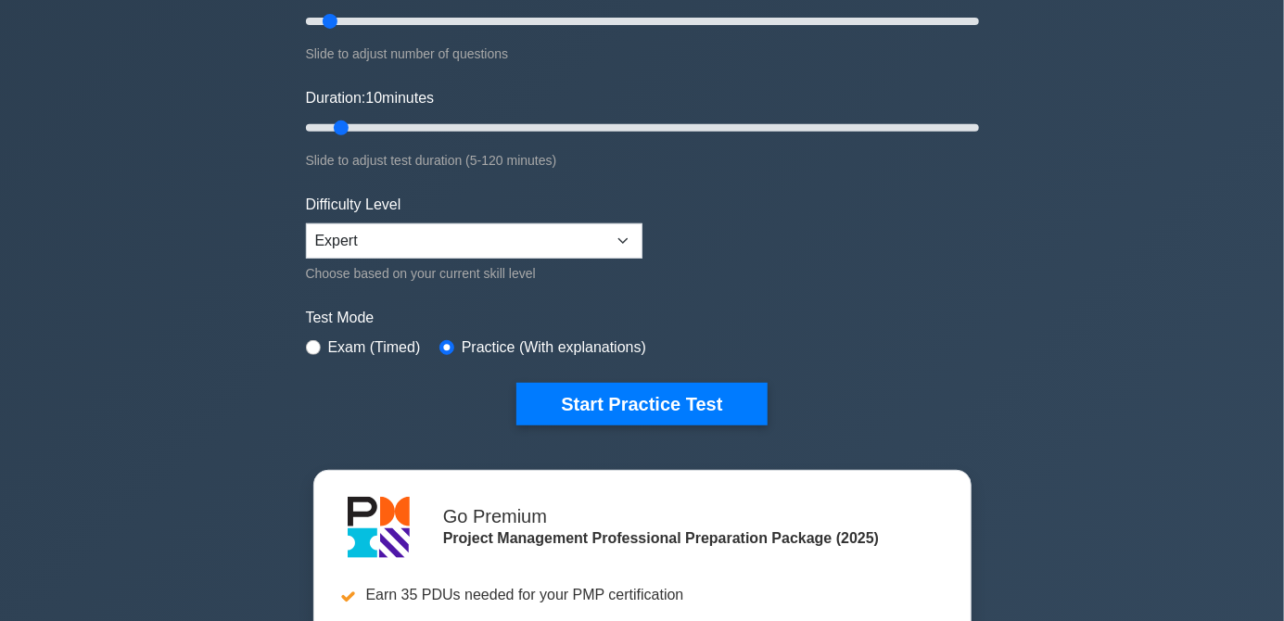
click at [681, 405] on button "Start Practice Test" at bounding box center [641, 404] width 250 height 43
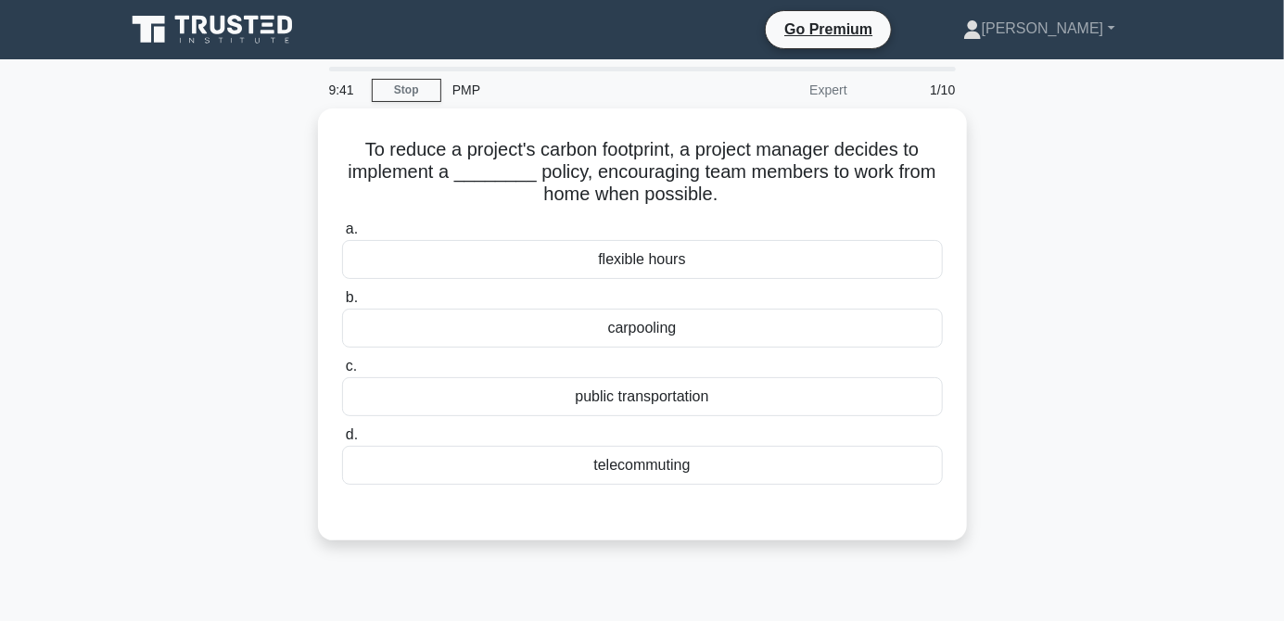
click at [712, 584] on div "9:41 Stop PMP Expert 1/10 To reduce a project's carbon footprint, a project man…" at bounding box center [642, 530] width 1057 height 927
click at [746, 483] on div "telecommuting" at bounding box center [642, 465] width 601 height 39
click at [342, 441] on input "d. telecommuting" at bounding box center [342, 435] width 0 height 12
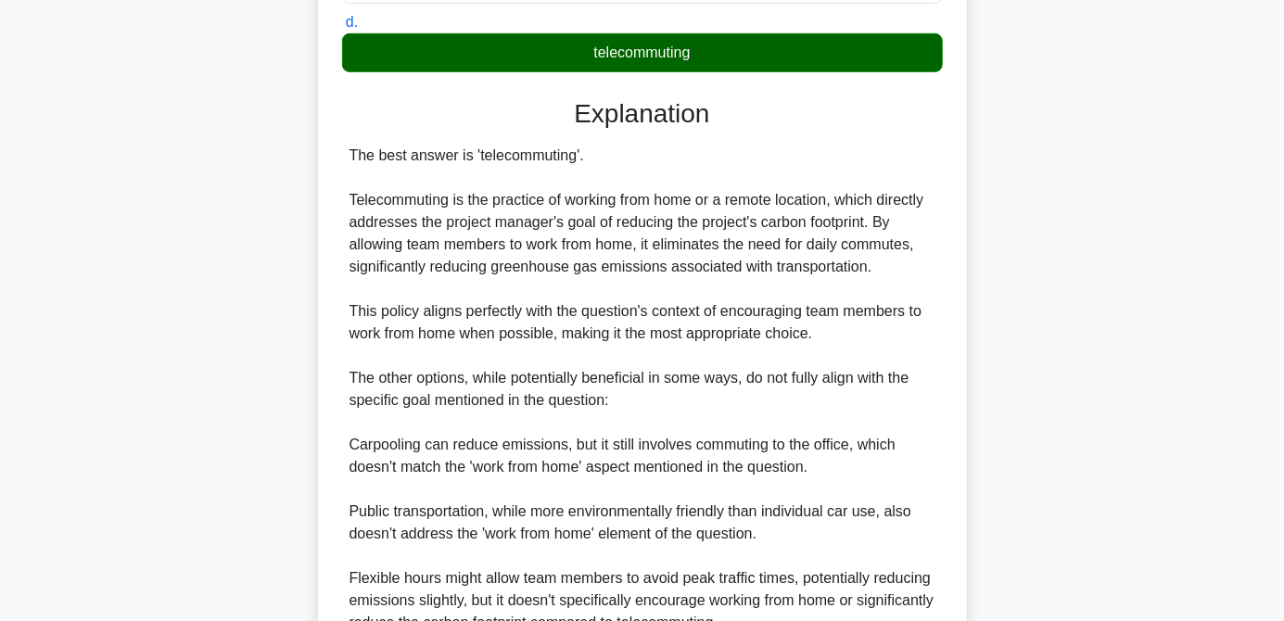
scroll to position [416, 0]
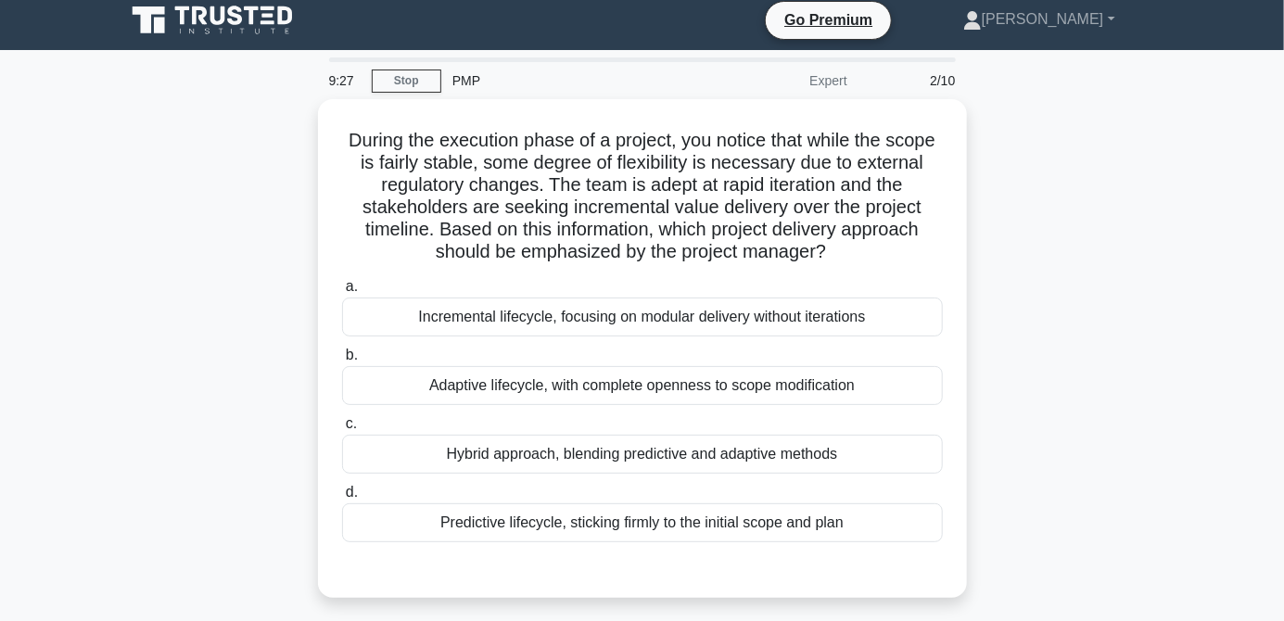
scroll to position [11, 0]
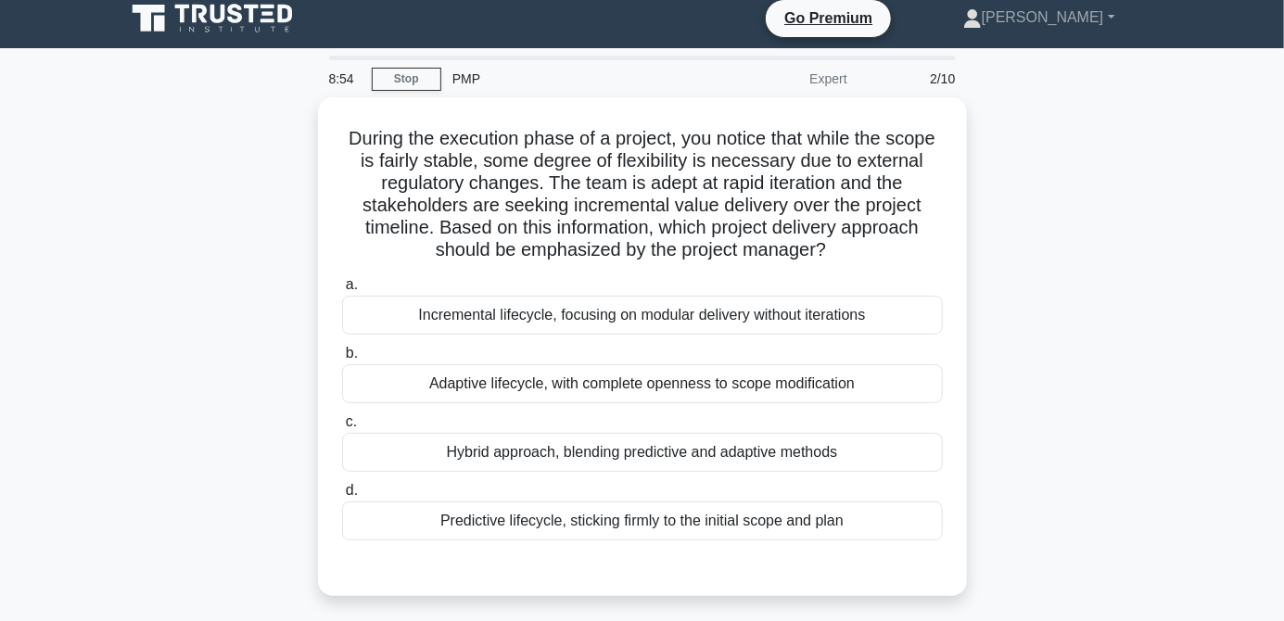
click at [841, 374] on div "Adaptive lifecycle, with complete openness to scope modification" at bounding box center [642, 383] width 601 height 39
click at [342, 360] on input "b. Adaptive lifecycle, with complete openness to scope modification" at bounding box center [342, 354] width 0 height 12
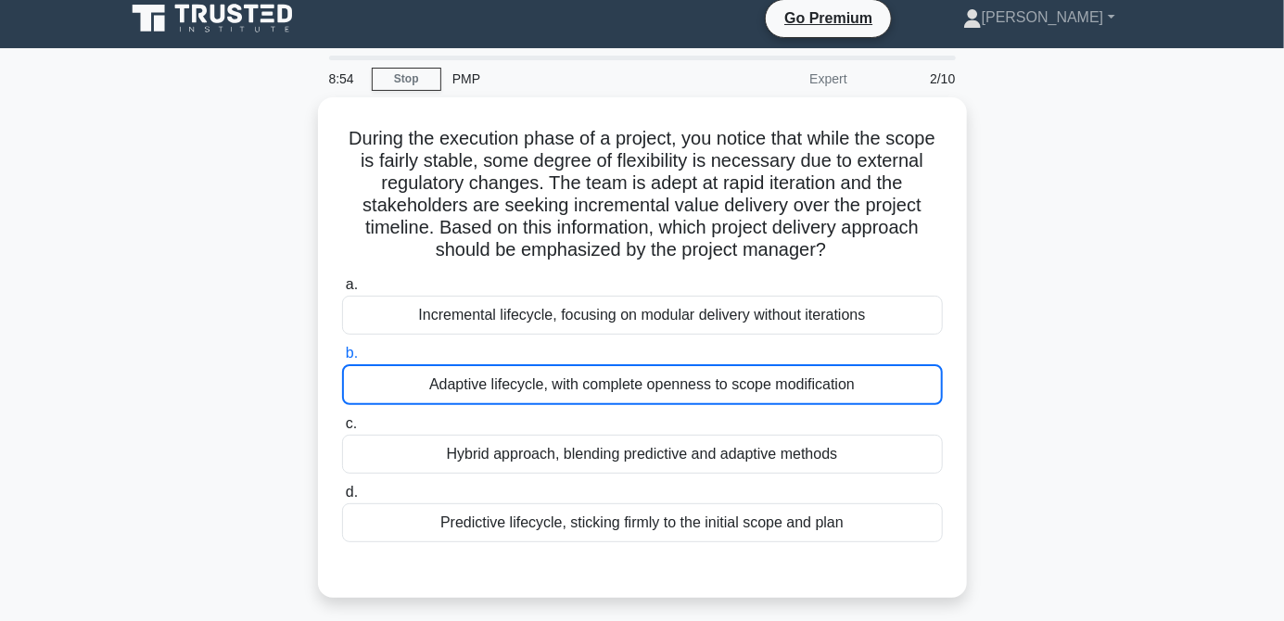
click at [1279, 365] on main "8:54 Stop PMP Expert 2/10 During the execution phase of a project, you notice t…" at bounding box center [642, 519] width 1284 height 942
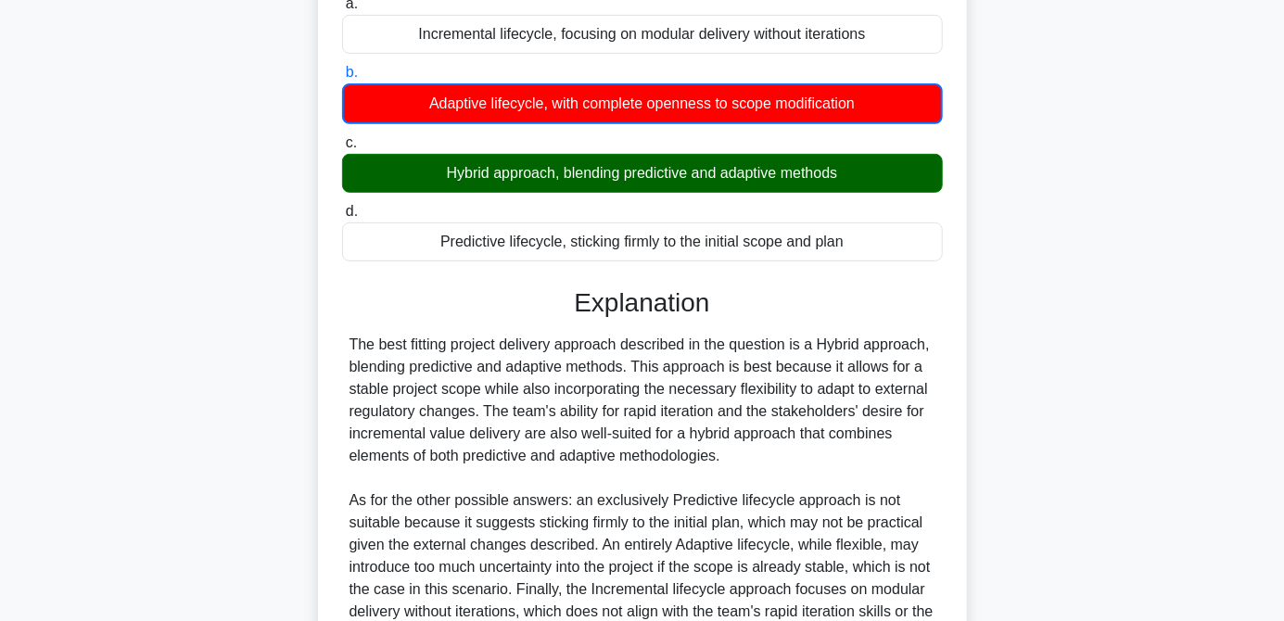
scroll to position [388, 0]
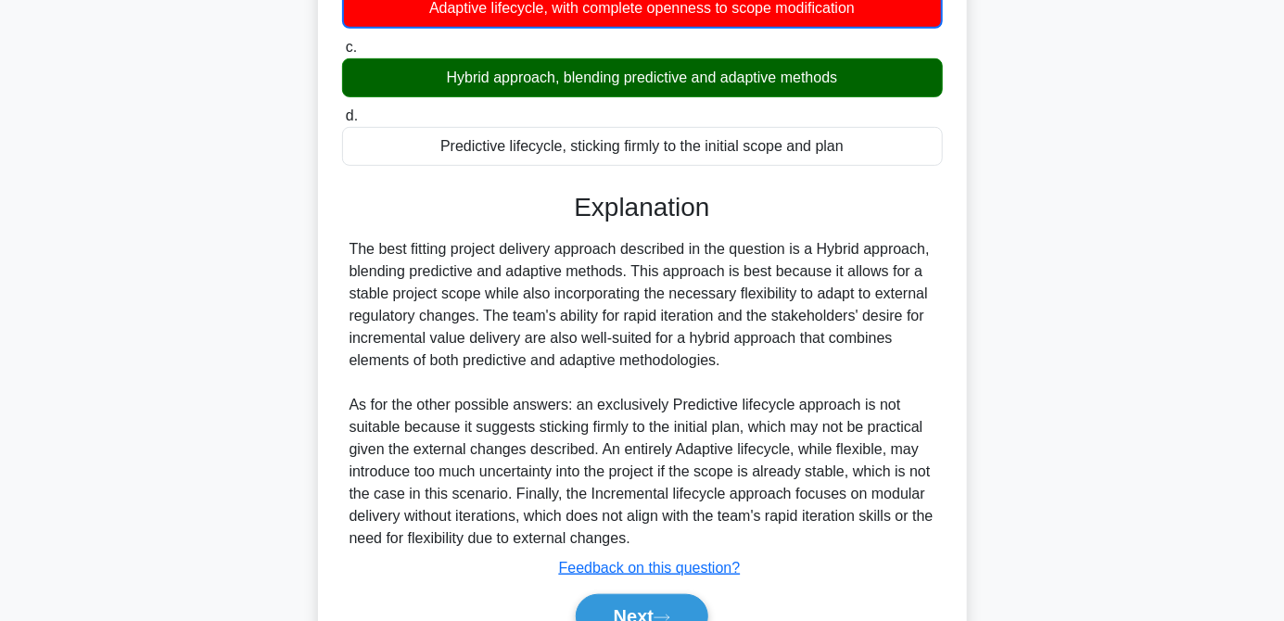
click at [666, 618] on icon at bounding box center [662, 618] width 17 height 10
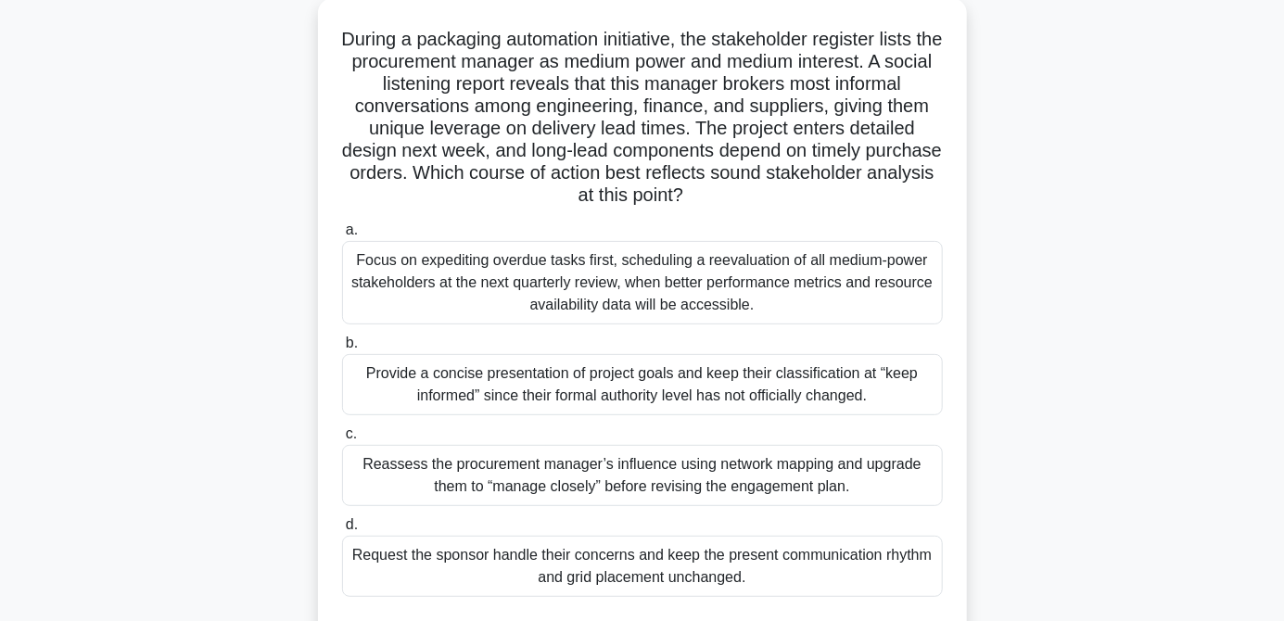
scroll to position [87, 0]
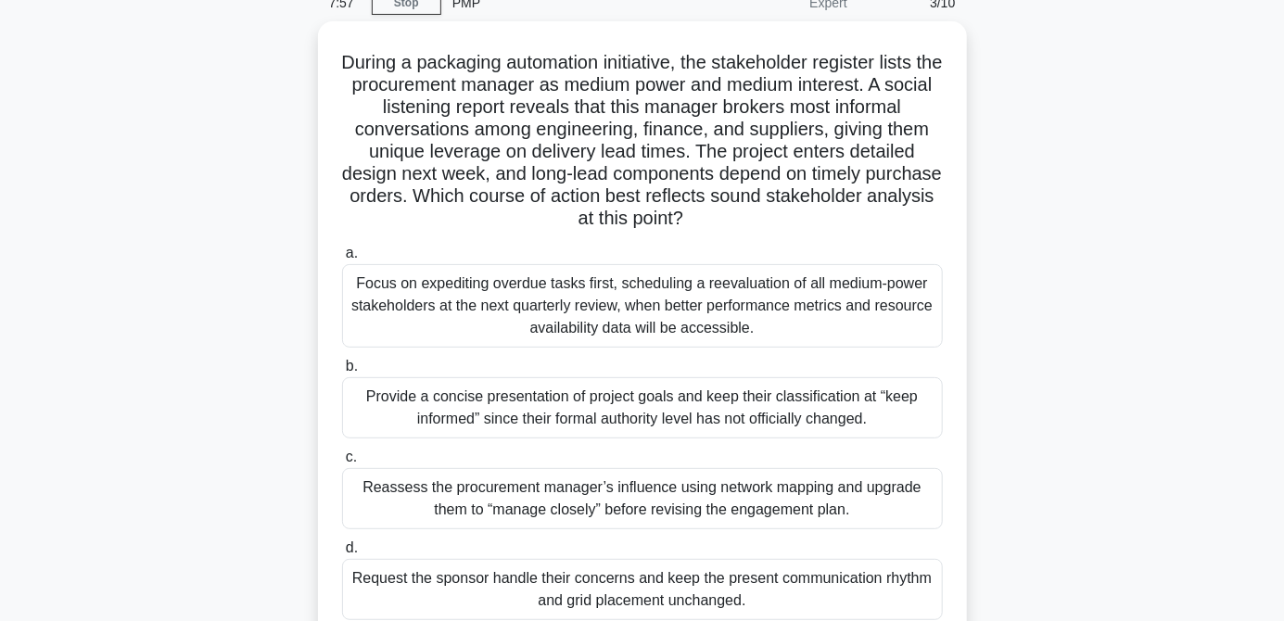
click at [897, 421] on div "Provide a concise presentation of project goals and keep their classification a…" at bounding box center [642, 407] width 601 height 61
click at [342, 373] on input "b. Provide a concise presentation of project goals and keep their classificatio…" at bounding box center [342, 367] width 0 height 12
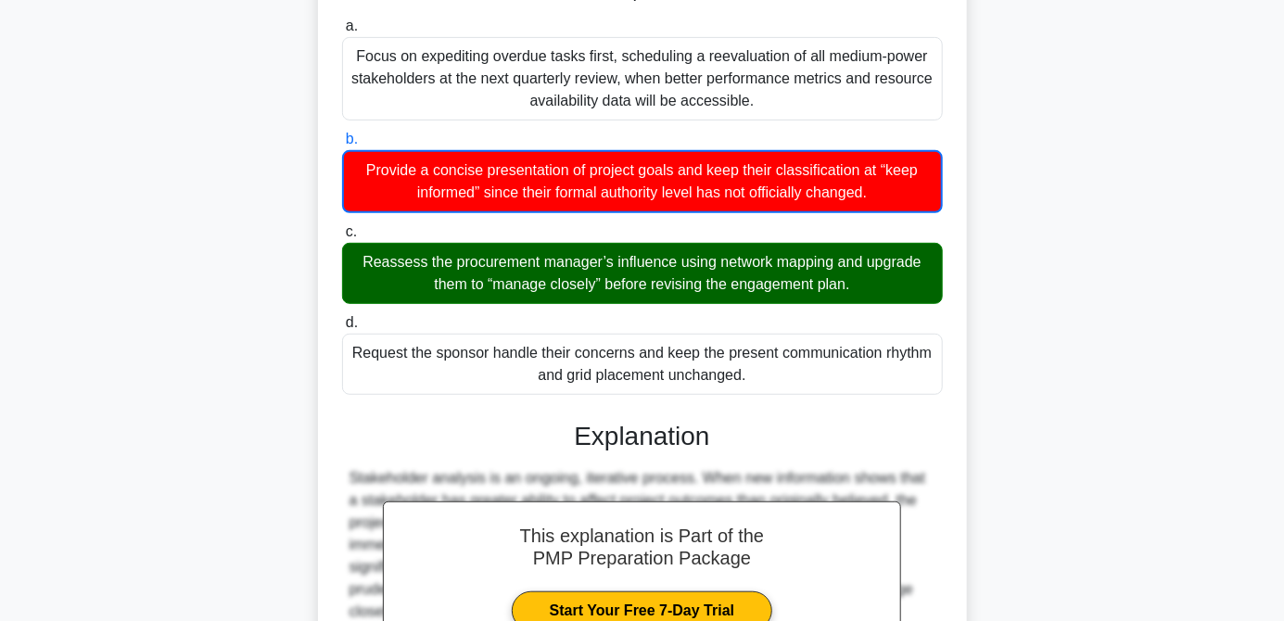
scroll to position [0, 0]
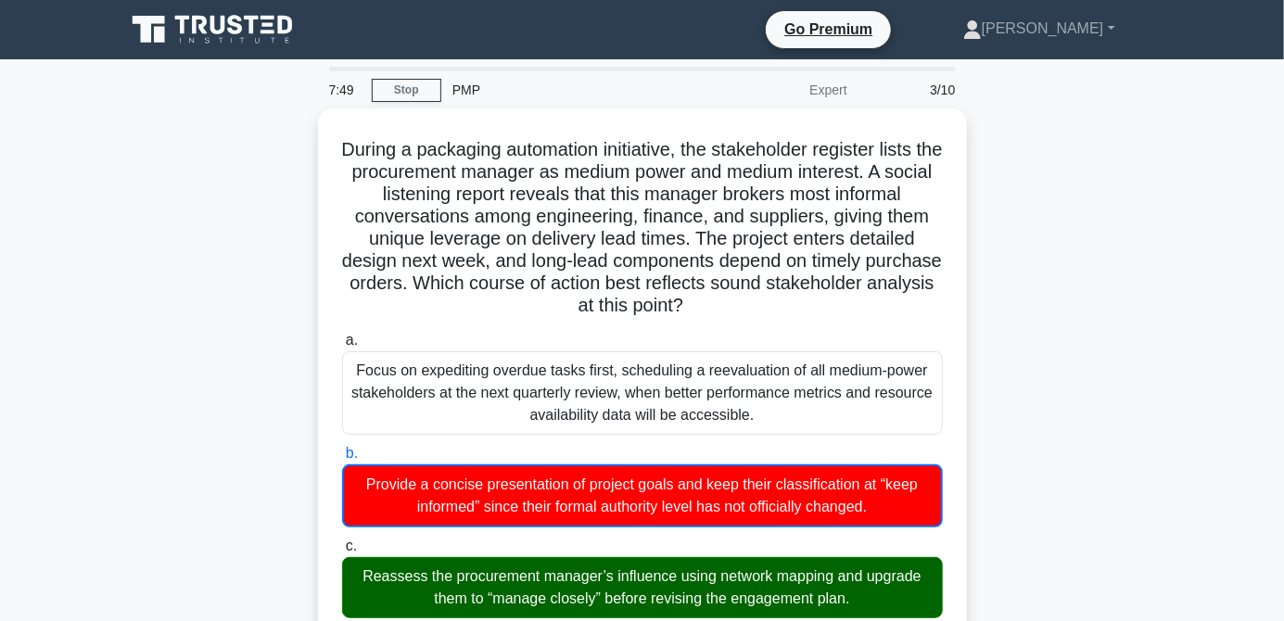
click at [222, 40] on icon at bounding box center [221, 41] width 5 height 6
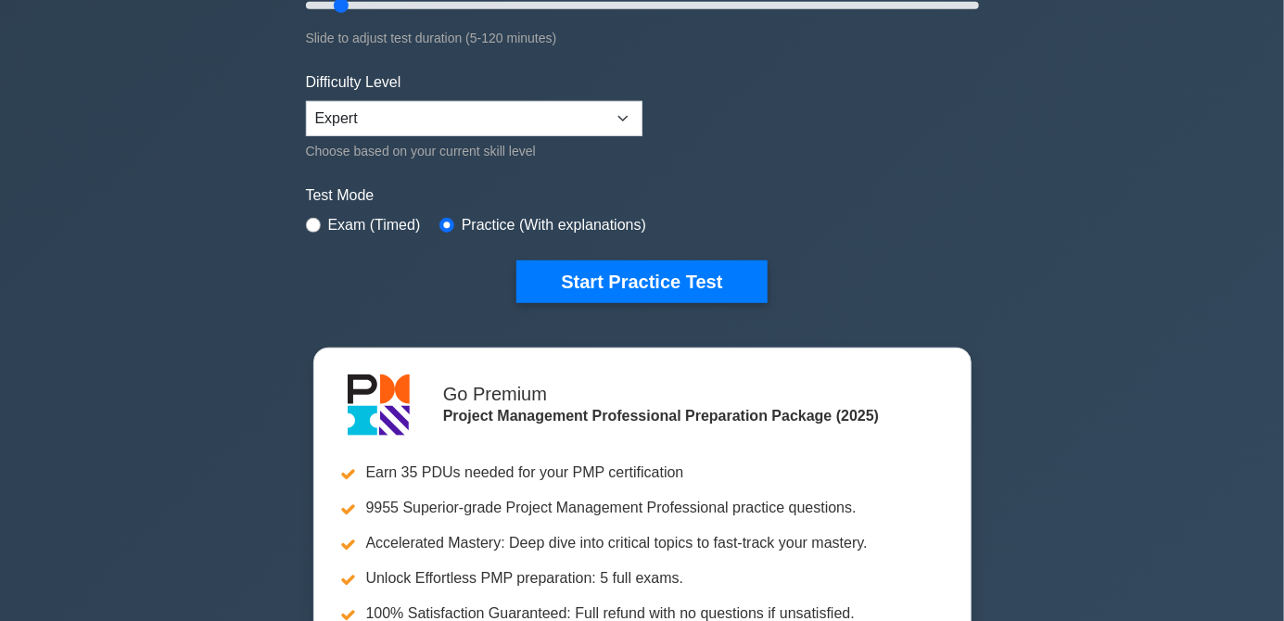
scroll to position [394, 0]
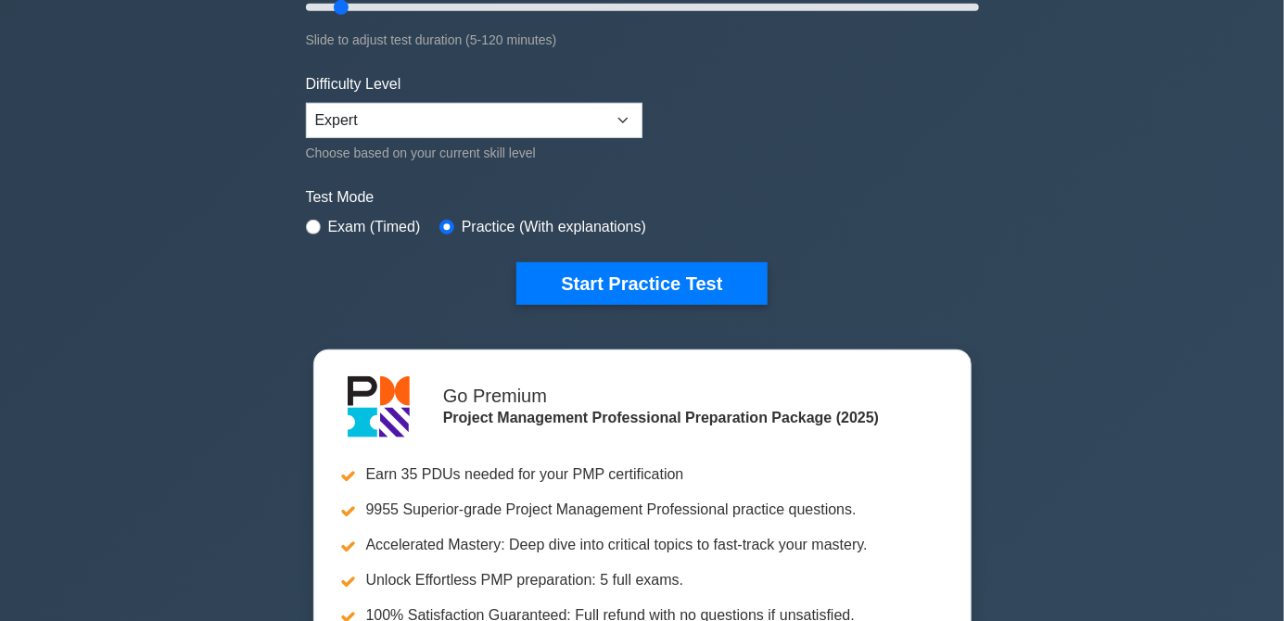
click at [565, 301] on button "Start Practice Test" at bounding box center [641, 283] width 250 height 43
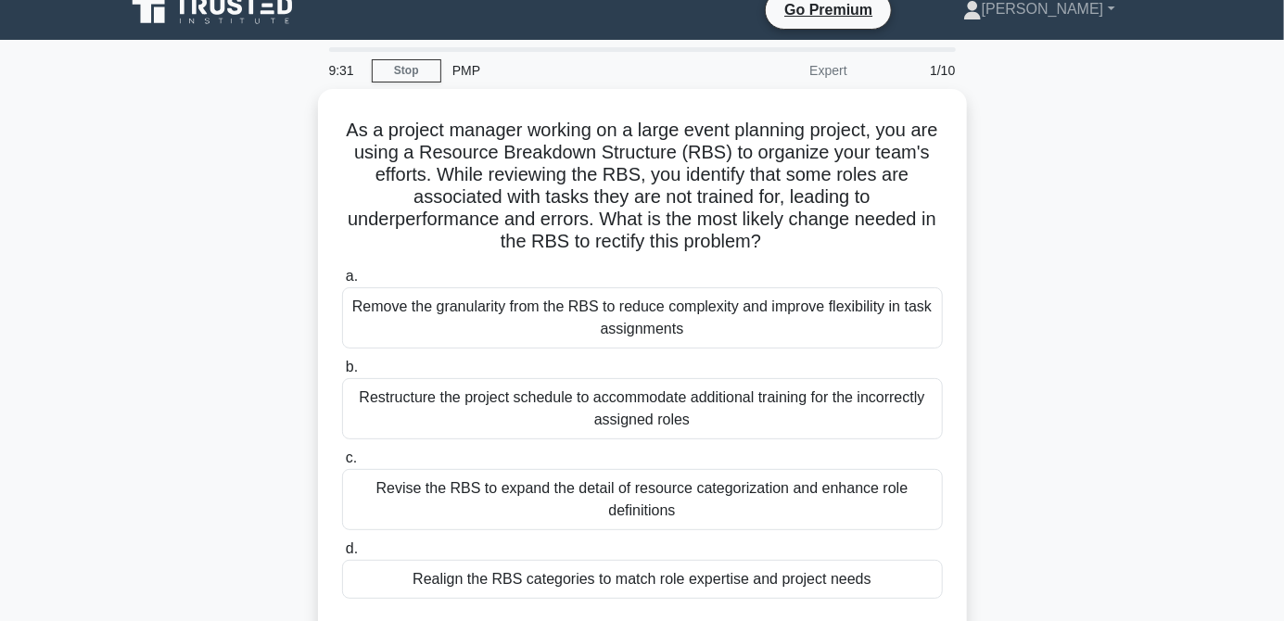
scroll to position [20, 0]
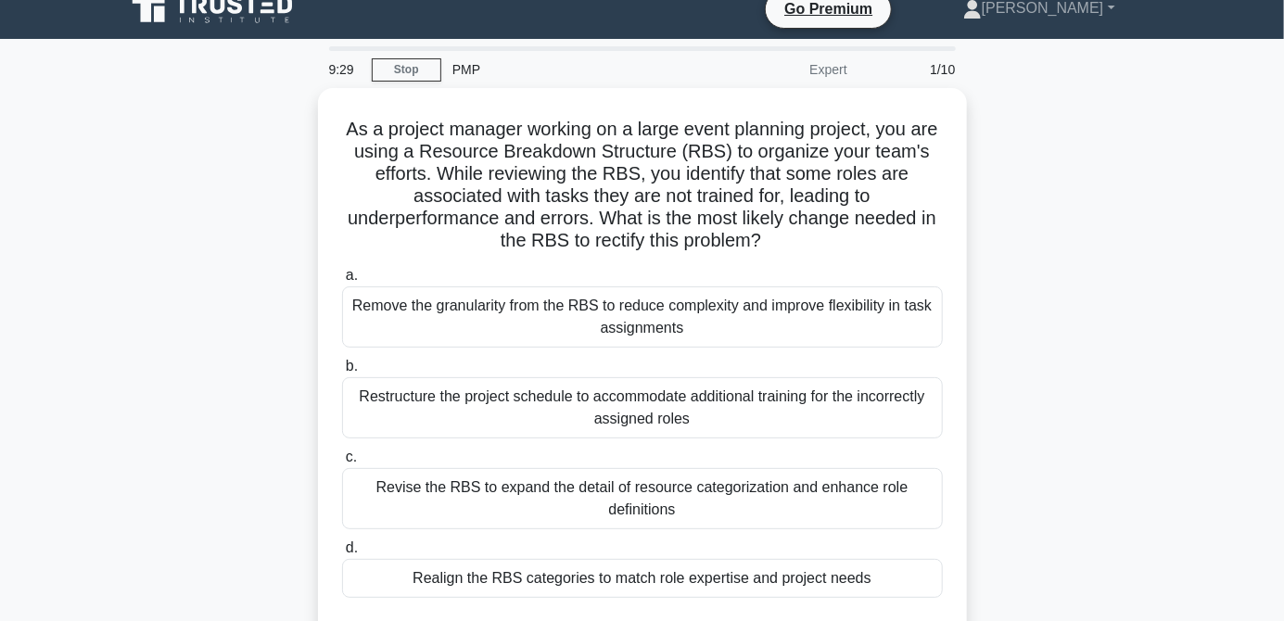
click at [857, 406] on div "Restructure the project schedule to accommodate additional training for the inc…" at bounding box center [642, 407] width 601 height 61
click at [342, 373] on input "b. Restructure the project schedule to accommodate additional training for the …" at bounding box center [342, 367] width 0 height 12
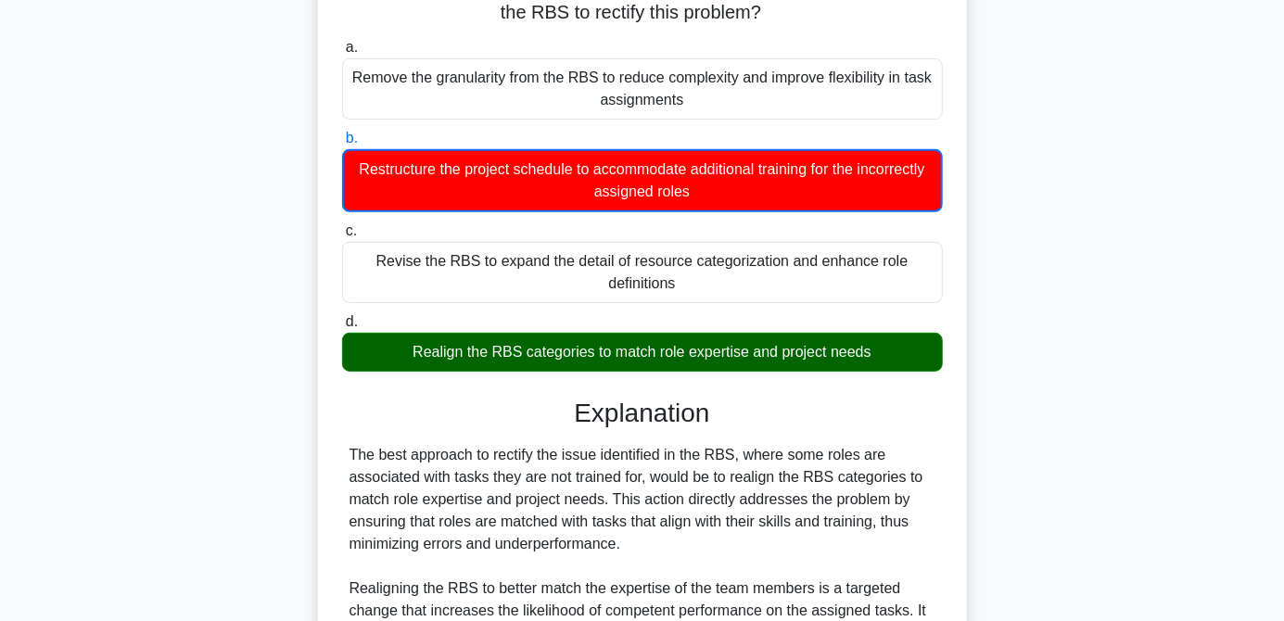
scroll to position [521, 0]
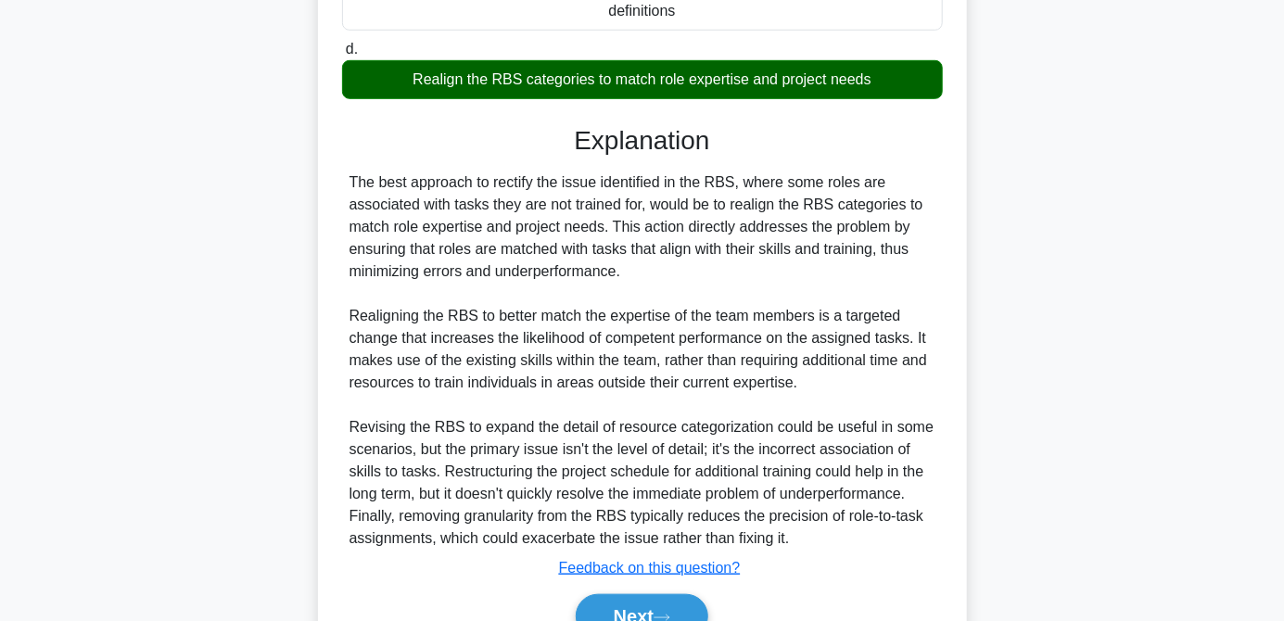
click at [655, 620] on button "Next" at bounding box center [642, 616] width 133 height 45
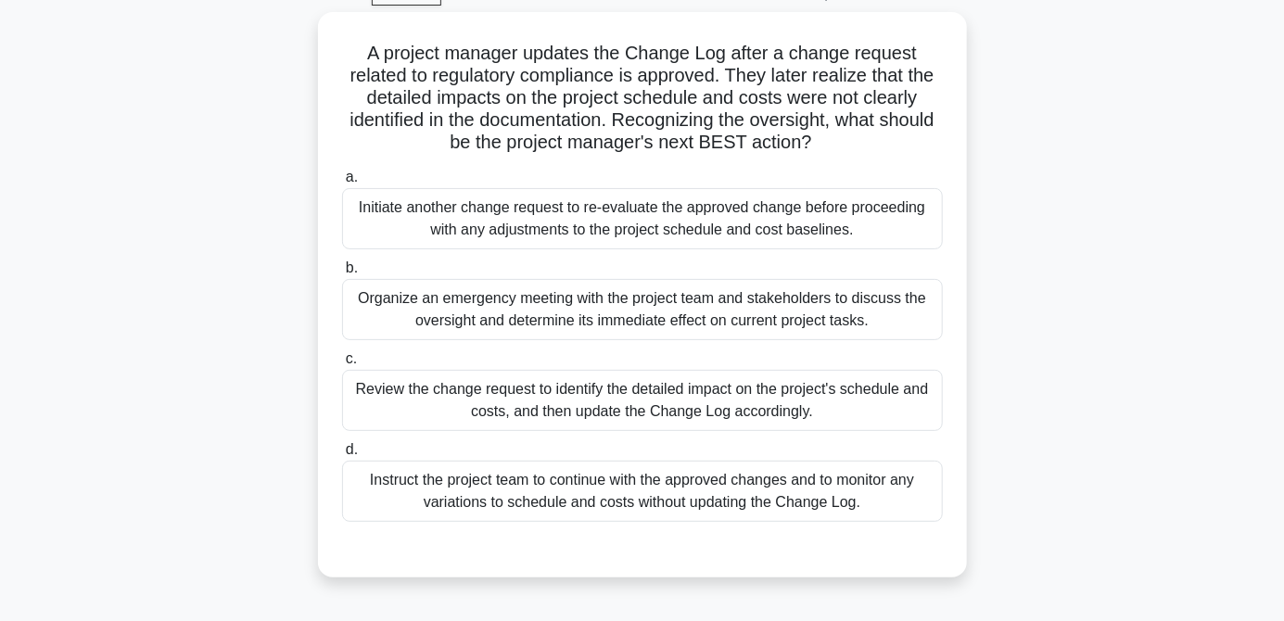
scroll to position [0, 0]
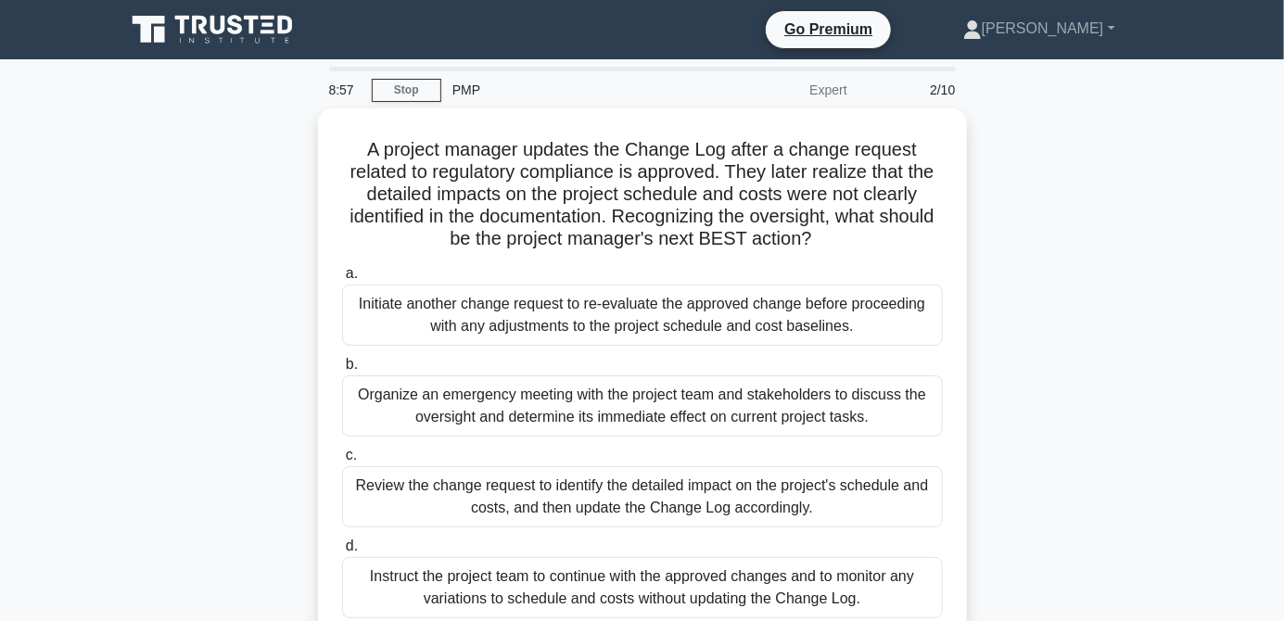
click at [524, 504] on div "Review the change request to identify the detailed impact on the project's sche…" at bounding box center [642, 496] width 601 height 61
click at [342, 462] on input "c. Review the change request to identify the detailed impact on the project's s…" at bounding box center [342, 456] width 0 height 12
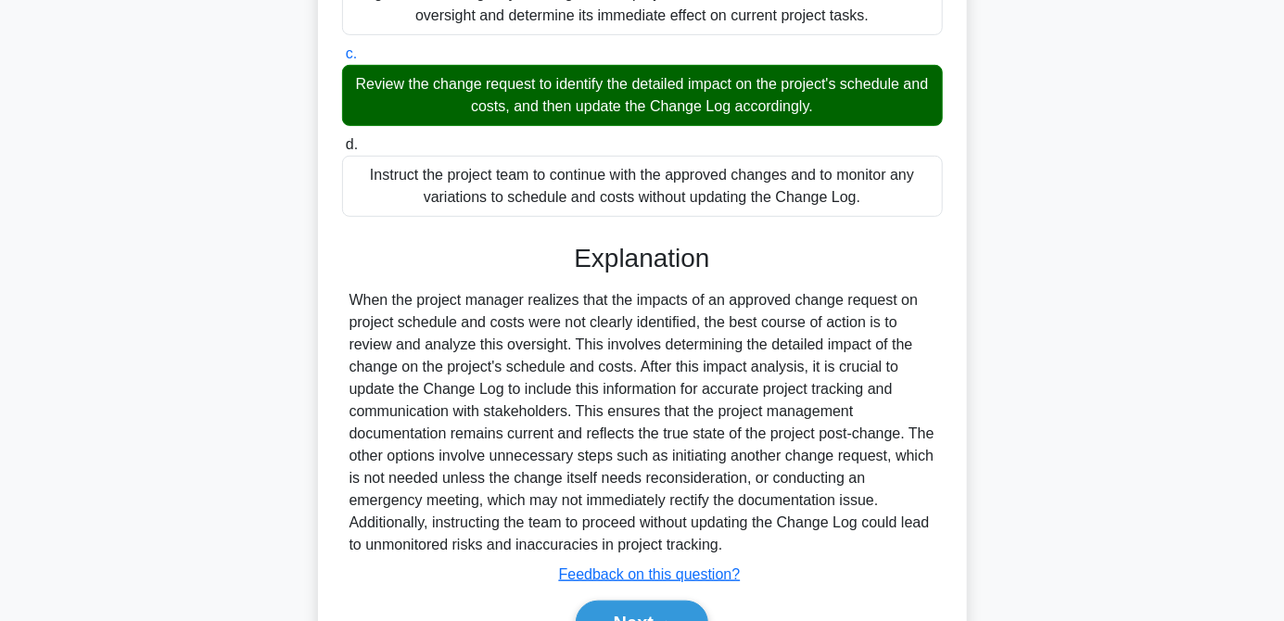
scroll to position [408, 0]
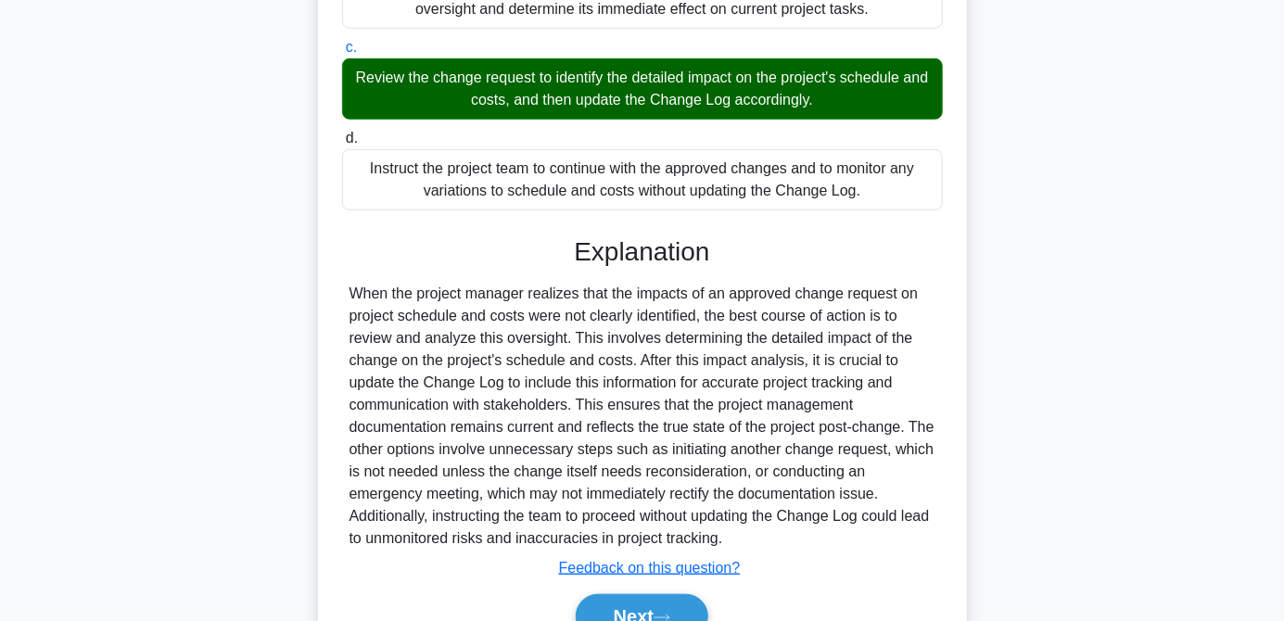
click at [640, 612] on button "Next" at bounding box center [642, 616] width 133 height 45
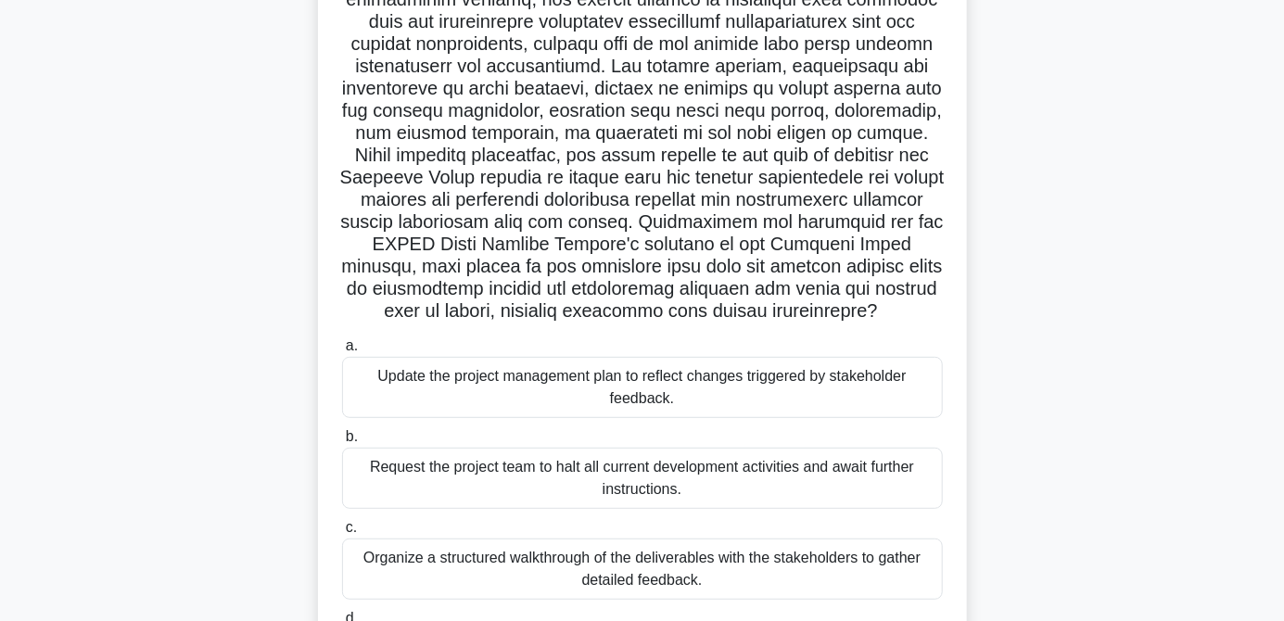
click at [592, 541] on div "Organize a structured walkthrough of the deliverables with the stakeholders to …" at bounding box center [642, 569] width 601 height 61
click at [342, 534] on input "c. Organize a structured walkthrough of the deliverables with the stakeholders …" at bounding box center [342, 528] width 0 height 12
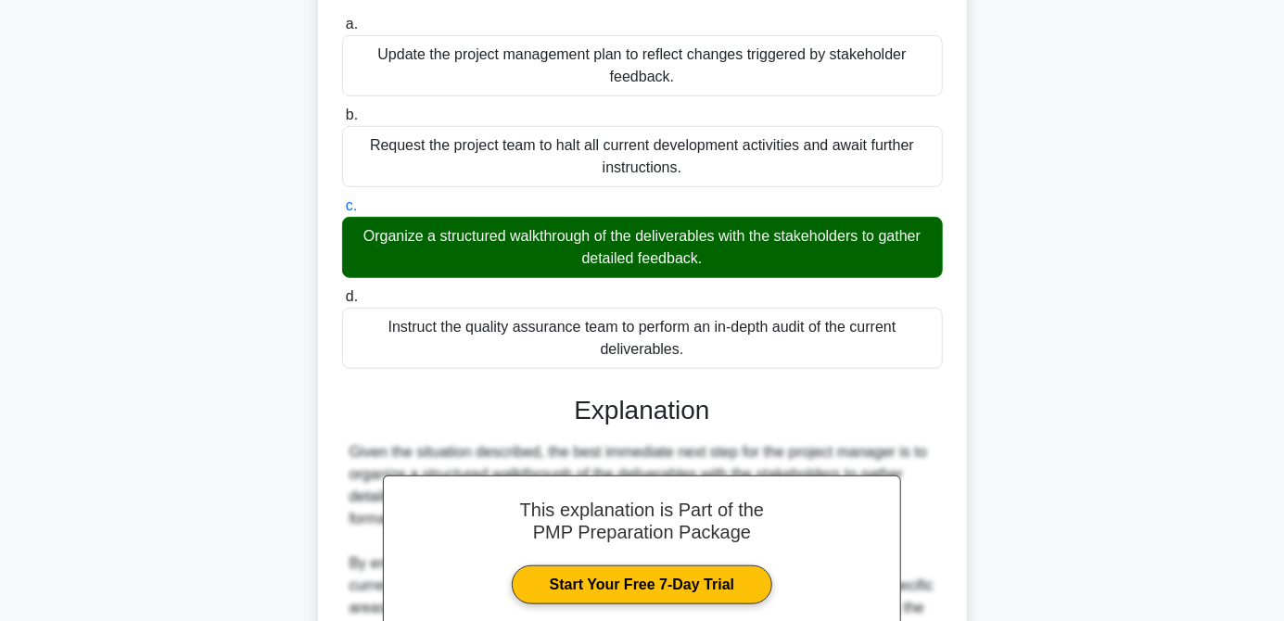
scroll to position [503, 0]
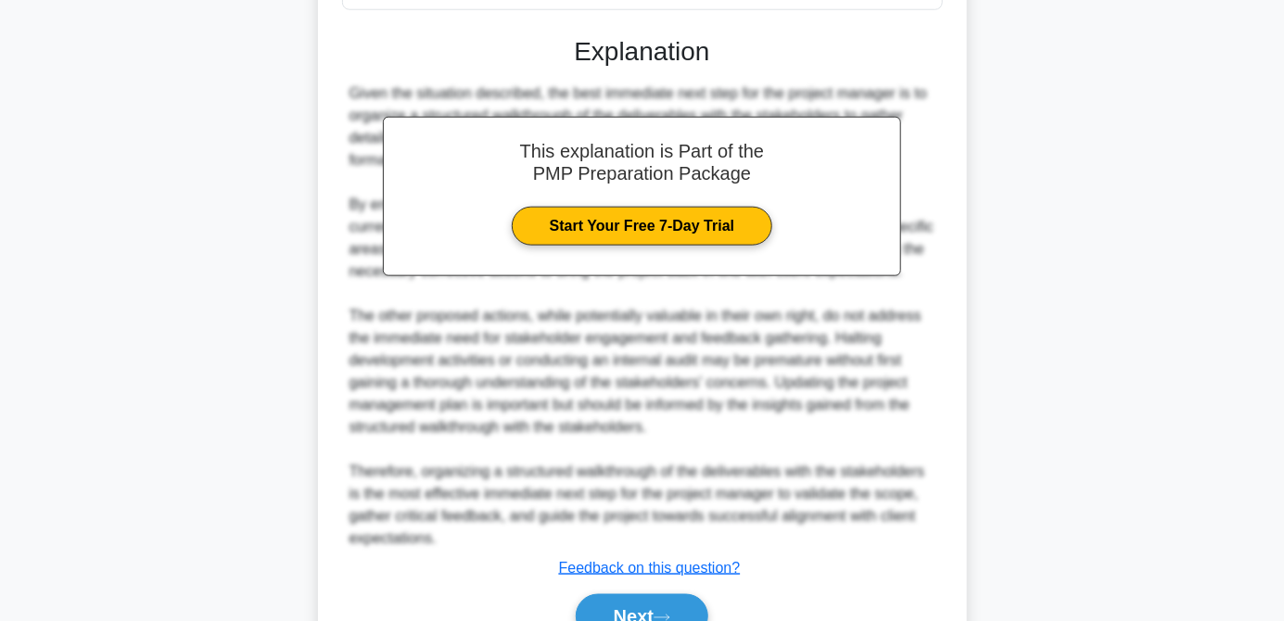
click at [627, 612] on button "Next" at bounding box center [642, 616] width 133 height 45
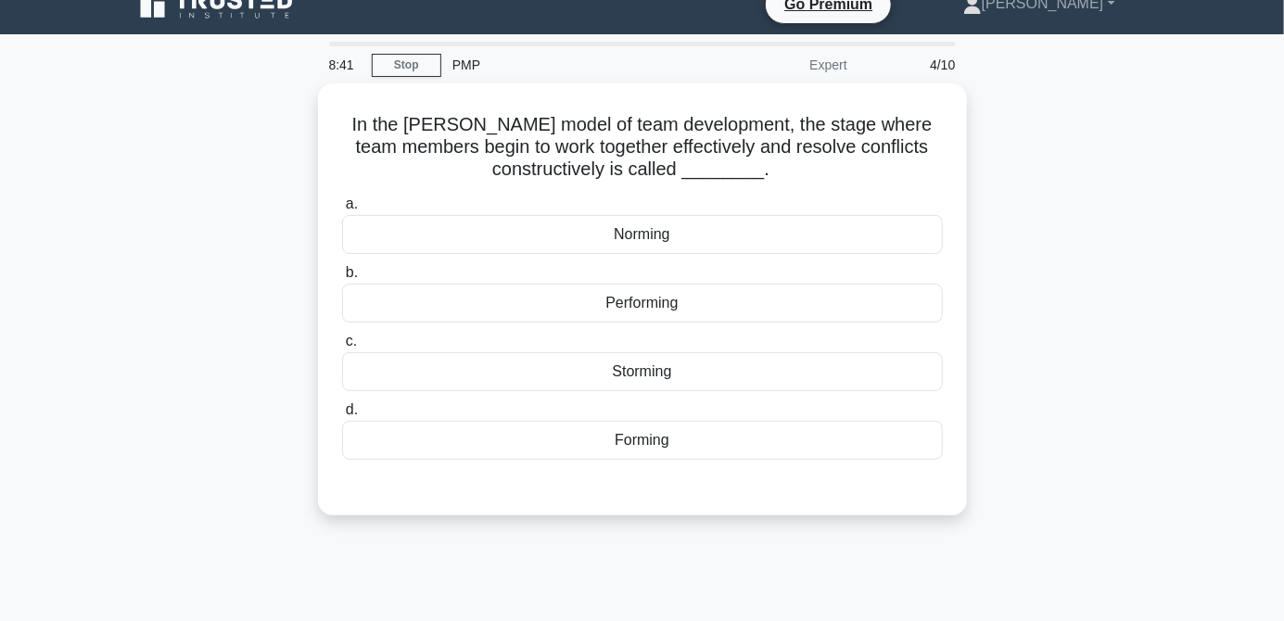
scroll to position [15, 0]
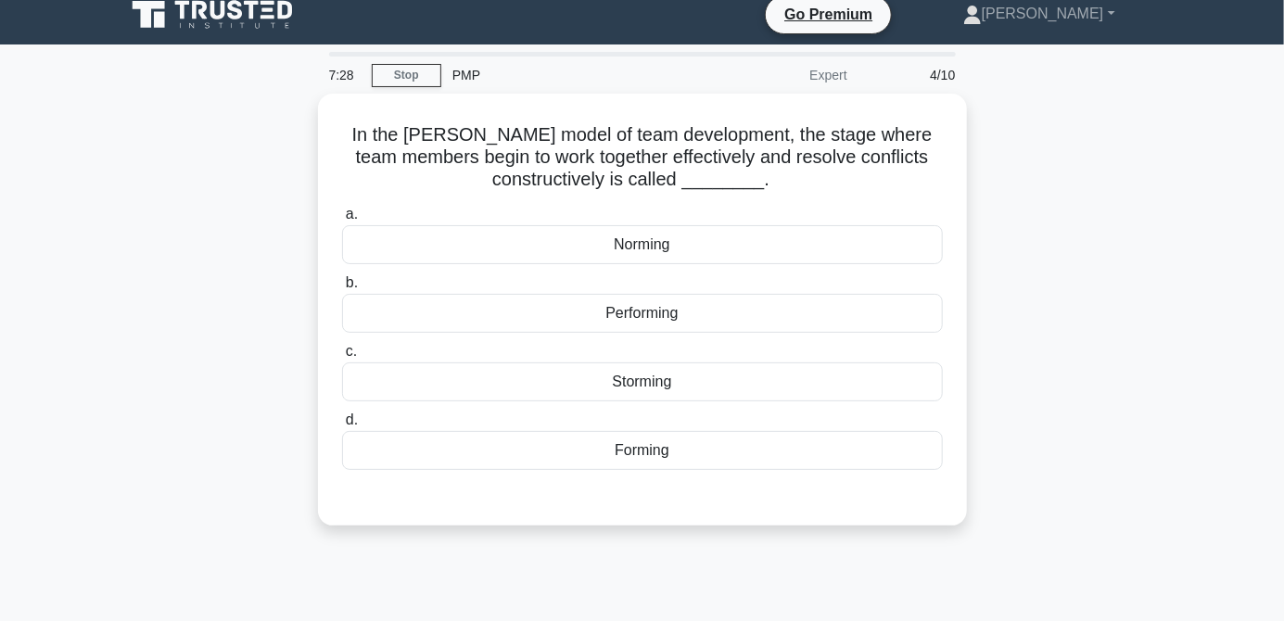
click at [689, 326] on div "Performing" at bounding box center [642, 313] width 601 height 39
click at [342, 289] on input "b. Performing" at bounding box center [342, 283] width 0 height 12
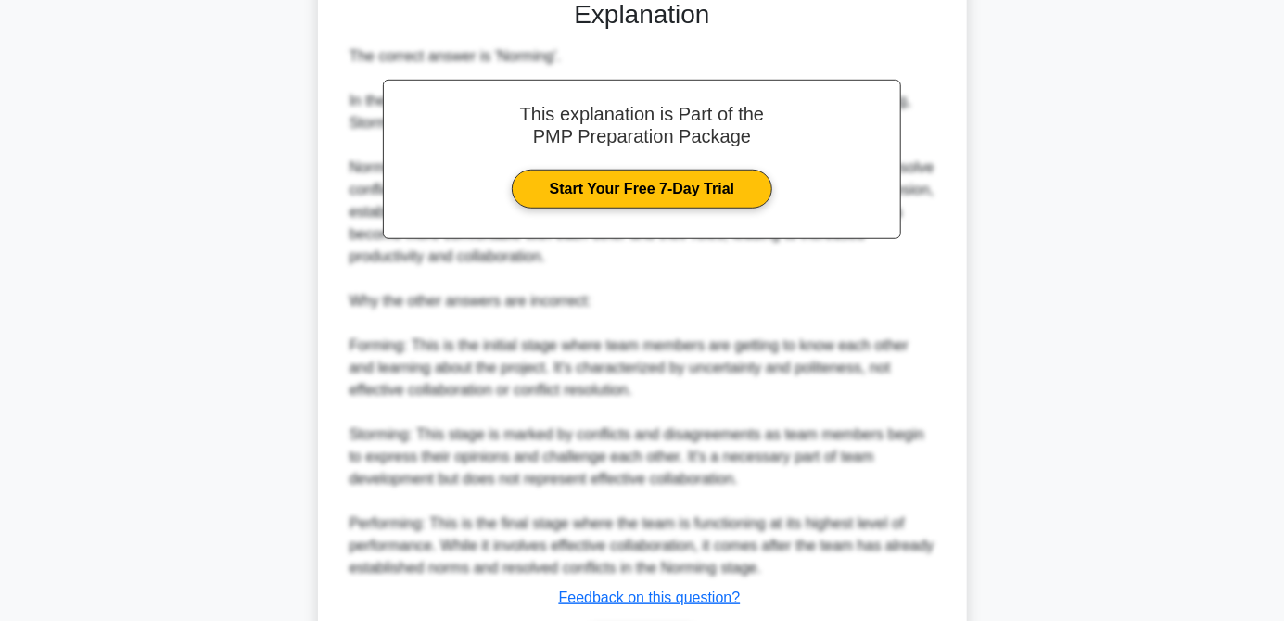
scroll to position [543, 0]
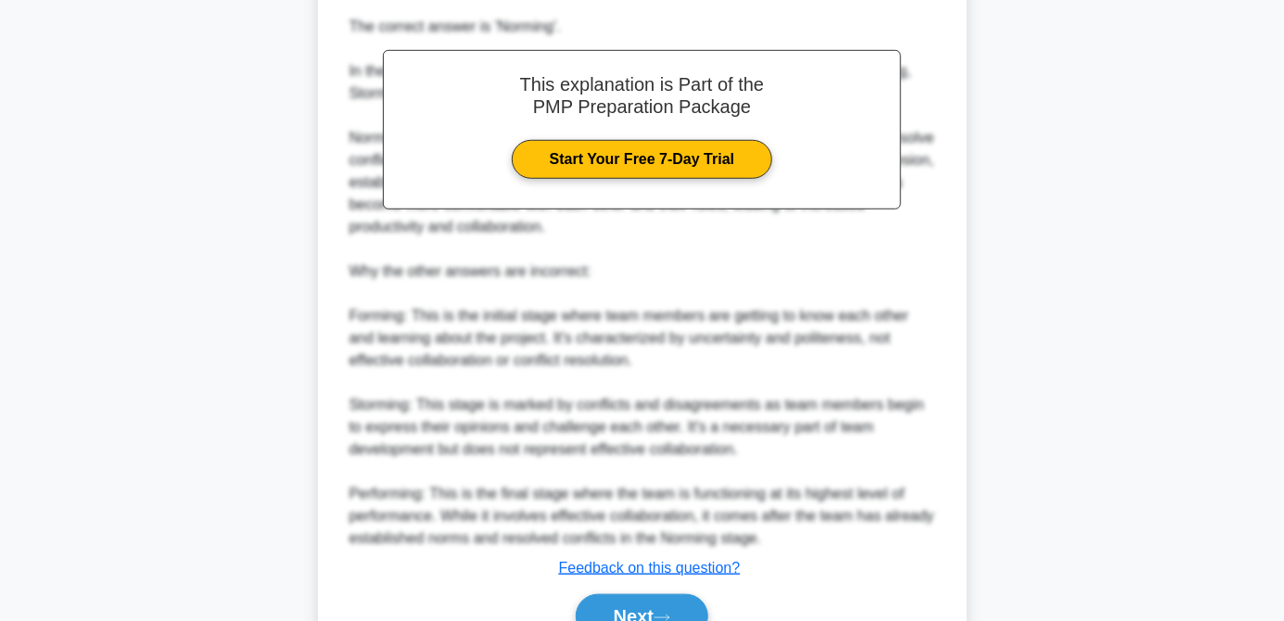
click at [637, 615] on button "Next" at bounding box center [642, 616] width 133 height 45
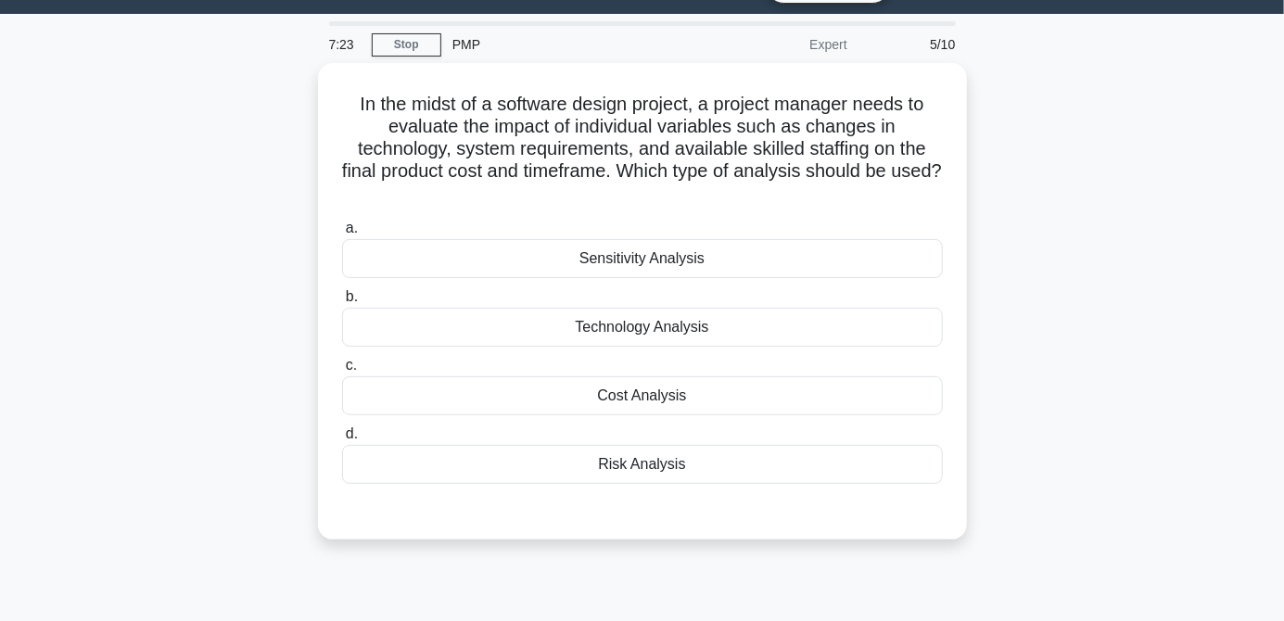
scroll to position [43, 0]
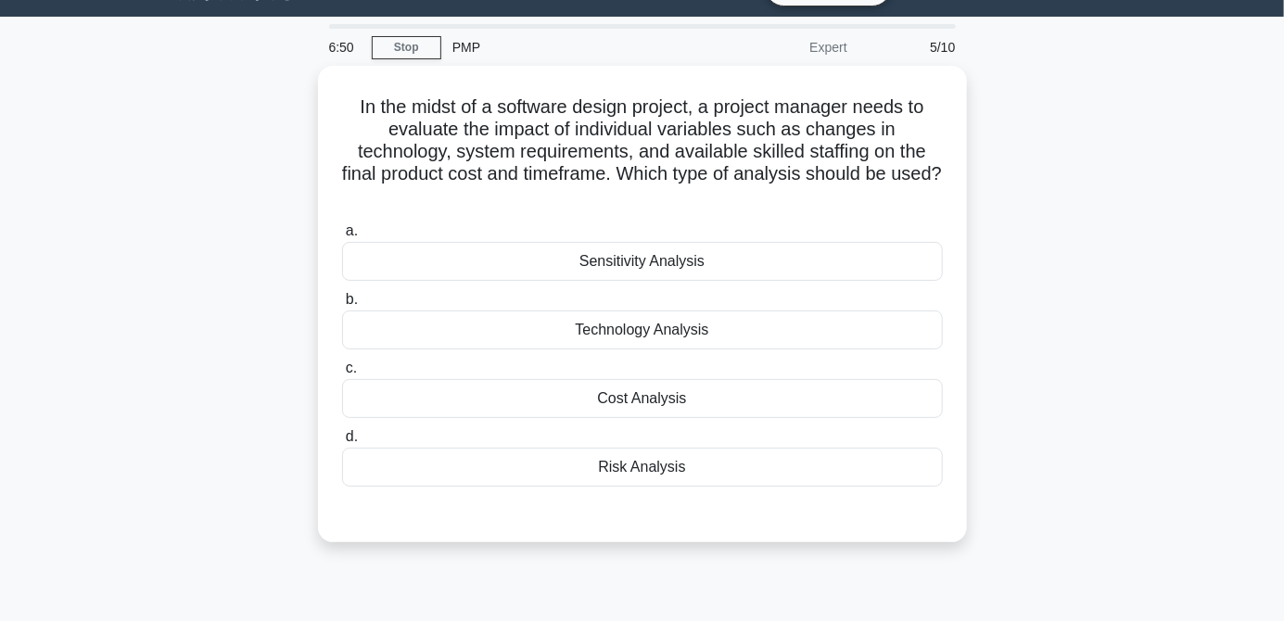
click at [770, 315] on div "Technology Analysis" at bounding box center [642, 330] width 601 height 39
click at [342, 306] on input "b. Technology Analysis" at bounding box center [342, 300] width 0 height 12
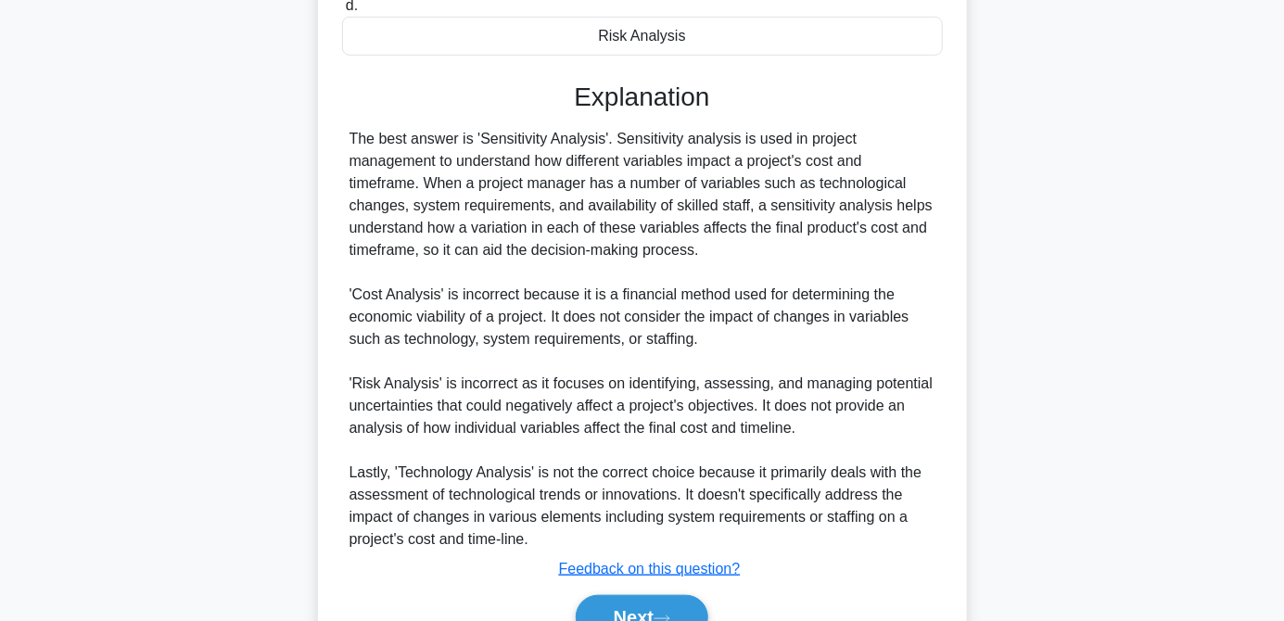
scroll to position [477, 0]
click at [643, 616] on button "Next" at bounding box center [642, 616] width 133 height 45
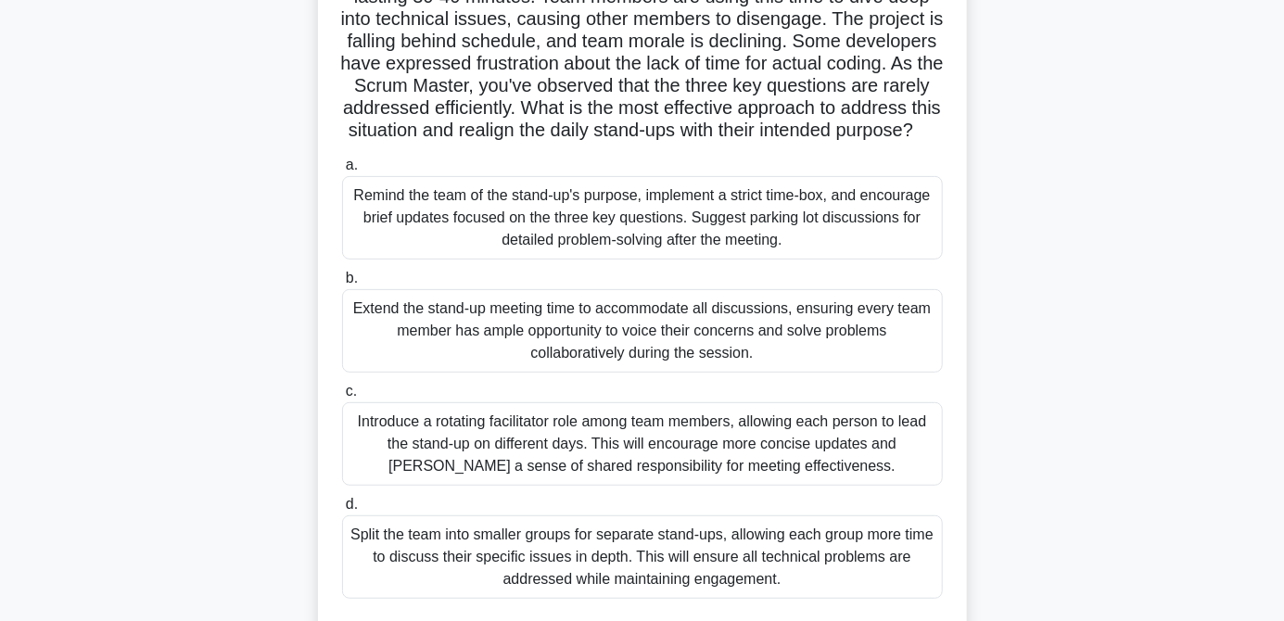
scroll to position [290, 0]
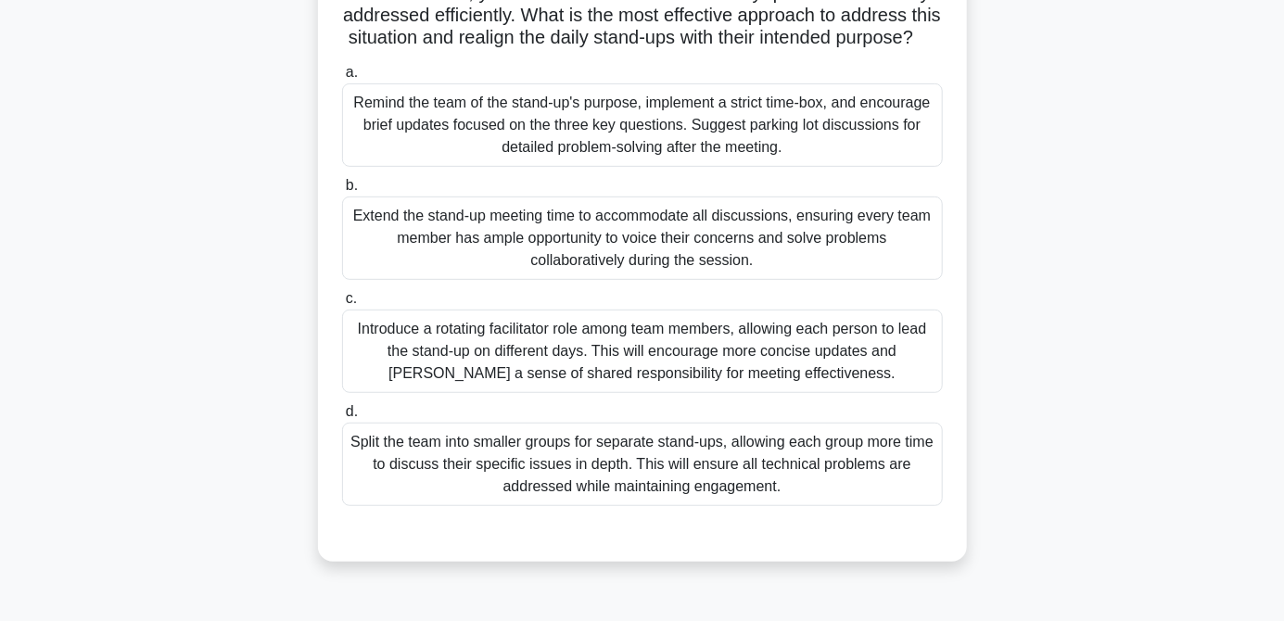
click at [826, 386] on div "Introduce a rotating facilitator role among team members, allowing each person …" at bounding box center [642, 351] width 601 height 83
click at [342, 305] on input "c. Introduce a rotating facilitator role among team members, allowing each pers…" at bounding box center [342, 299] width 0 height 12
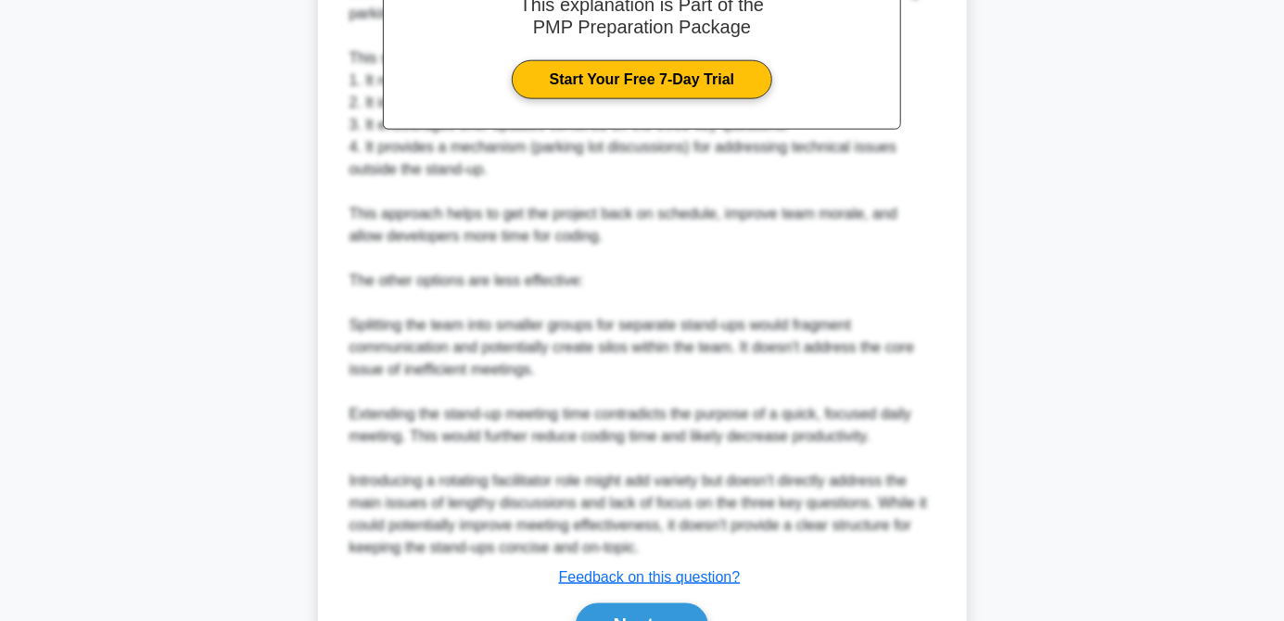
scroll to position [988, 0]
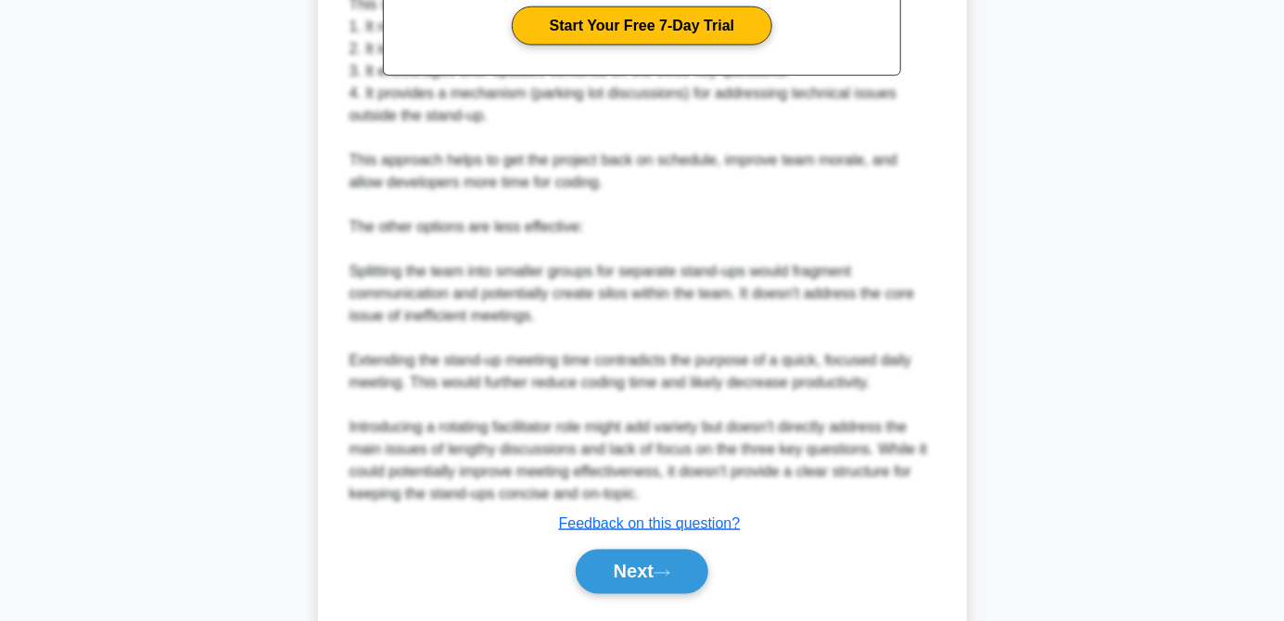
click at [642, 594] on button "Next" at bounding box center [642, 572] width 133 height 45
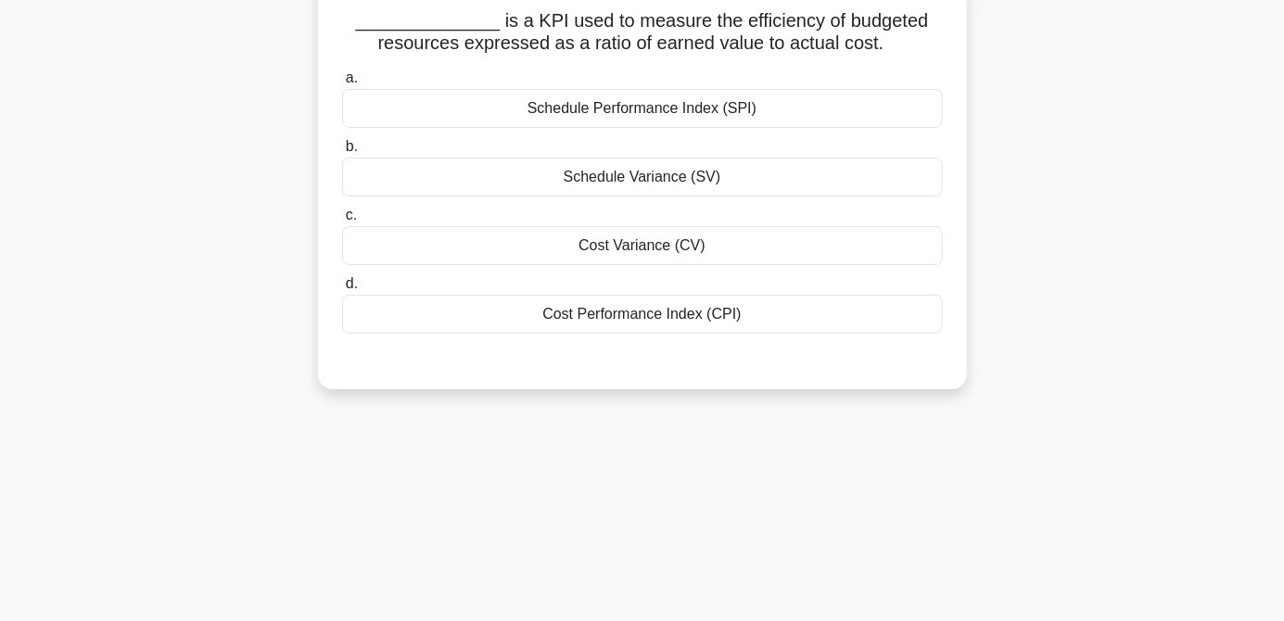
scroll to position [0, 0]
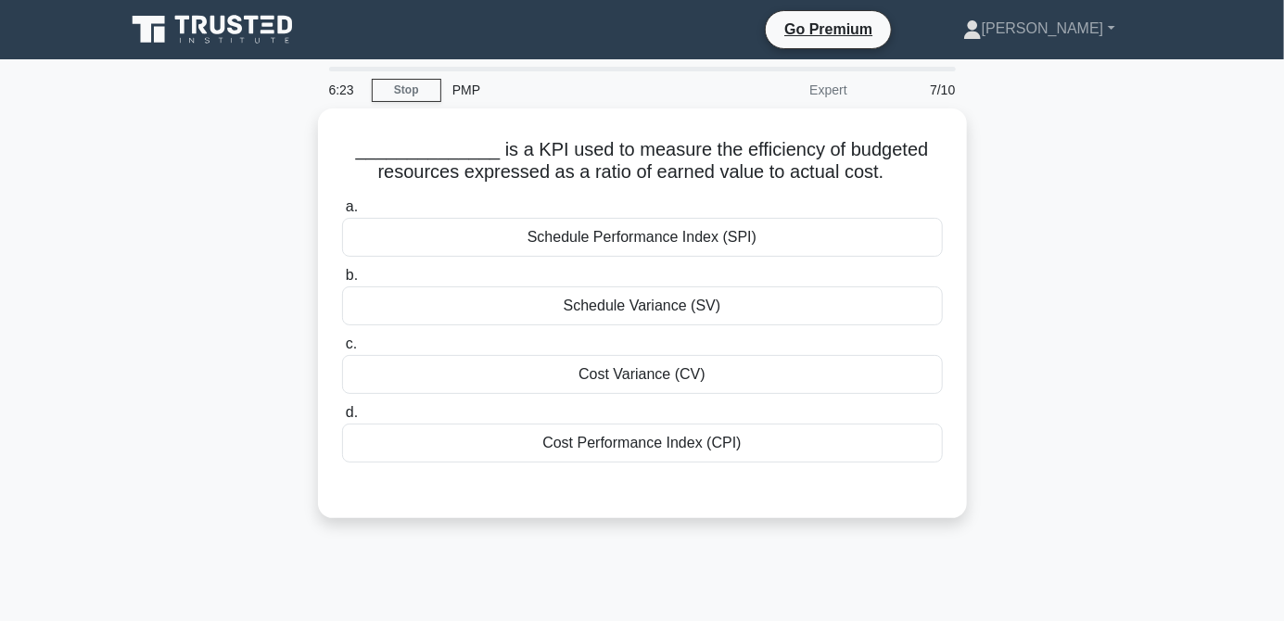
click at [602, 386] on div "Cost Variance (CV)" at bounding box center [642, 374] width 601 height 39
click at [342, 350] on input "c. Cost Variance (CV)" at bounding box center [342, 344] width 0 height 12
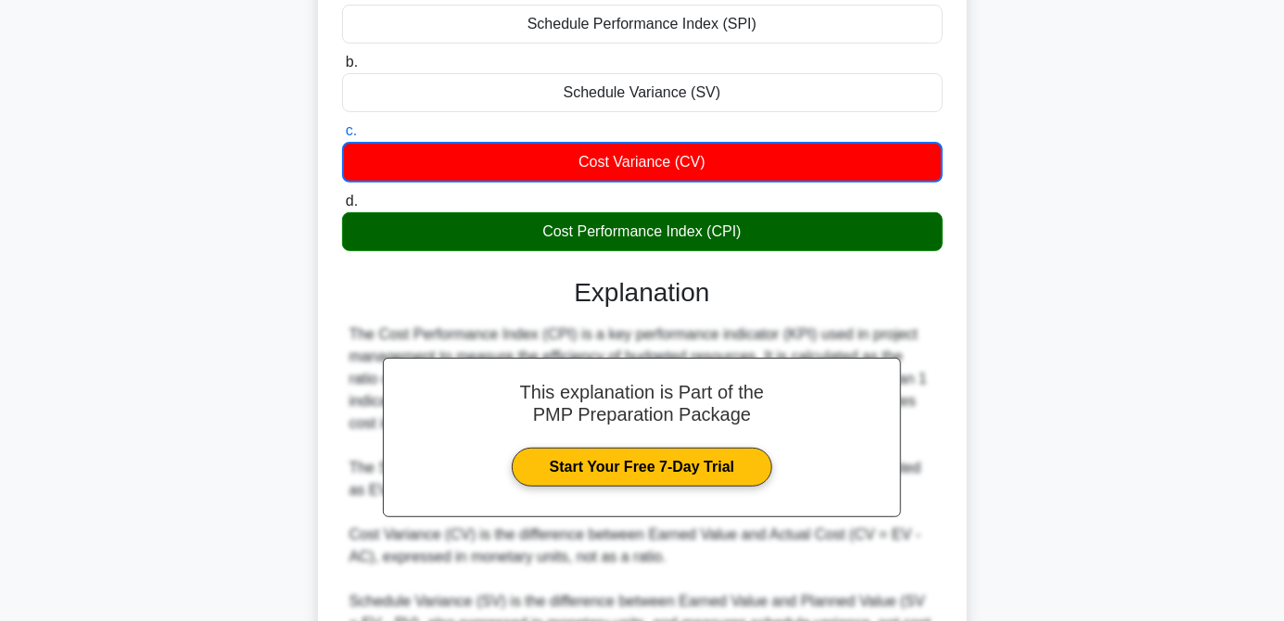
scroll to position [321, 0]
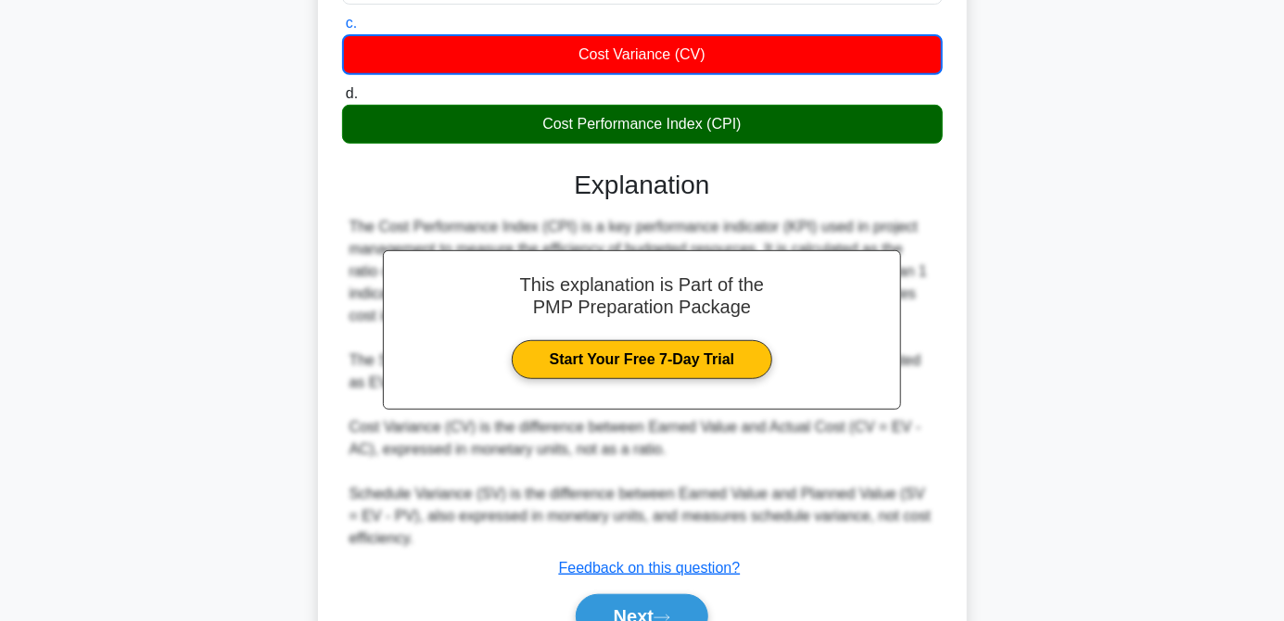
click at [602, 620] on button "Next" at bounding box center [642, 616] width 133 height 45
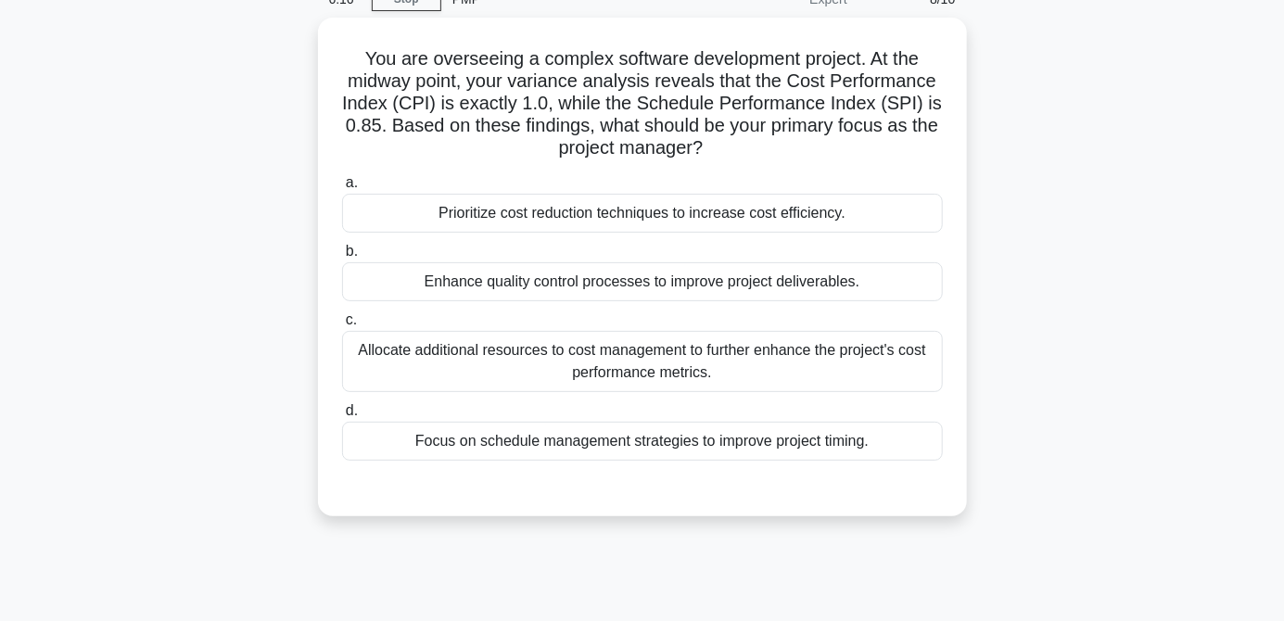
scroll to position [97, 0]
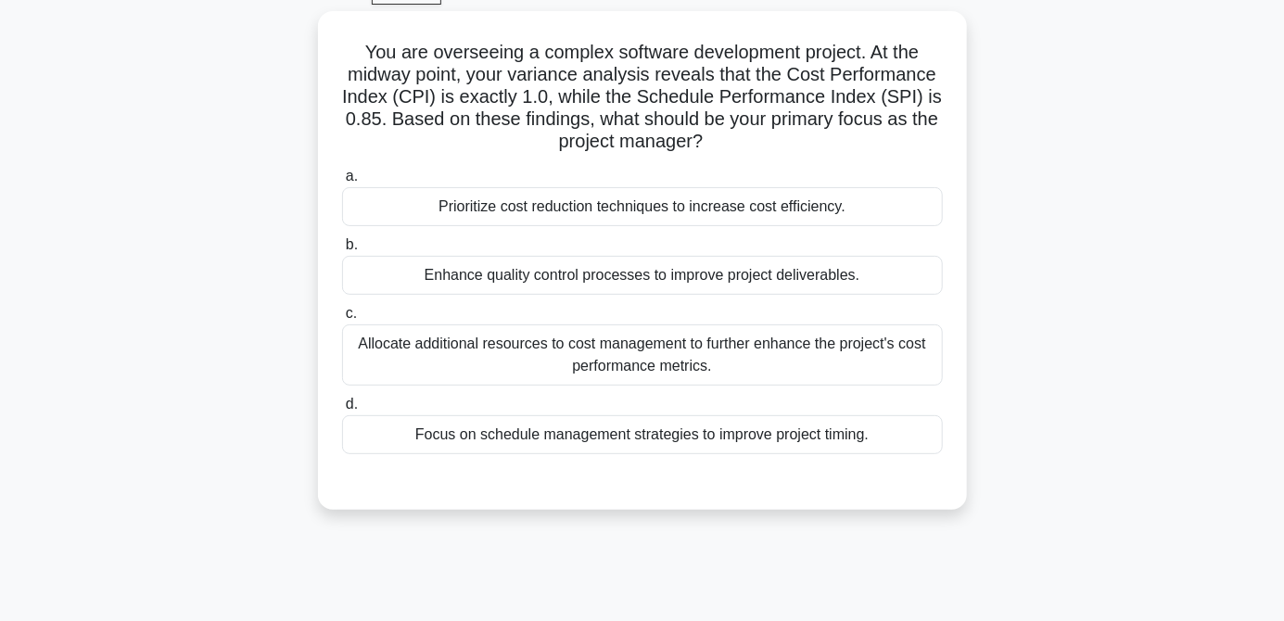
click at [630, 356] on div "Allocate additional resources to cost management to further enhance the project…" at bounding box center [642, 354] width 601 height 61
click at [342, 320] on input "c. Allocate additional resources to cost management to further enhance the proj…" at bounding box center [342, 314] width 0 height 12
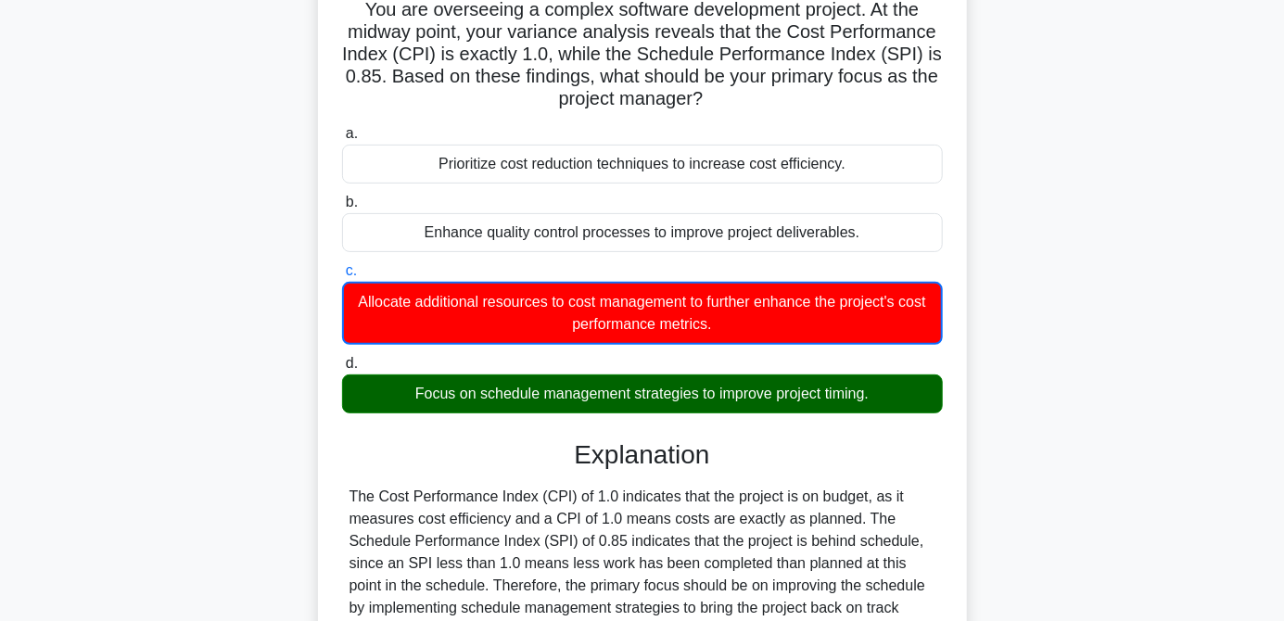
scroll to position [290, 0]
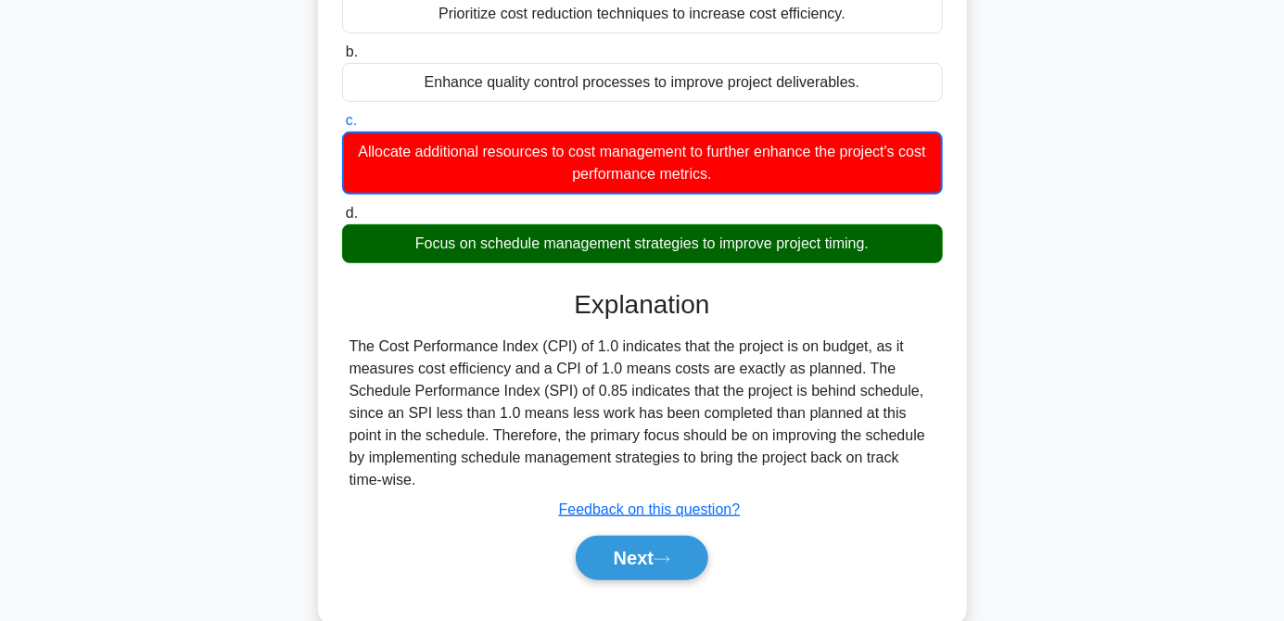
click at [635, 561] on button "Next" at bounding box center [642, 558] width 133 height 45
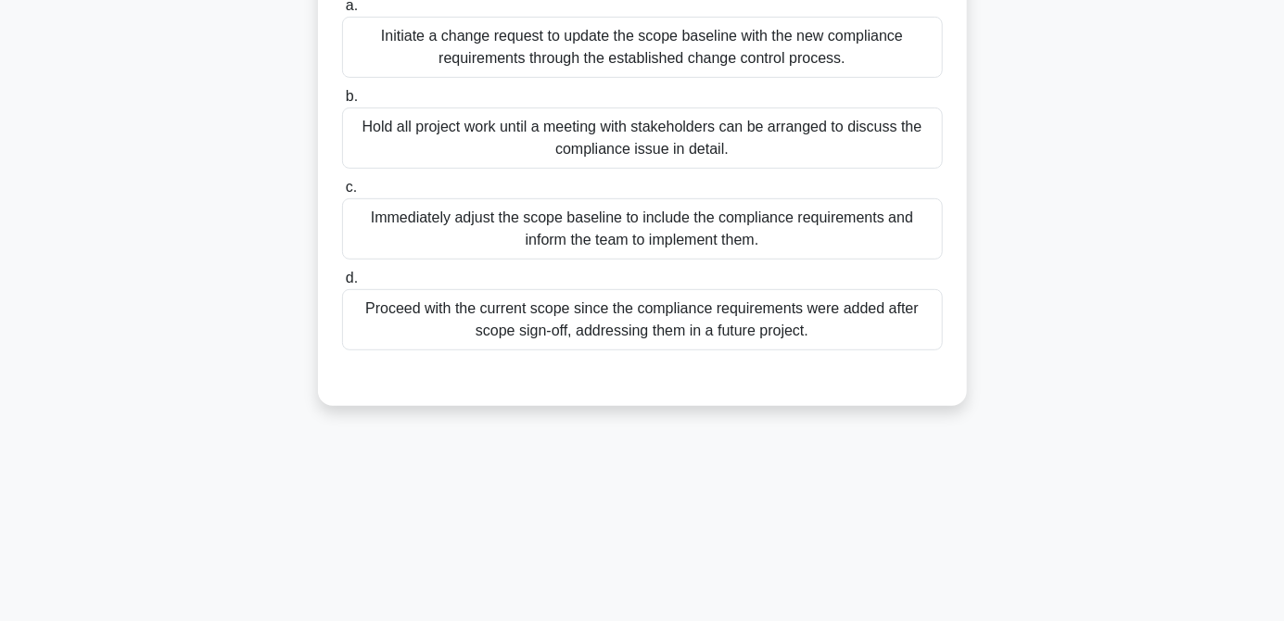
click at [717, 309] on div "Proceed with the current scope since the compliance requirements were added aft…" at bounding box center [642, 319] width 601 height 61
click at [342, 285] on input "d. Proceed with the current scope since the compliance requirements were added …" at bounding box center [342, 279] width 0 height 12
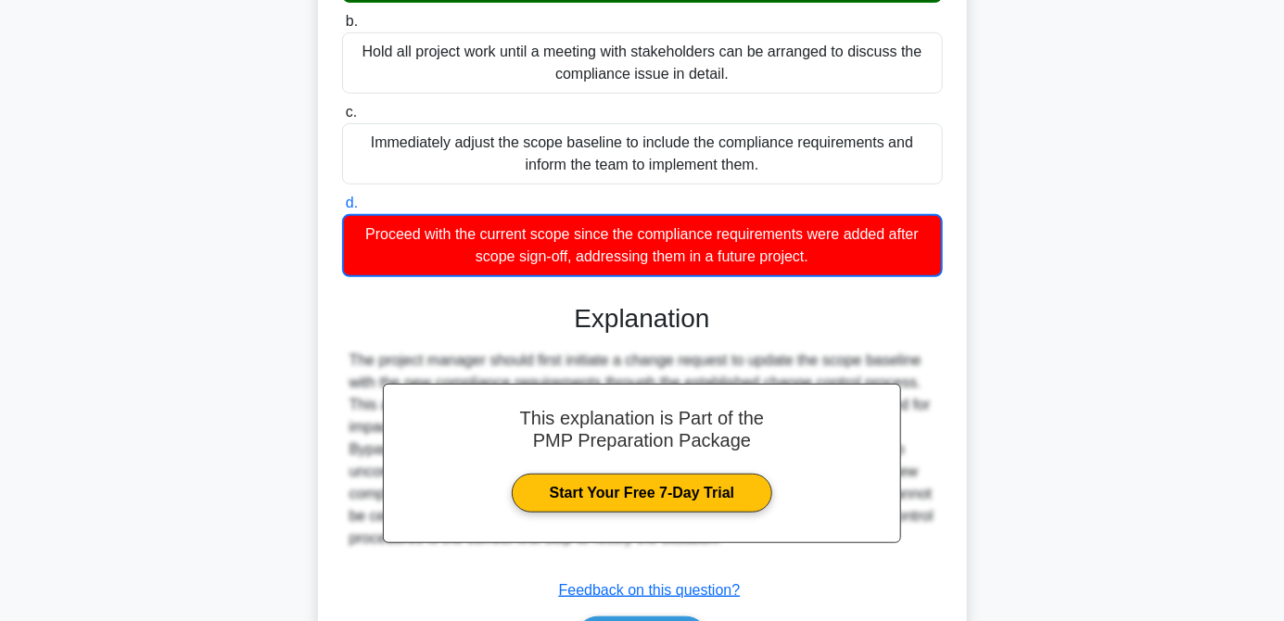
scroll to position [388, 0]
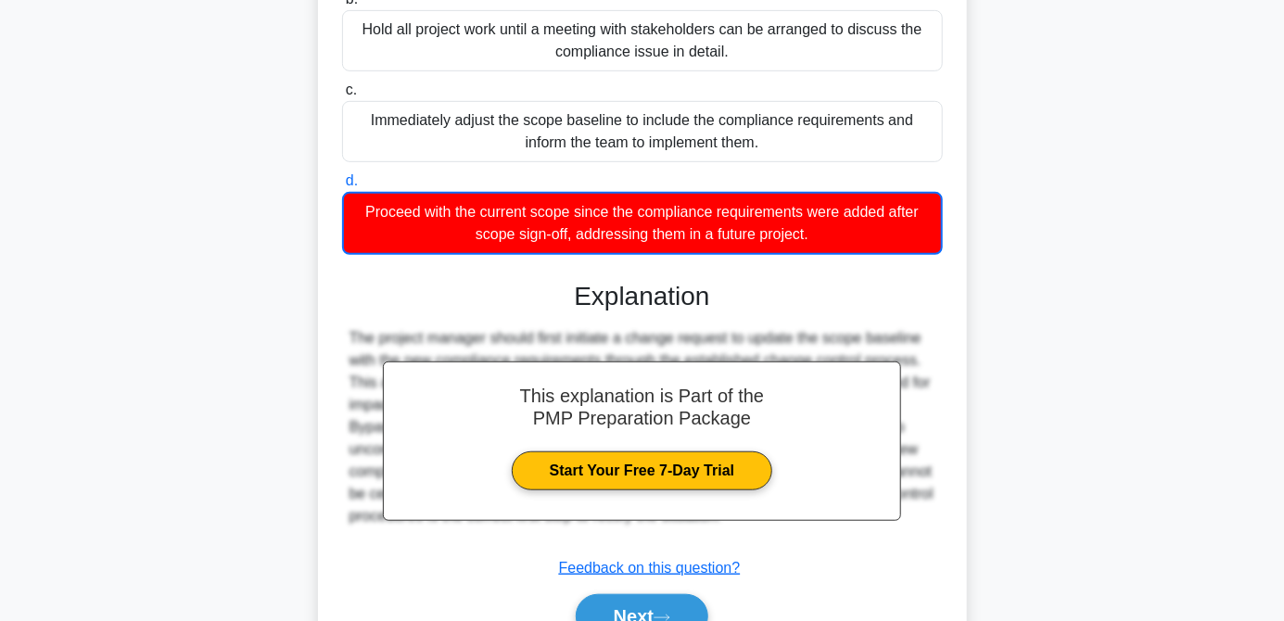
click at [599, 604] on button "Next" at bounding box center [642, 616] width 133 height 45
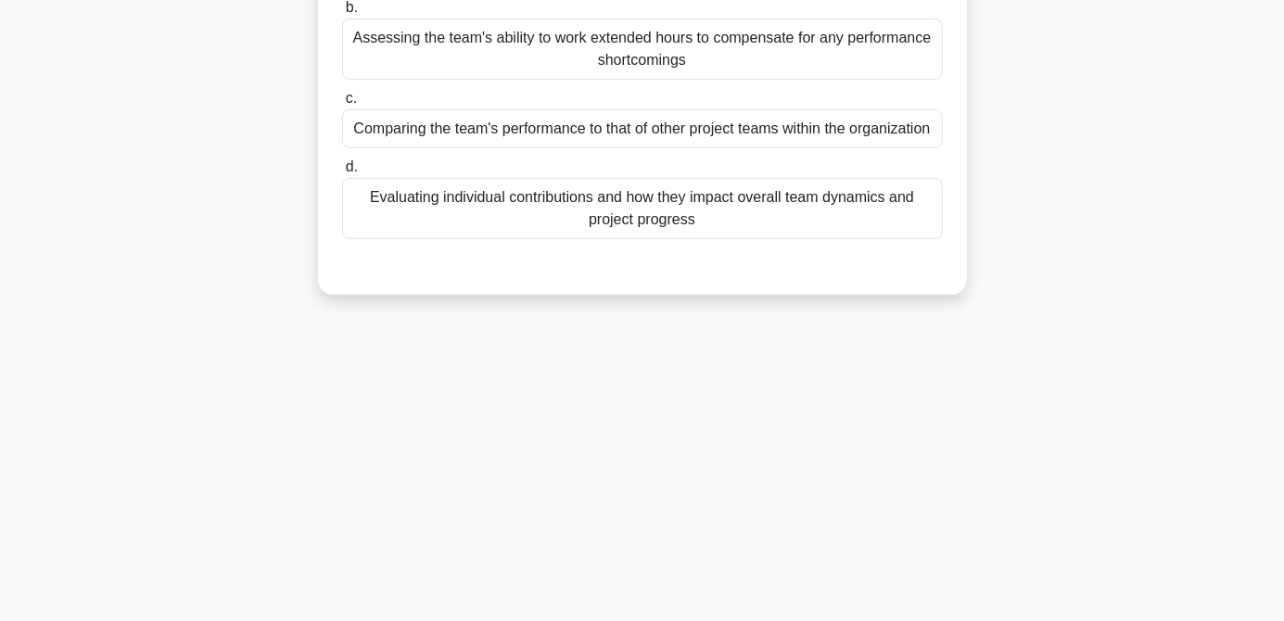
click at [618, 620] on div "6:10 Stop PMP Expert 10/10 When assessing team performance, which of the follow…" at bounding box center [642, 240] width 1057 height 927
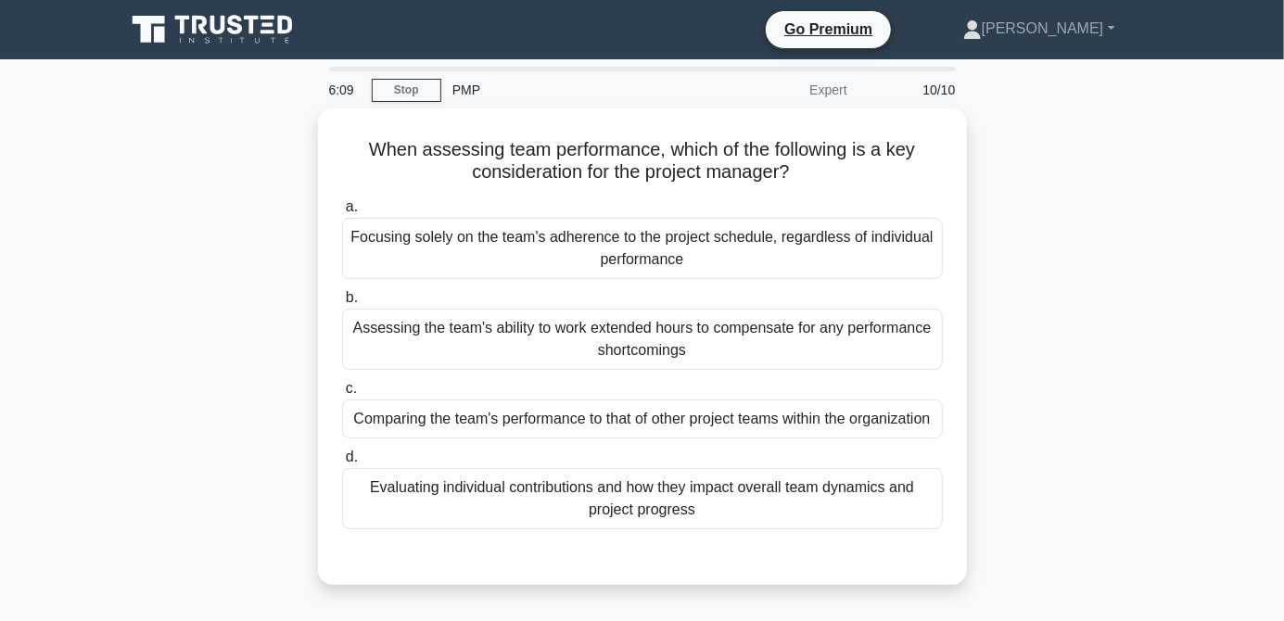
scroll to position [16, 0]
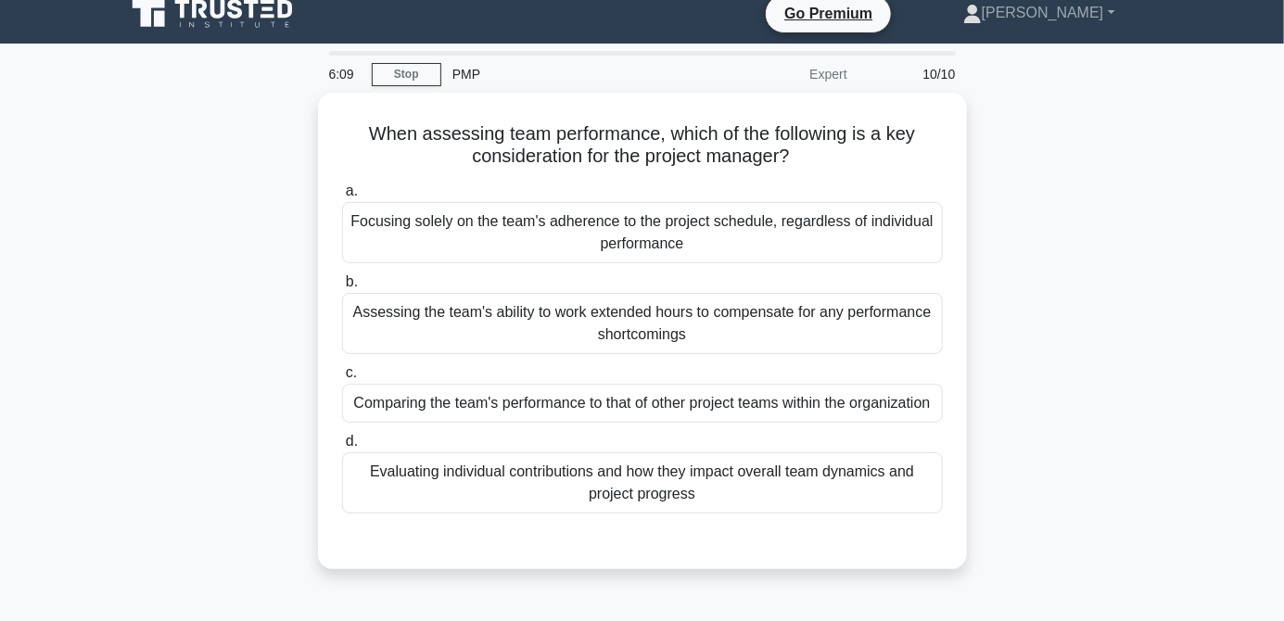
click at [664, 238] on div "Focusing solely on the team's adherence to the project schedule, regardless of …" at bounding box center [642, 232] width 601 height 61
click at [342, 197] on input "a. Focusing solely on the team's adherence to the project schedule, regardless …" at bounding box center [342, 191] width 0 height 12
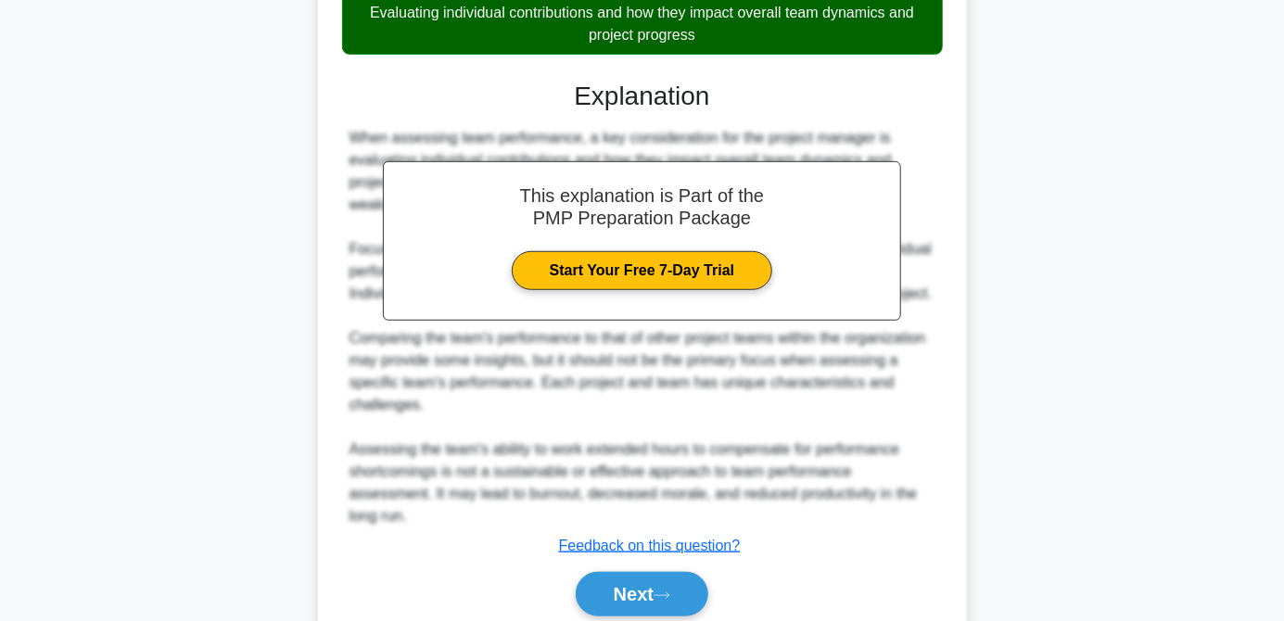
click at [642, 607] on button "Next" at bounding box center [642, 594] width 133 height 45
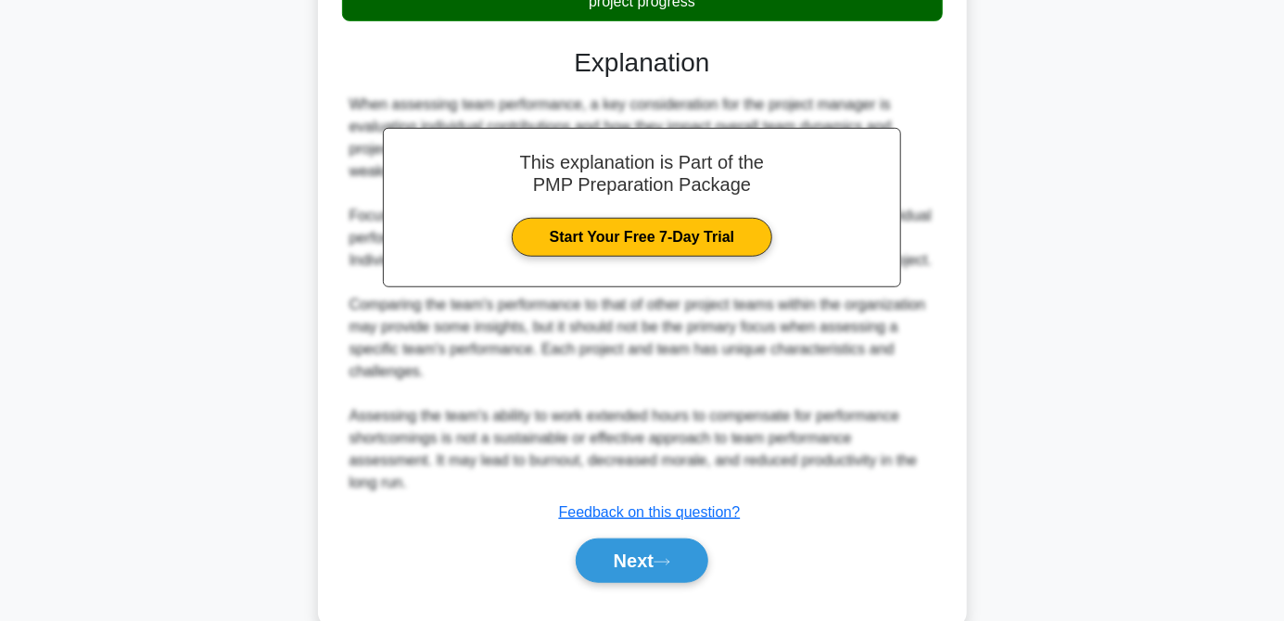
scroll to position [562, 0]
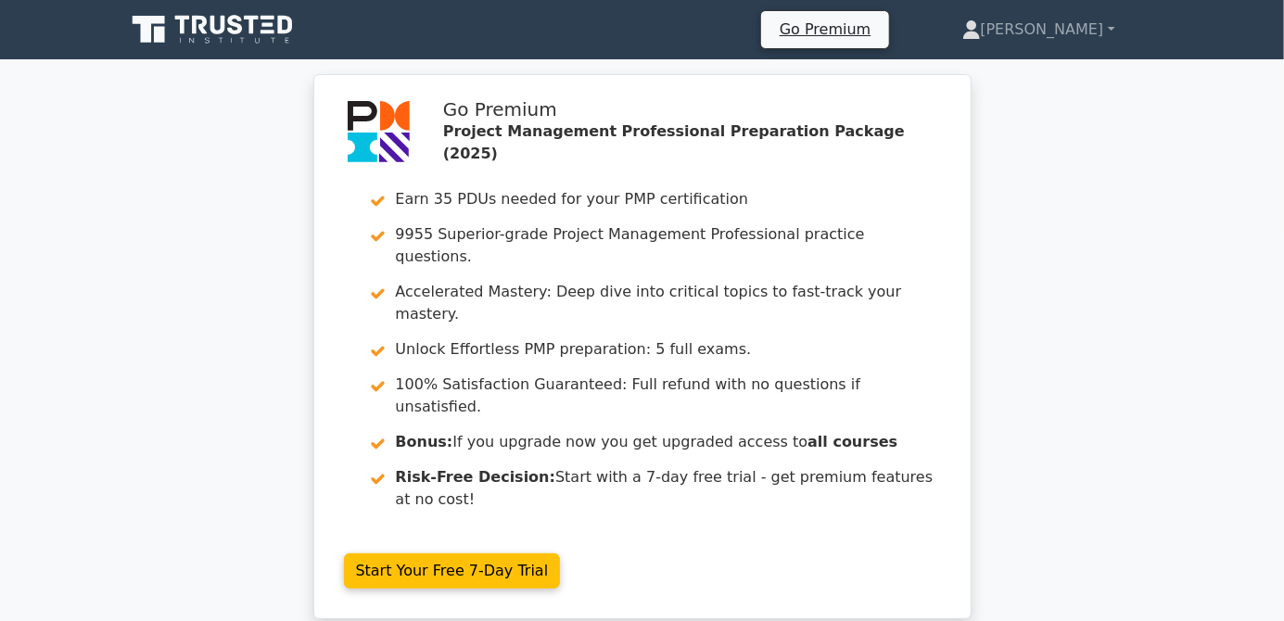
click at [232, 40] on icon at bounding box center [232, 41] width 1 height 6
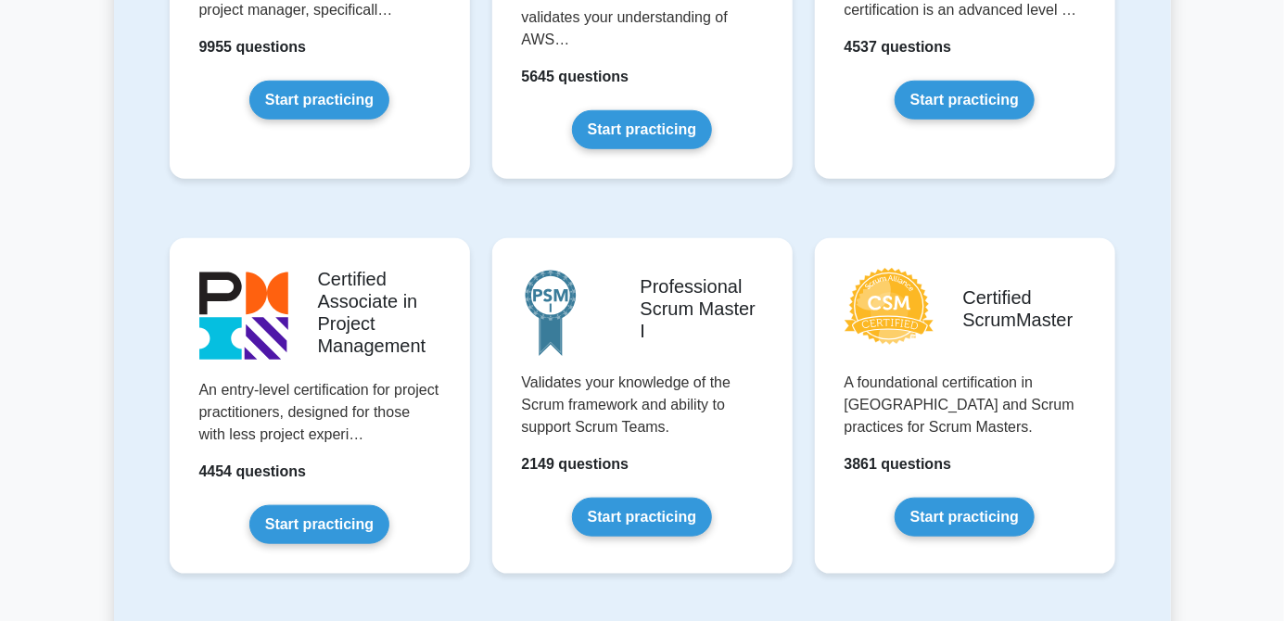
scroll to position [726, 0]
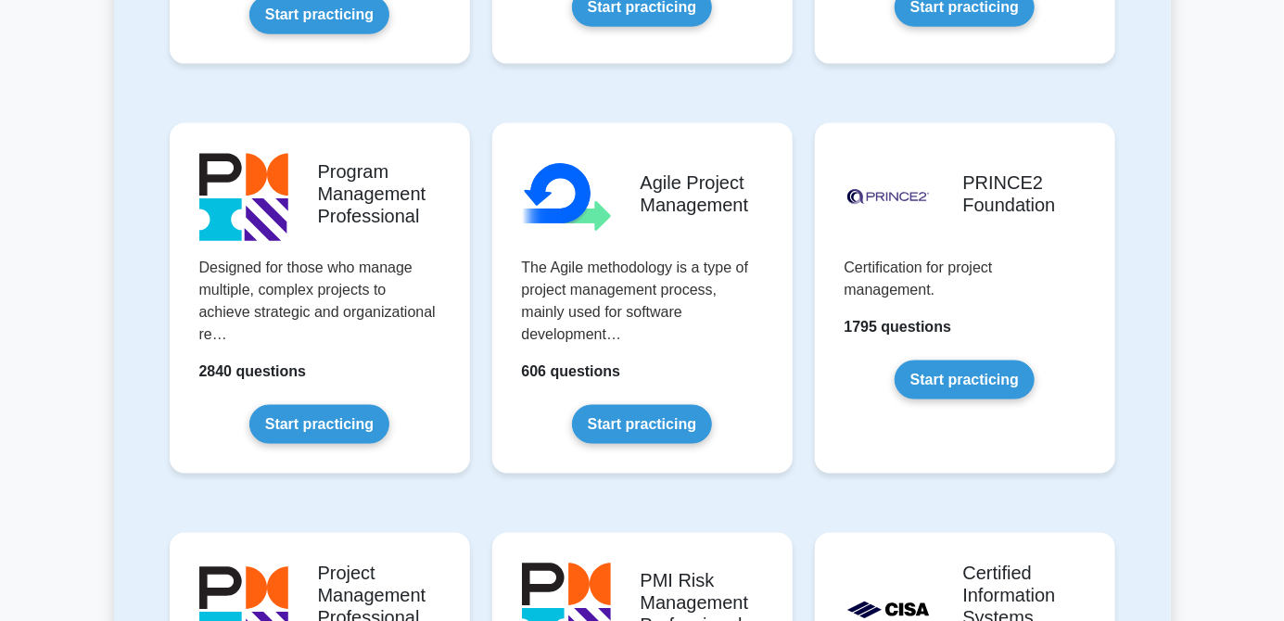
scroll to position [1152, 0]
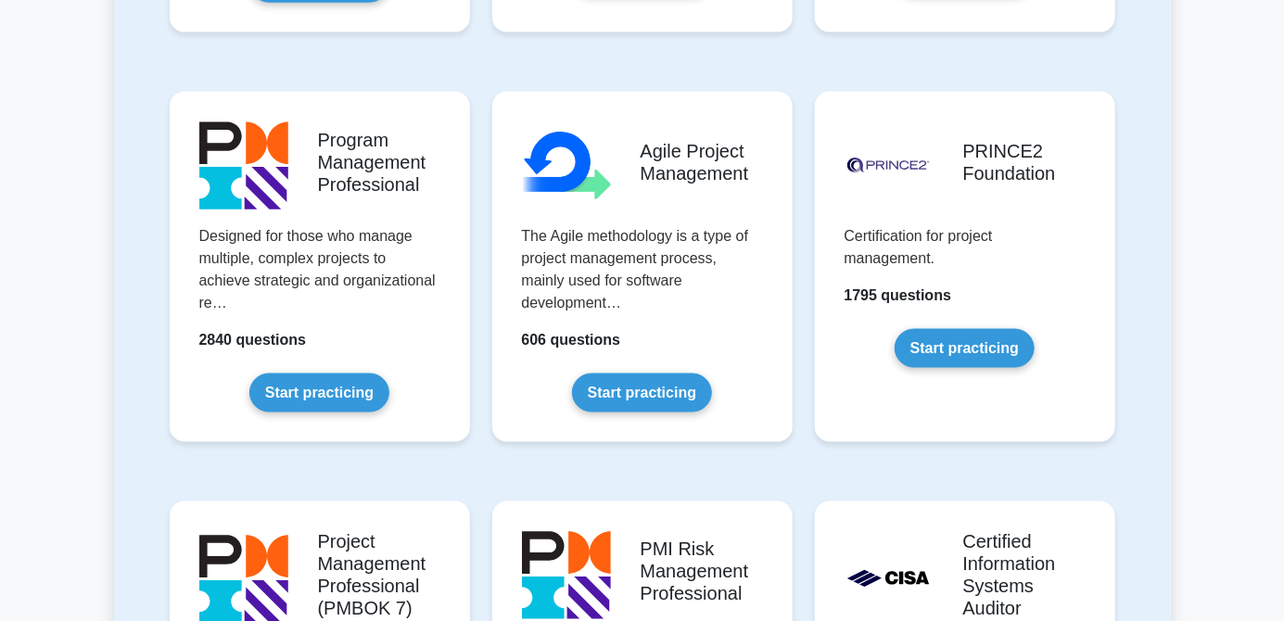
click at [249, 374] on link "Start practicing" at bounding box center [319, 393] width 140 height 39
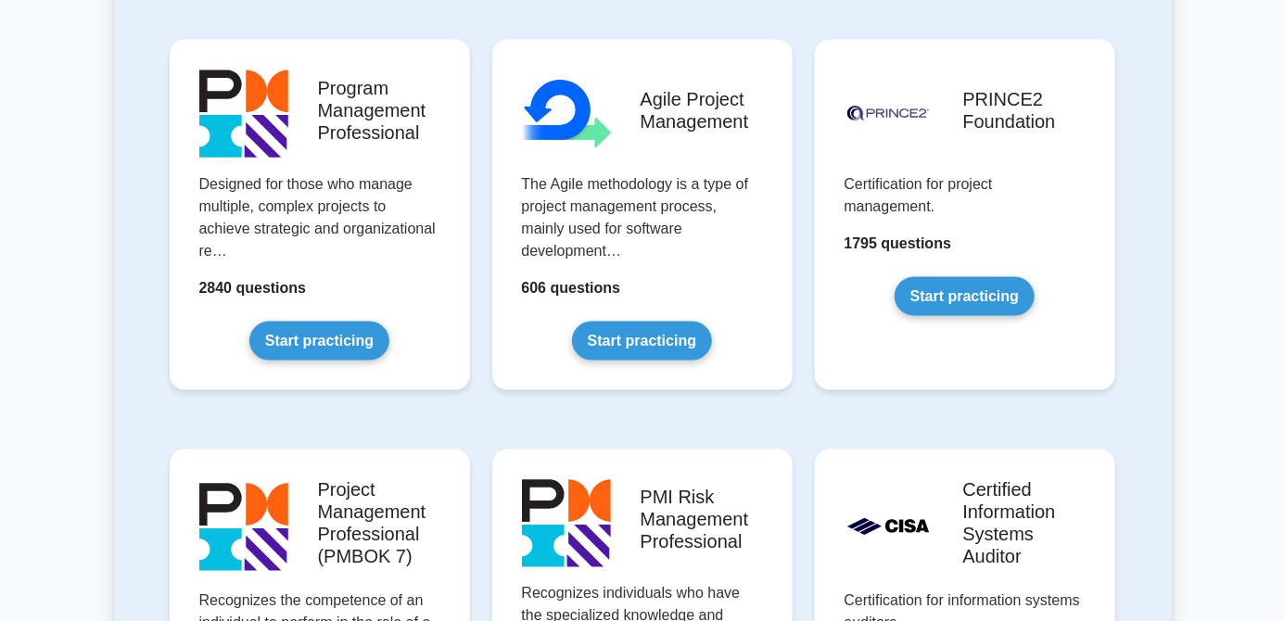
scroll to position [1241, 0]
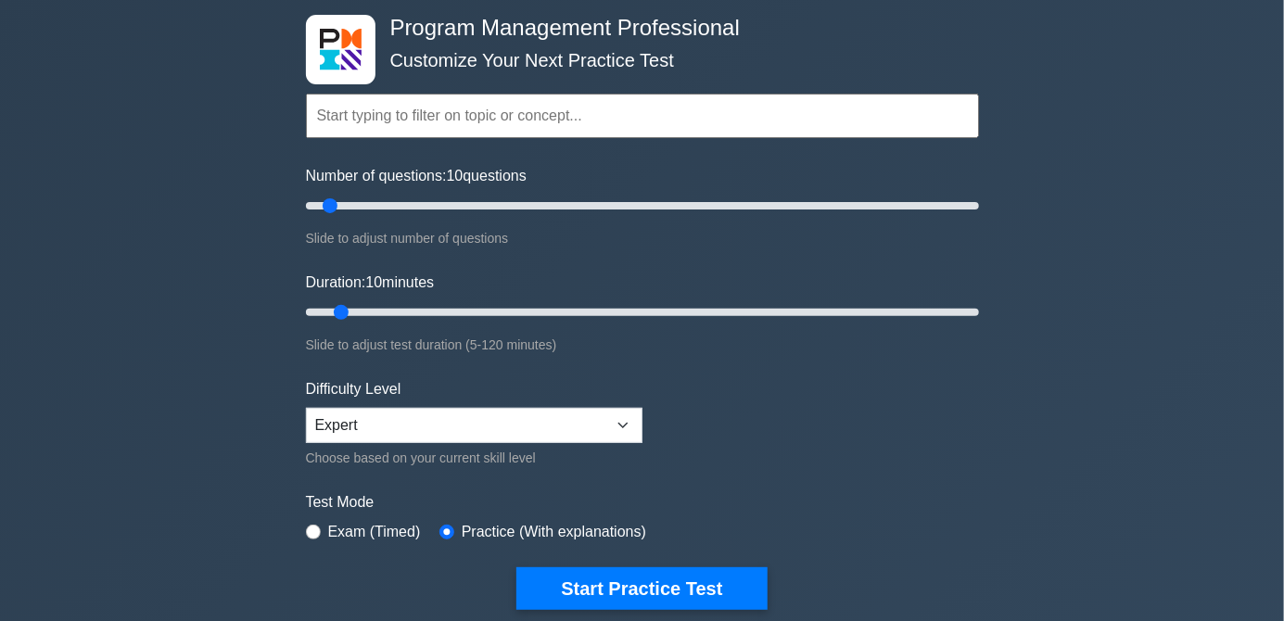
scroll to position [96, 0]
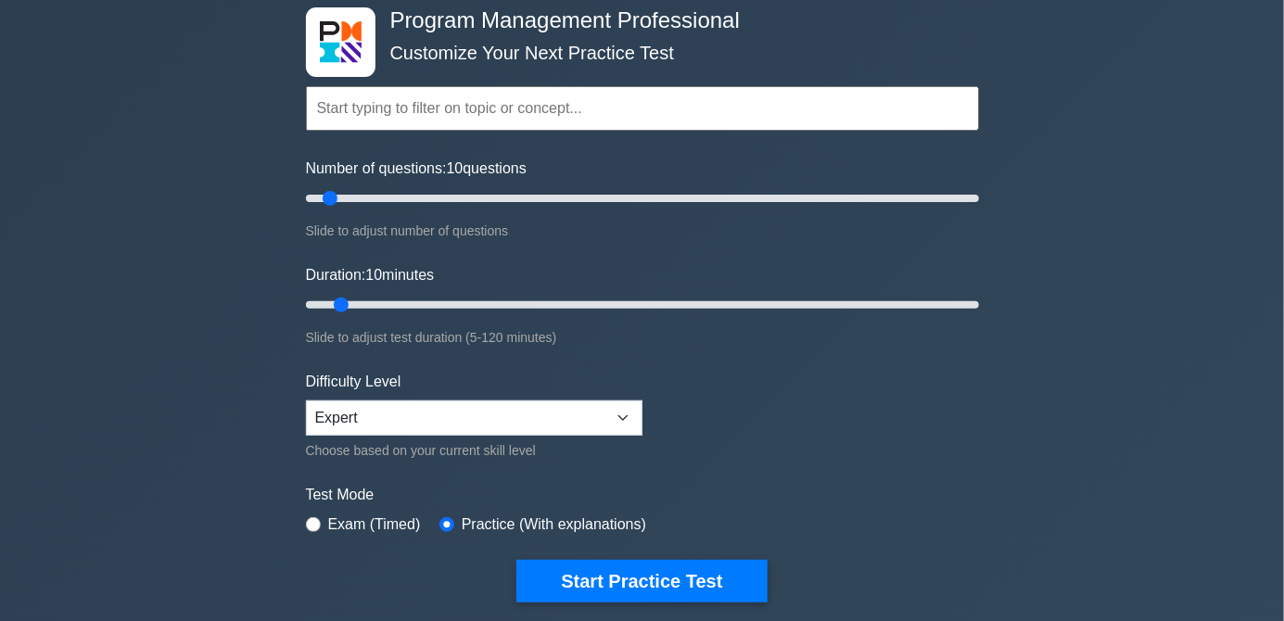
click at [686, 590] on button "Start Practice Test" at bounding box center [641, 581] width 250 height 43
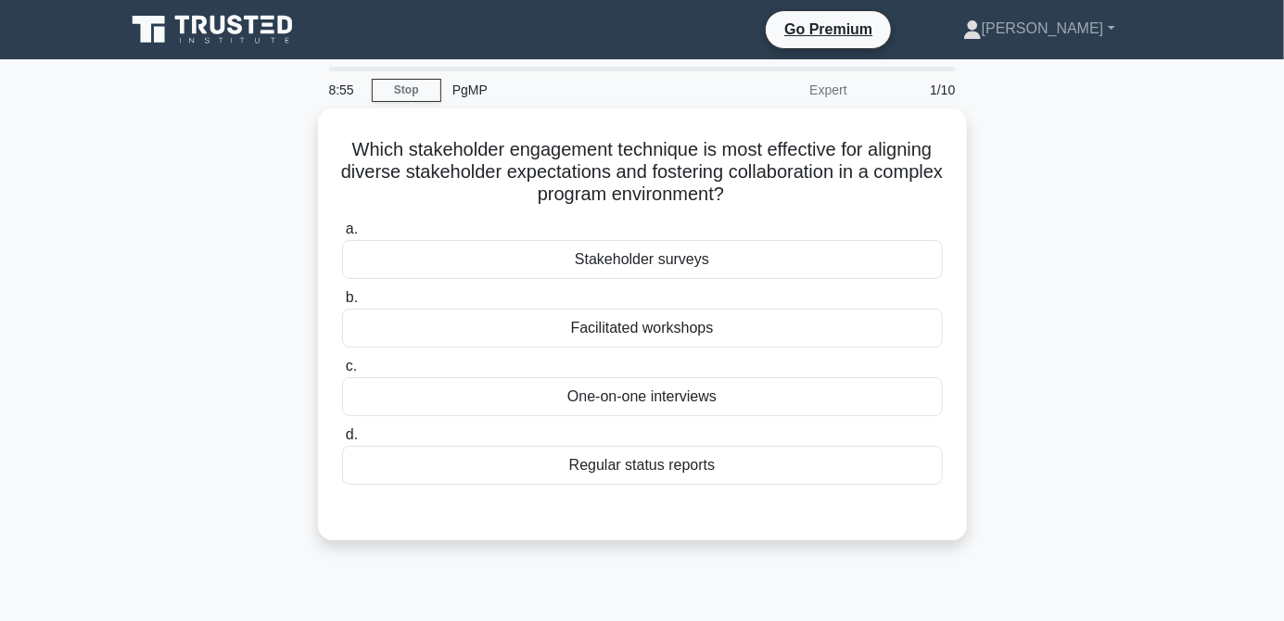
click at [785, 260] on div "Stakeholder surveys" at bounding box center [642, 259] width 601 height 39
click at [342, 235] on input "a. Stakeholder surveys" at bounding box center [342, 229] width 0 height 12
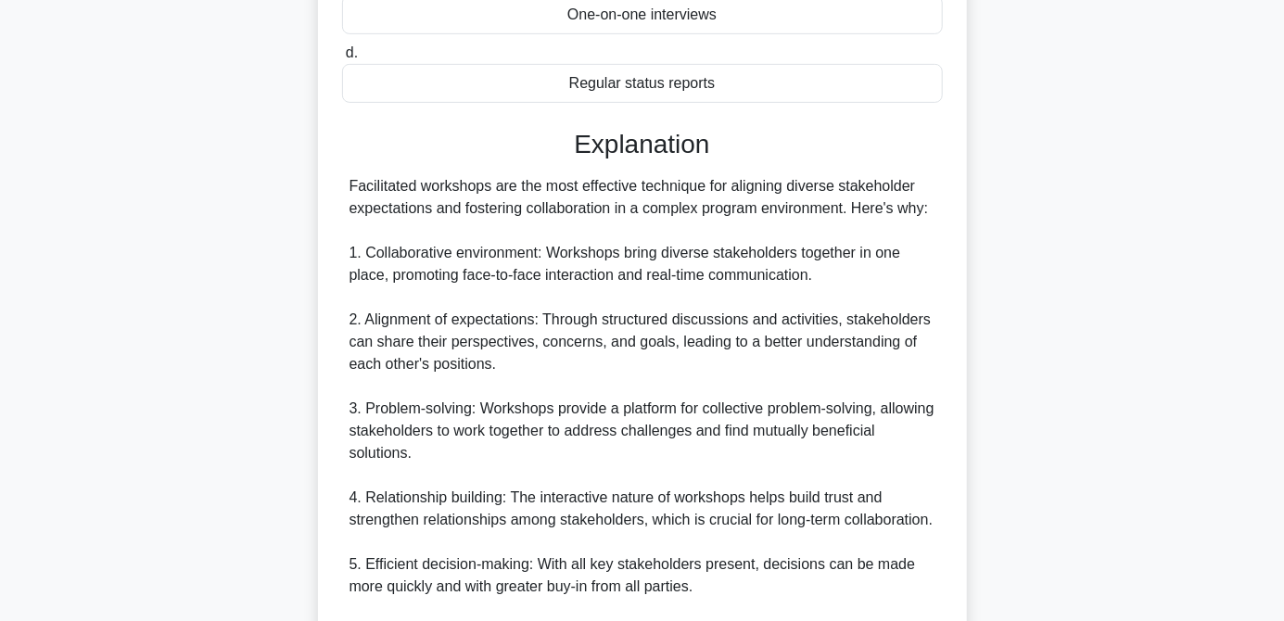
scroll to position [386, 0]
